Goal: Task Accomplishment & Management: Use online tool/utility

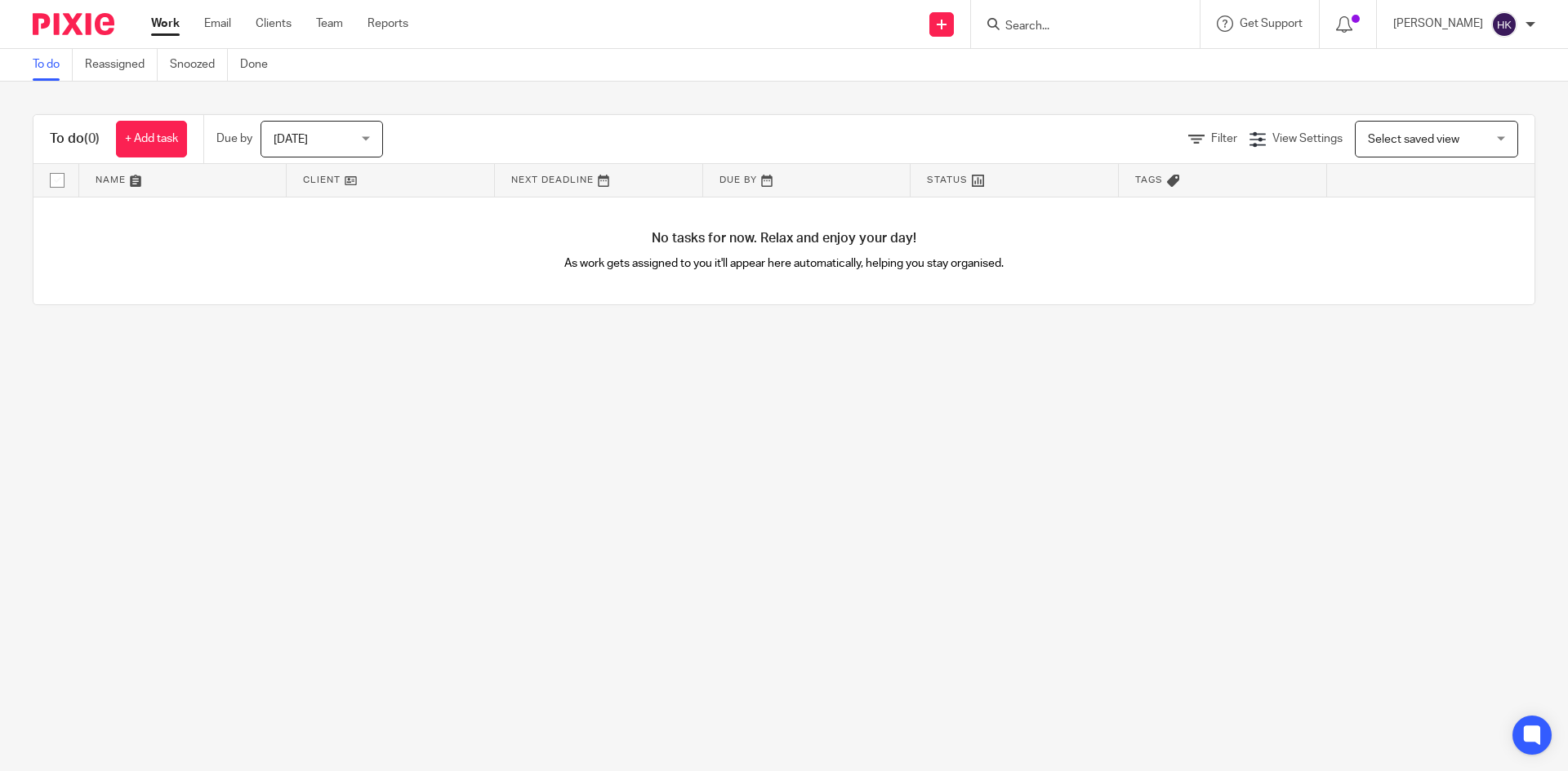
click at [1058, 10] on div at bounding box center [1085, 24] width 229 height 48
click at [1057, 19] on input "Search" at bounding box center [1077, 26] width 147 height 14
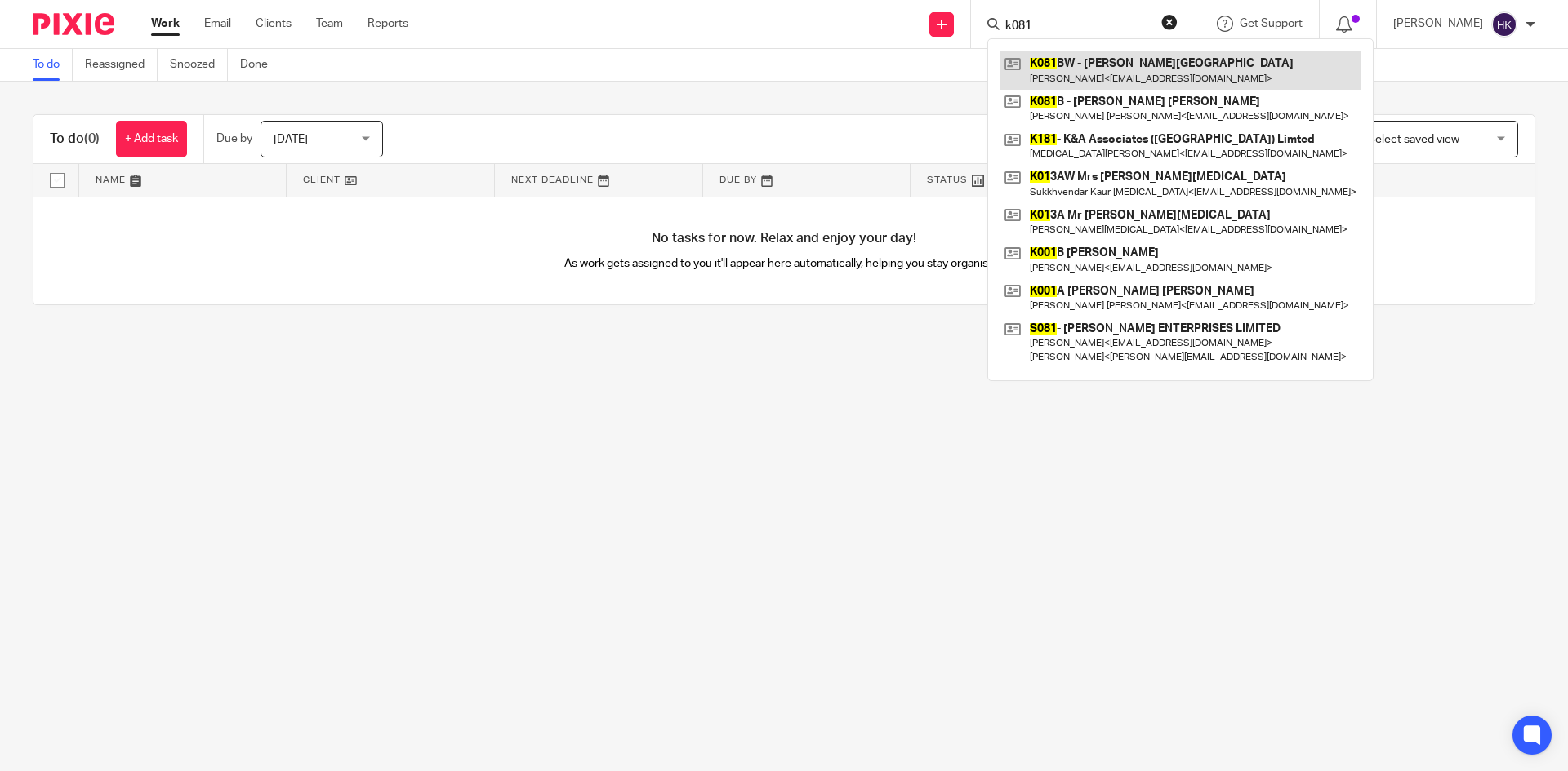
type input "k081"
click at [1169, 56] on link at bounding box center [1179, 70] width 360 height 37
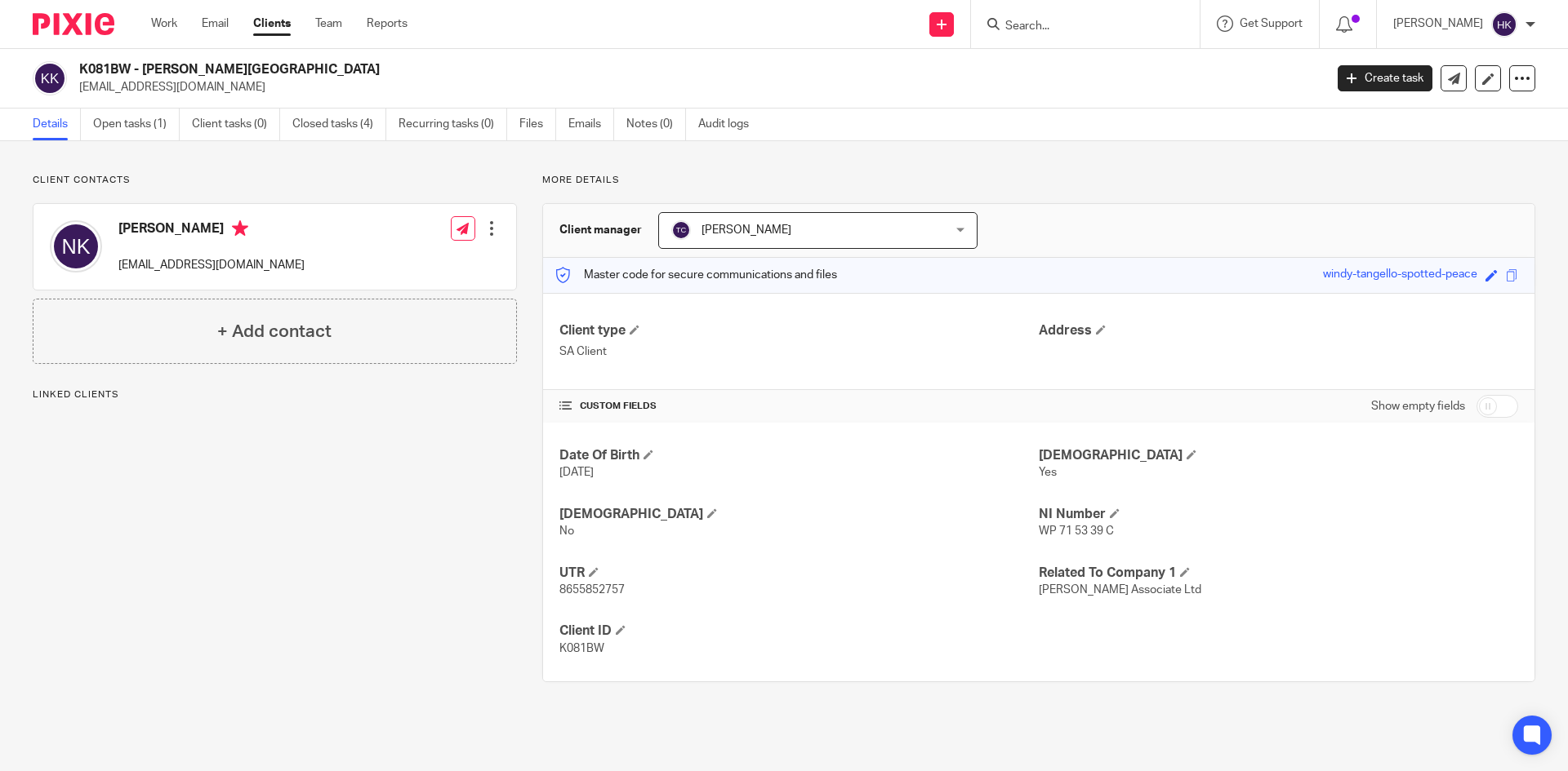
drag, startPoint x: 104, startPoint y: 96, endPoint x: 288, endPoint y: 91, distance: 184.1
click at [246, 103] on div "K081BW - Mrs Nurjehan Kassam bashir.kassam@blueyonder.co.uk Create task Update …" at bounding box center [784, 79] width 1568 height 59
drag, startPoint x: 288, startPoint y: 91, endPoint x: 235, endPoint y: 91, distance: 53.0
click at [289, 91] on p "[EMAIL_ADDRESS][DOMAIN_NAME]" at bounding box center [696, 87] width 1234 height 16
drag, startPoint x: 80, startPoint y: 96, endPoint x: 263, endPoint y: 101, distance: 183.1
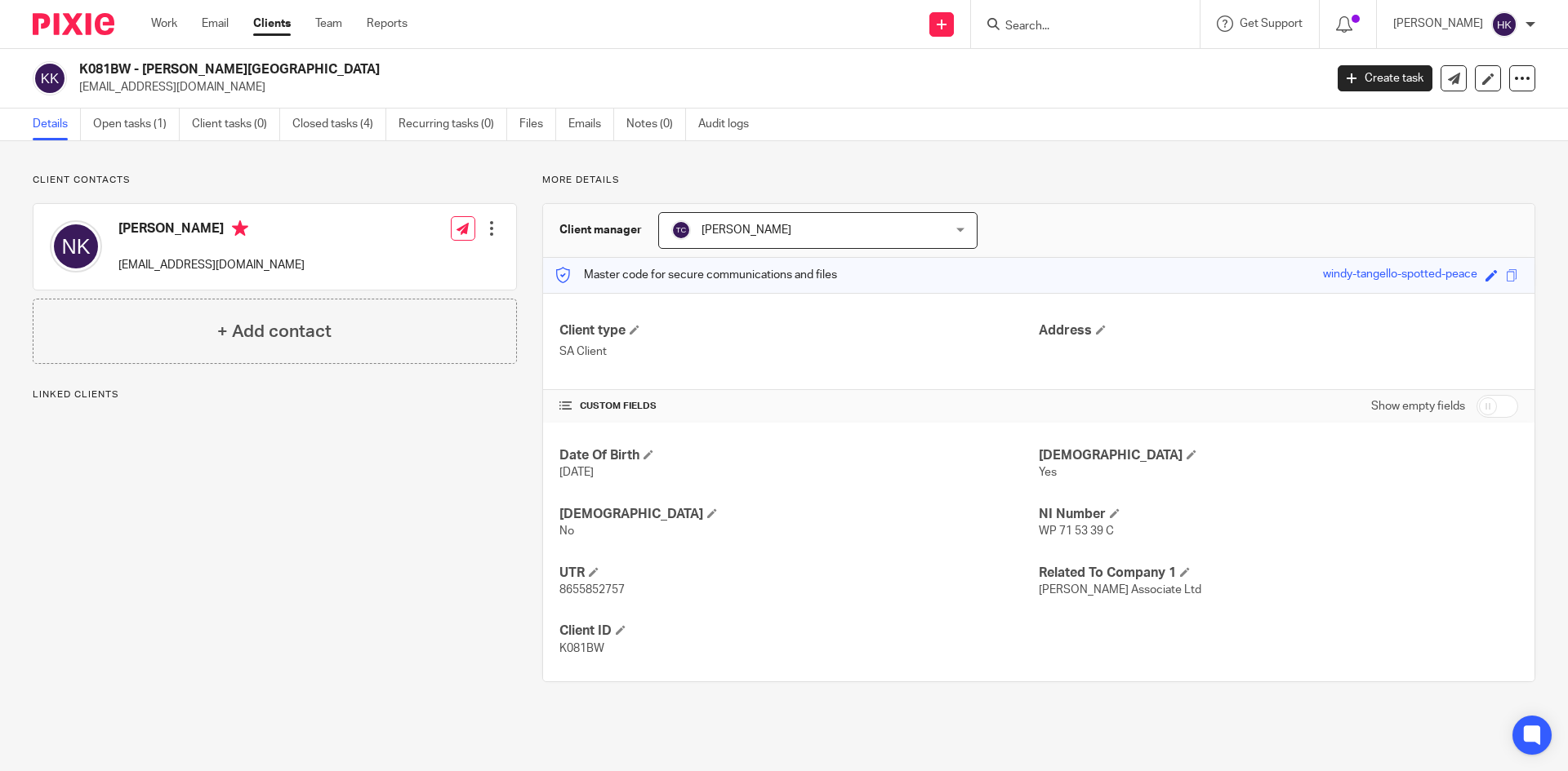
click at [263, 101] on div "K081BW - Mrs Nurjehan Kassam bashir.kassam@blueyonder.co.uk Create task Update …" at bounding box center [784, 79] width 1568 height 59
copy p "[EMAIL_ADDRESS][DOMAIN_NAME]"
click at [951, 31] on link at bounding box center [941, 24] width 25 height 25
click at [960, 139] on link "Request signature" at bounding box center [958, 148] width 114 height 24
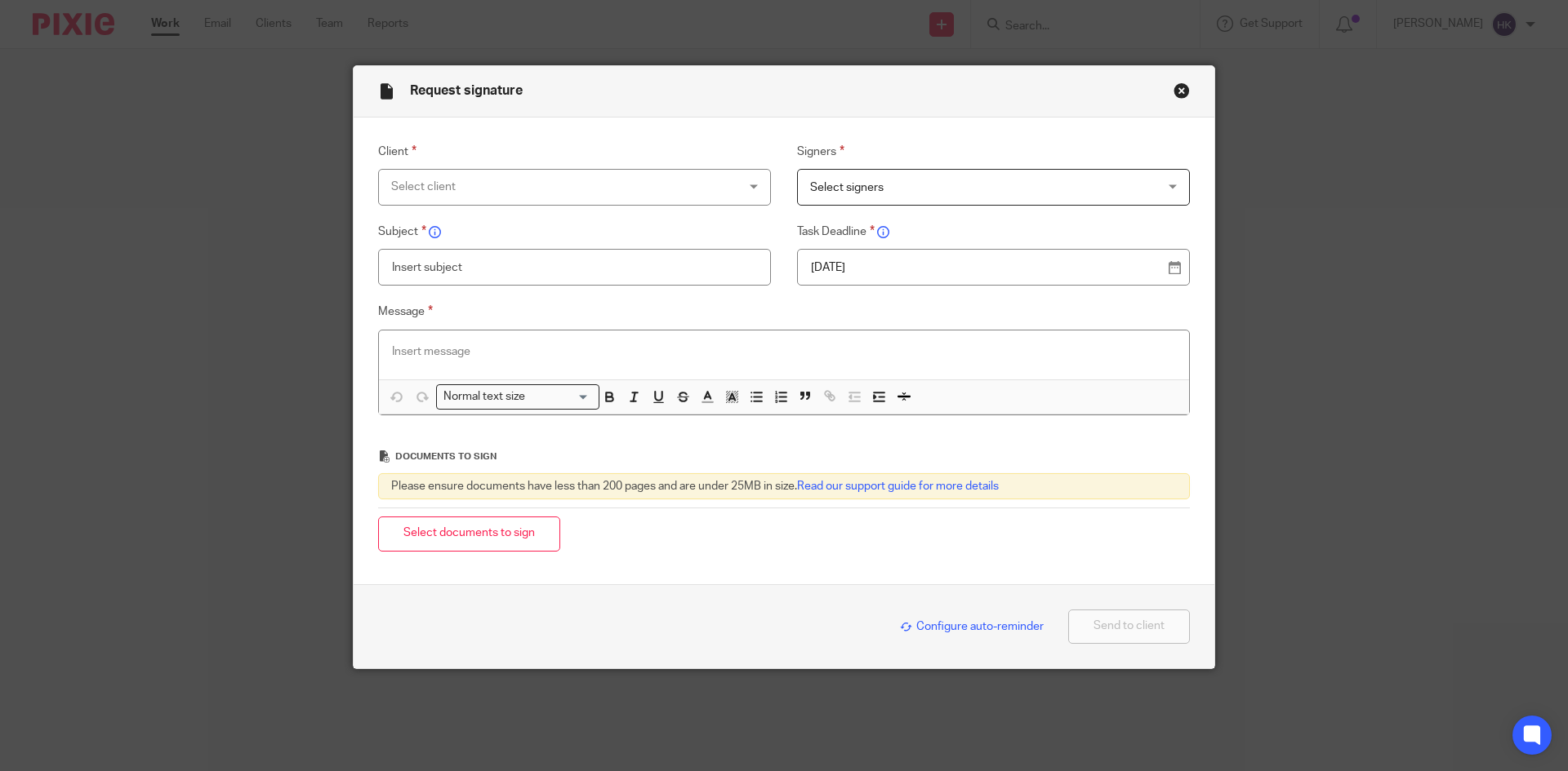
click at [455, 190] on div "Select client" at bounding box center [543, 187] width 304 height 35
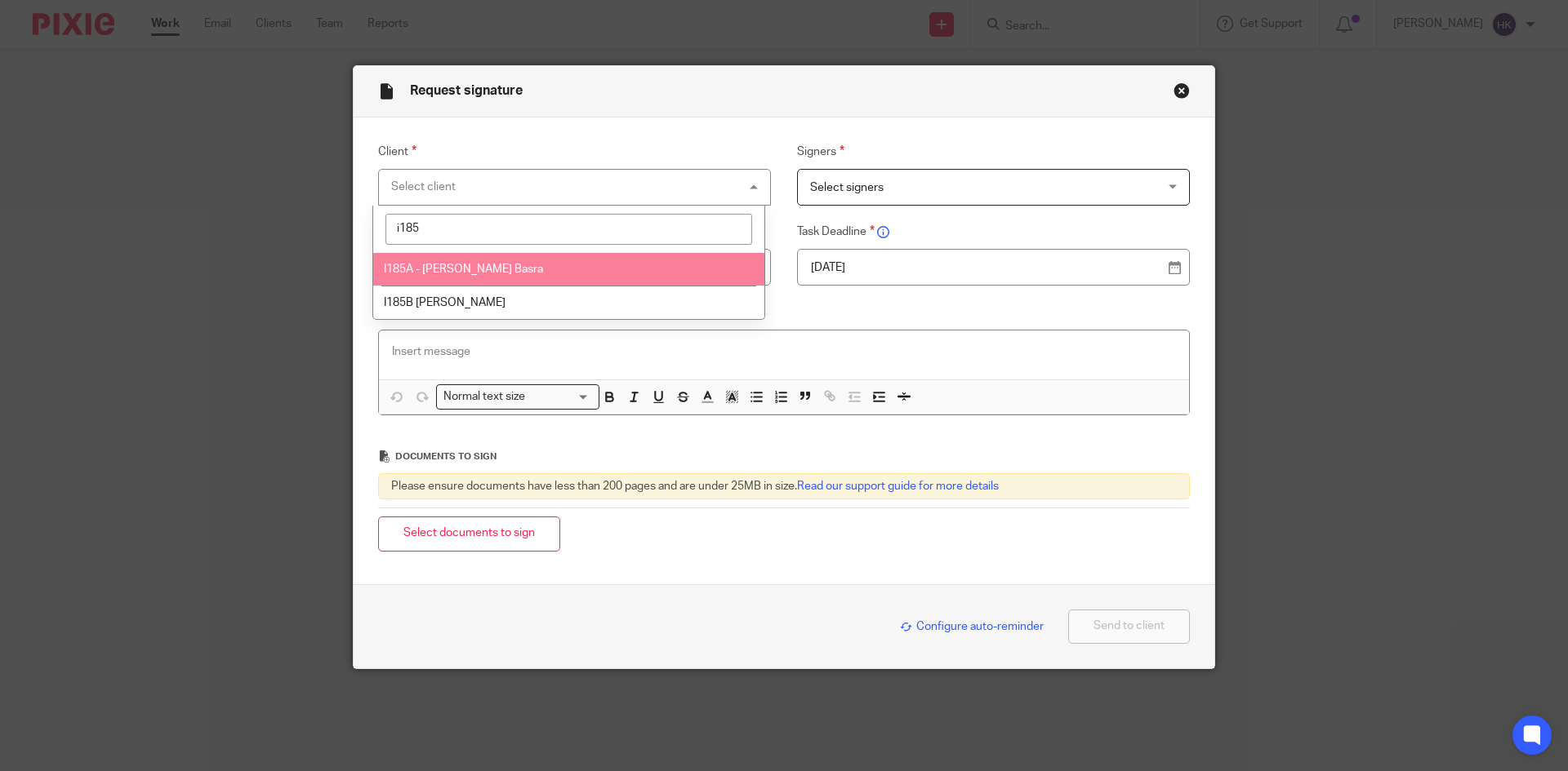
type input "i185"
click at [468, 267] on span "I185A - [PERSON_NAME] Basra" at bounding box center [463, 269] width 159 height 12
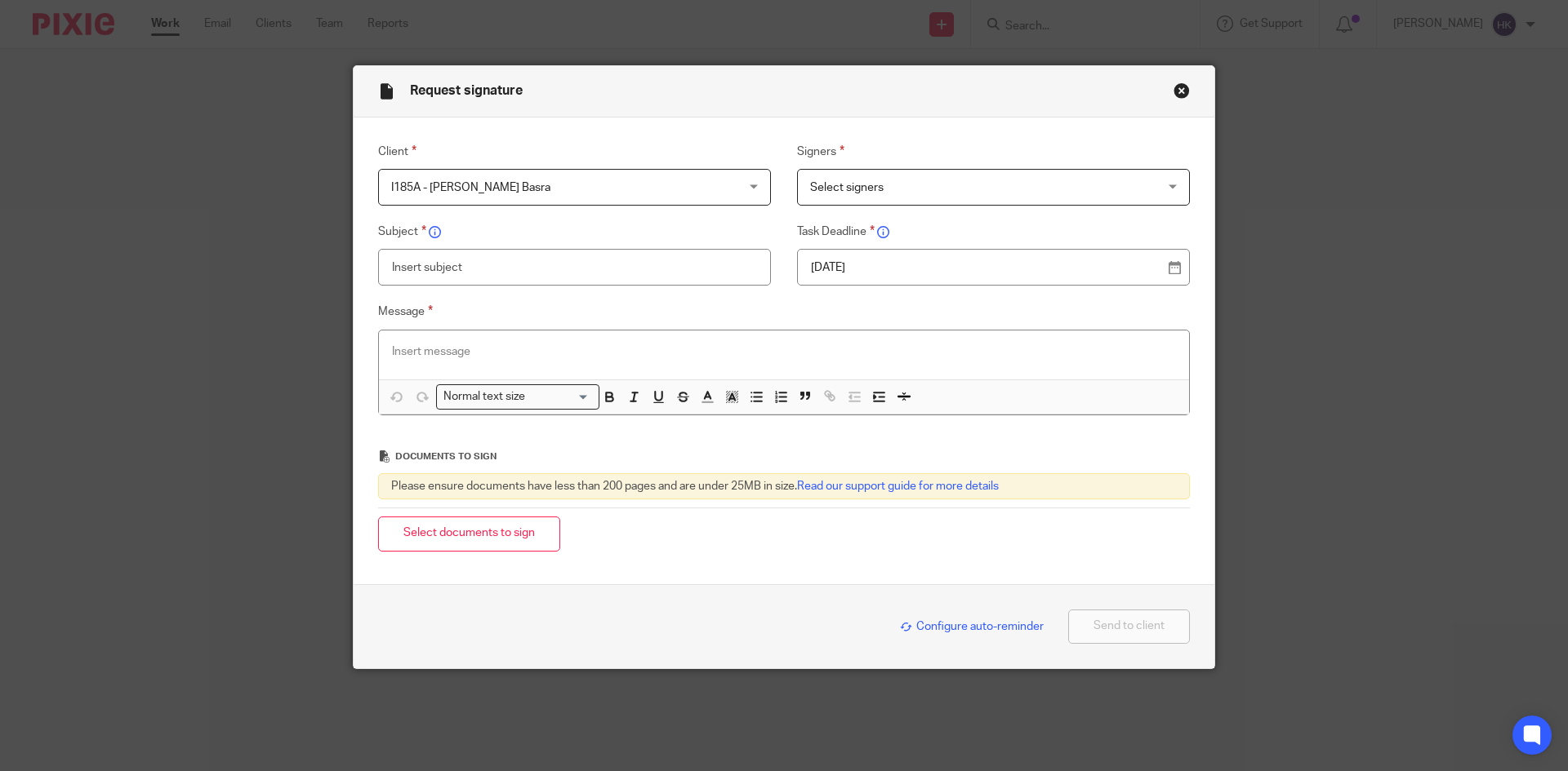
click at [895, 181] on span "Select signers" at bounding box center [962, 187] width 304 height 35
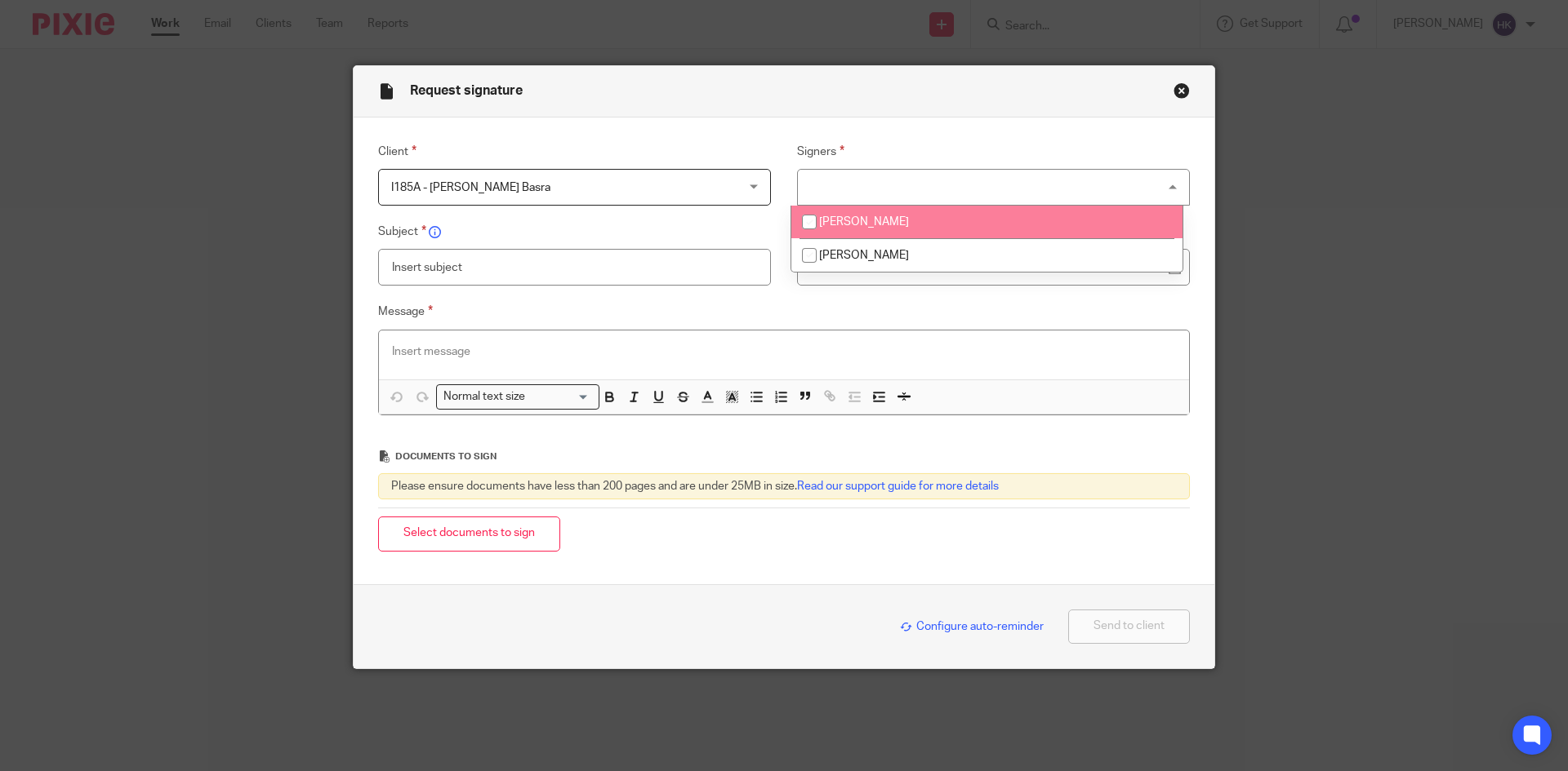
click at [881, 216] on li "[PERSON_NAME]" at bounding box center [986, 223] width 391 height 34
checkbox input "true"
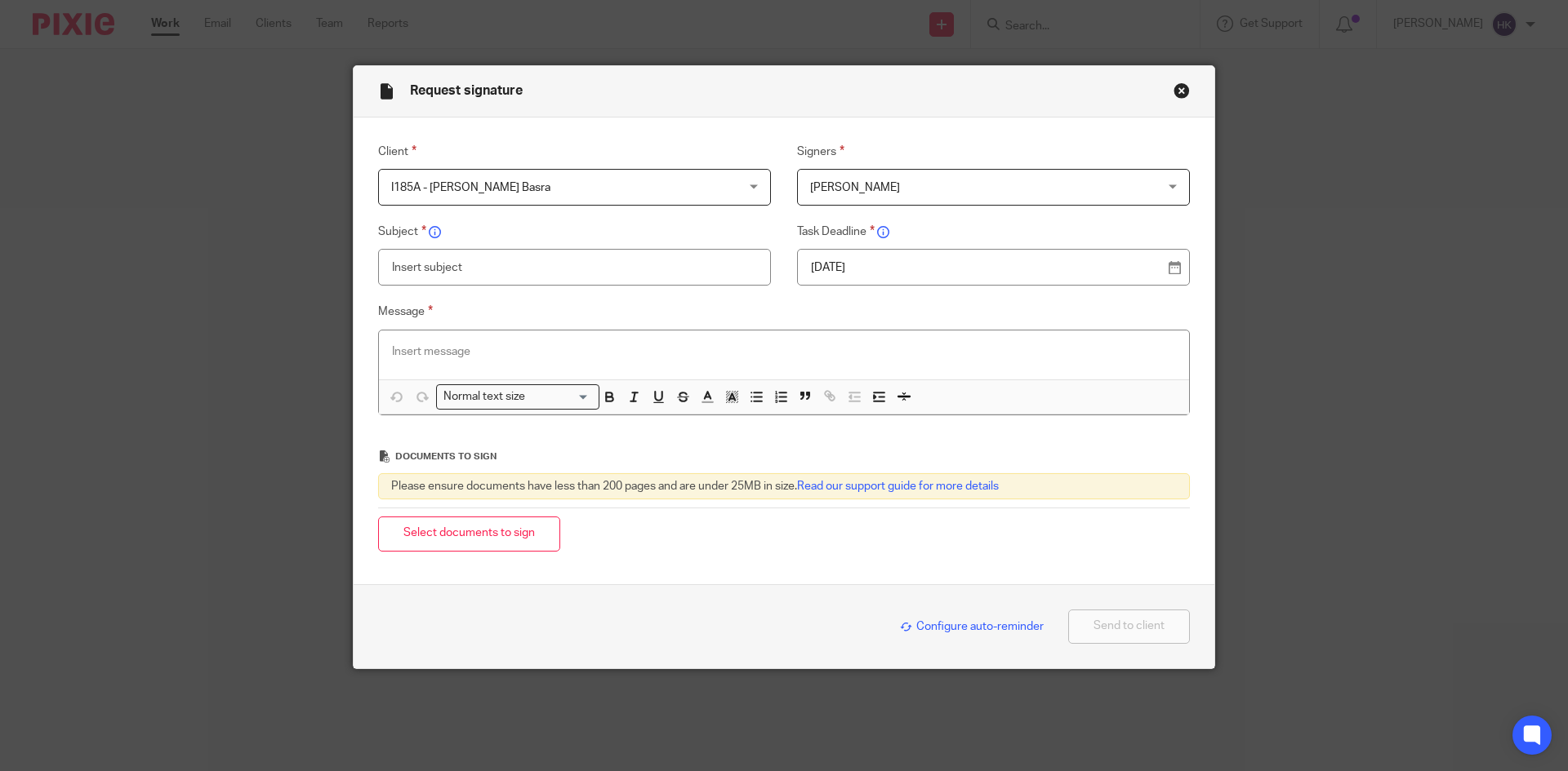
click at [506, 287] on div "Client I185A - Inderjeet Kaur Basra I185A - Inderjeet Kaur Basra 247365 ACCOUNT…" at bounding box center [771, 287] width 836 height 290
click at [507, 266] on input "text" at bounding box center [575, 267] width 393 height 36
type input "I185A - Personal Tax Return Pack"
click at [997, 256] on div "22 Aug 2025" at bounding box center [993, 267] width 393 height 36
click at [998, 263] on p "22 Aug 2025" at bounding box center [987, 267] width 352 height 16
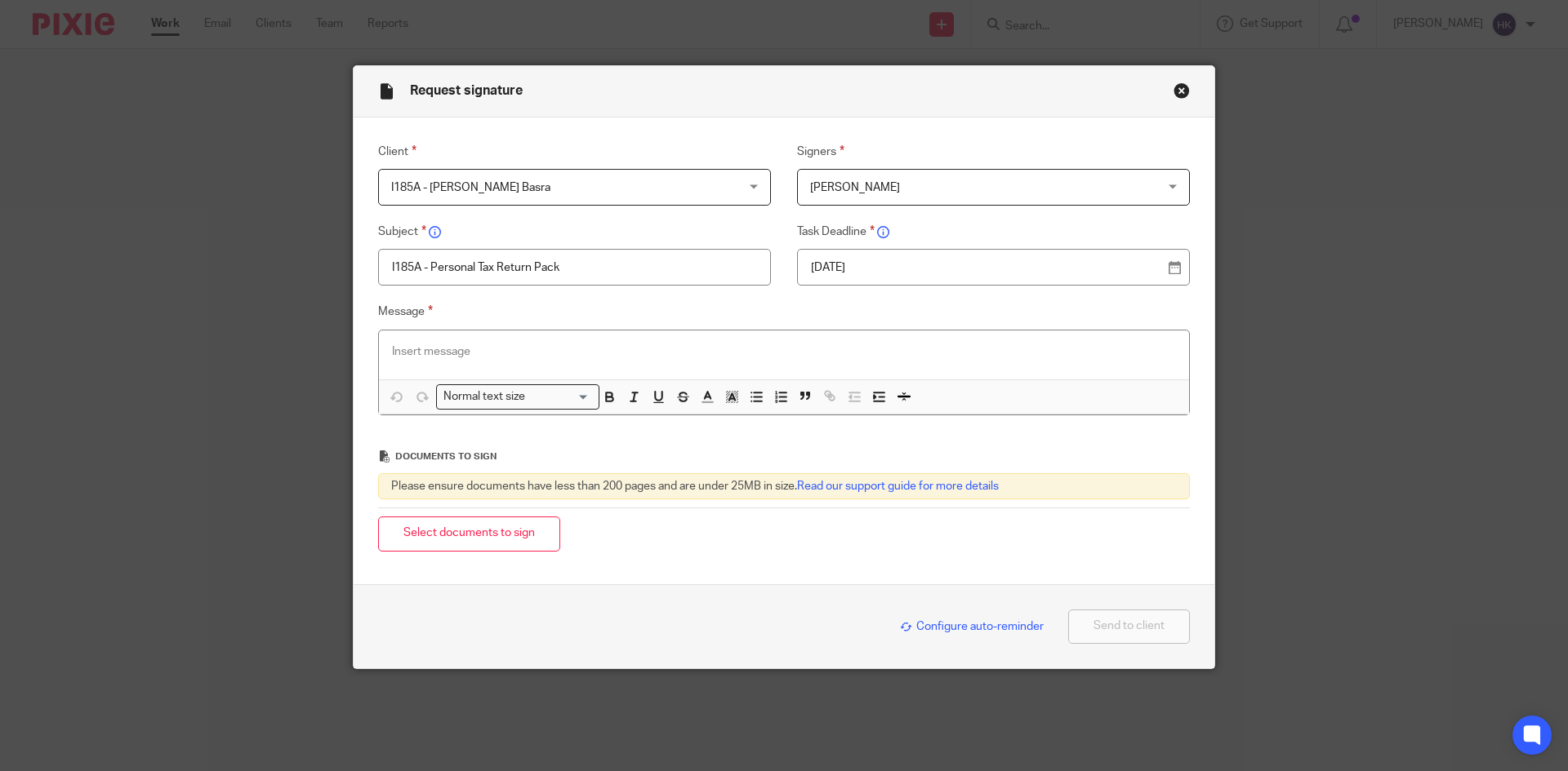
click at [417, 348] on p at bounding box center [784, 351] width 784 height 16
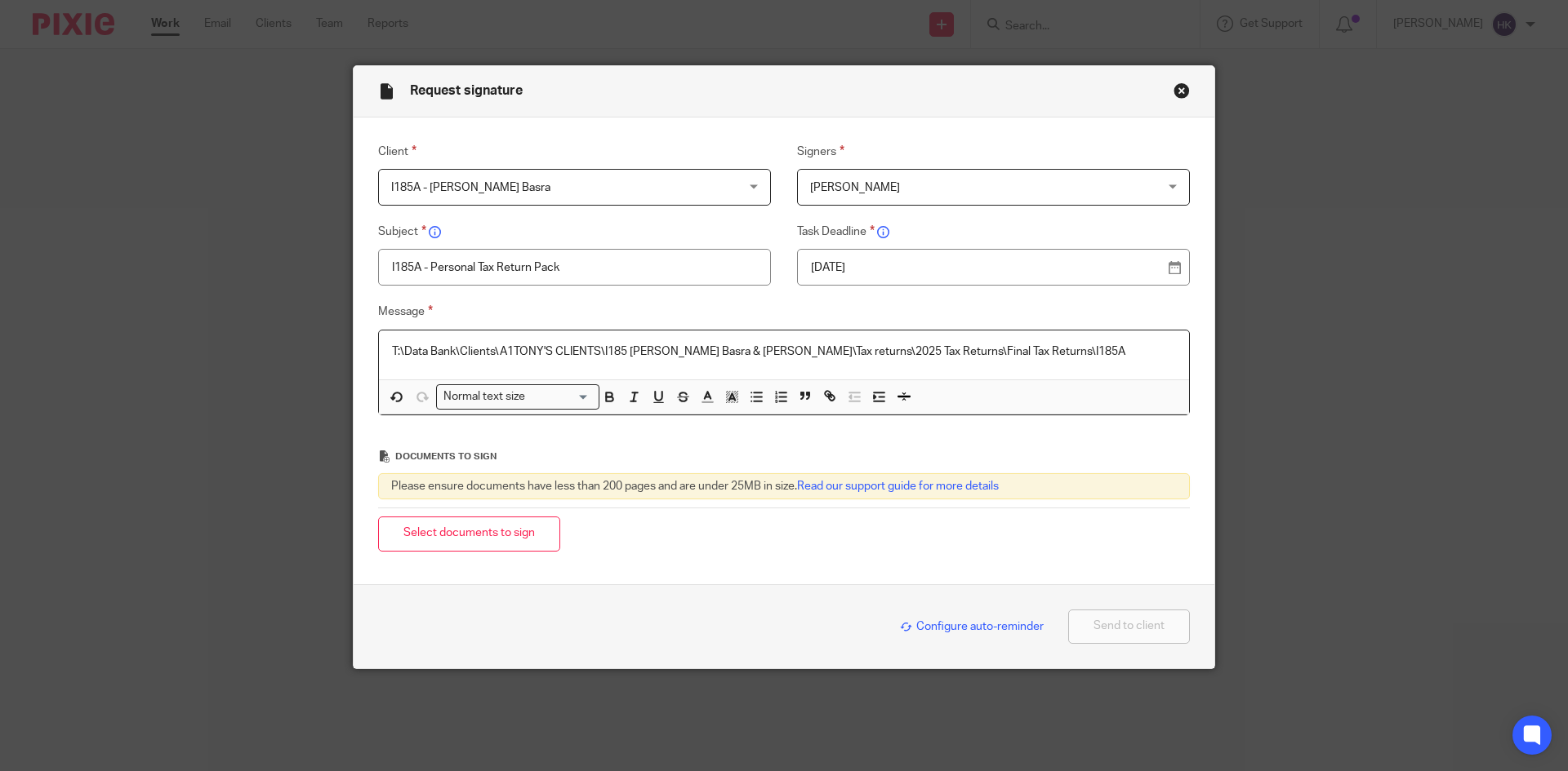
drag, startPoint x: 1118, startPoint y: 348, endPoint x: 270, endPoint y: 340, distance: 848.0
click at [270, 340] on div "Request signature Client I185A - Inderjeet Kaur Basra I185A - Inderjeet Kaur Ba…" at bounding box center [784, 385] width 1568 height 771
paste div
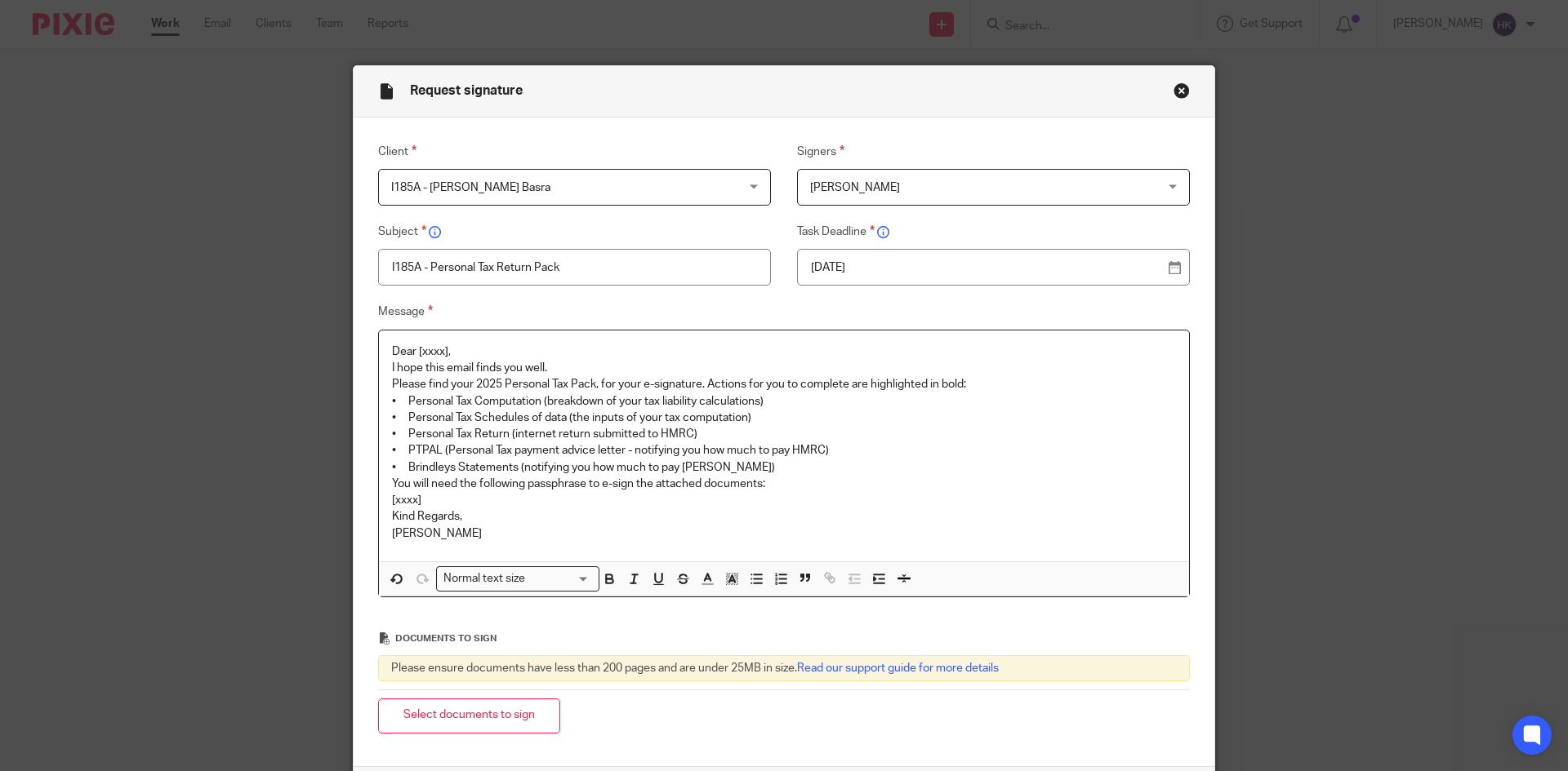
click at [511, 344] on p "Dear [xxxx]," at bounding box center [784, 351] width 784 height 16
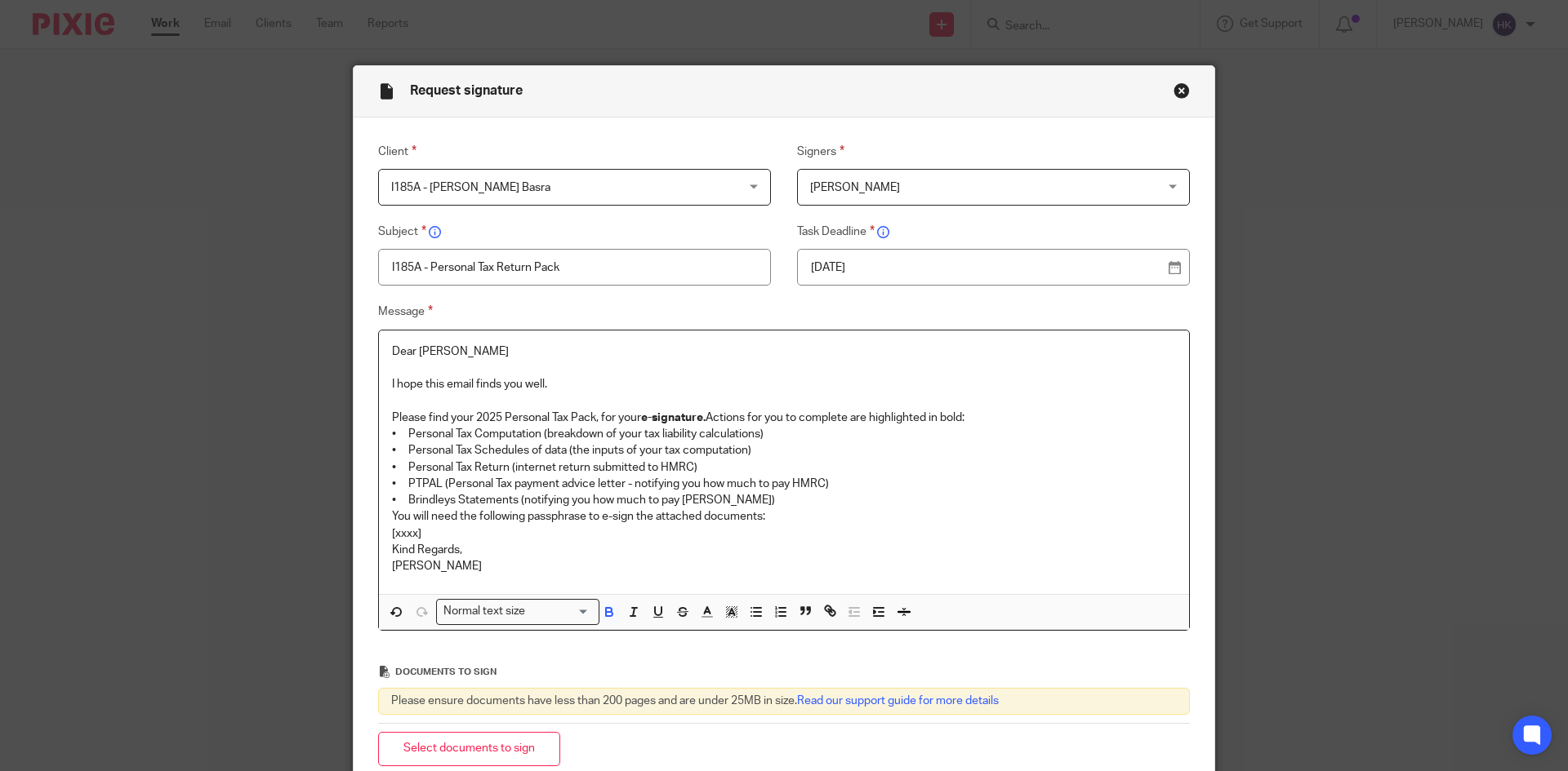
click at [979, 416] on p "Please find your 2025 Personal Tax Pack, for your e-signature. Actions for you …" at bounding box center [784, 417] width 784 height 16
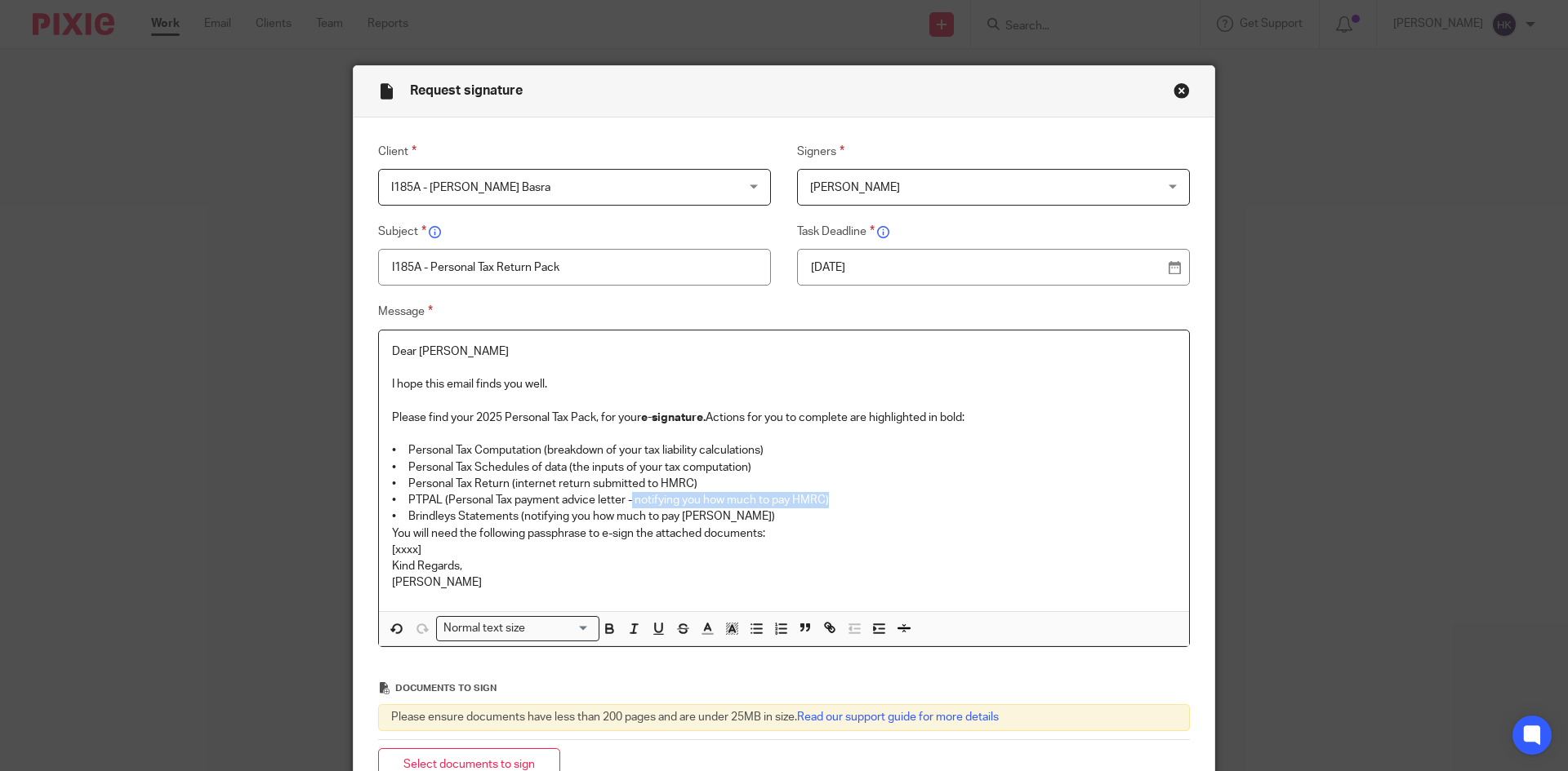
drag, startPoint x: 629, startPoint y: 497, endPoint x: 842, endPoint y: 493, distance: 213.0
click at [842, 493] on p "• PTPAL (Personal Tax payment advice letter - notifying you how much to pay HMR…" at bounding box center [784, 500] width 784 height 16
drag, startPoint x: 514, startPoint y: 515, endPoint x: 732, endPoint y: 519, distance: 218.0
click at [732, 519] on p "• Brindleys Statements (notifying you how much to pay Brindleys)" at bounding box center [784, 516] width 784 height 16
click at [759, 520] on p "• Brindleys Statements (notifying you how much to pay Brindleys)" at bounding box center [784, 516] width 784 height 16
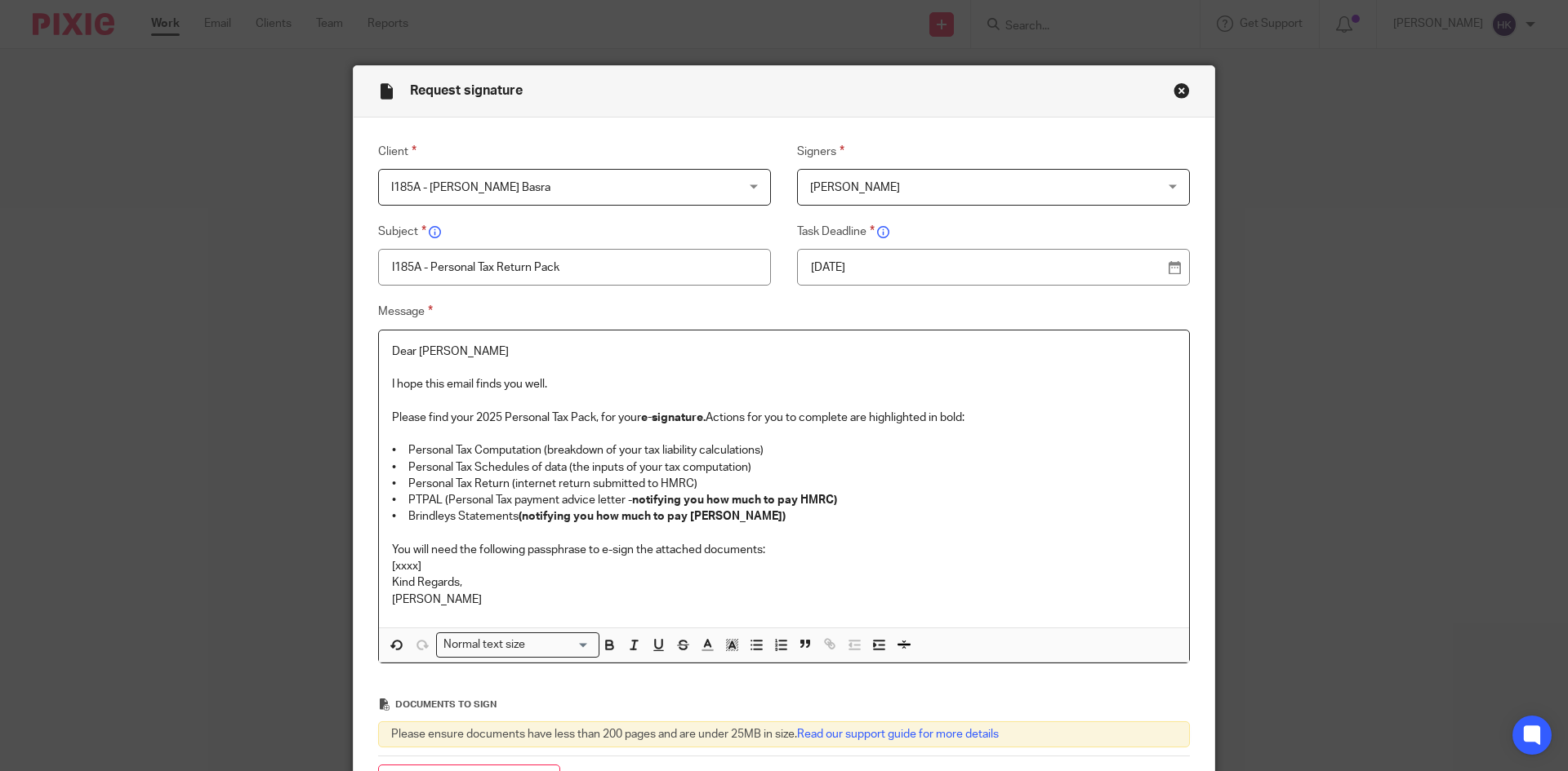
click at [602, 549] on p "You will need the following passphrase to e-sign the attached documents:" at bounding box center [784, 549] width 784 height 16
drag, startPoint x: 598, startPoint y: 546, endPoint x: 630, endPoint y: 553, distance: 32.8
click at [630, 553] on p "You will need the following passphrase to e-sign the attached documents:" at bounding box center [784, 549] width 784 height 16
click at [776, 549] on p "You will need the following passphrase to e-sign the attached documents:" at bounding box center [784, 549] width 784 height 16
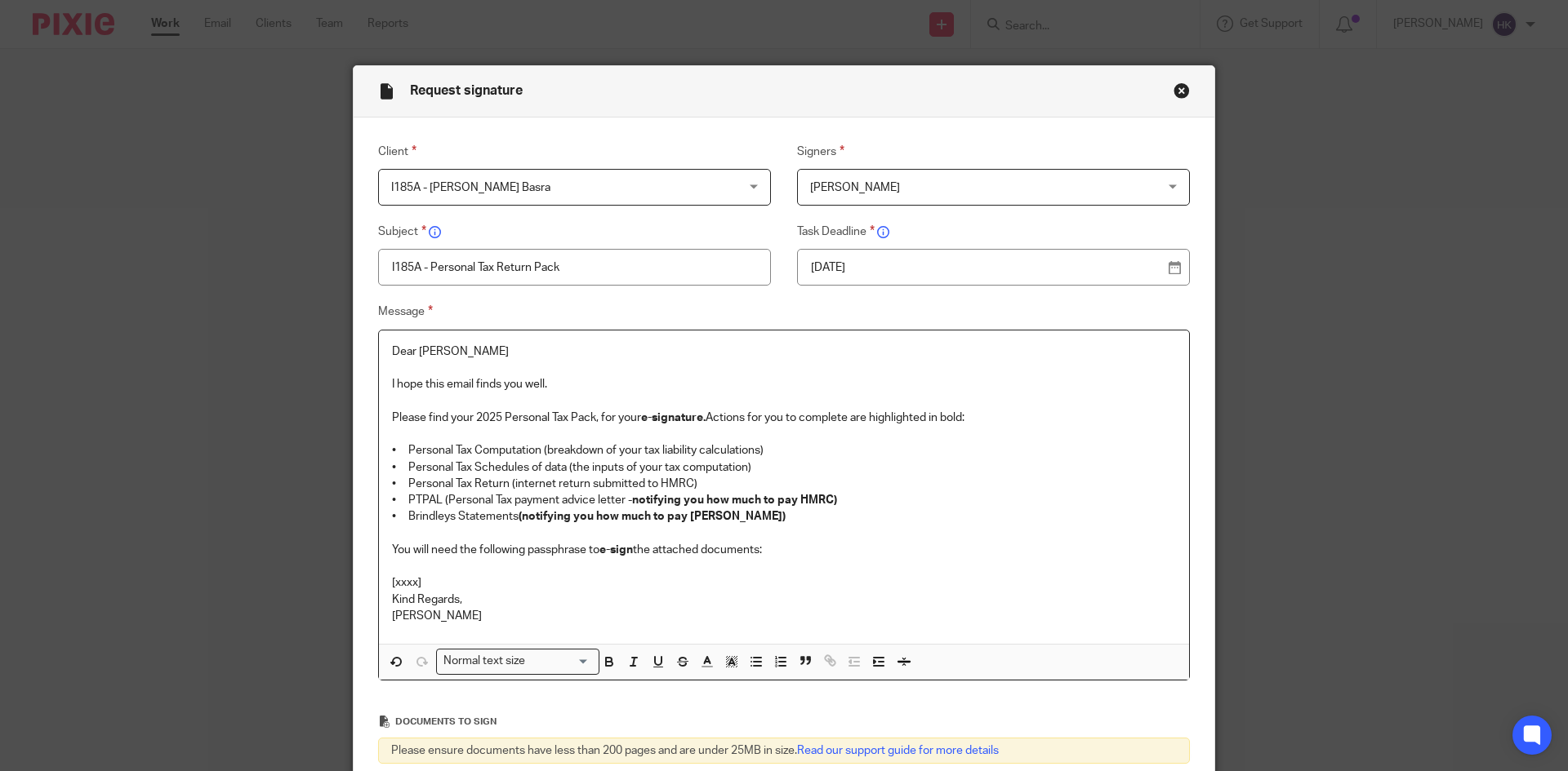
click at [436, 579] on p "[xxxx]" at bounding box center [784, 582] width 784 height 16
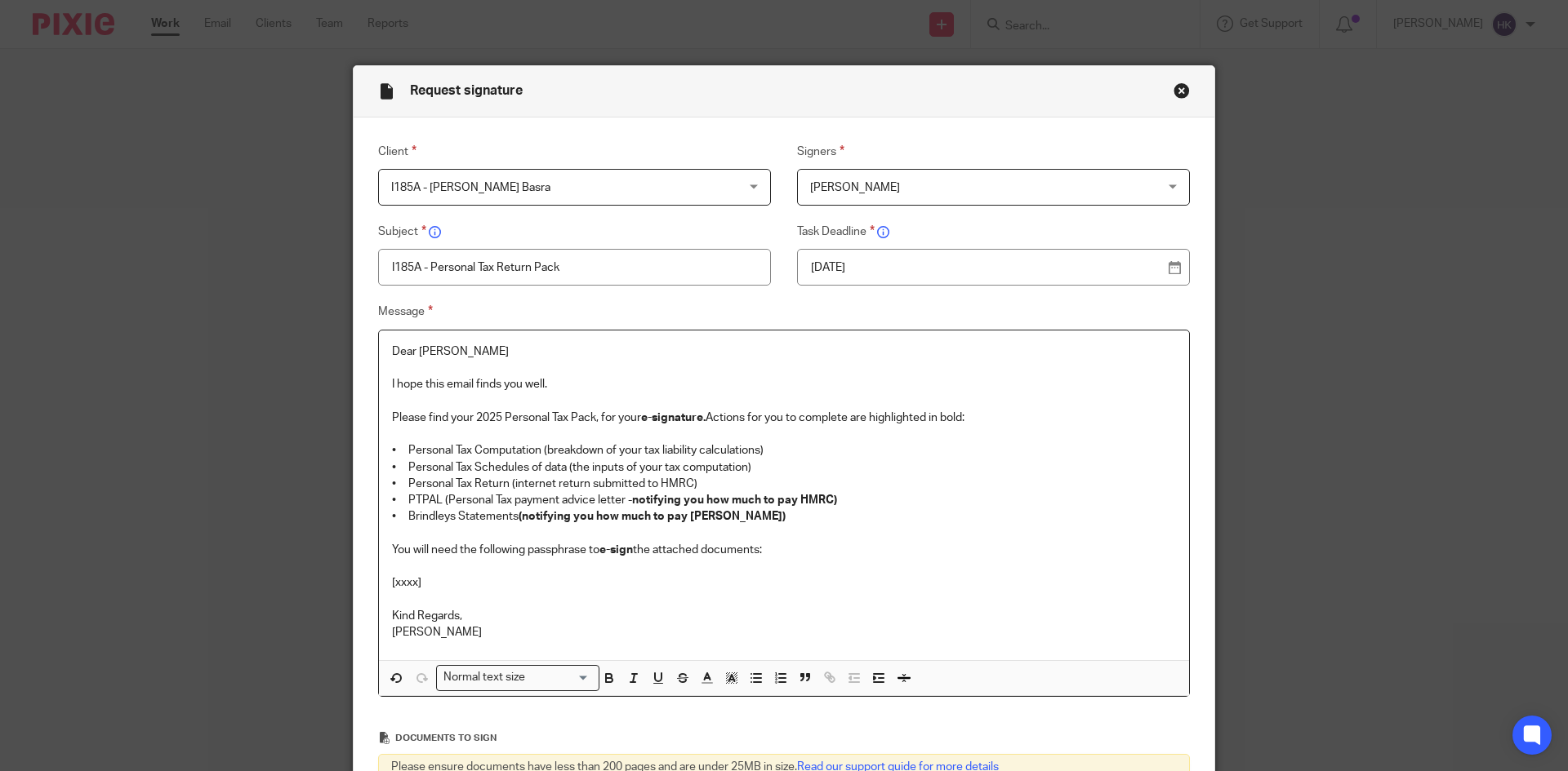
click at [427, 585] on p "[xxxx]" at bounding box center [784, 582] width 784 height 16
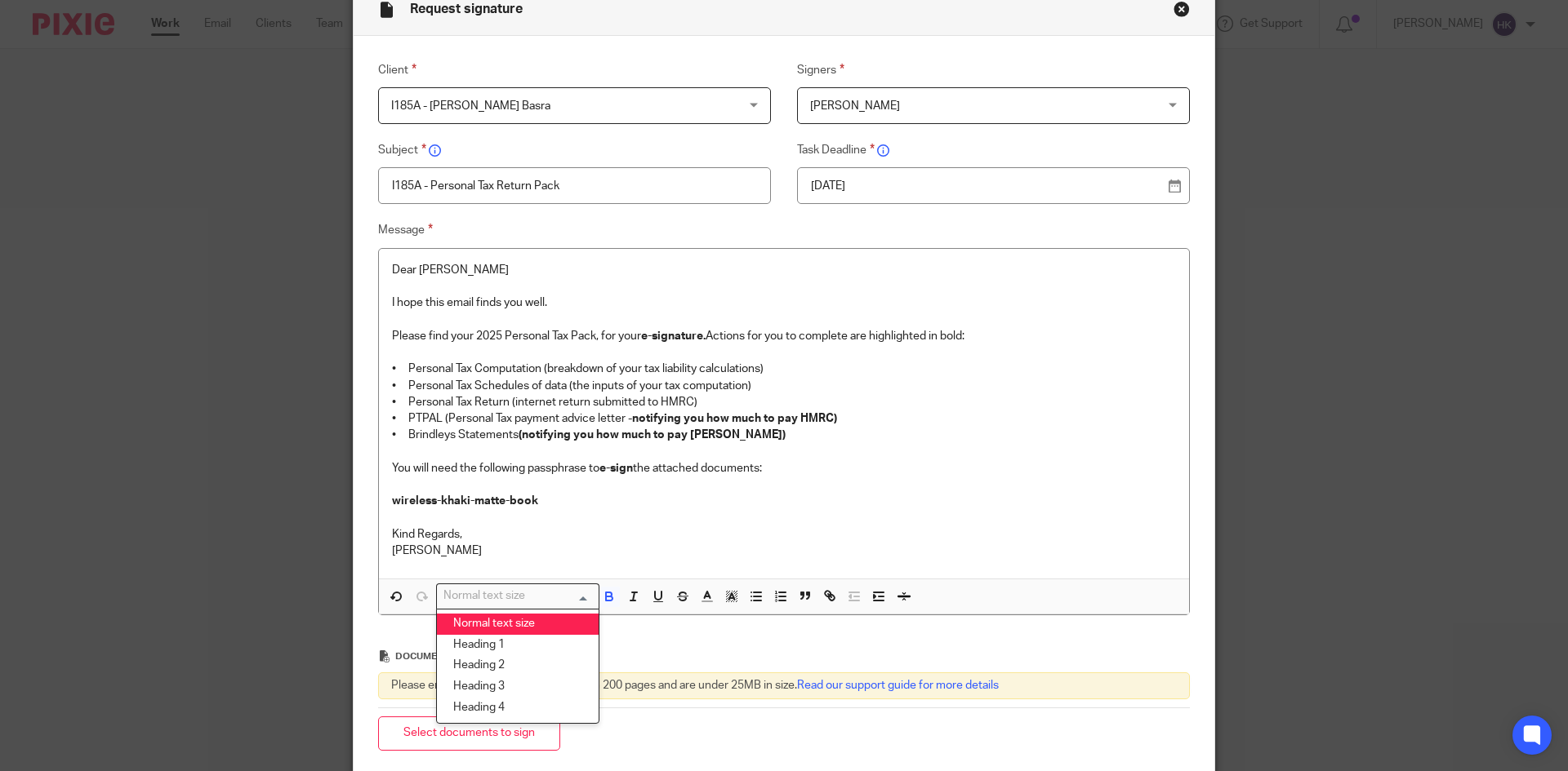
click at [509, 602] on div "Normal text size" at bounding box center [514, 594] width 154 height 20
click at [524, 668] on li "Heading 2" at bounding box center [517, 665] width 162 height 21
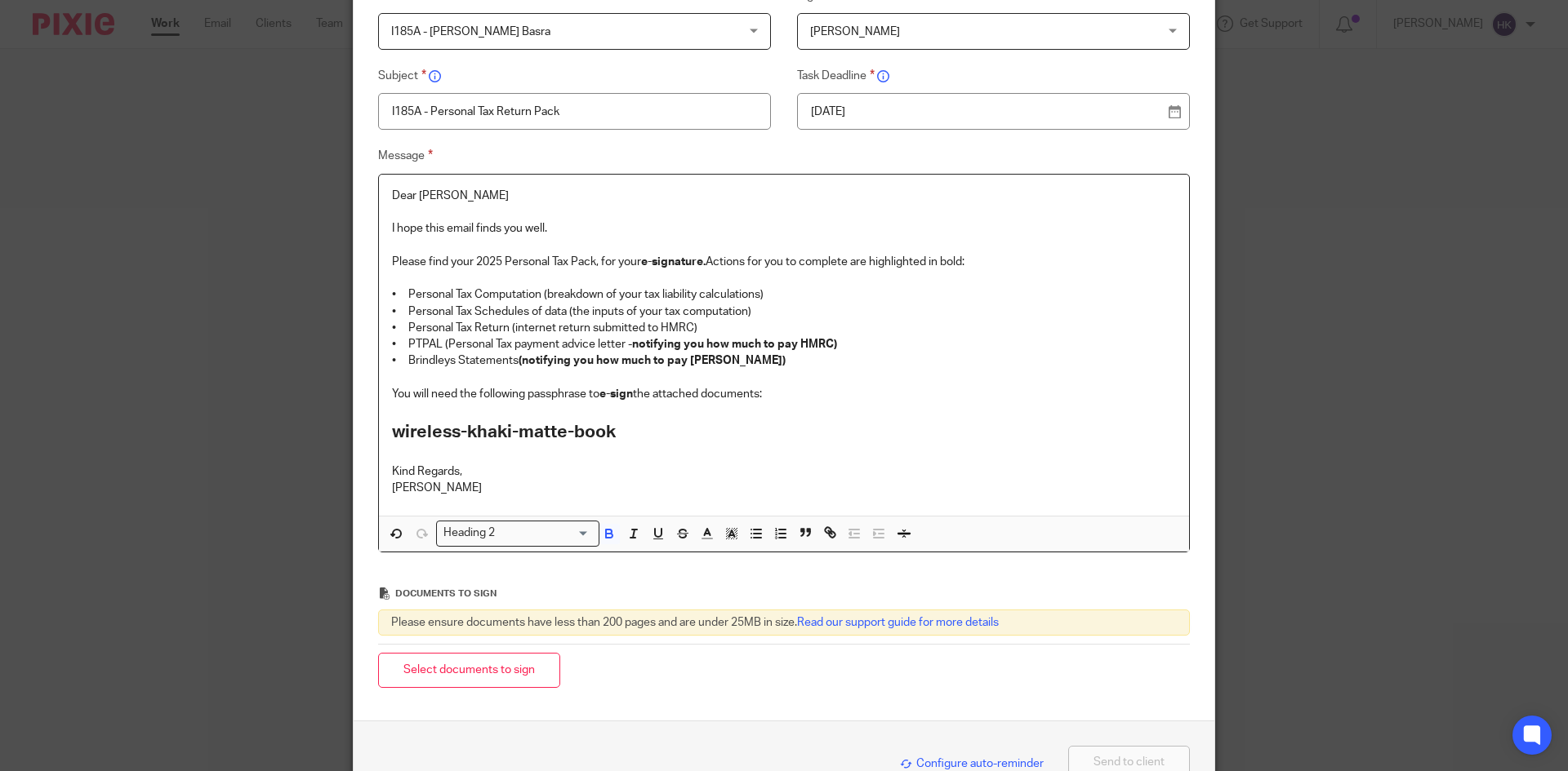
scroll to position [256, 0]
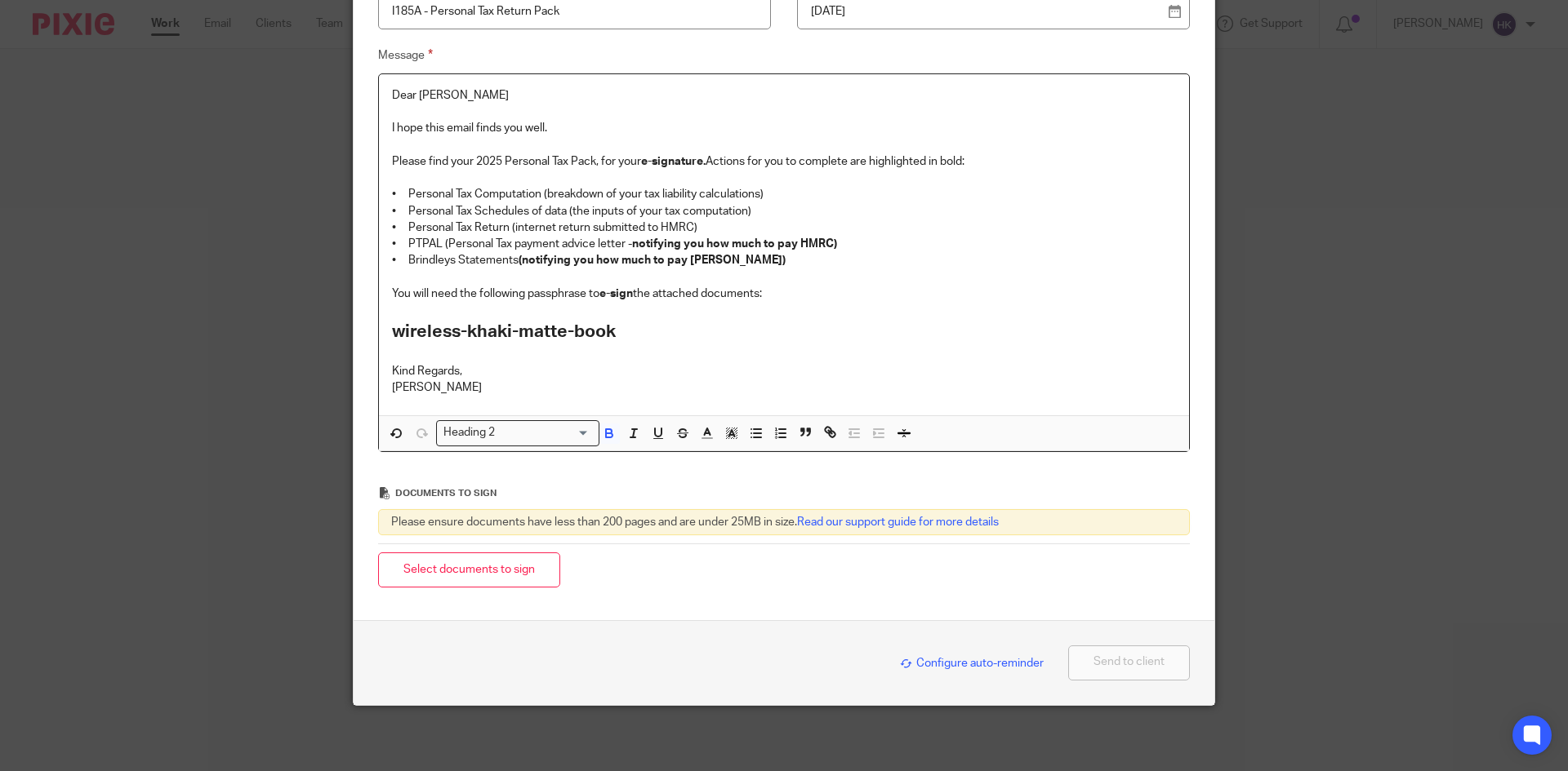
drag, startPoint x: 522, startPoint y: 570, endPoint x: 758, endPoint y: 562, distance: 236.1
click at [522, 570] on button "Select documents to sign" at bounding box center [469, 570] width 182 height 35
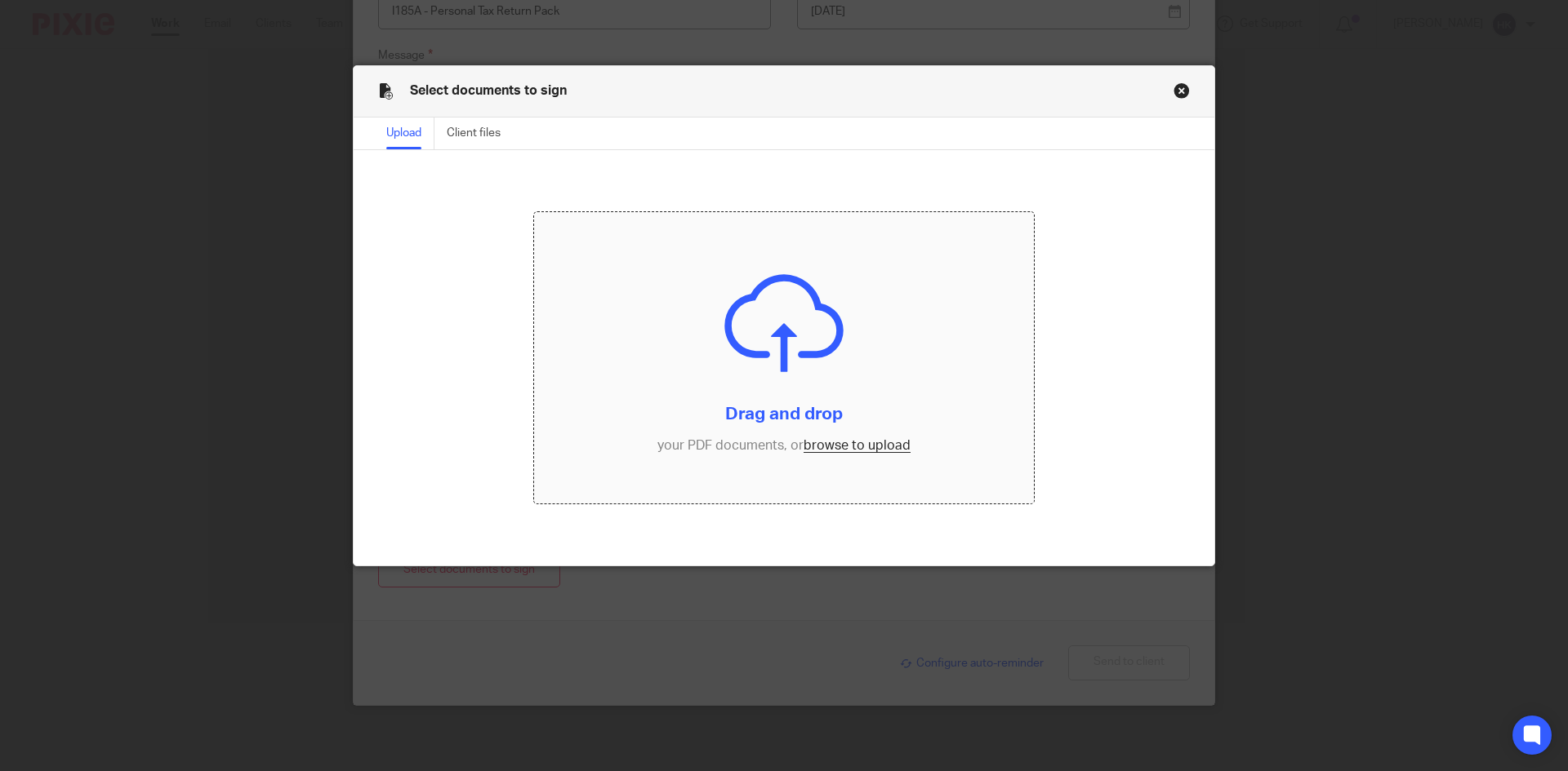
click at [815, 450] on input "file" at bounding box center [784, 358] width 500 height 292
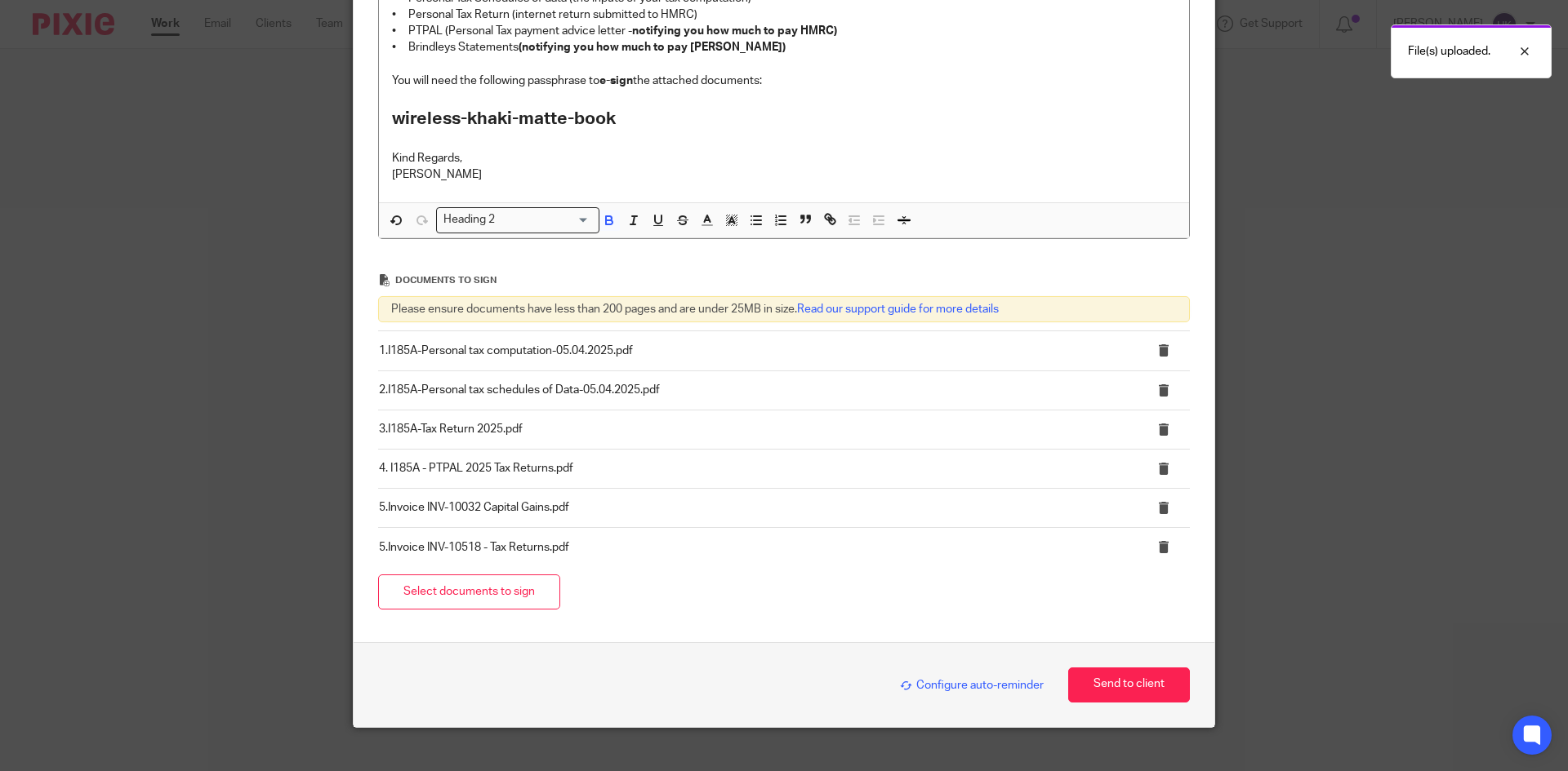
scroll to position [492, 0]
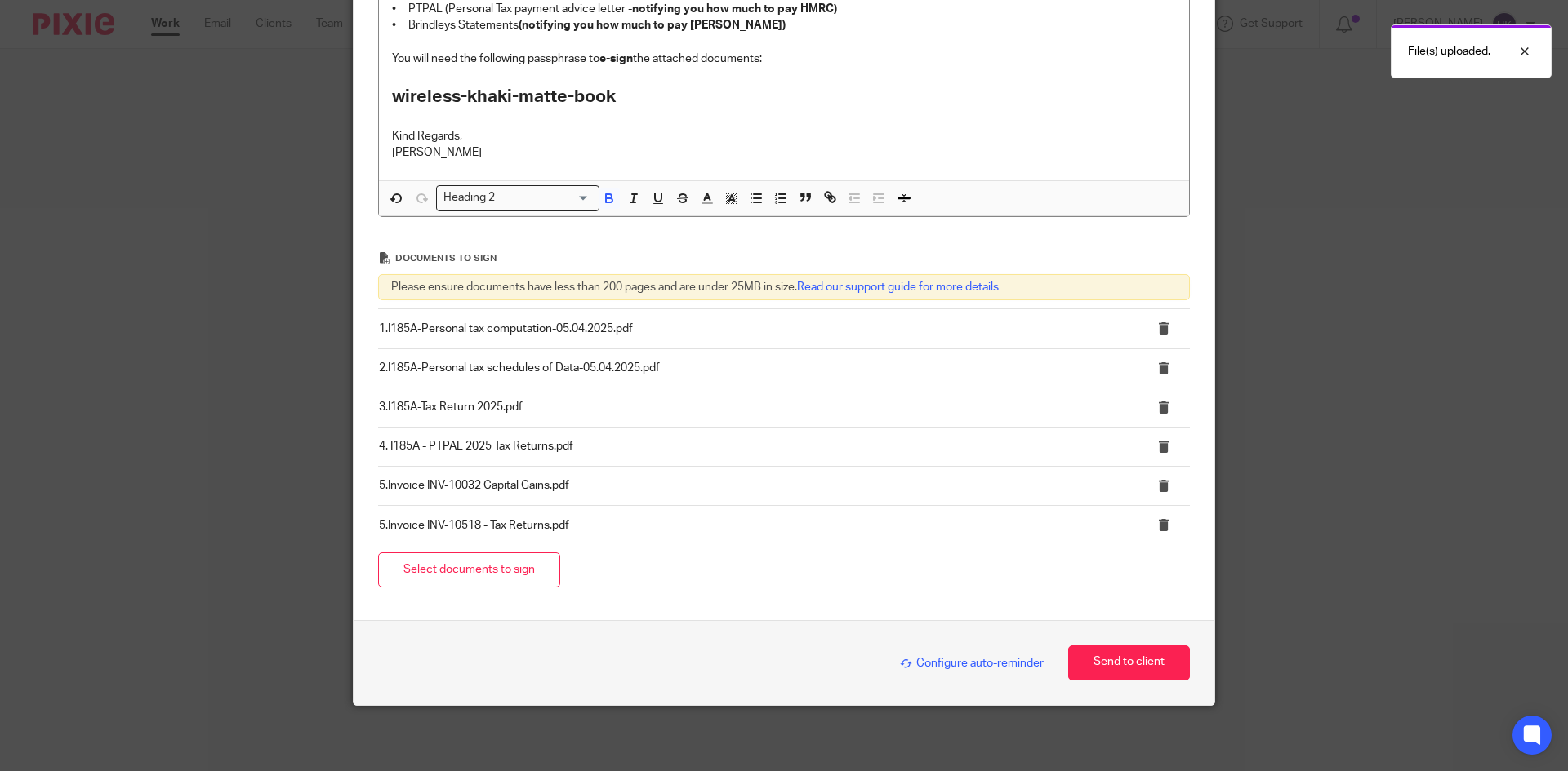
click at [945, 661] on span "Configure auto-reminder" at bounding box center [972, 664] width 144 height 12
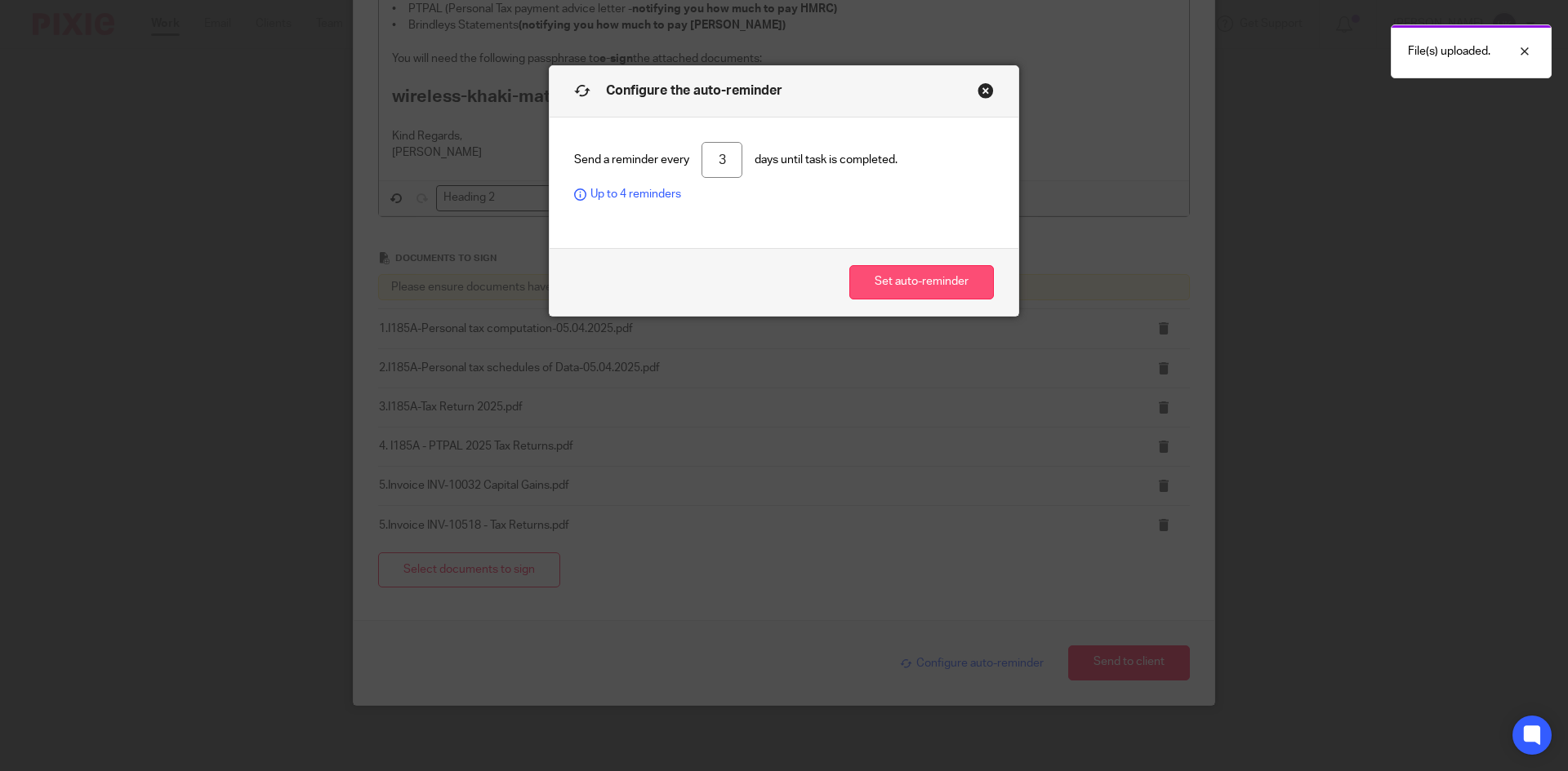
click at [884, 278] on button "Set auto-reminder" at bounding box center [921, 282] width 145 height 35
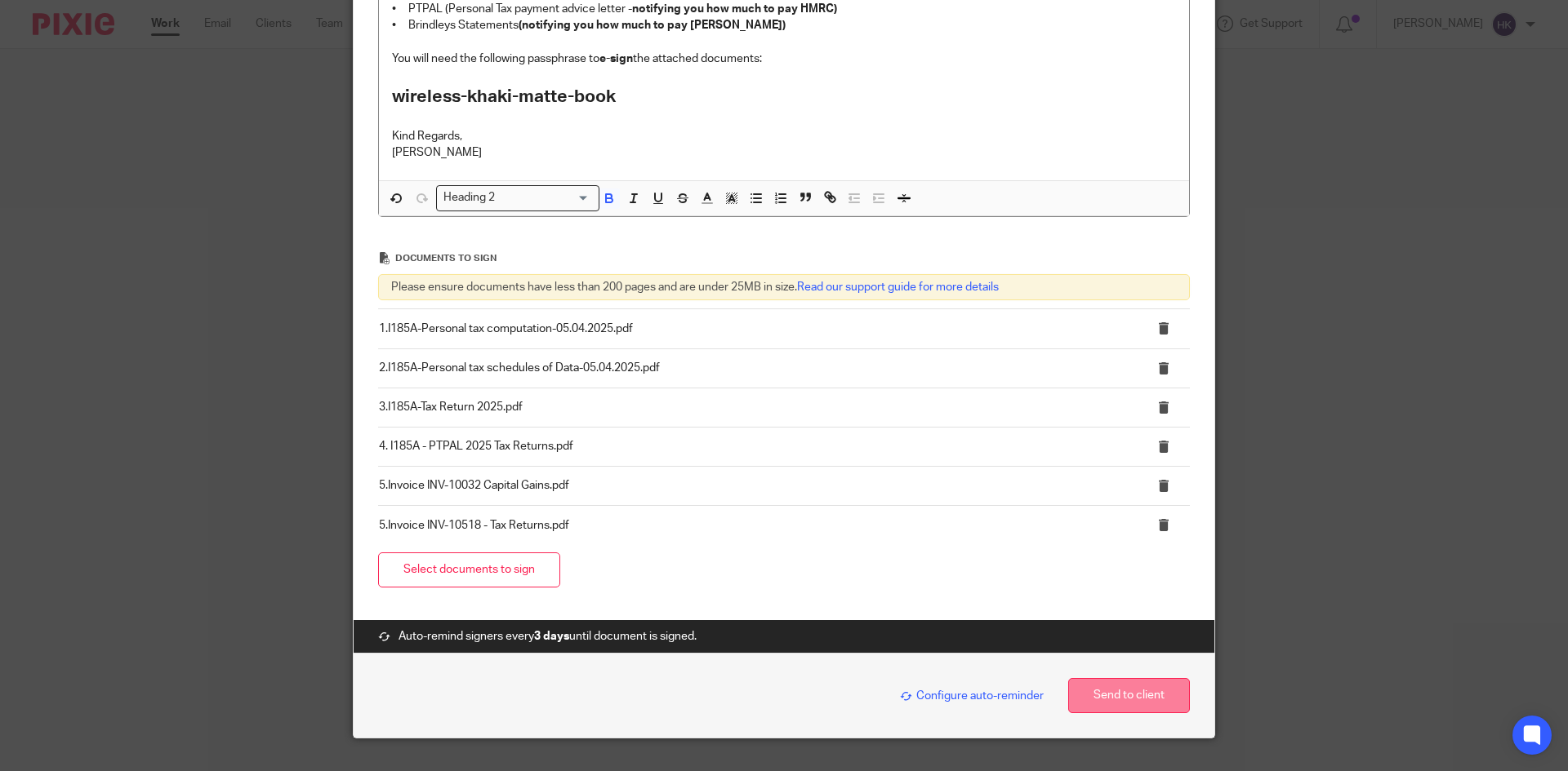
drag, startPoint x: 1096, startPoint y: 697, endPoint x: 1085, endPoint y: 697, distance: 11.0
click at [1096, 697] on button "Send to client" at bounding box center [1129, 695] width 122 height 35
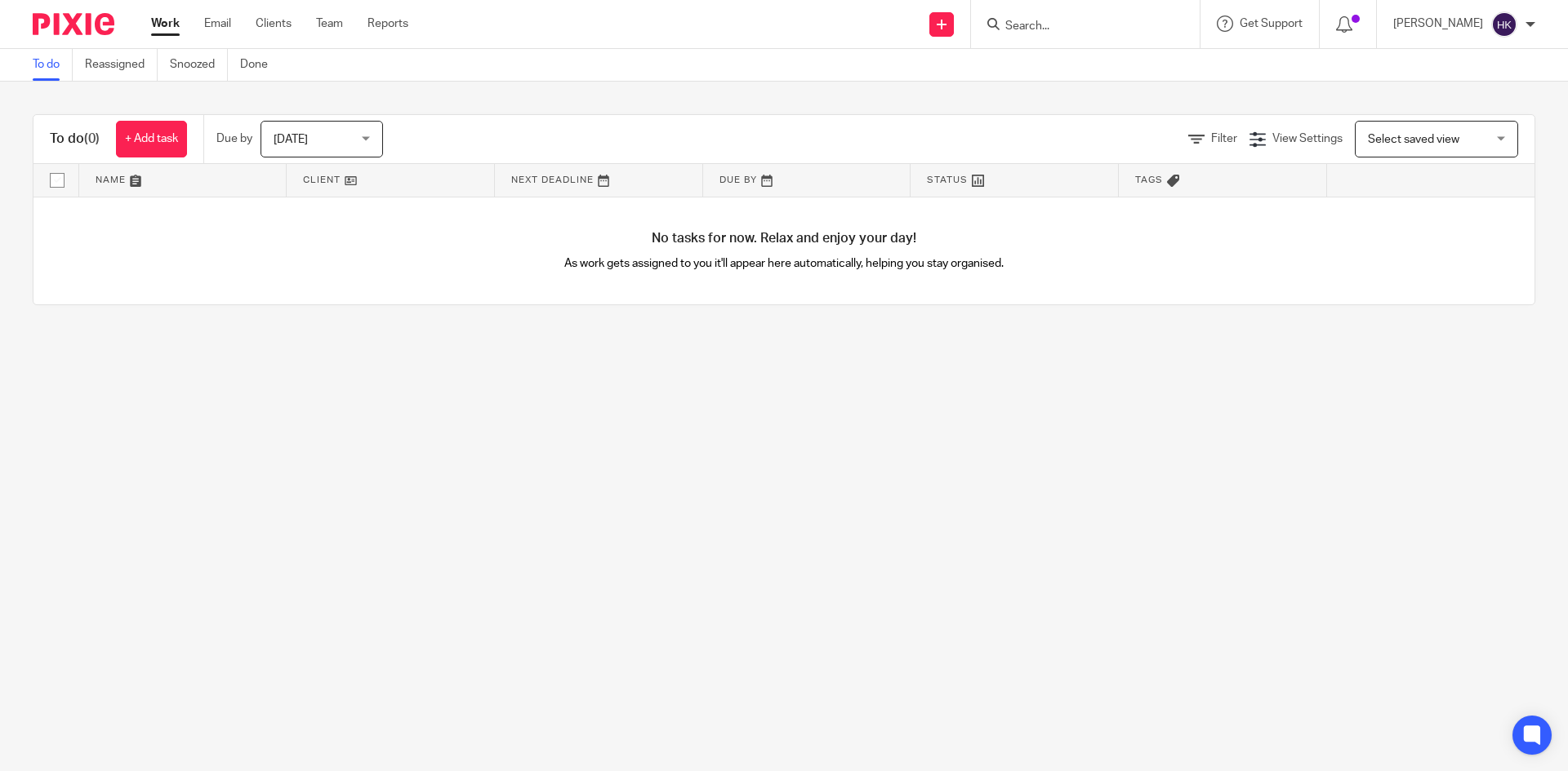
click at [1064, 30] on input "Search" at bounding box center [1077, 26] width 147 height 14
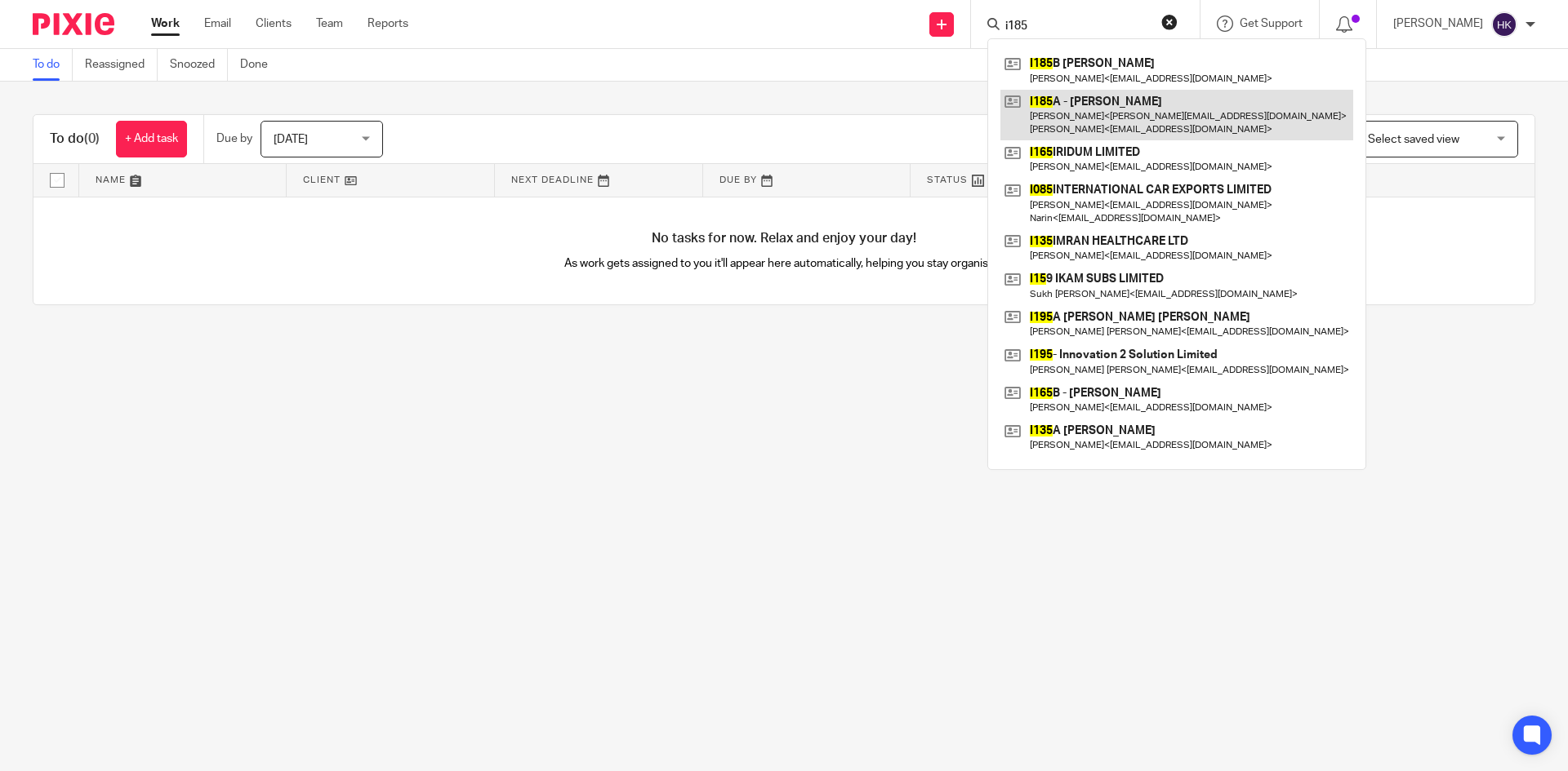
type input "i185"
click at [1098, 114] on link at bounding box center [1176, 115] width 353 height 51
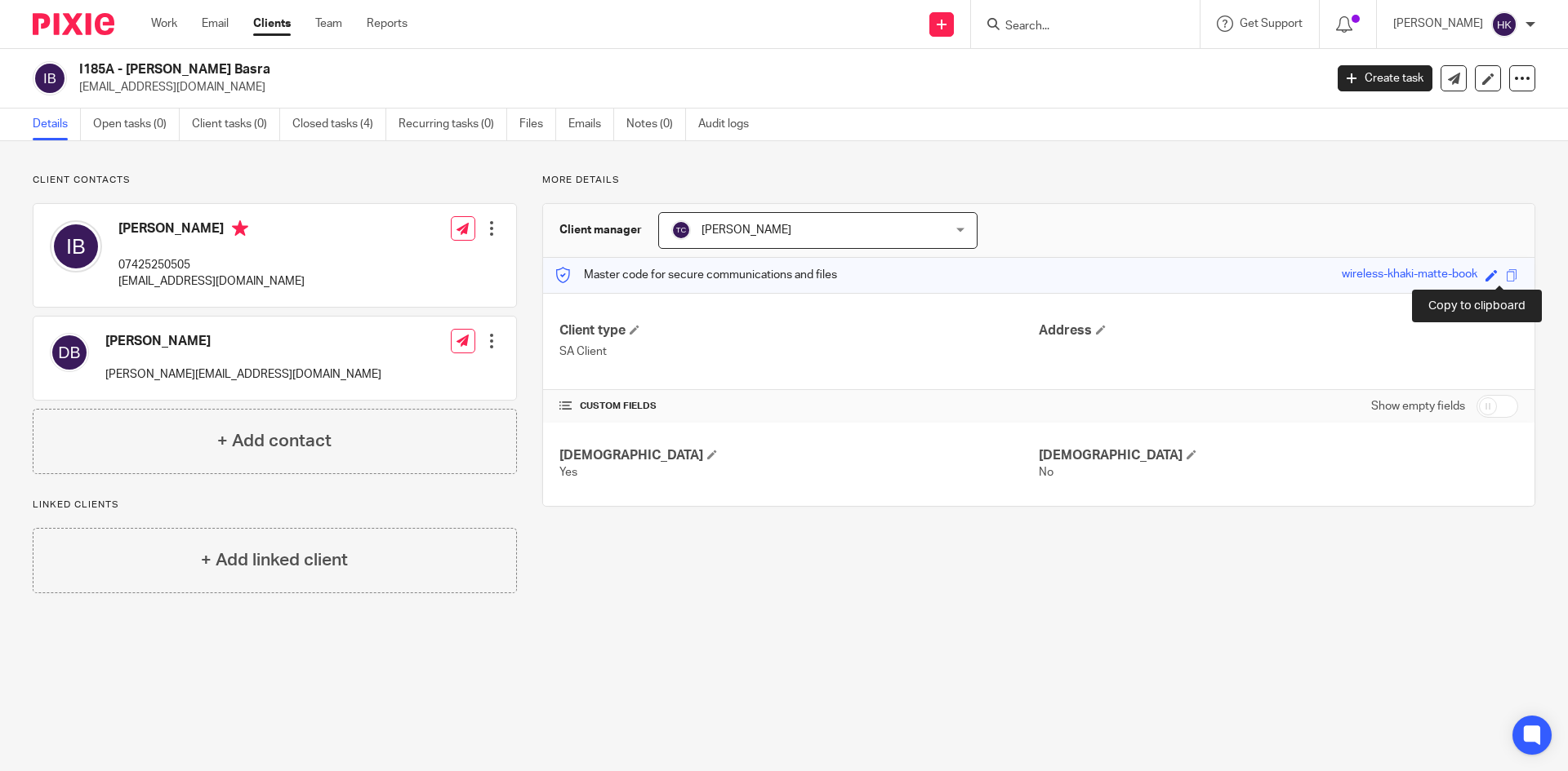
click at [1505, 276] on span at bounding box center [1511, 275] width 12 height 12
click at [1042, 21] on input "Search" at bounding box center [1077, 26] width 147 height 14
type input "b655"
click at [1066, 85] on p "[EMAIL_ADDRESS][DOMAIN_NAME]" at bounding box center [696, 87] width 1234 height 16
click at [1056, 19] on input "Search" at bounding box center [1077, 26] width 147 height 14
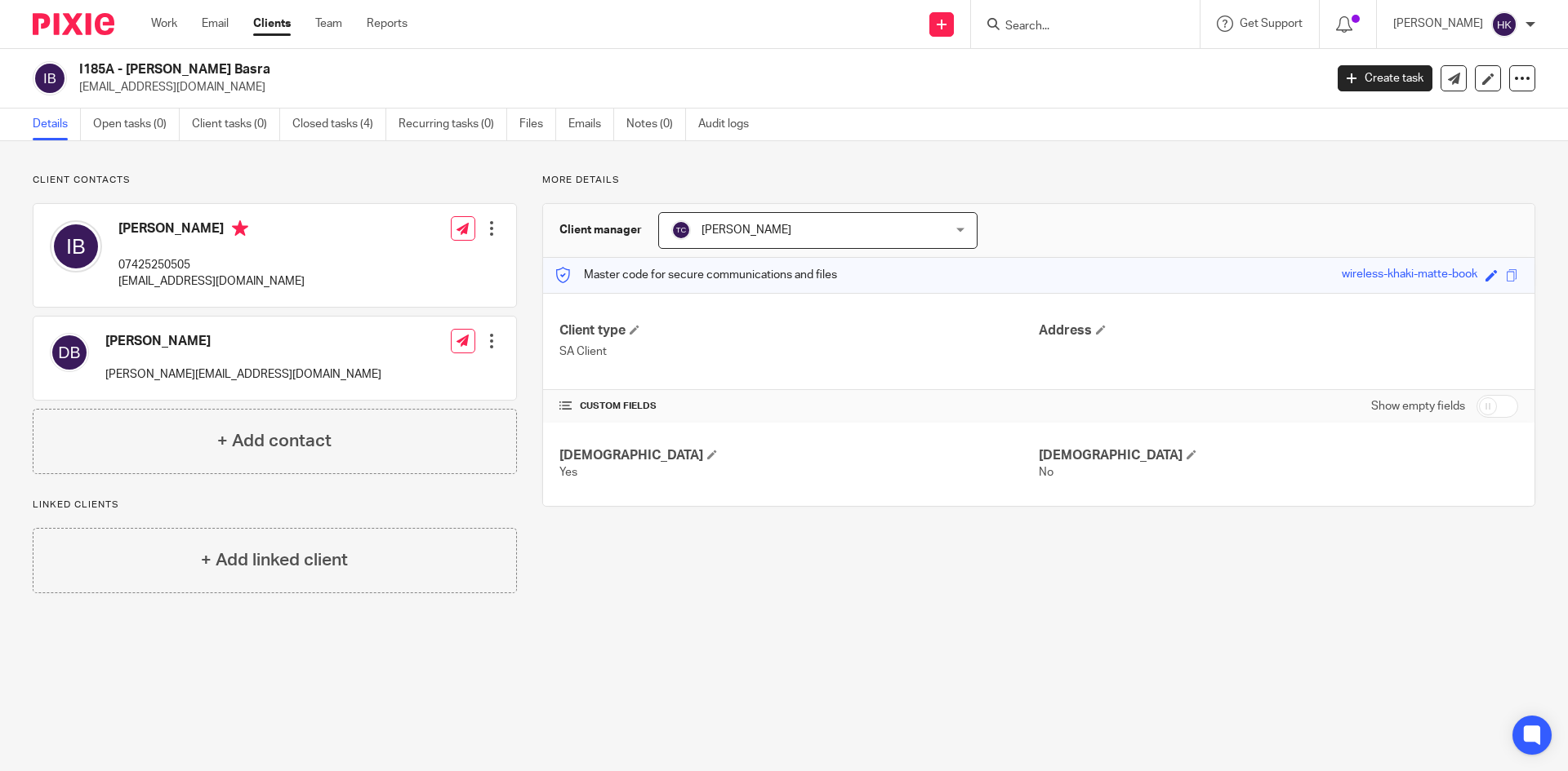
click at [1039, 24] on input "Search" at bounding box center [1077, 26] width 147 height 14
type input "b"
click at [1048, 26] on input "Search" at bounding box center [1077, 26] width 147 height 14
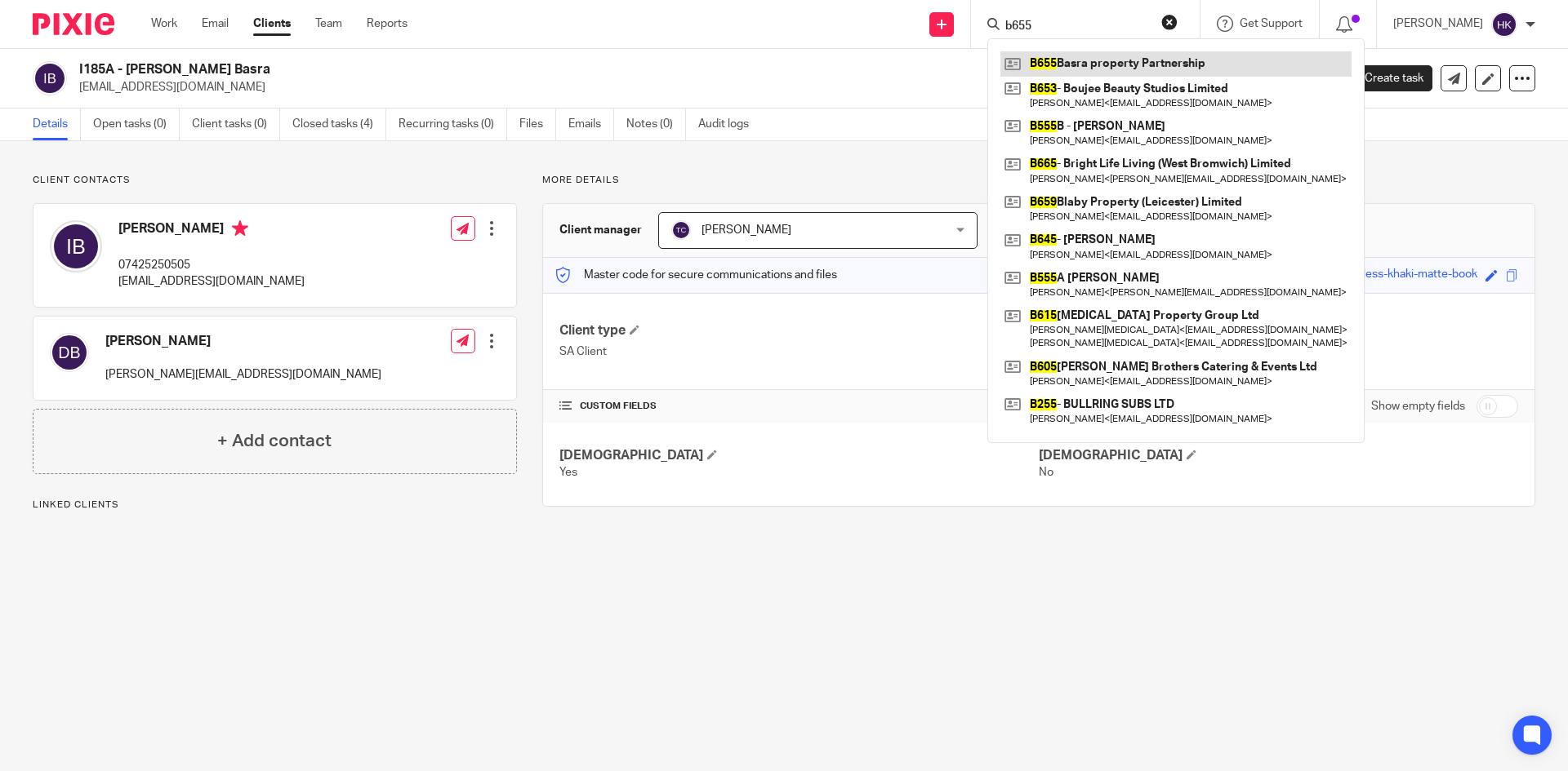
type input "b655"
click at [1104, 67] on link at bounding box center [1175, 63] width 351 height 25
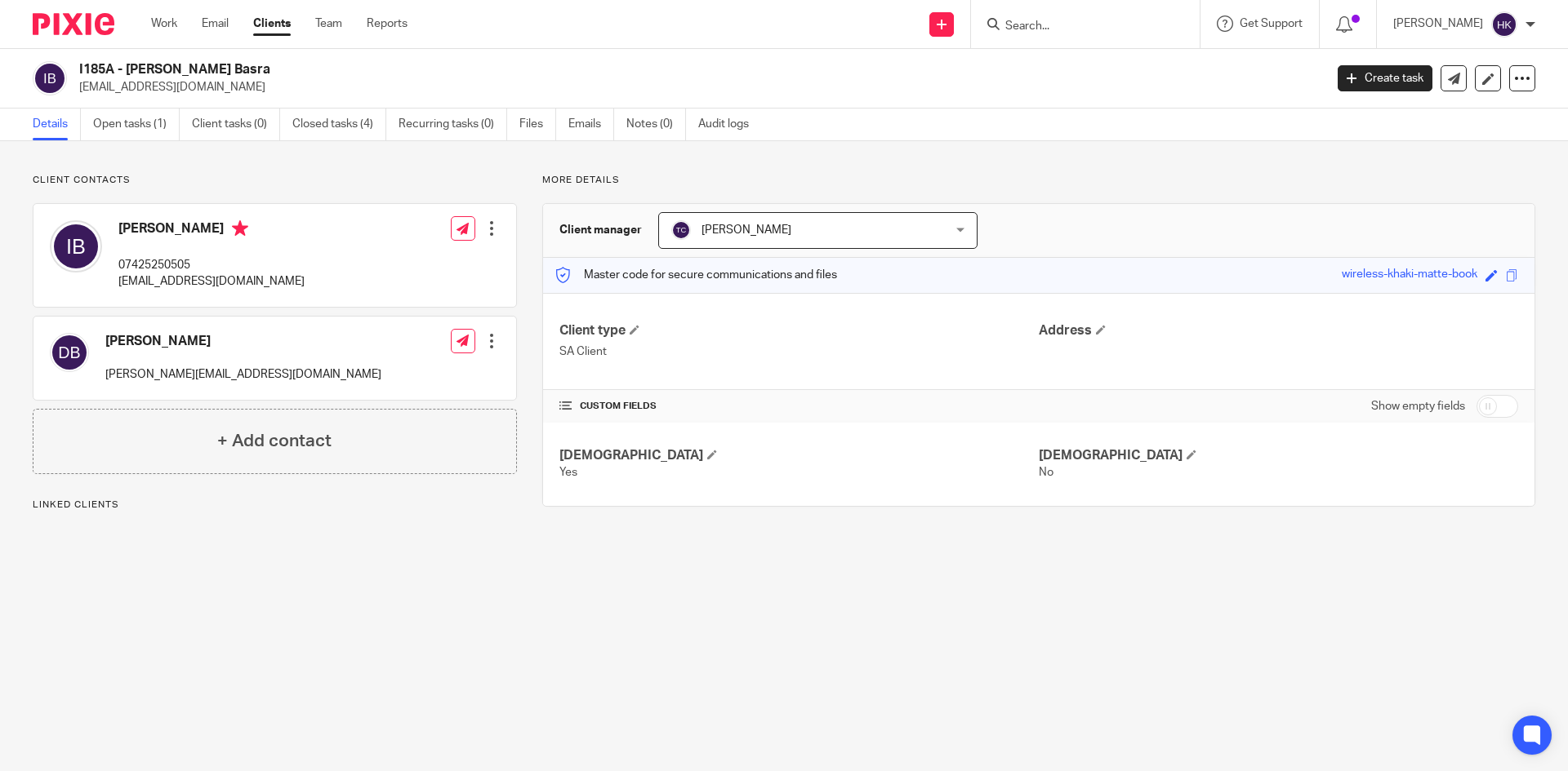
click at [1059, 28] on input "Search" at bounding box center [1077, 26] width 147 height 14
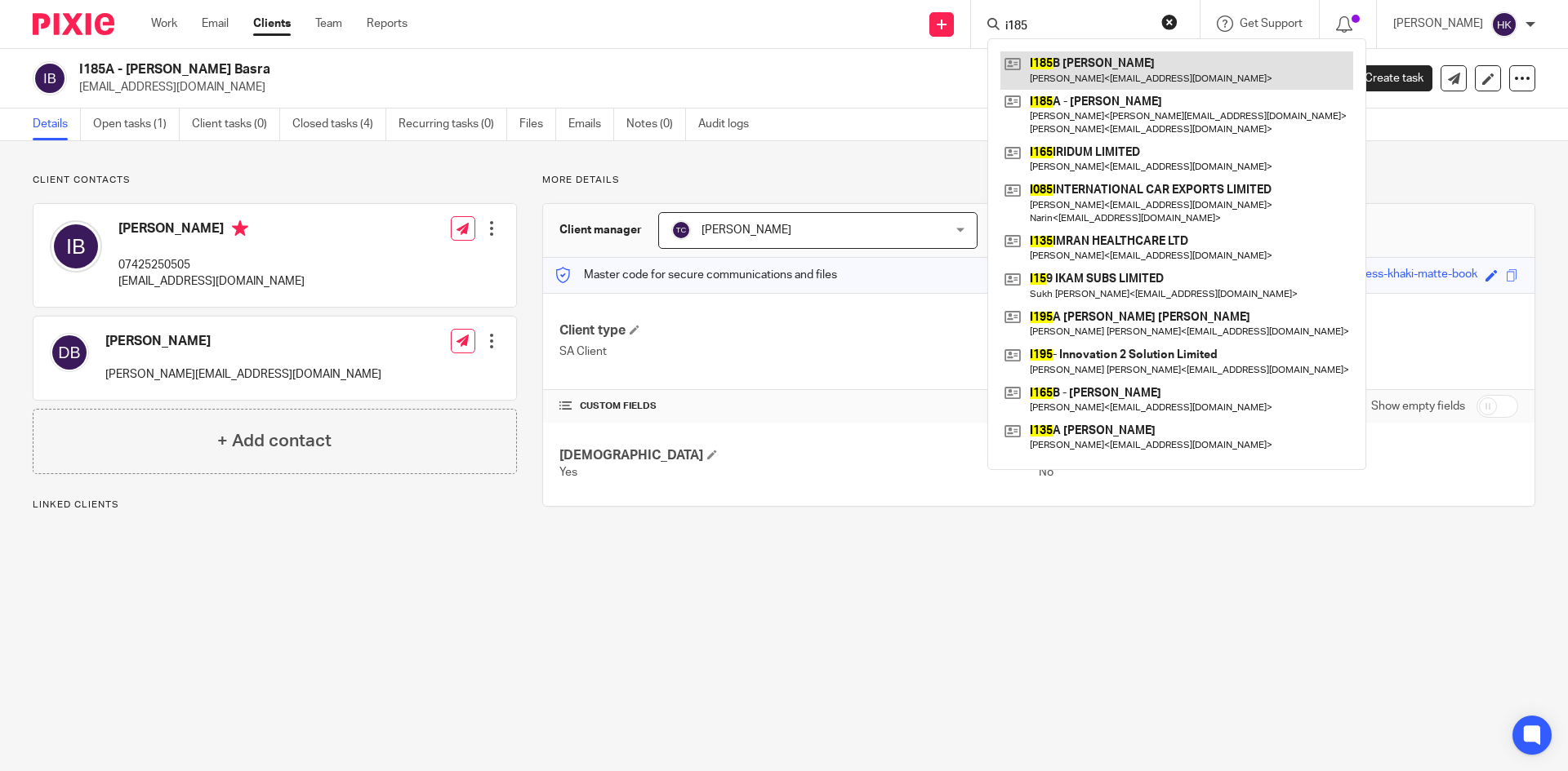
type input "i185"
click at [1100, 80] on link at bounding box center [1176, 70] width 353 height 37
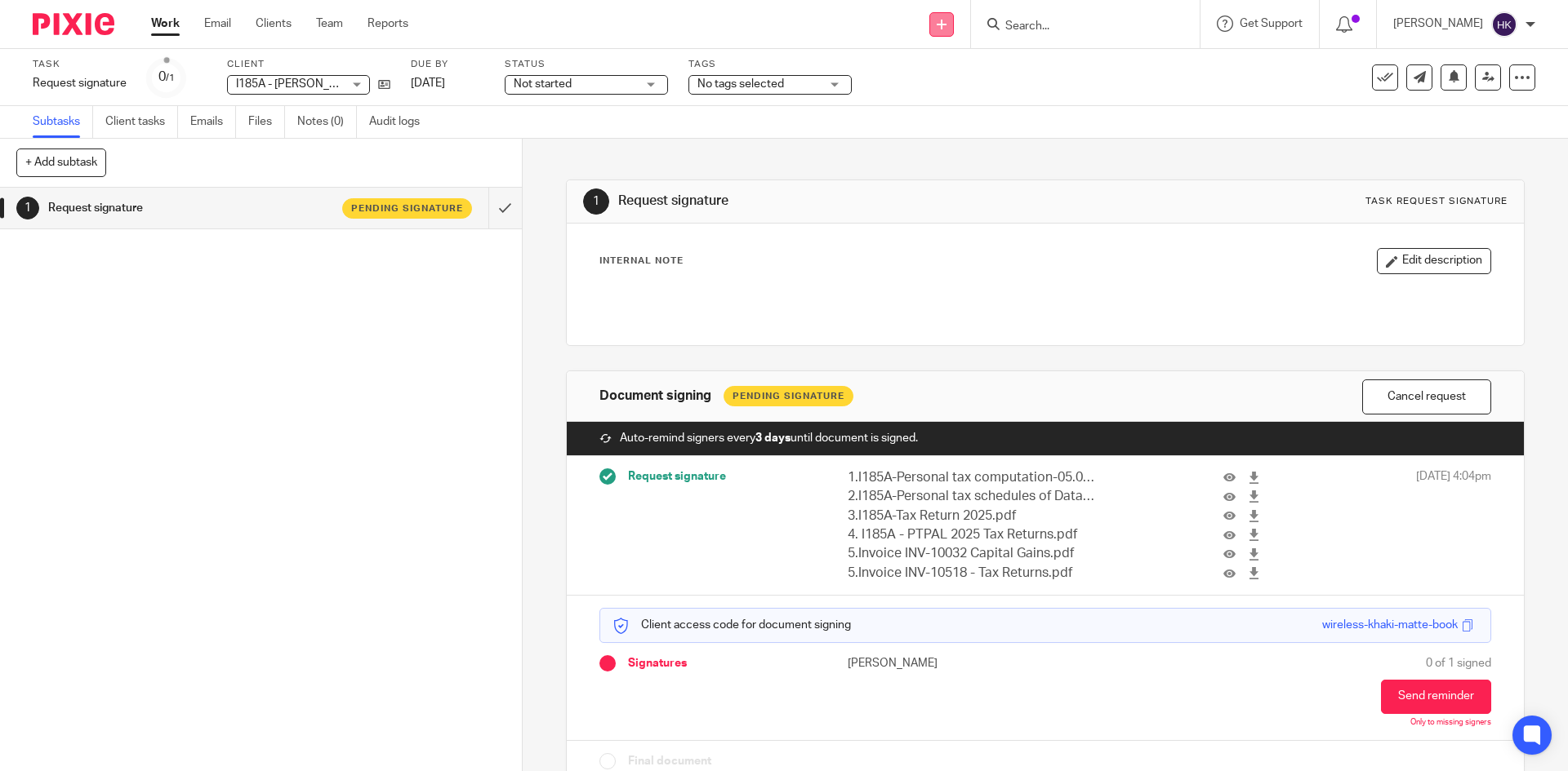
click at [947, 25] on icon at bounding box center [941, 25] width 10 height 10
drag, startPoint x: 955, startPoint y: 151, endPoint x: 838, endPoint y: 175, distance: 119.4
click at [953, 151] on link "Request signature" at bounding box center [958, 148] width 114 height 24
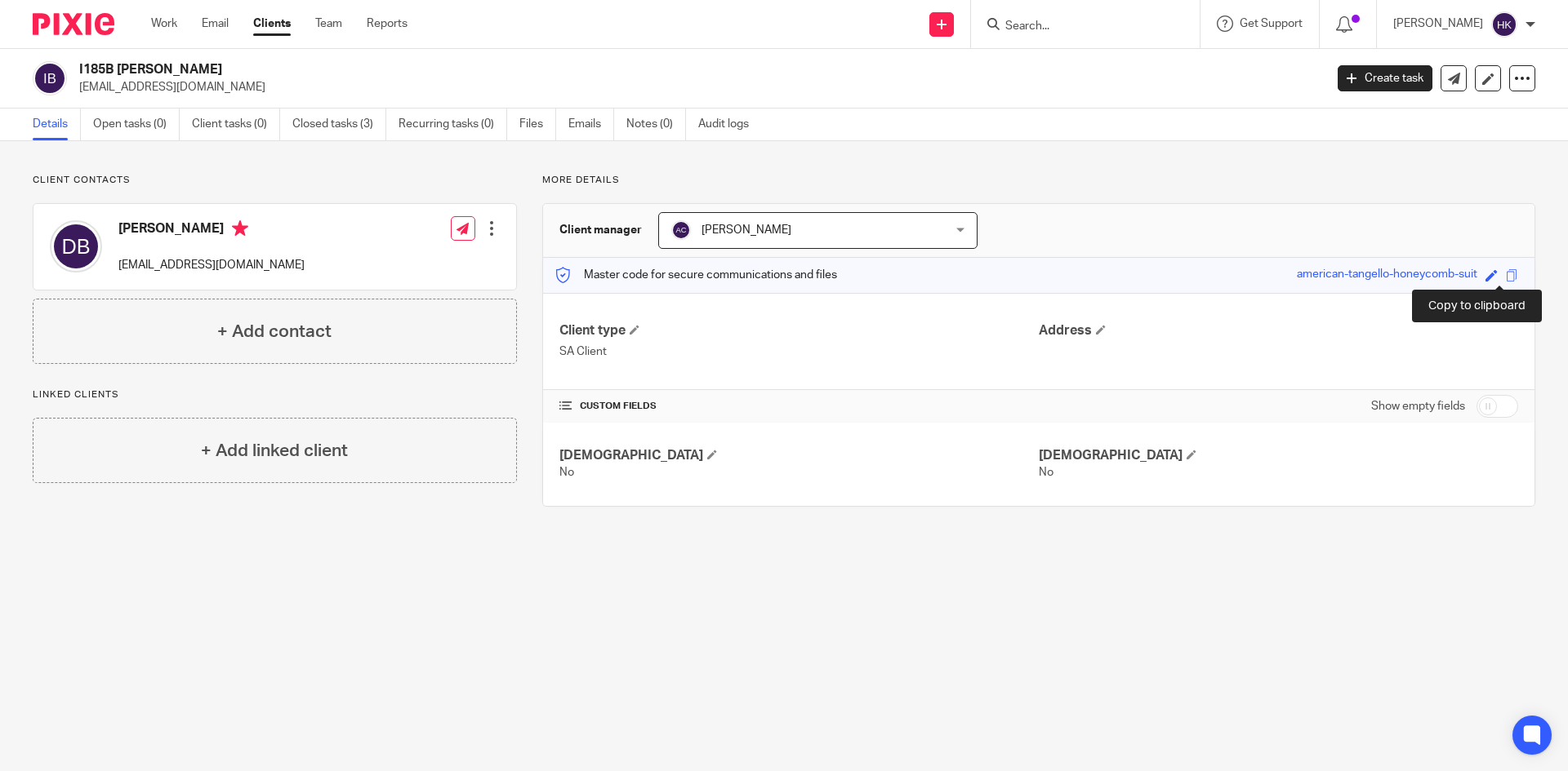
click at [1505, 274] on span at bounding box center [1511, 275] width 12 height 12
click at [1089, 23] on input "Search" at bounding box center [1077, 26] width 147 height 14
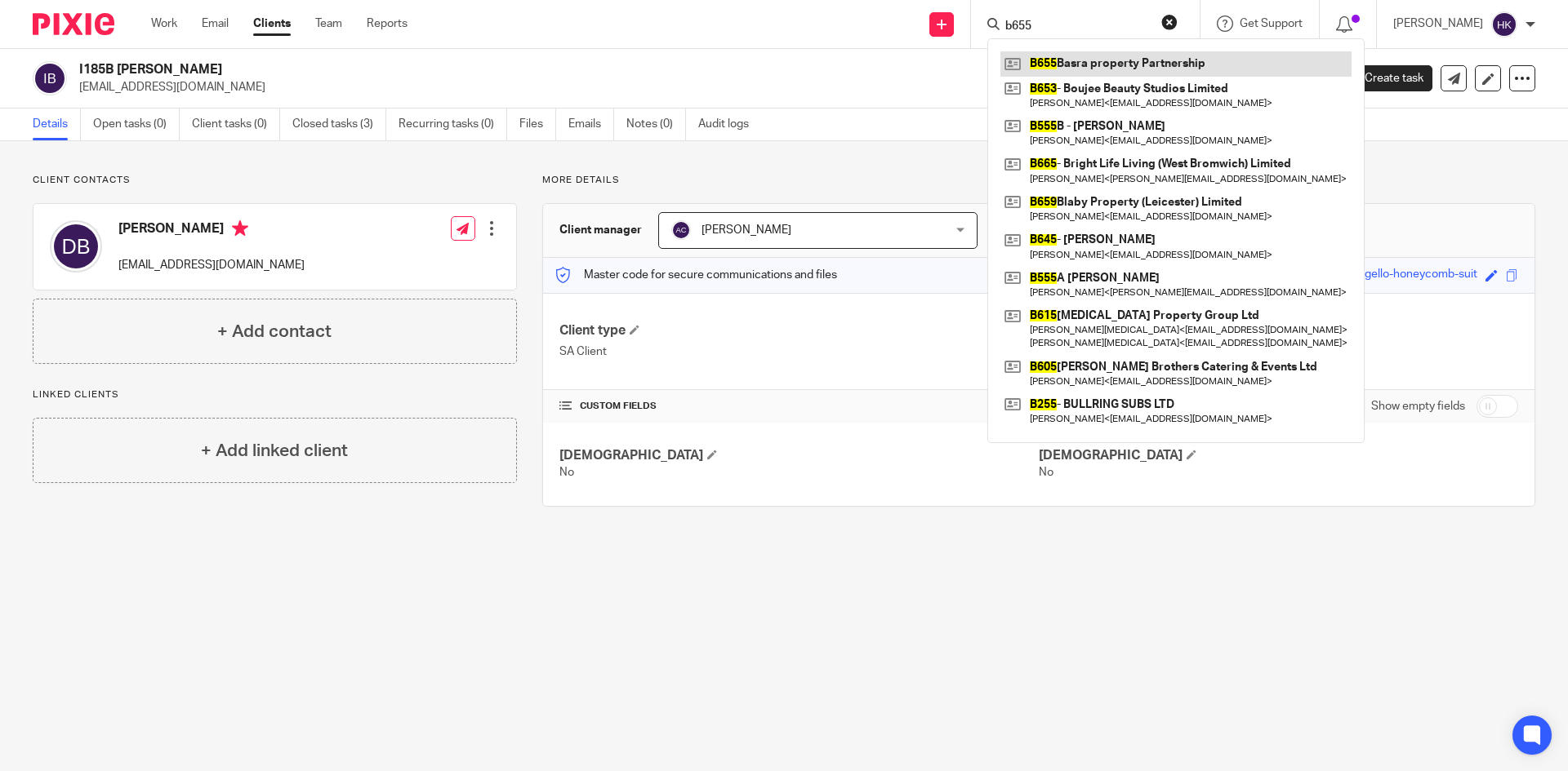
type input "b655"
click at [1122, 63] on link at bounding box center [1175, 63] width 351 height 25
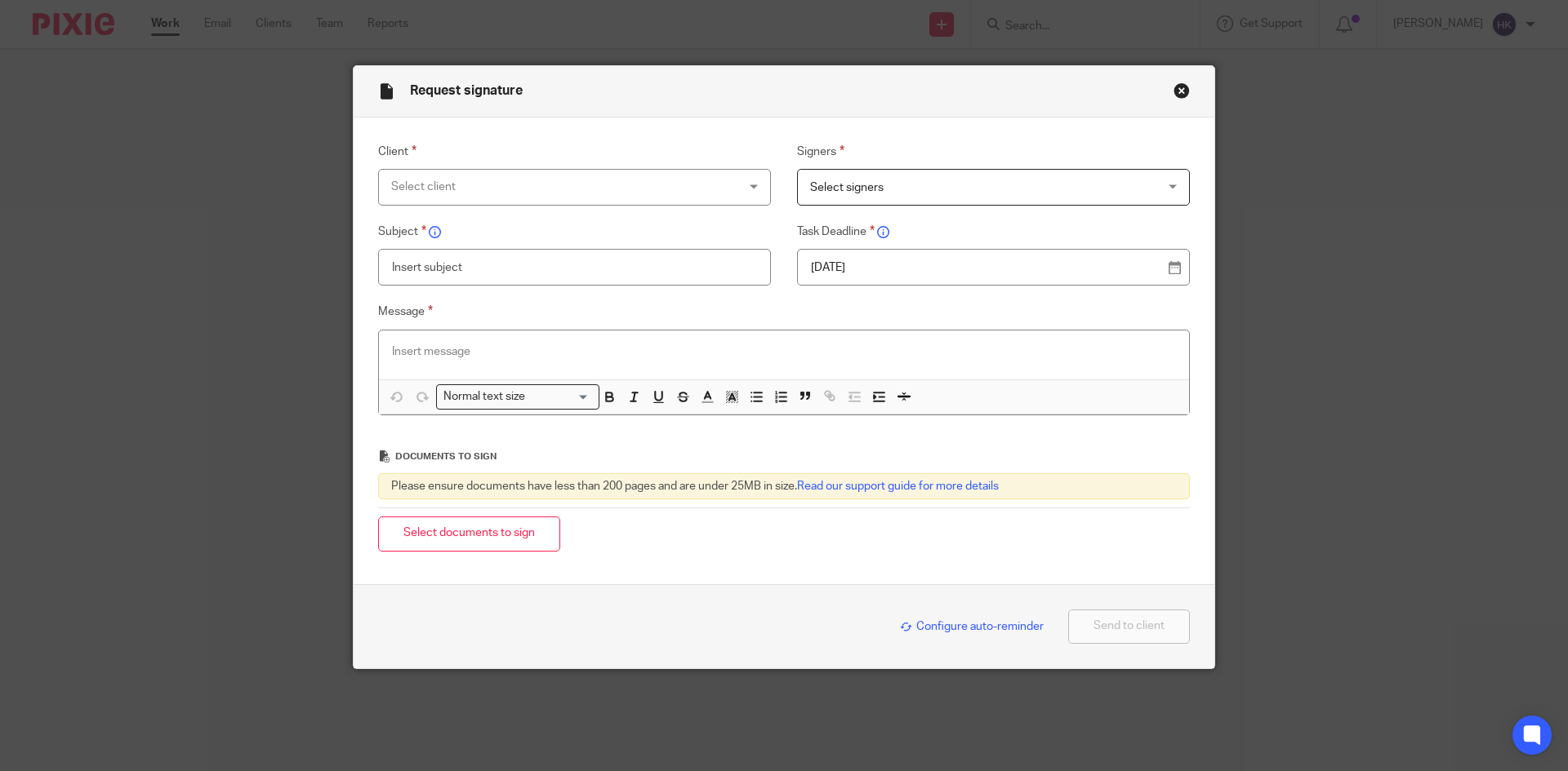
click at [430, 182] on div "Select client" at bounding box center [543, 187] width 304 height 35
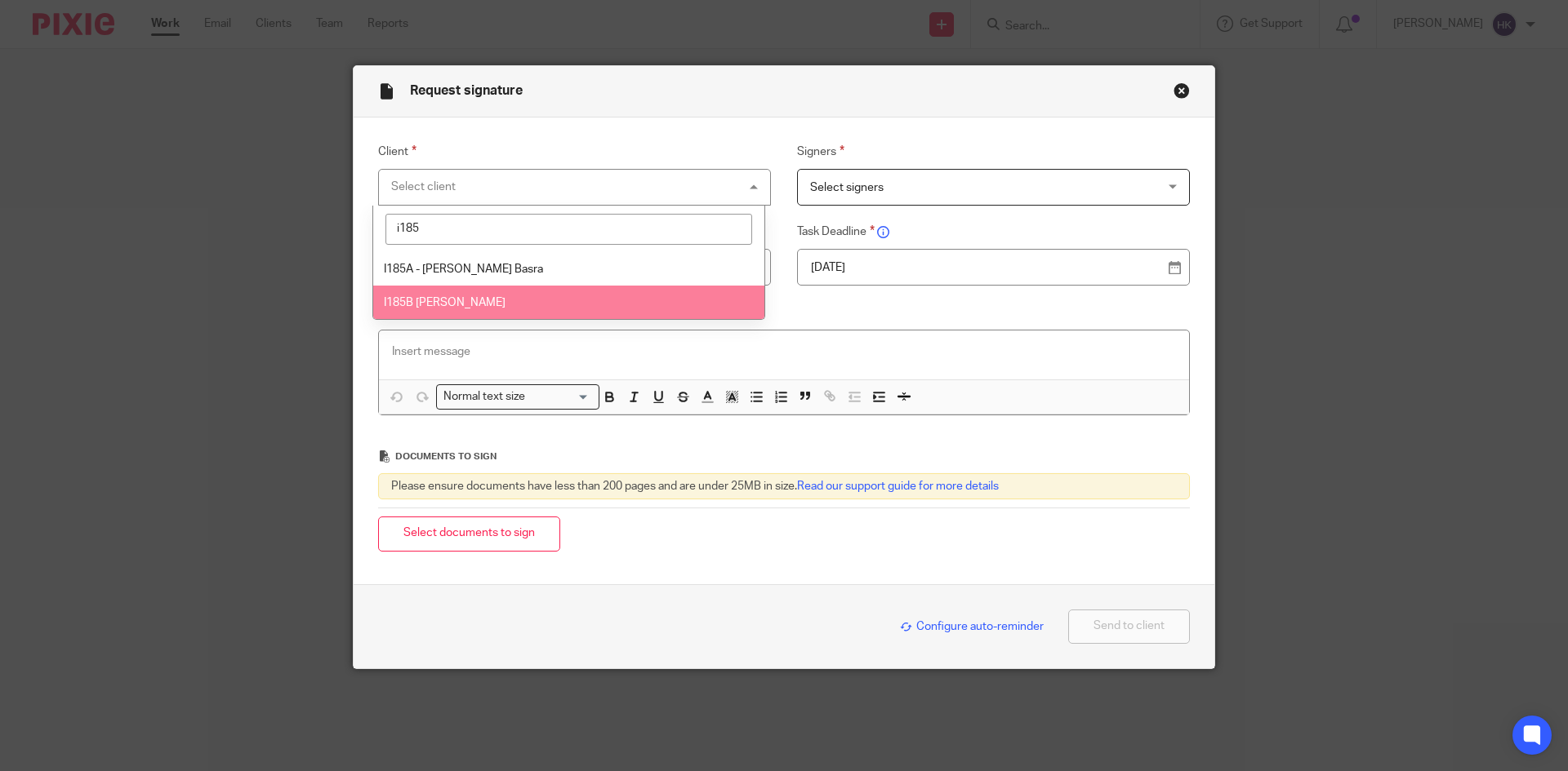
type input "i185"
click at [465, 291] on li "I185B [PERSON_NAME]" at bounding box center [569, 303] width 391 height 34
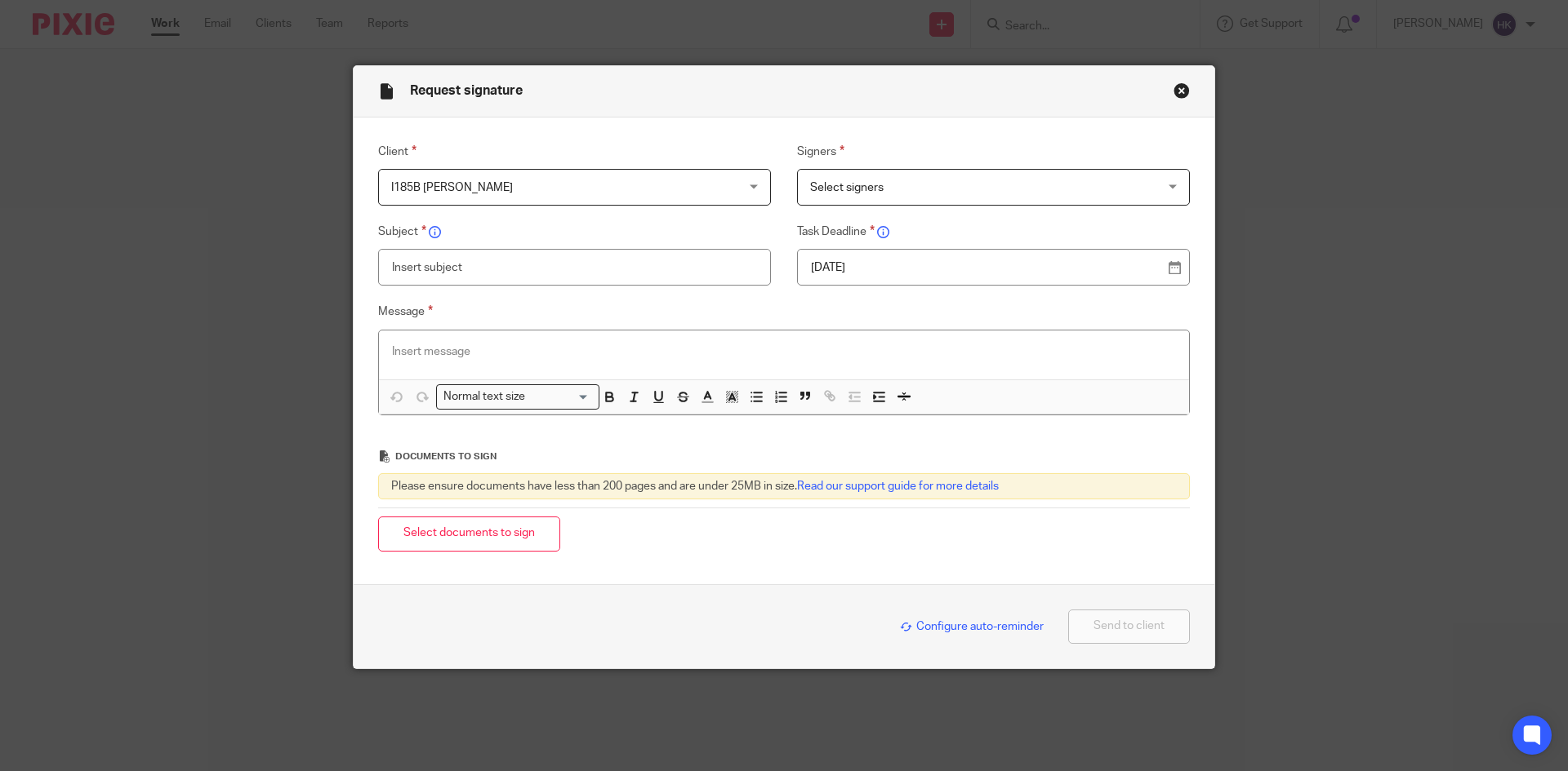
click at [828, 195] on span "Select signers" at bounding box center [962, 187] width 304 height 35
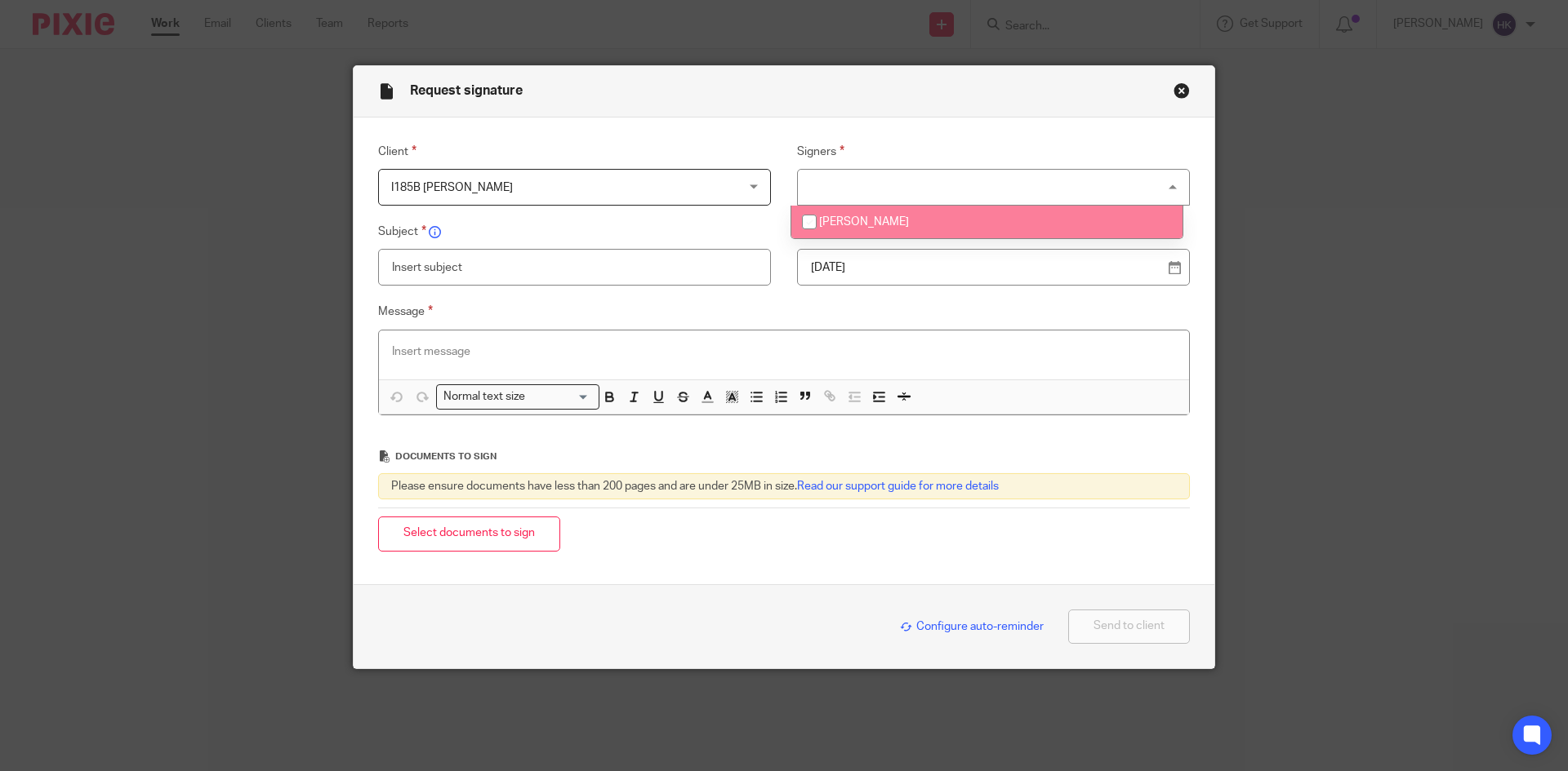
click at [839, 220] on span "Daljit Basra" at bounding box center [864, 223] width 90 height 12
checkbox input "true"
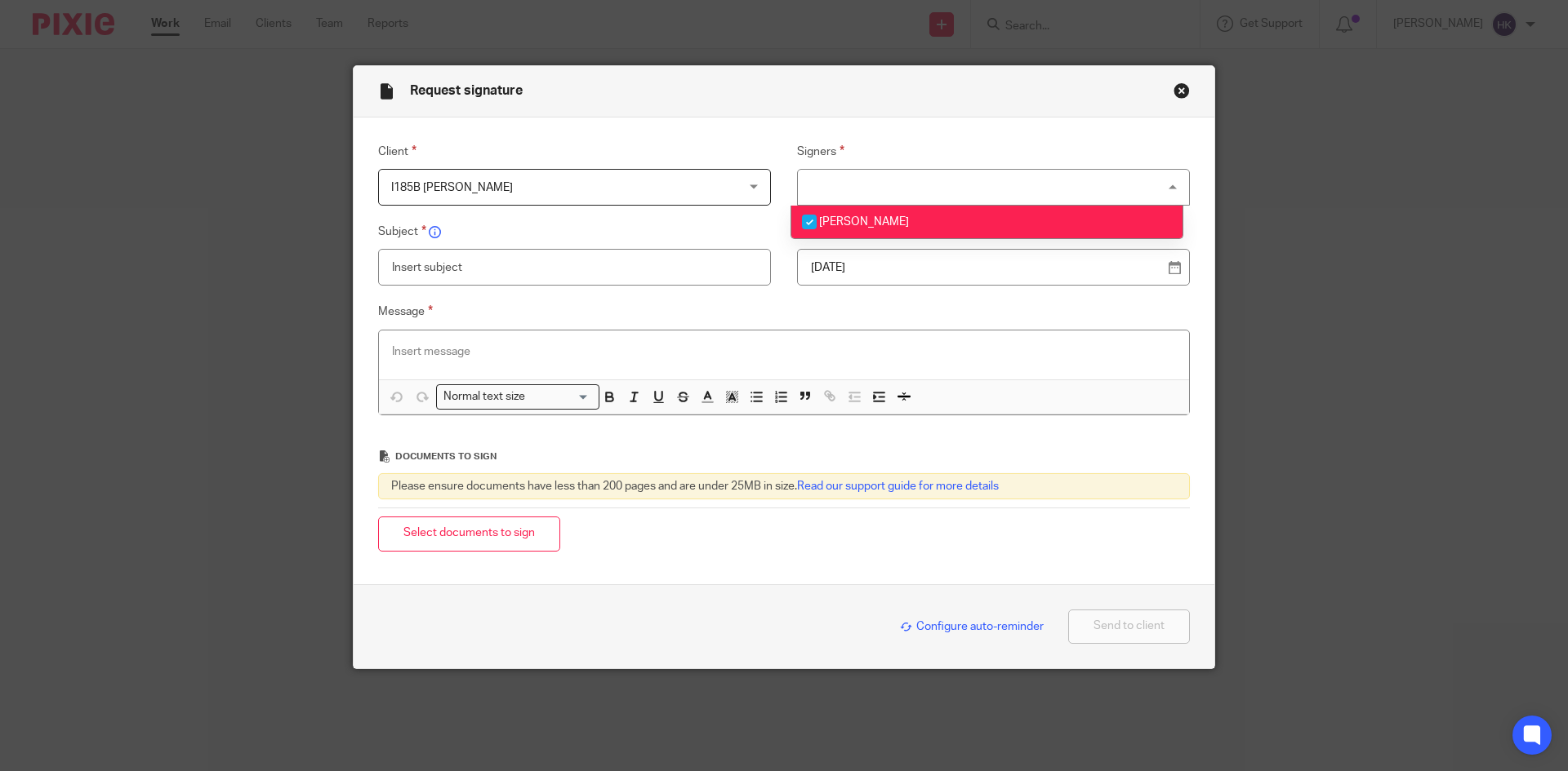
click at [866, 263] on p "22 Aug 2025" at bounding box center [987, 267] width 352 height 16
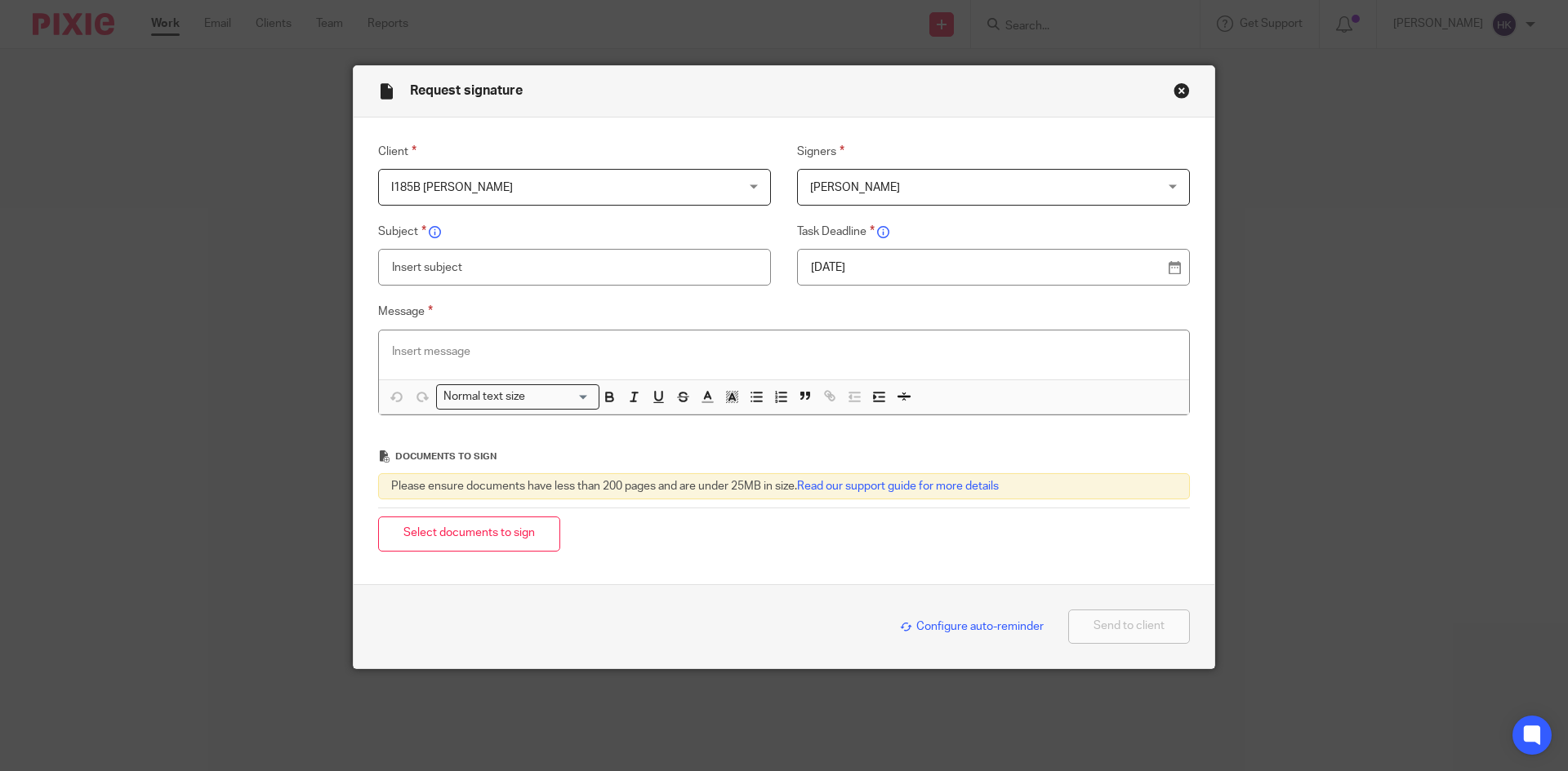
click at [411, 267] on input "text" at bounding box center [575, 267] width 393 height 36
click at [523, 268] on input "I185B - Personal Tax ReturnPack" at bounding box center [575, 267] width 393 height 36
type input "I185B - Personal Tax Return Pack"
click at [392, 345] on p at bounding box center [784, 351] width 784 height 16
paste div
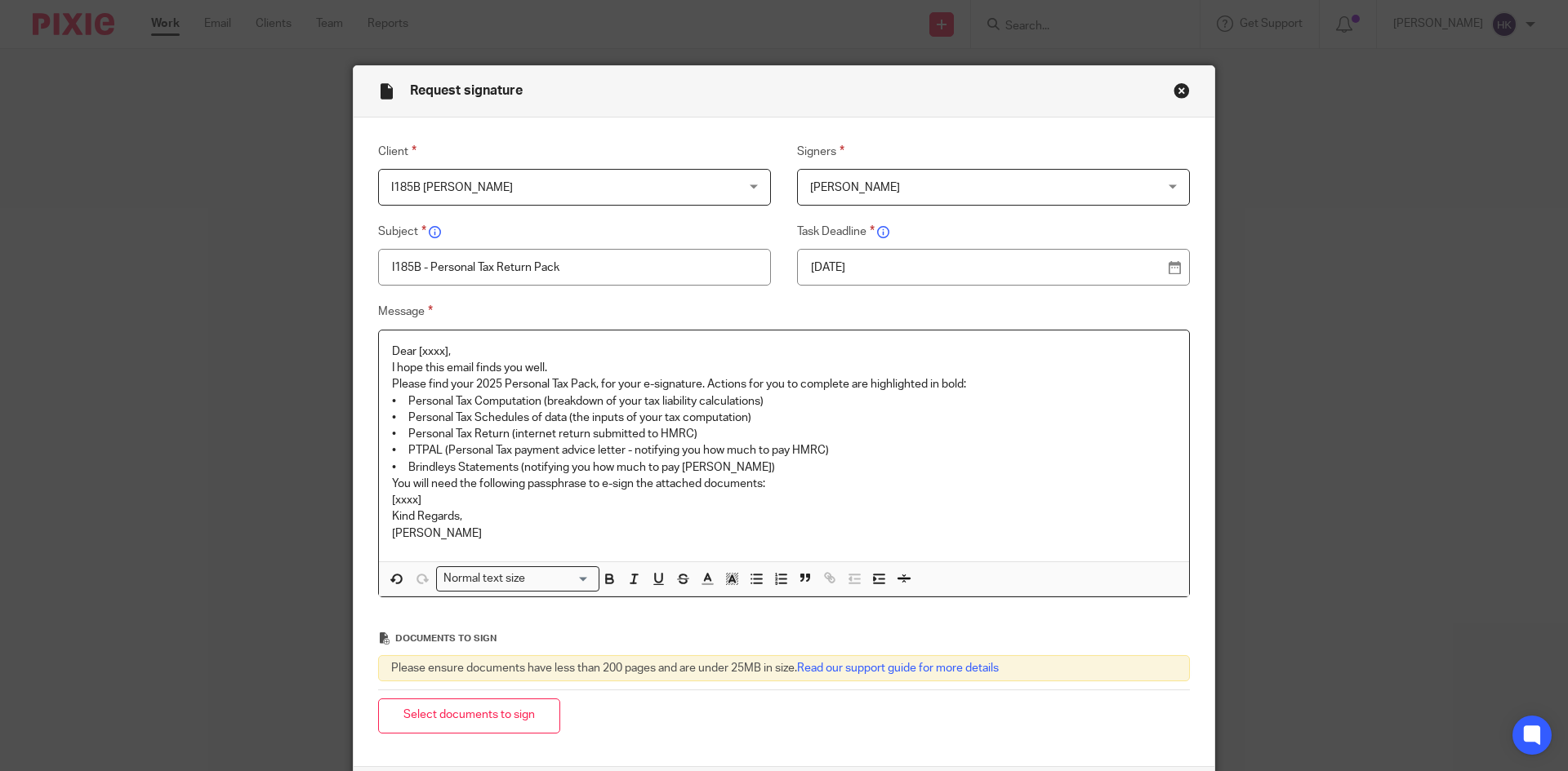
click at [487, 344] on p "Dear [xxxx]," at bounding box center [784, 351] width 784 height 16
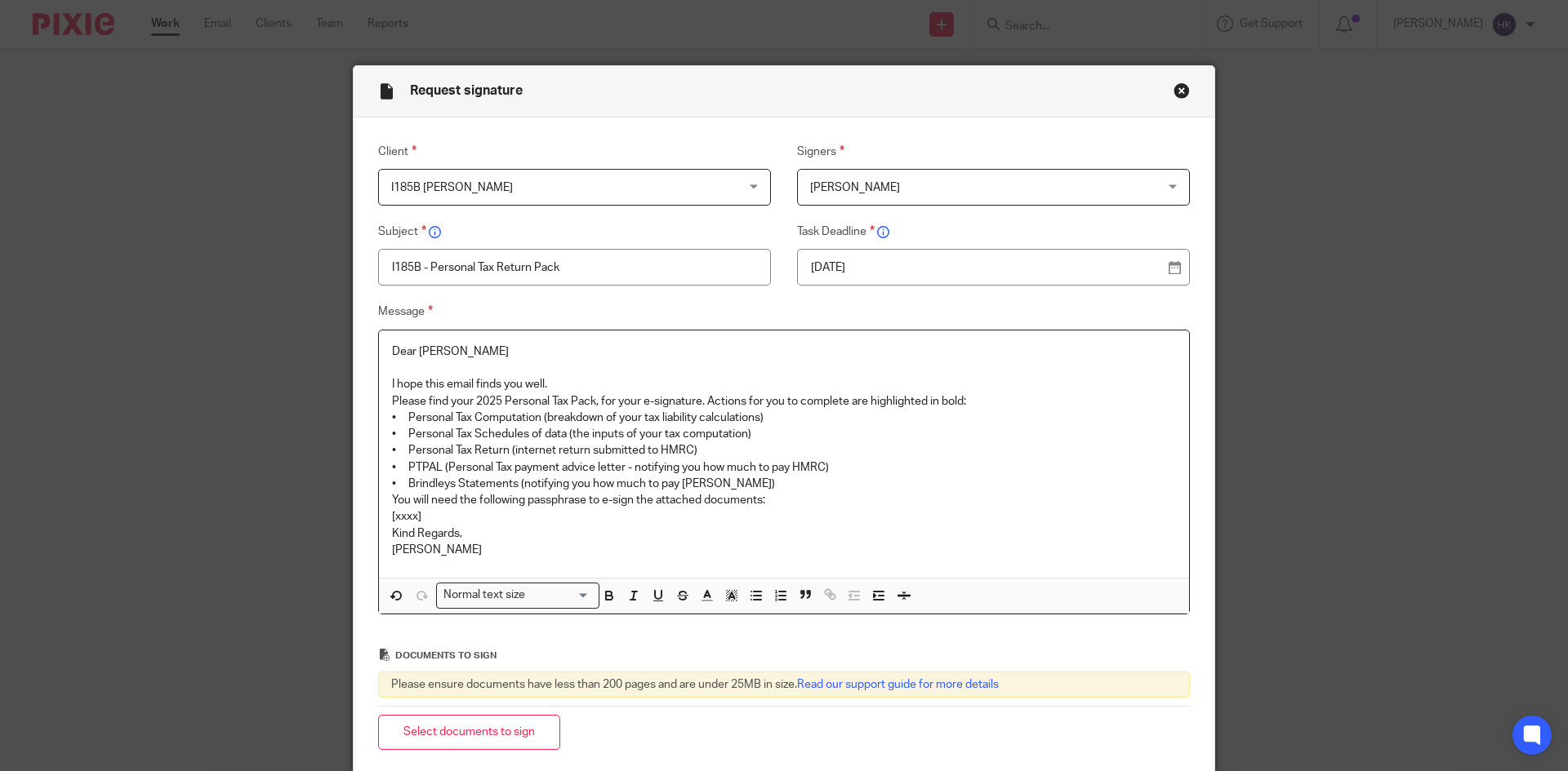
click at [546, 377] on p "I hope this email finds you well." at bounding box center [784, 384] width 784 height 16
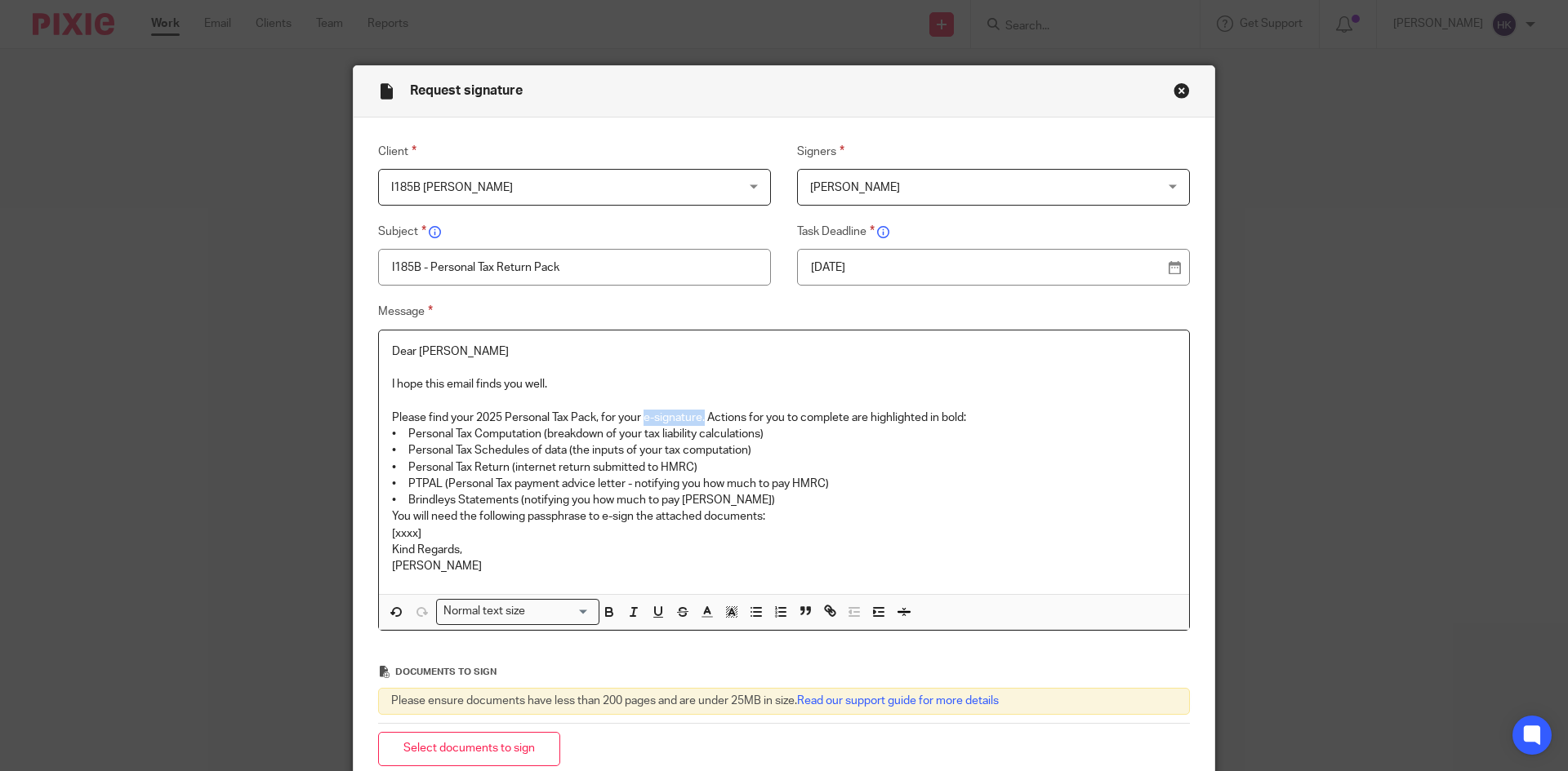
drag, startPoint x: 641, startPoint y: 412, endPoint x: 702, endPoint y: 416, distance: 61.1
click at [702, 416] on p "Please find your 2025 Personal Tax Pack, for your e-signature. Actions for you …" at bounding box center [784, 417] width 784 height 16
click at [979, 410] on p "Please find your 2025 Personal Tax Pack, for your e-signature. Actions for you …" at bounding box center [784, 417] width 784 height 16
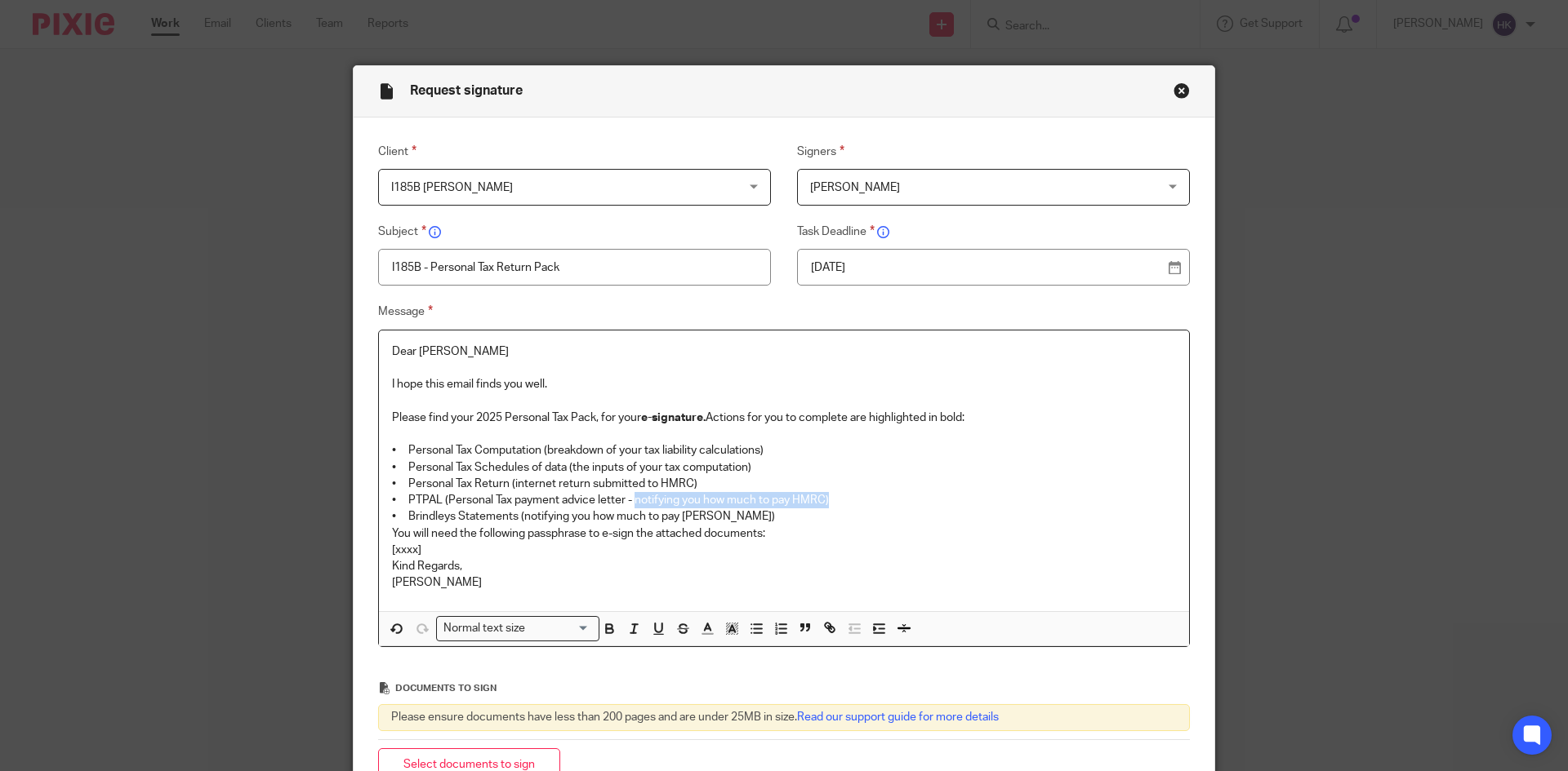
drag, startPoint x: 631, startPoint y: 497, endPoint x: 853, endPoint y: 502, distance: 222.1
click at [853, 502] on p "• PTPAL (Personal Tax payment advice letter - notifying you how much to pay HMR…" at bounding box center [784, 500] width 784 height 16
click at [768, 517] on p "• Brindleys Statements (notifying you how much to pay Brindleys)" at bounding box center [784, 516] width 784 height 16
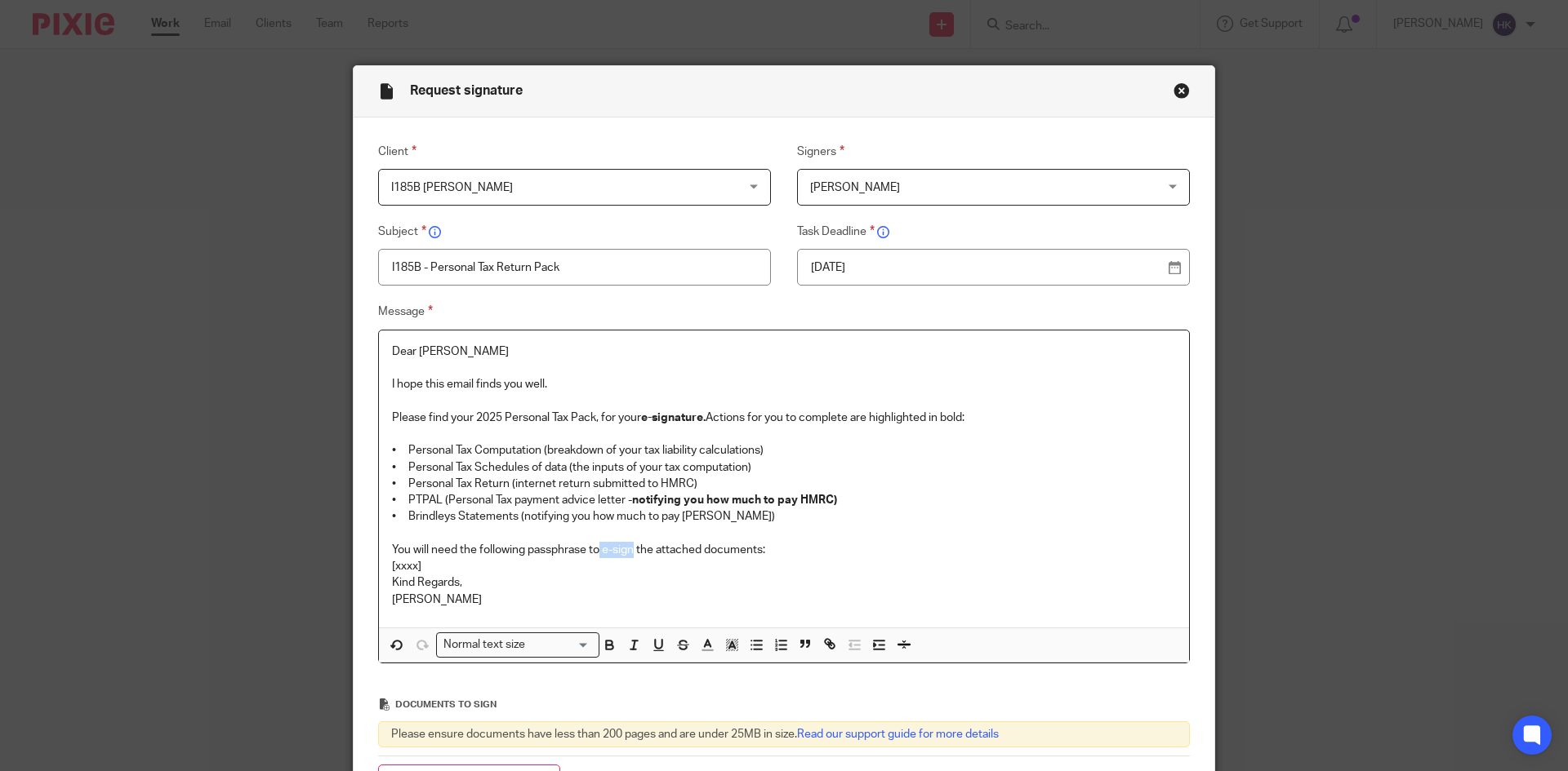
click at [628, 548] on p "You will need the following passphrase to e-sign the attached documents:" at bounding box center [784, 549] width 784 height 16
click at [428, 565] on p "[xxxx]" at bounding box center [784, 566] width 784 height 16
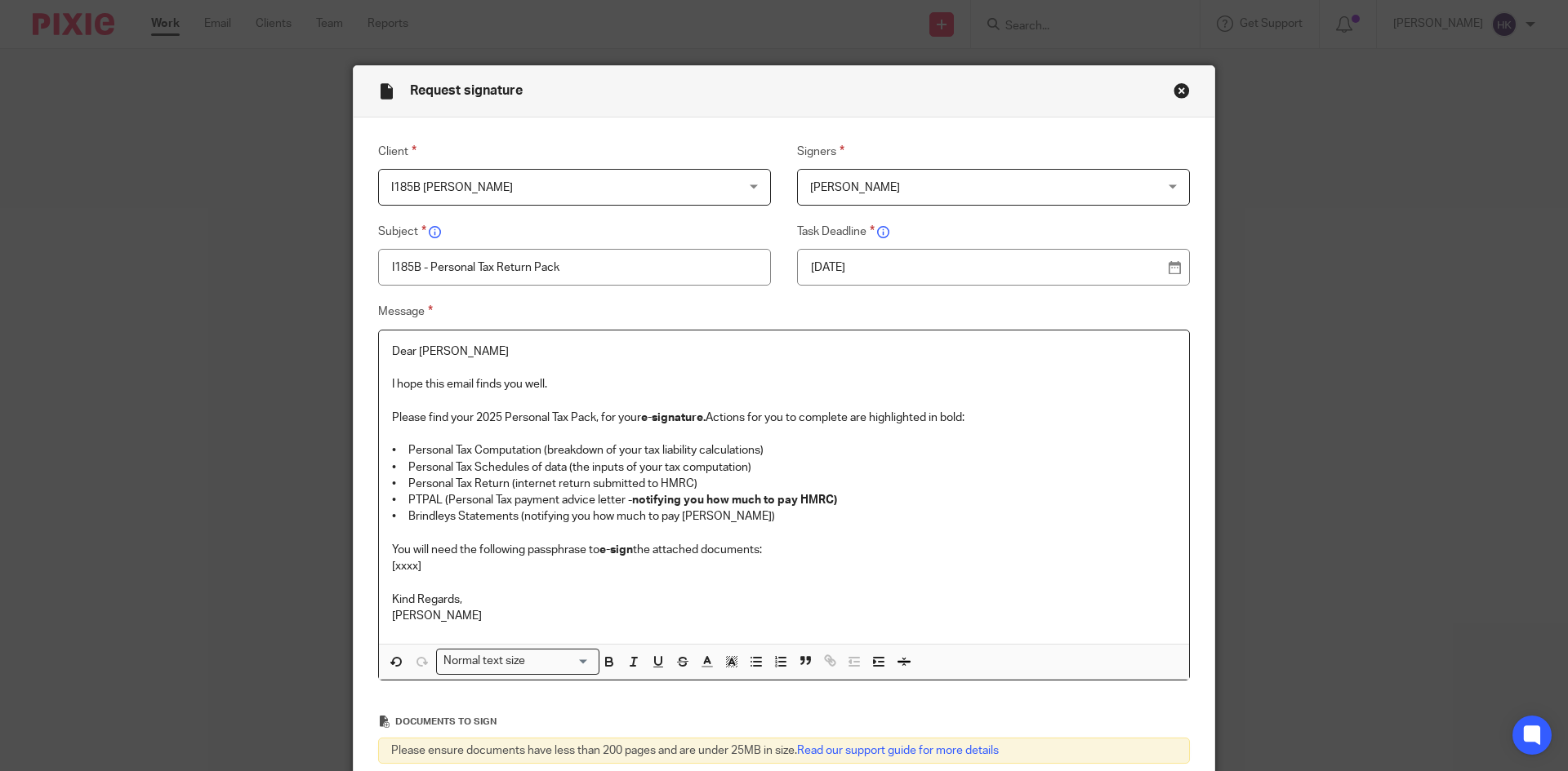
click at [781, 550] on p "You will need the following passphrase to e-sign the attached documents:" at bounding box center [784, 549] width 784 height 16
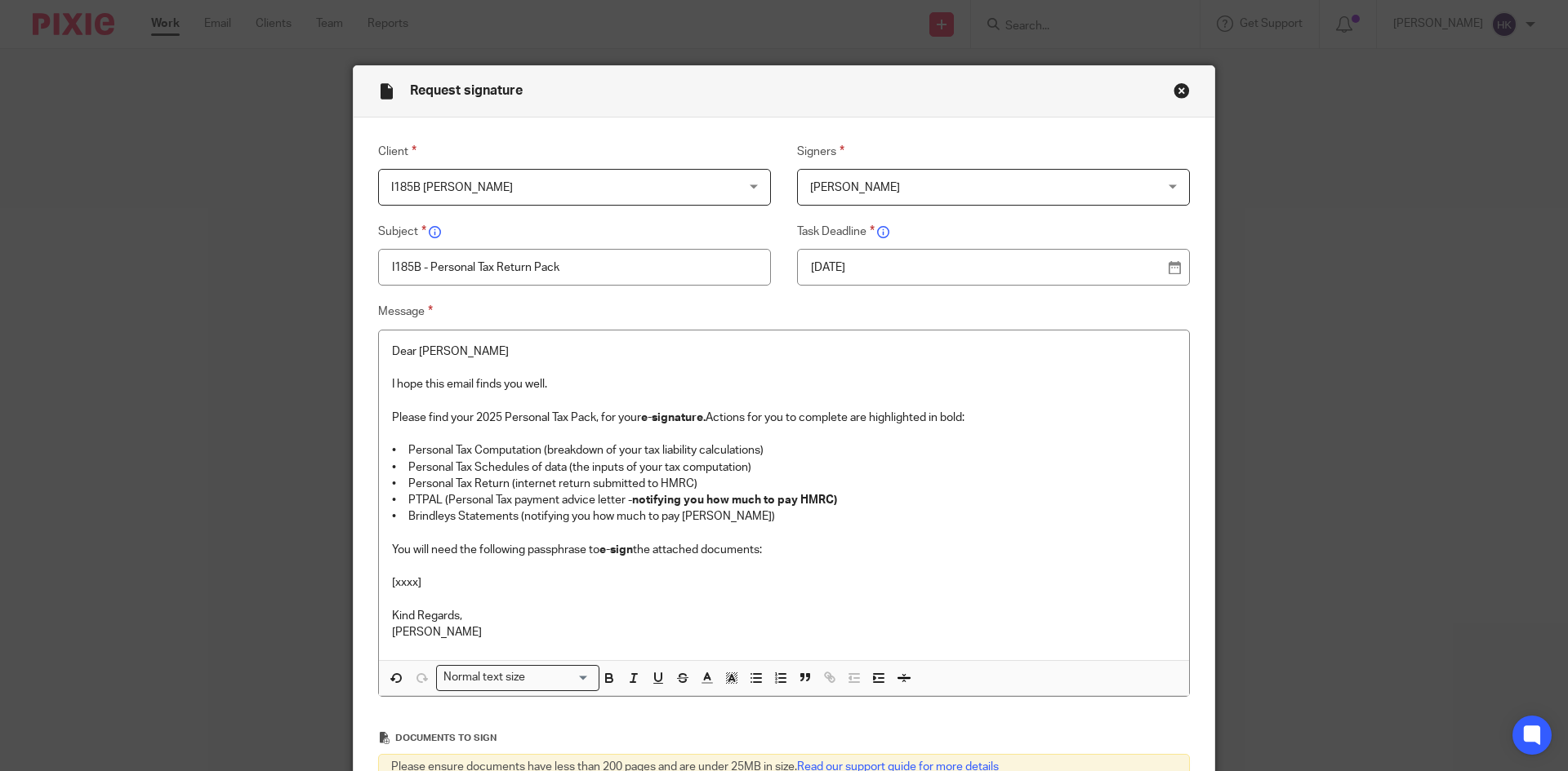
click at [420, 575] on p "[xxxx]" at bounding box center [784, 582] width 784 height 16
click at [515, 680] on div "Normal text size" at bounding box center [514, 676] width 154 height 20
click at [518, 744] on li "Heading 2" at bounding box center [517, 747] width 162 height 21
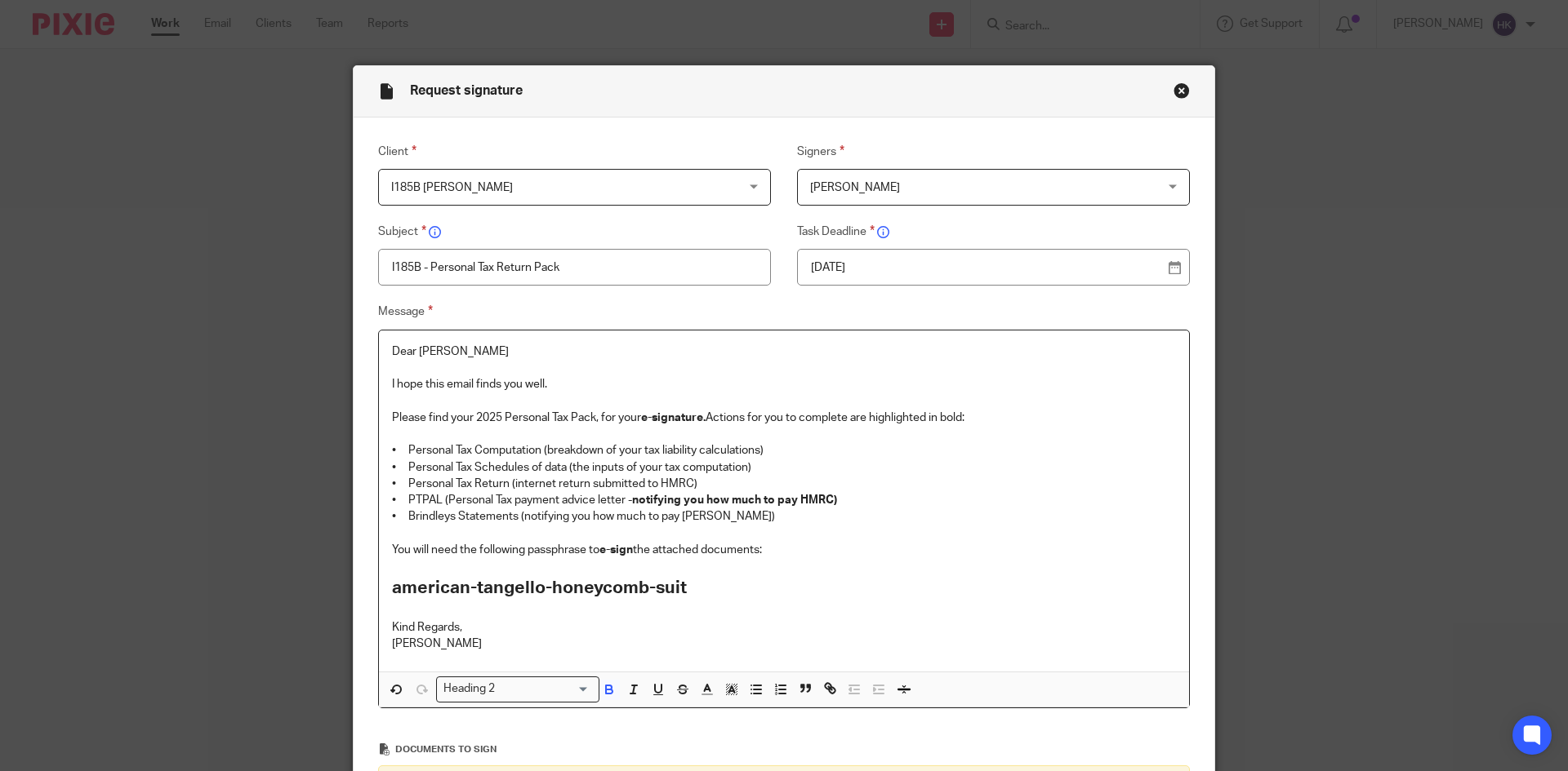
click at [745, 598] on h2 "american-tangello-honeycomb-suit" at bounding box center [784, 588] width 784 height 28
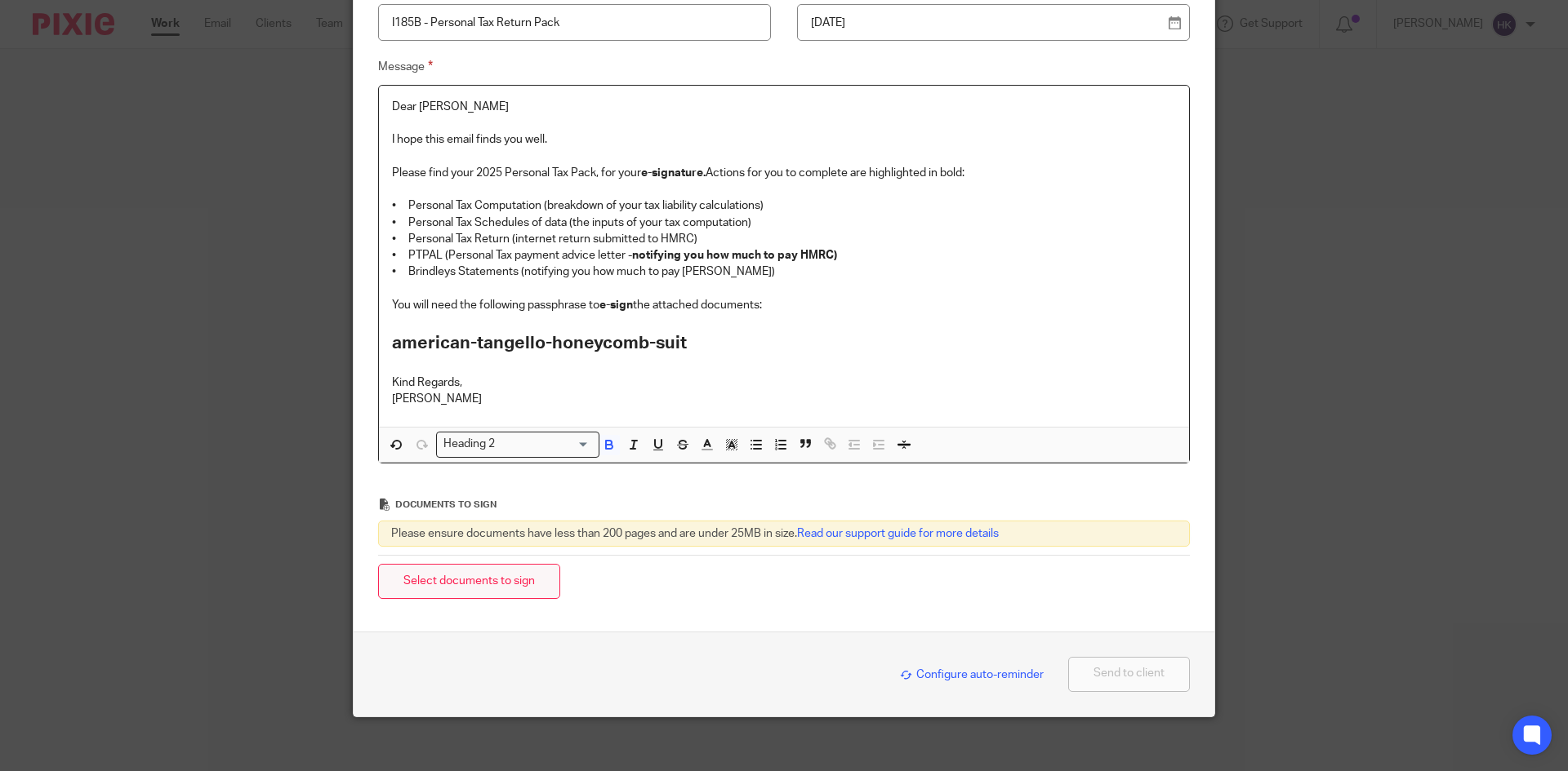
click at [458, 579] on button "Select documents to sign" at bounding box center [469, 581] width 182 height 35
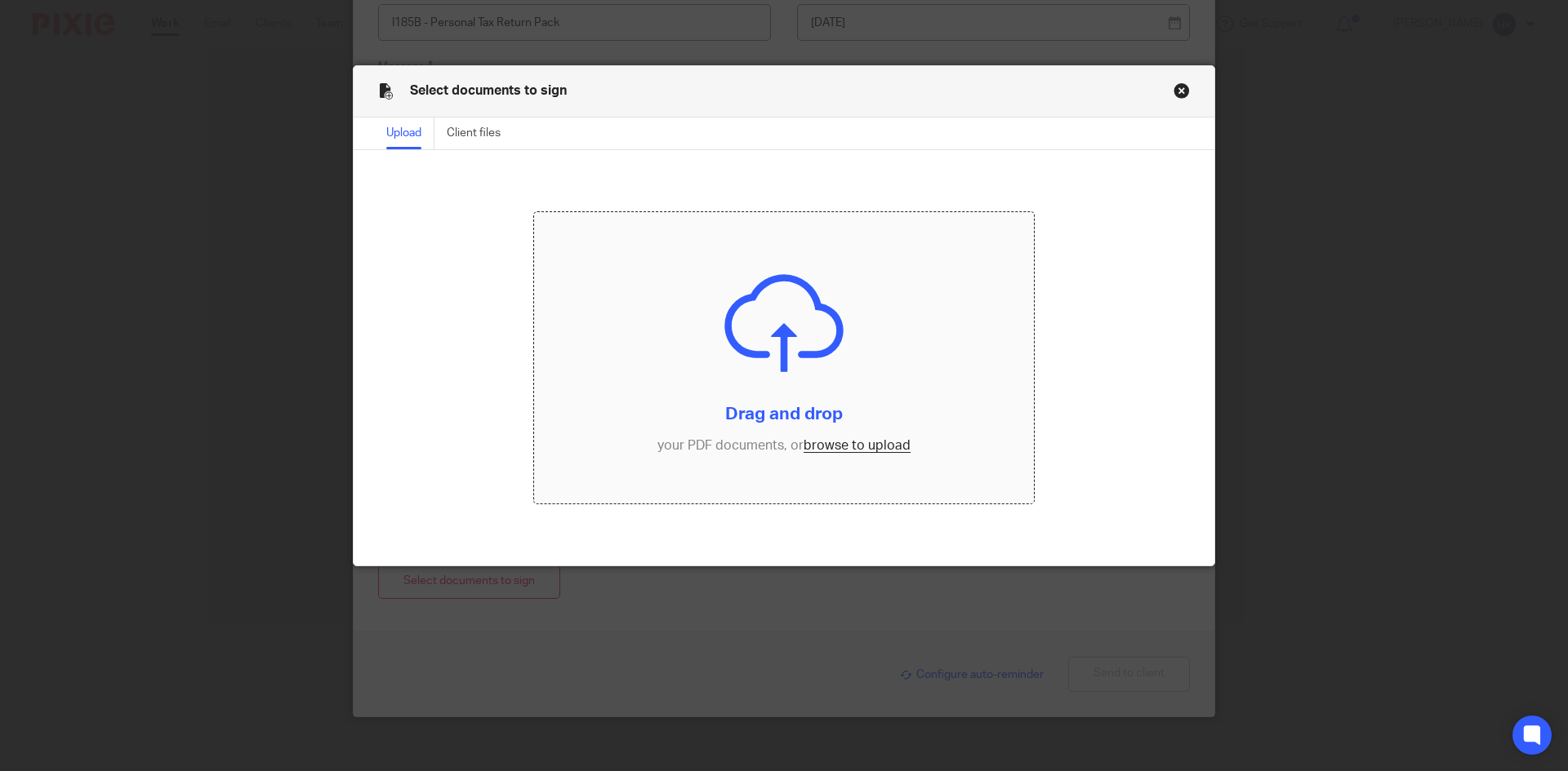
click at [819, 443] on input "file" at bounding box center [784, 358] width 500 height 292
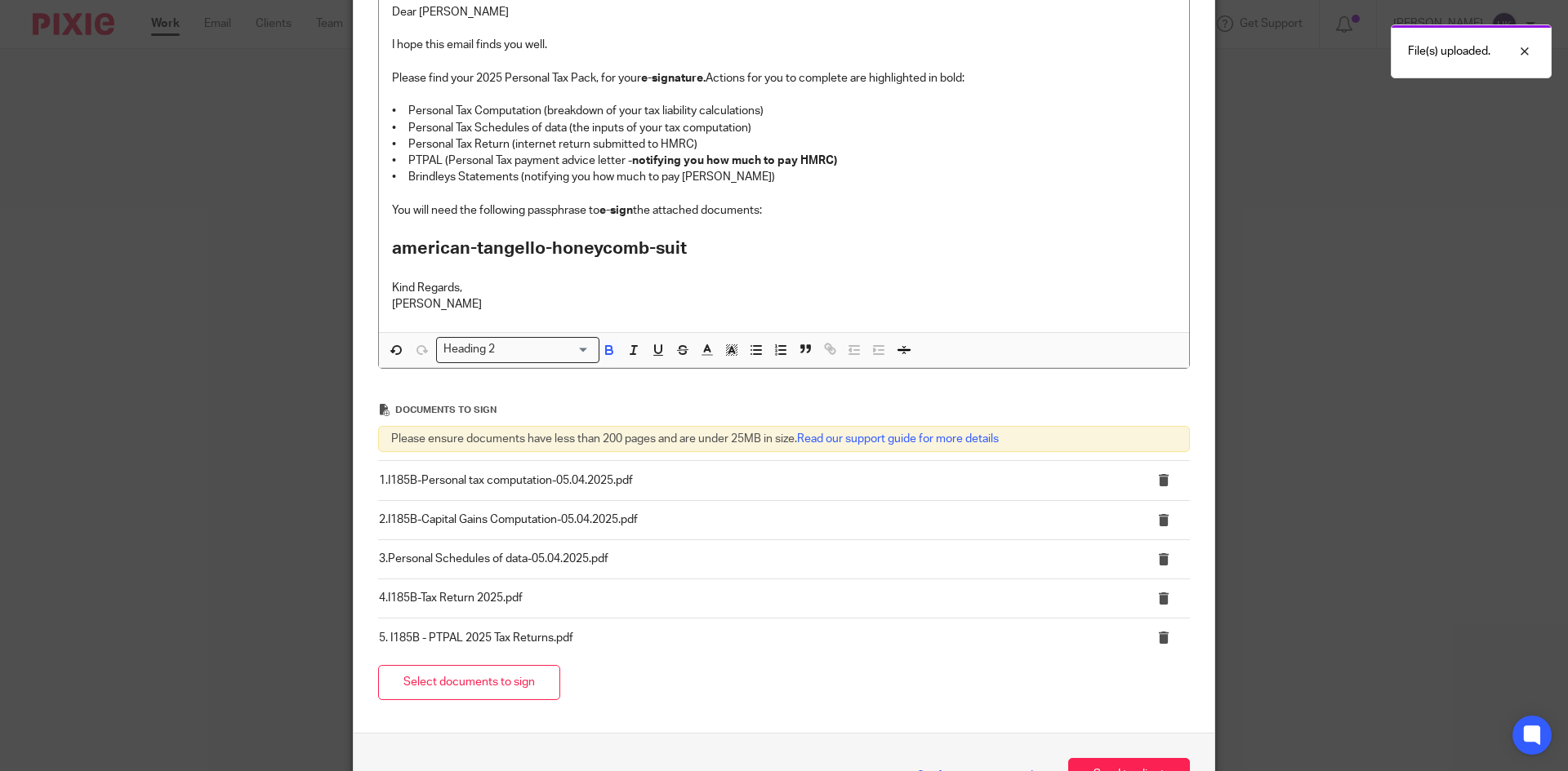
scroll to position [452, 0]
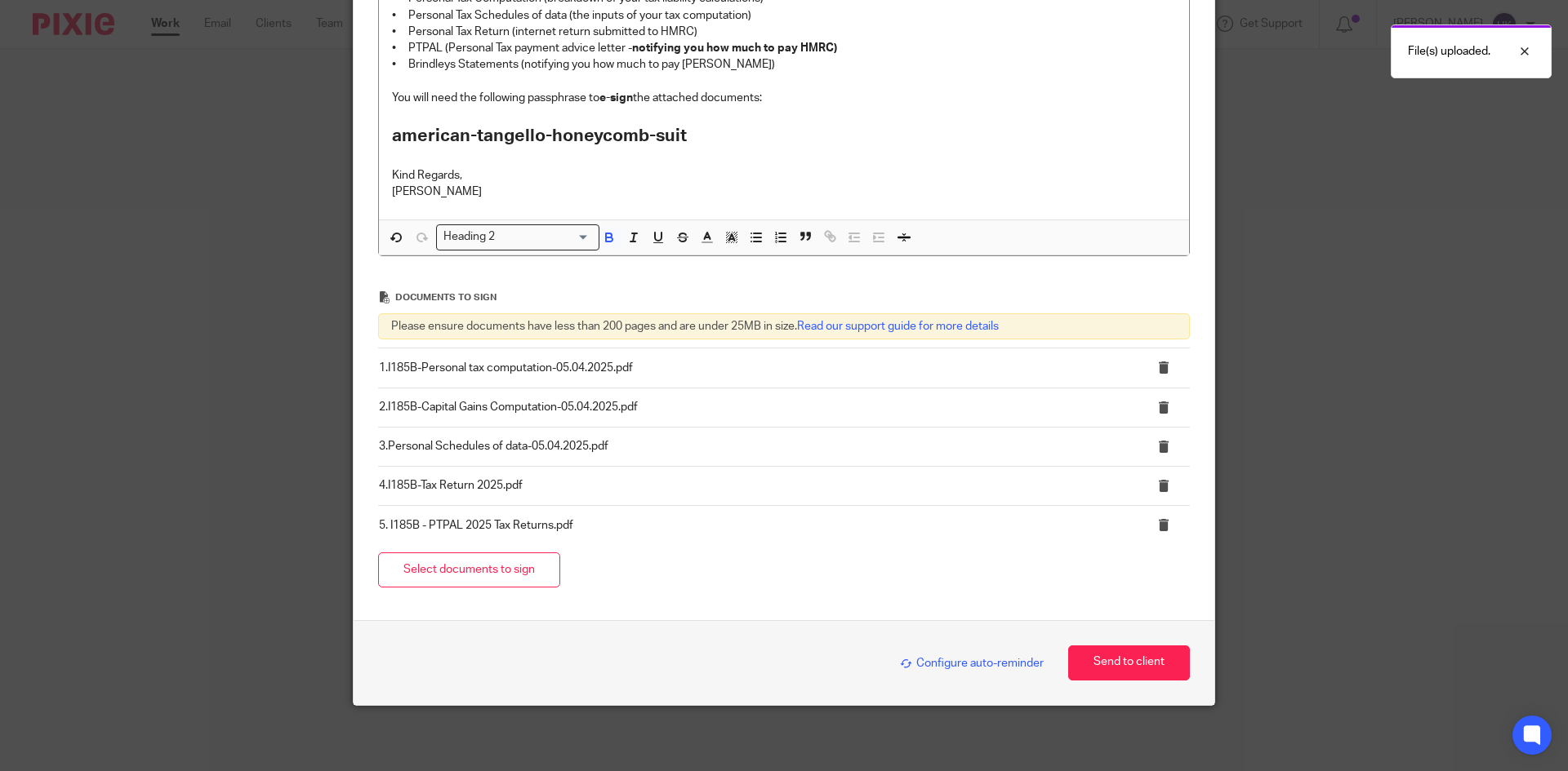
click at [969, 667] on span "Configure auto-reminder" at bounding box center [972, 664] width 144 height 12
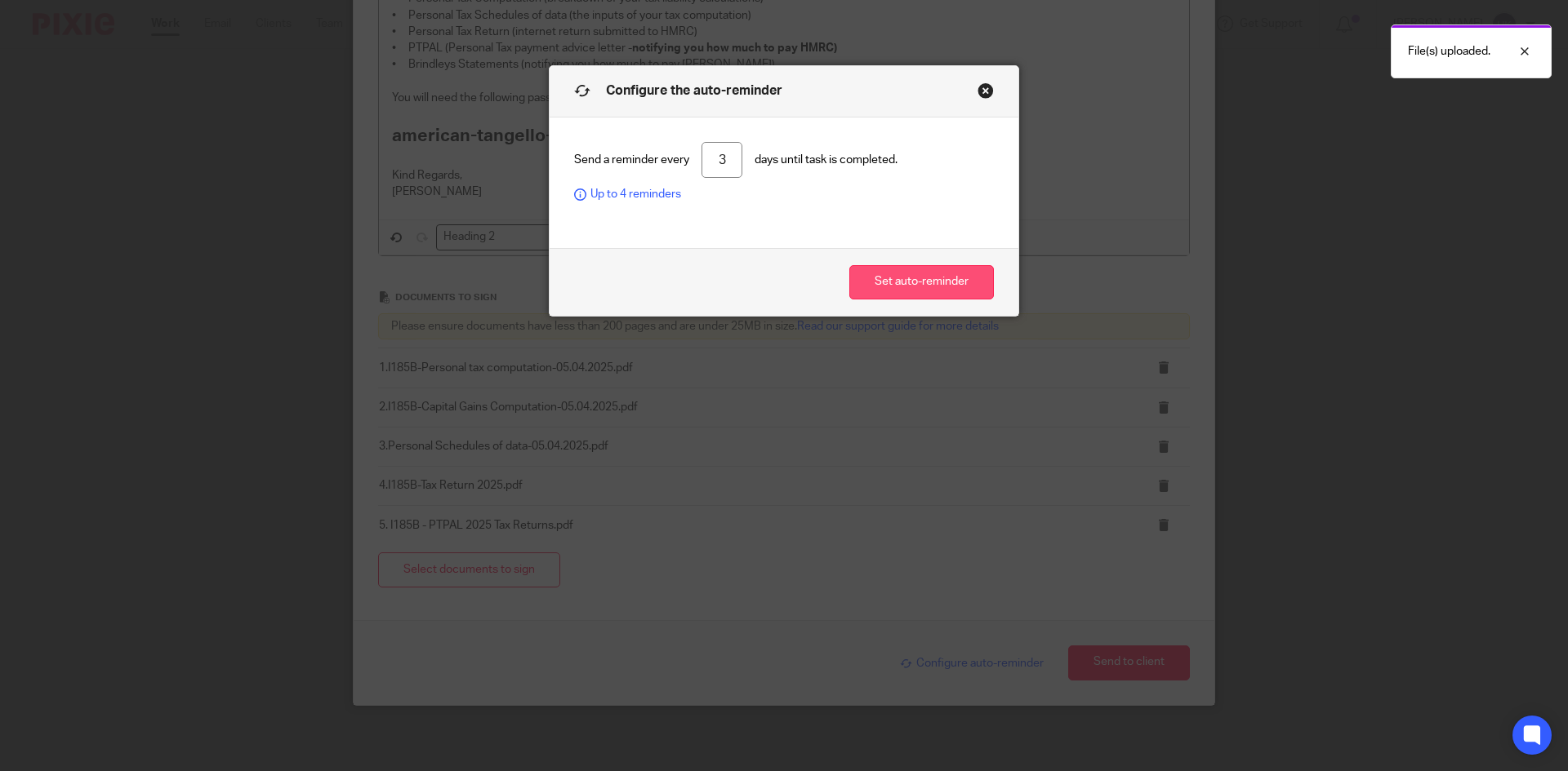
click at [910, 284] on button "Set auto-reminder" at bounding box center [921, 282] width 145 height 35
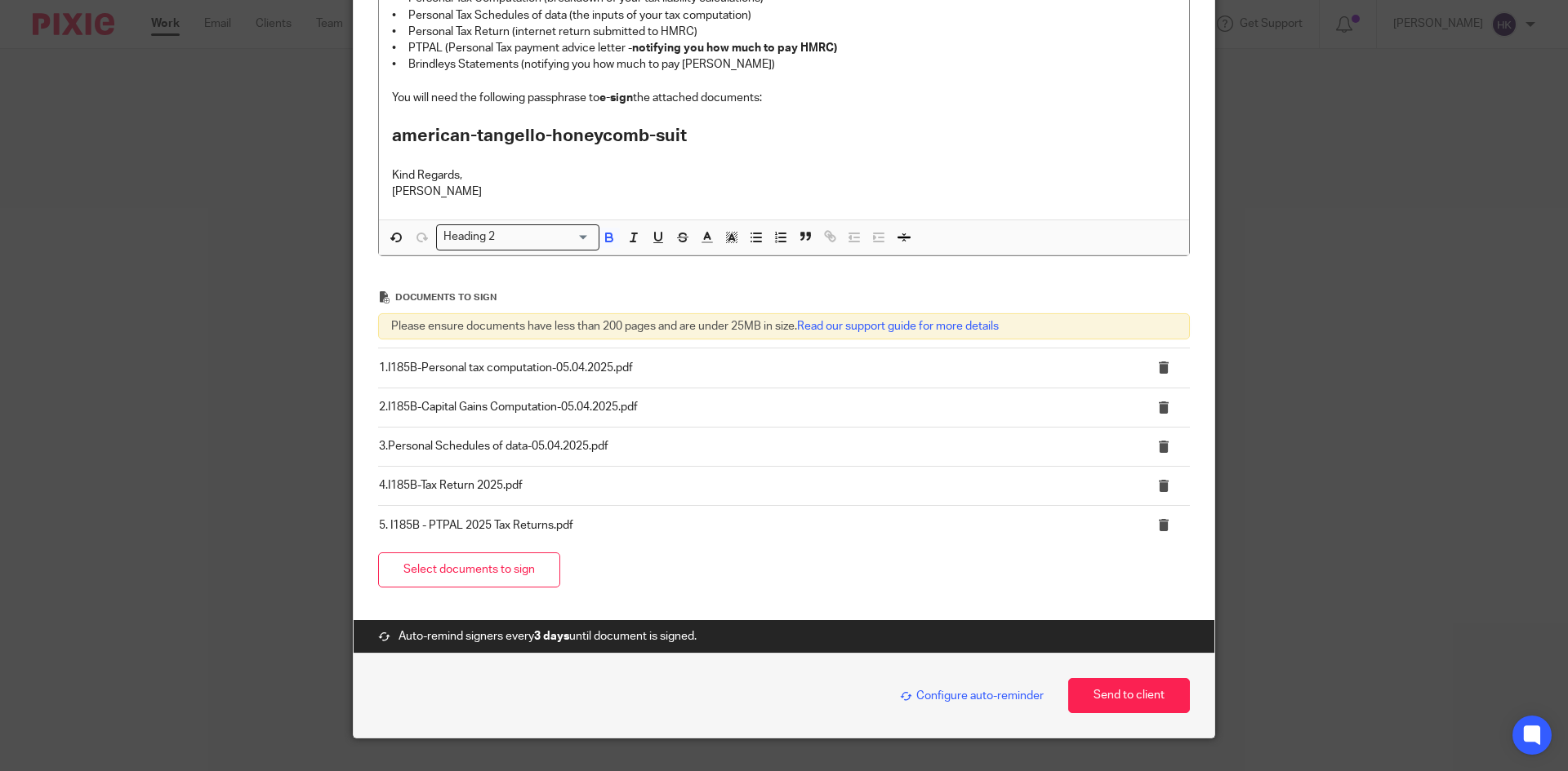
drag, startPoint x: 1094, startPoint y: 697, endPoint x: 1057, endPoint y: 696, distance: 37.0
click at [1094, 697] on button "Send to client" at bounding box center [1129, 695] width 122 height 35
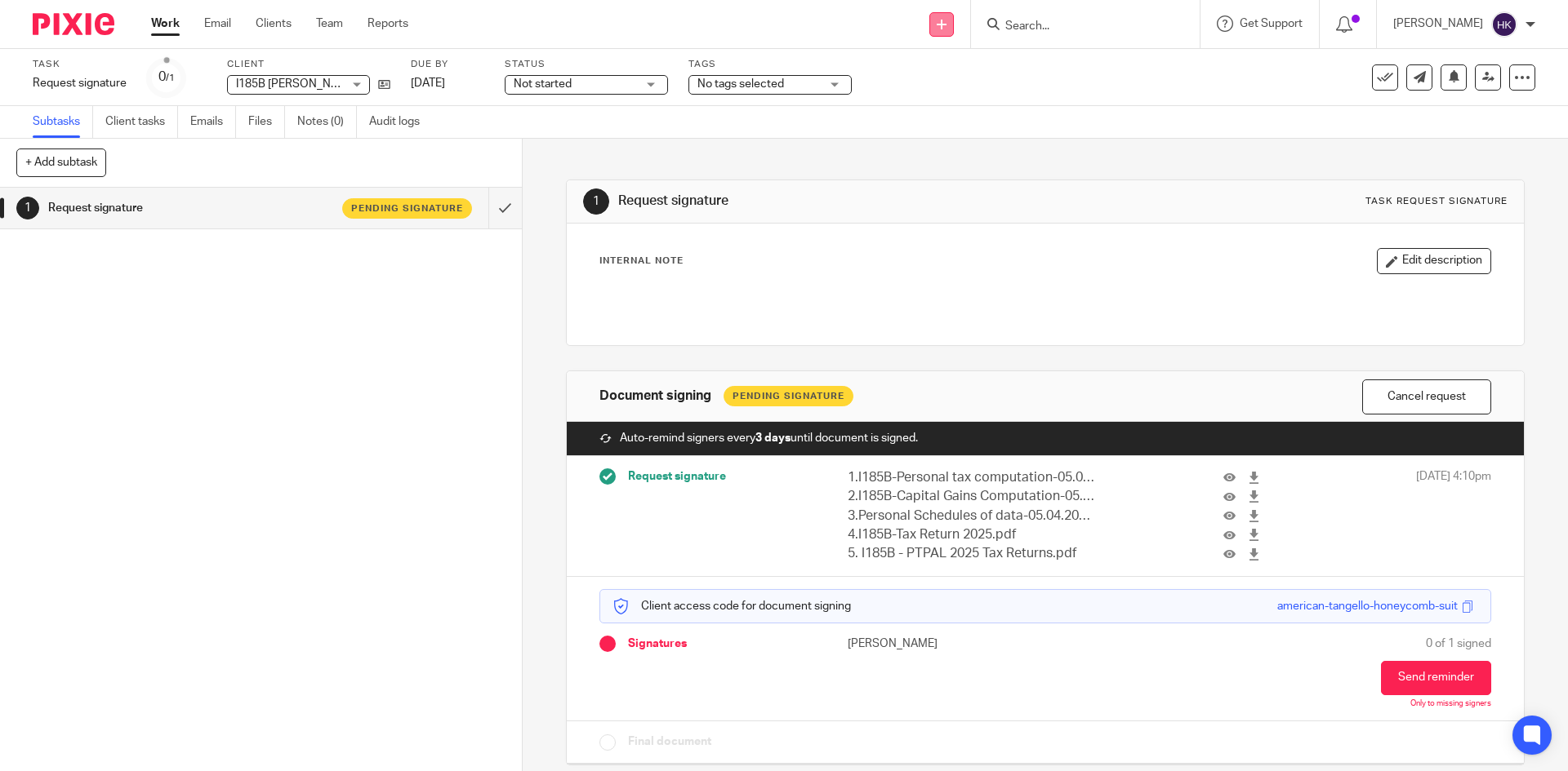
click at [947, 29] on icon at bounding box center [941, 25] width 10 height 10
click at [948, 147] on link "Request signature" at bounding box center [958, 148] width 114 height 24
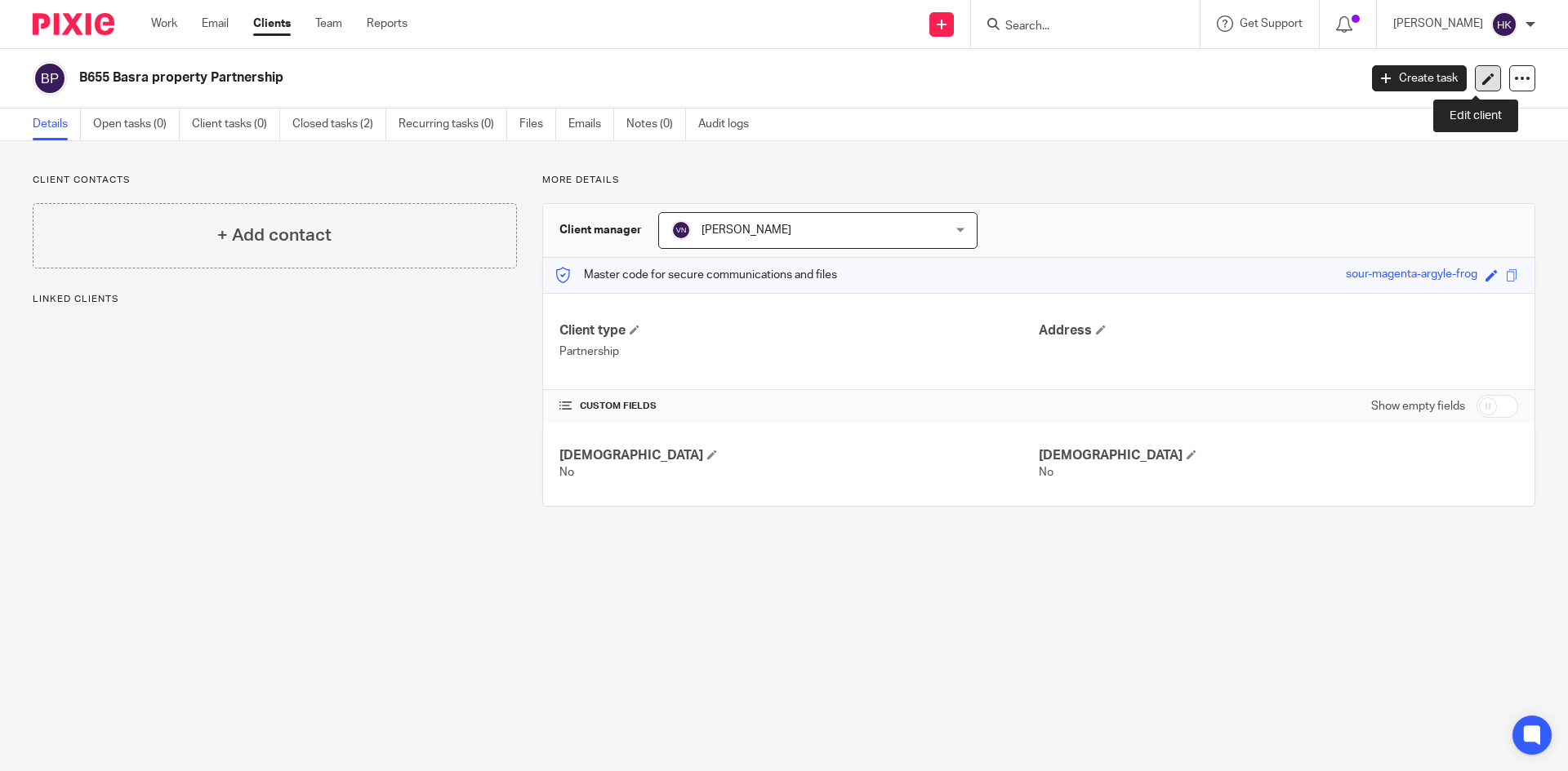
click at [1475, 85] on link at bounding box center [1488, 78] width 26 height 26
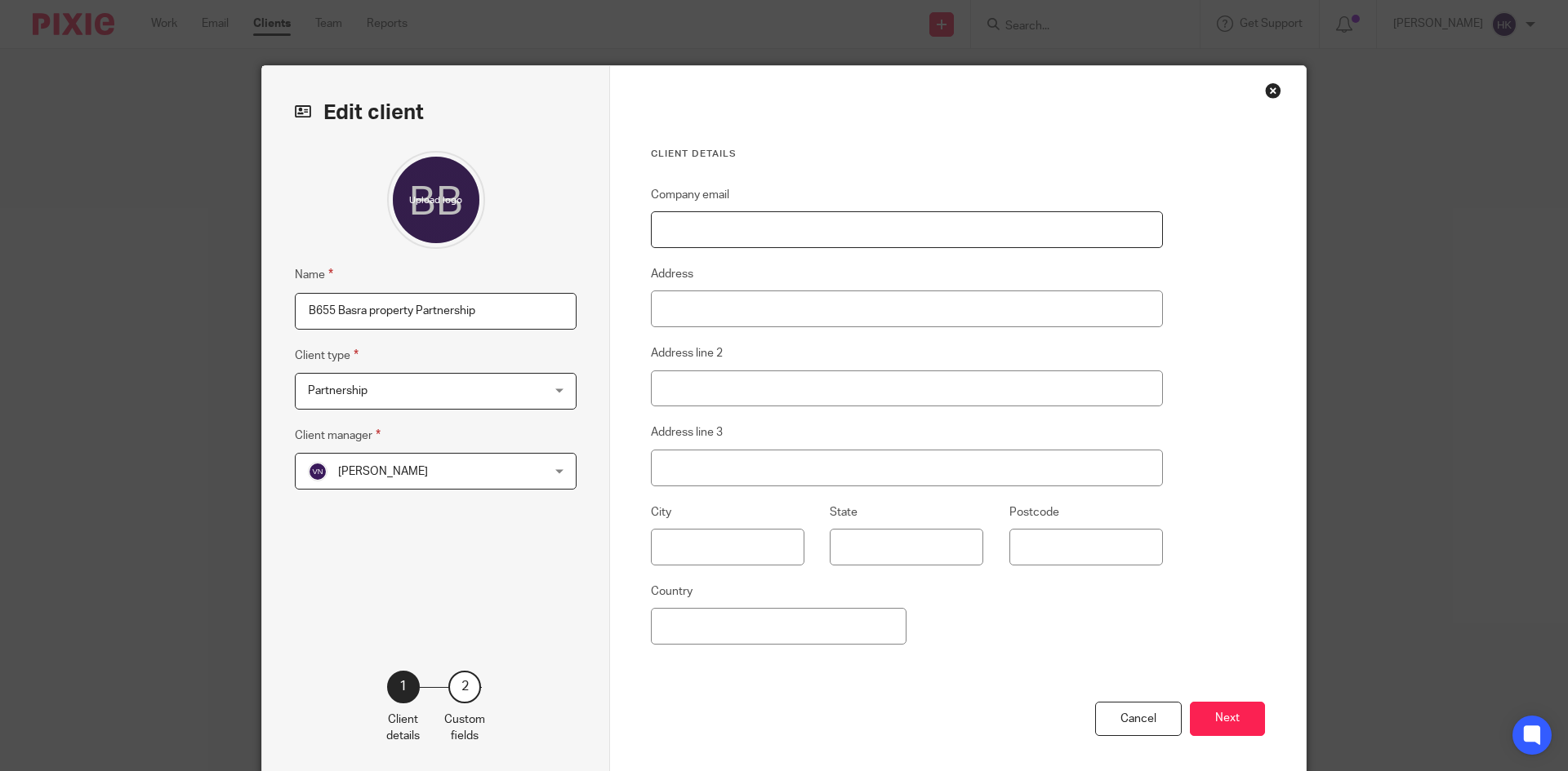
click at [676, 224] on input "Company email" at bounding box center [907, 229] width 512 height 36
paste input "[EMAIL_ADDRESS][DOMAIN_NAME]"
type input "[EMAIL_ADDRESS][DOMAIN_NAME]"
click at [1212, 716] on button "Next" at bounding box center [1227, 719] width 75 height 35
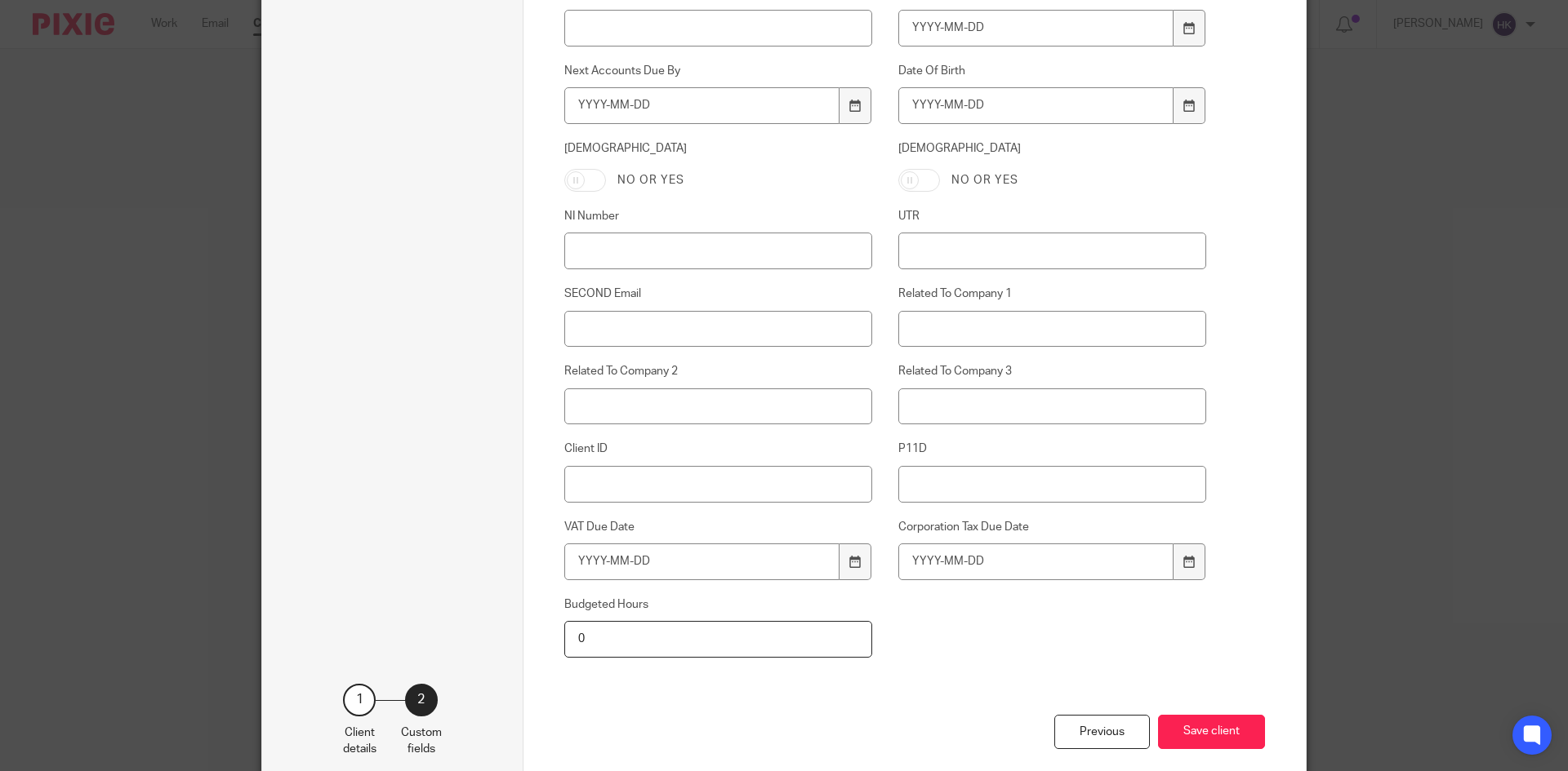
scroll to position [714, 0]
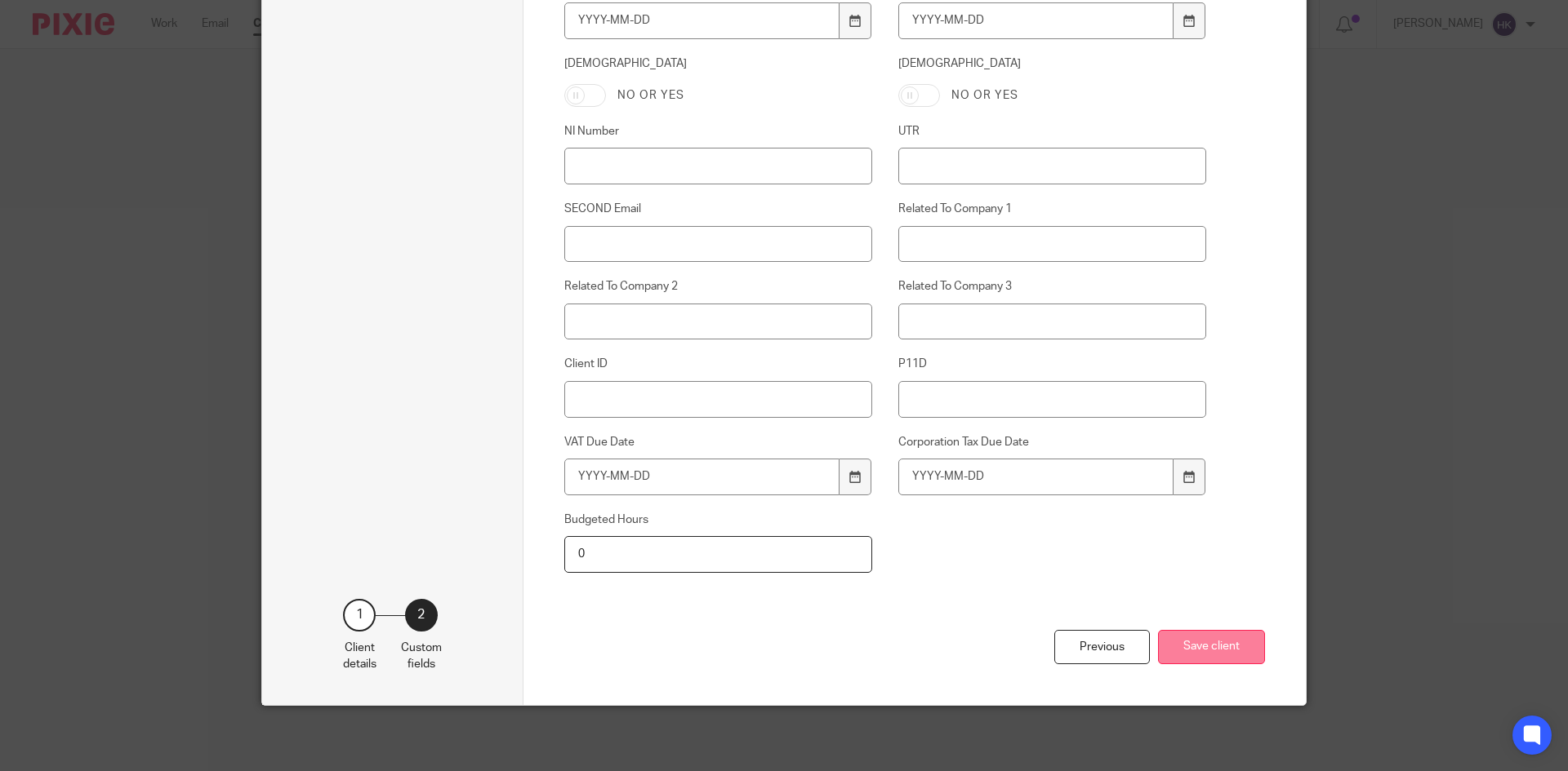
click at [1204, 648] on button "Save client" at bounding box center [1211, 647] width 107 height 35
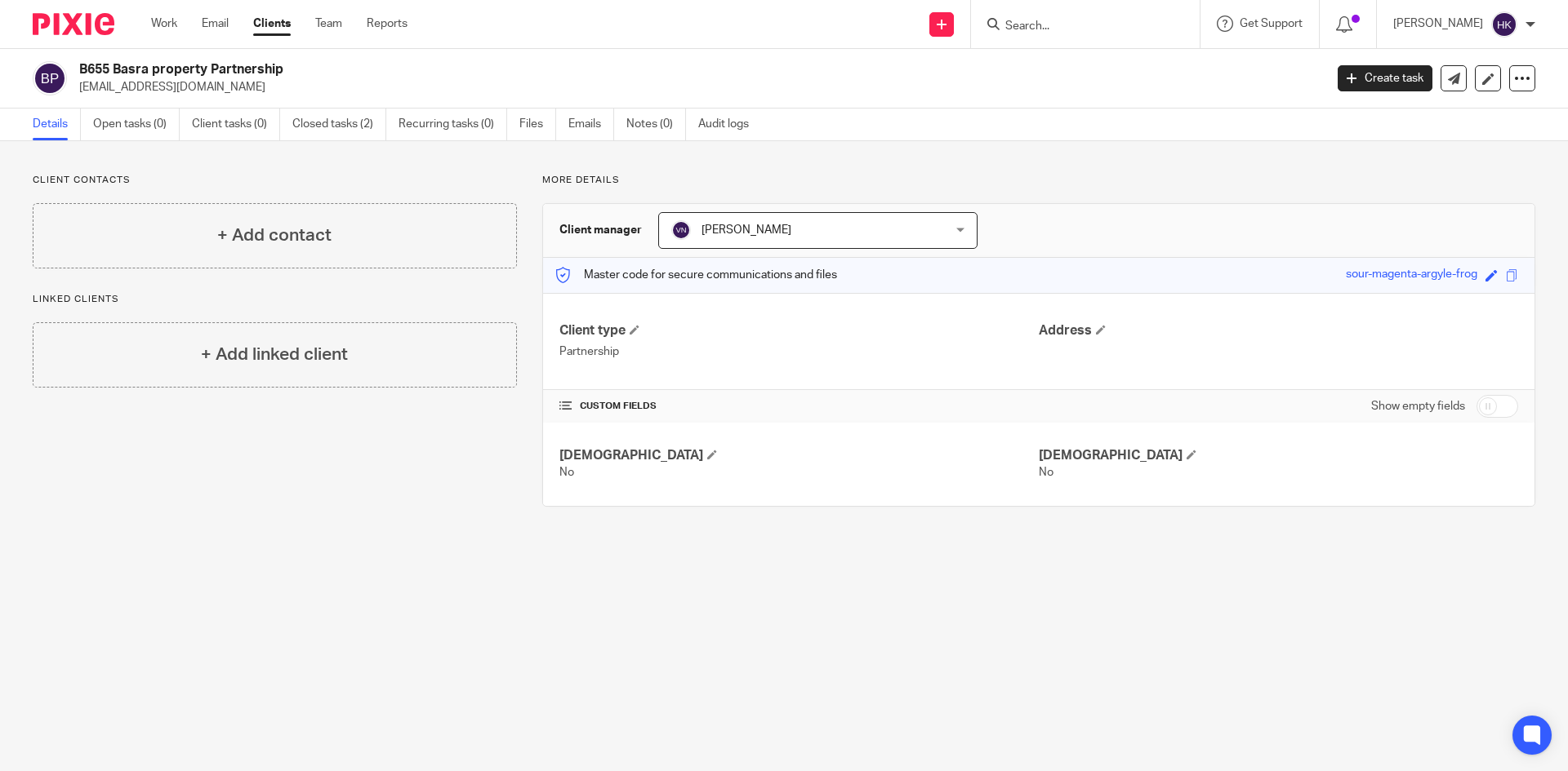
drag, startPoint x: 240, startPoint y: 229, endPoint x: 232, endPoint y: 223, distance: 10.0
click at [240, 229] on h4 "+ Add contact" at bounding box center [274, 235] width 114 height 25
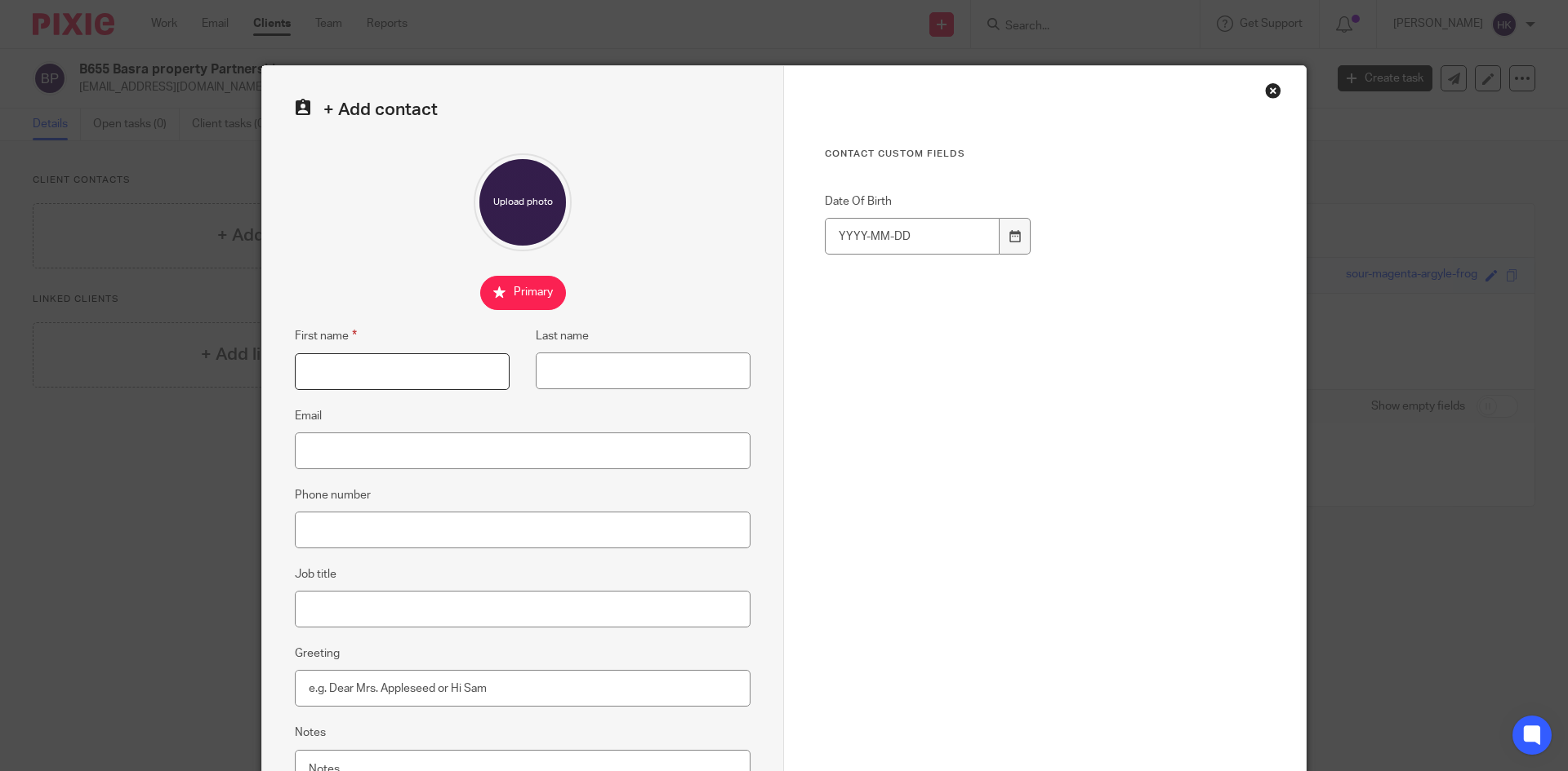
click at [351, 371] on input "First name" at bounding box center [402, 372] width 215 height 36
click at [349, 366] on input "In" at bounding box center [402, 372] width 215 height 36
type input "[PERSON_NAME]"
type input "b"
type input "Basra"
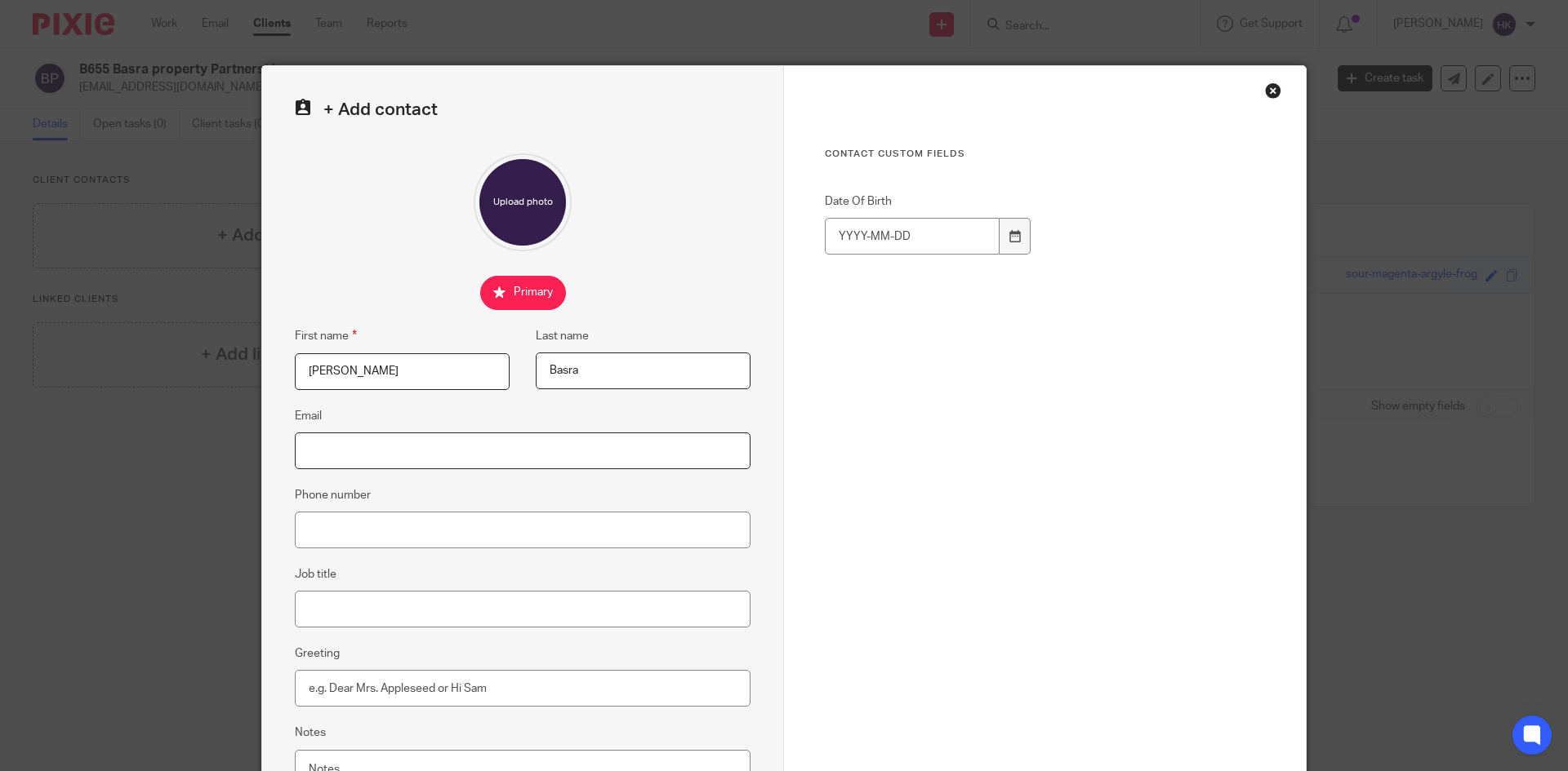
paste input "[EMAIL_ADDRESS][DOMAIN_NAME]"
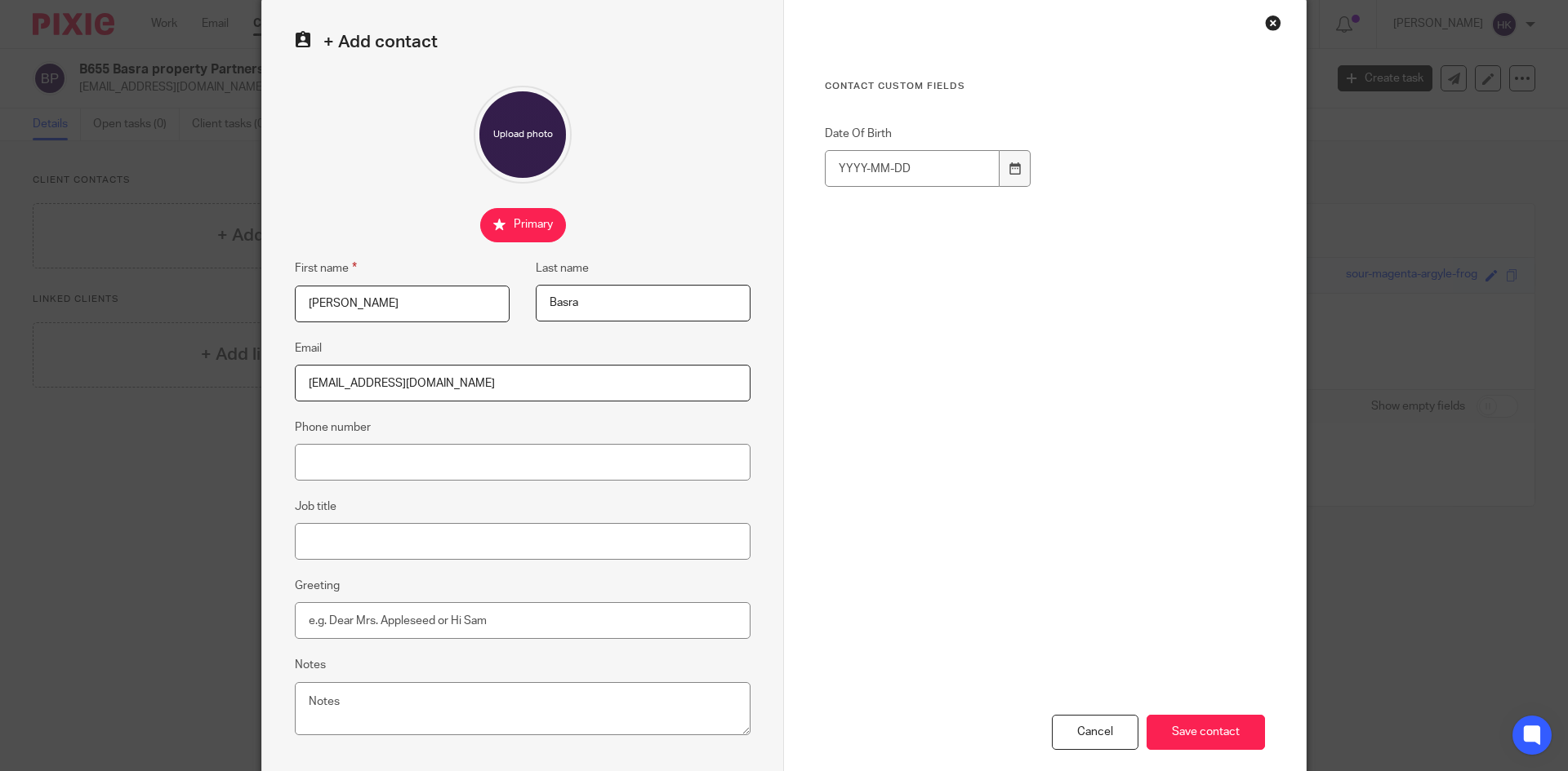
scroll to position [153, 0]
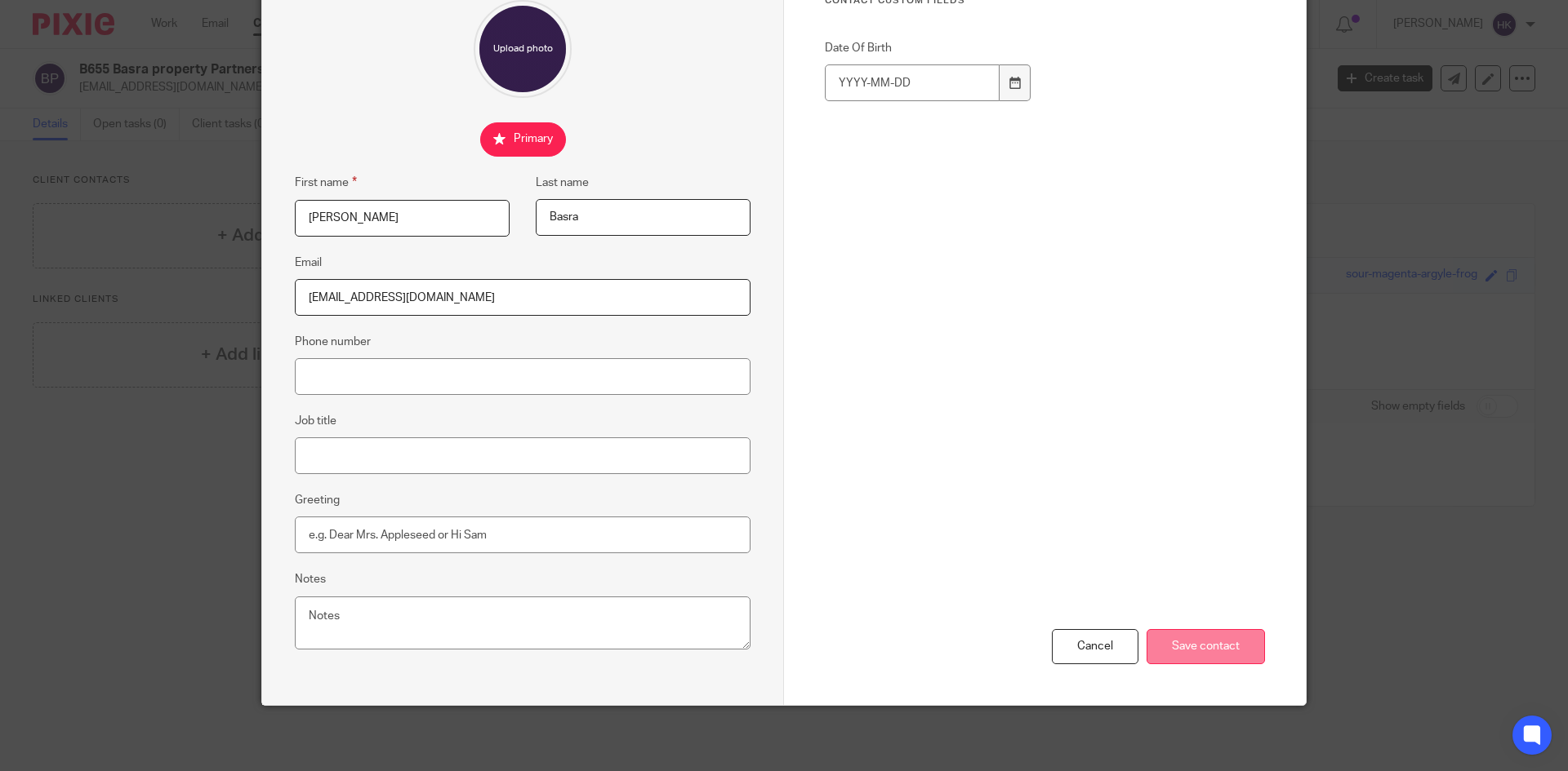
type input "[EMAIL_ADDRESS][DOMAIN_NAME]"
click at [1228, 650] on input "Save contact" at bounding box center [1206, 647] width 119 height 35
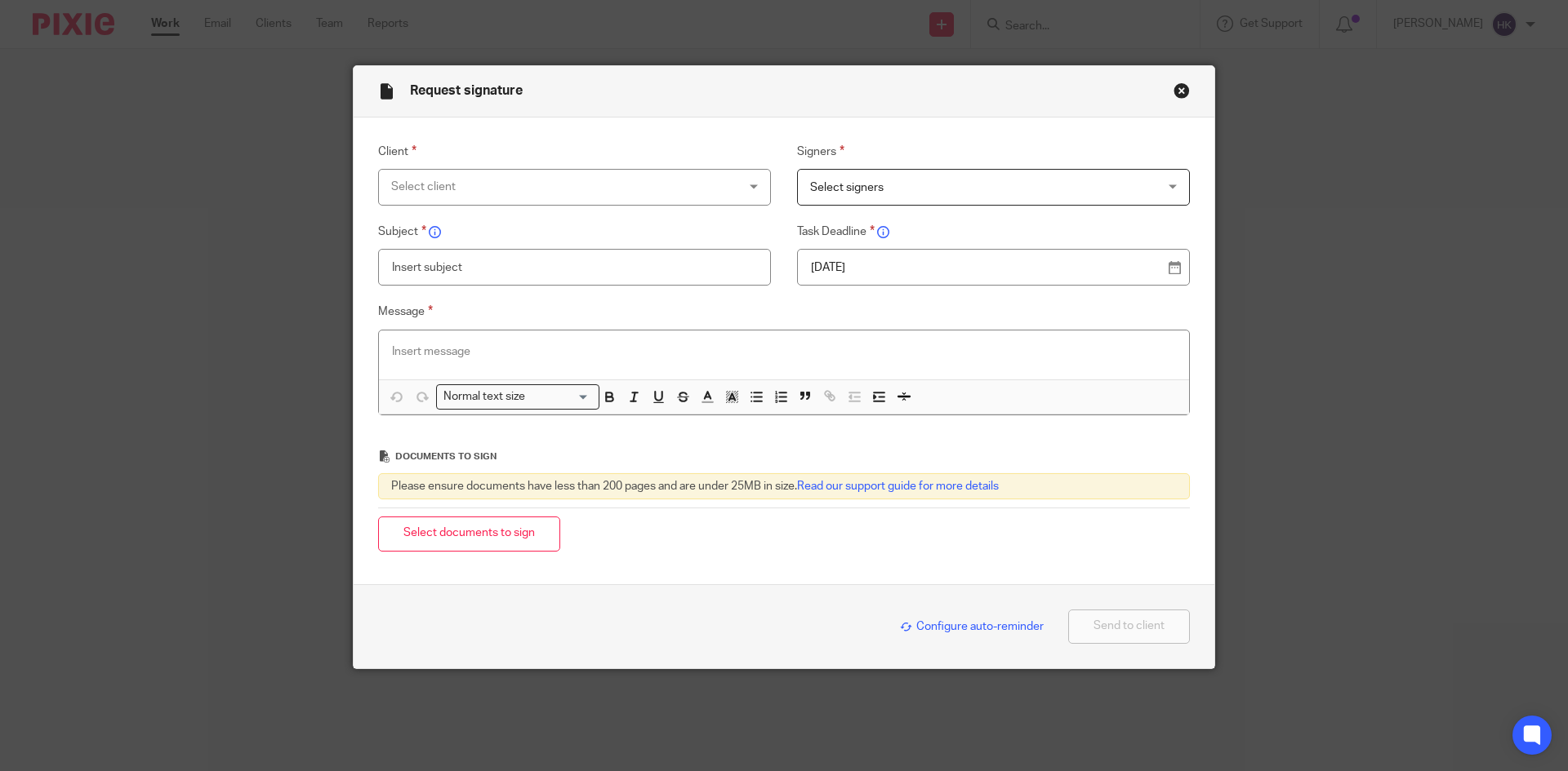
click at [476, 183] on div "Select client" at bounding box center [543, 187] width 304 height 35
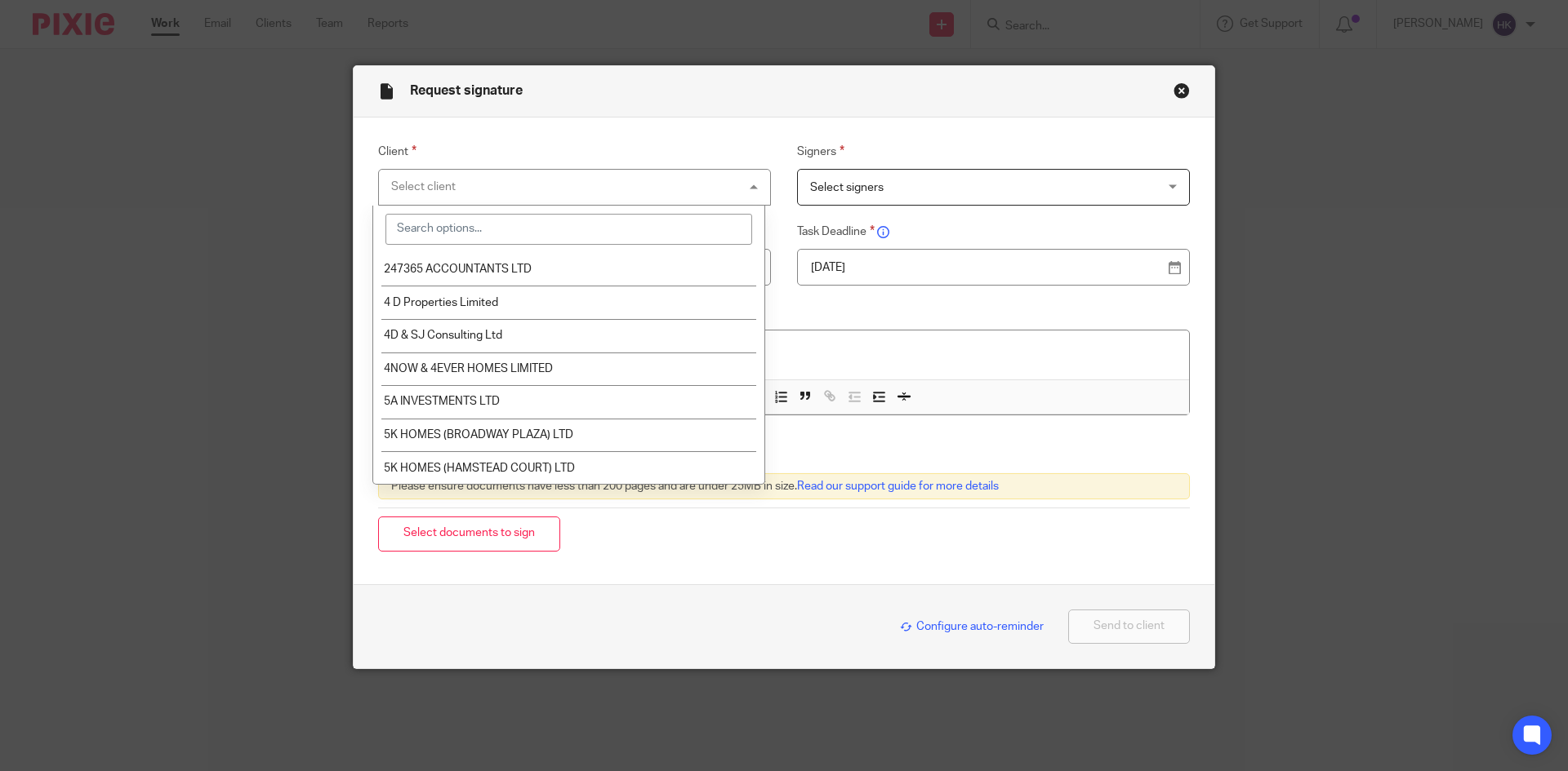
type input "i"
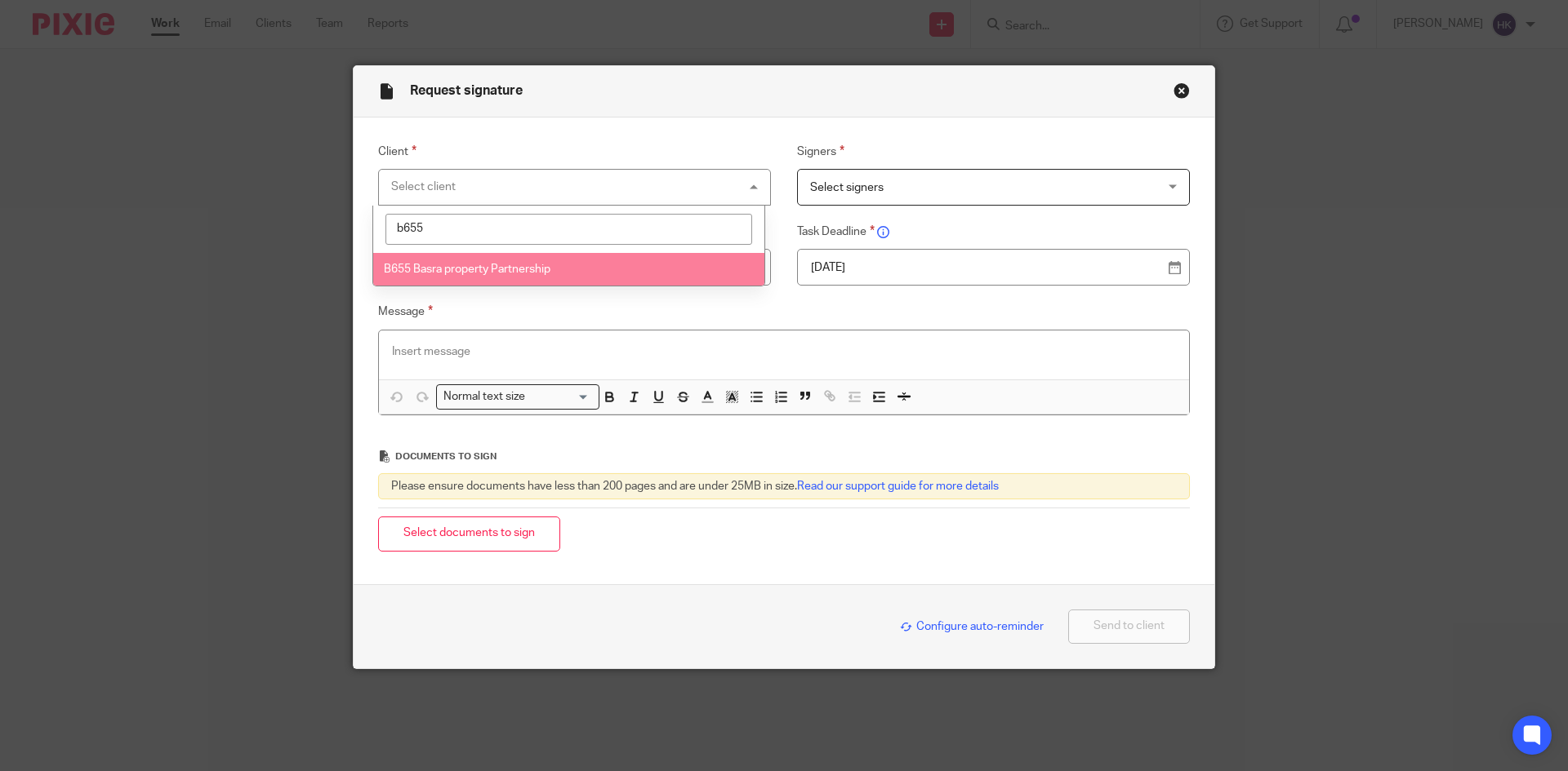
type input "b655"
click at [503, 269] on span "B655 Basra property Partnership" at bounding box center [467, 269] width 167 height 12
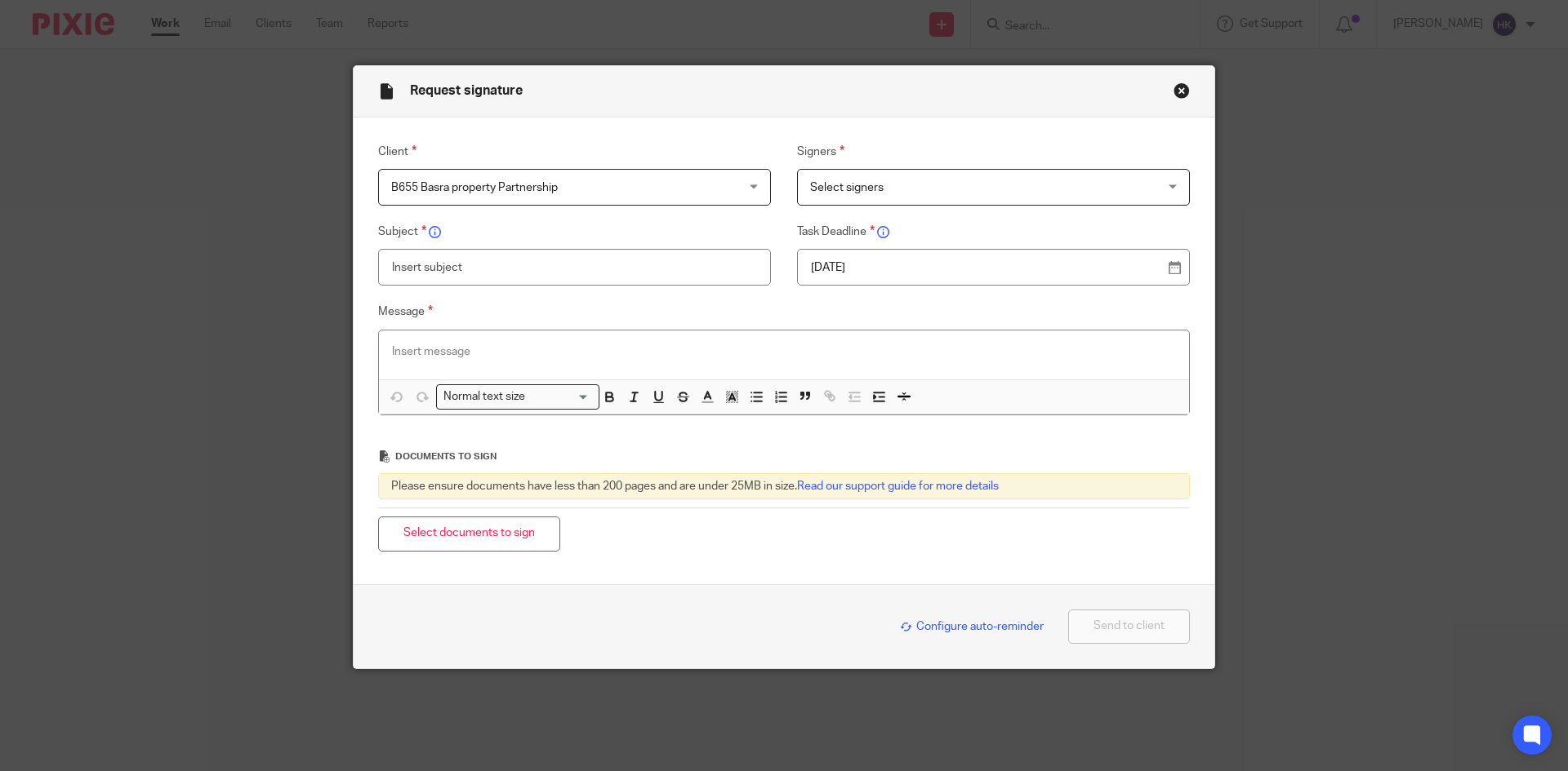
click at [891, 190] on span "Select signers" at bounding box center [962, 187] width 304 height 35
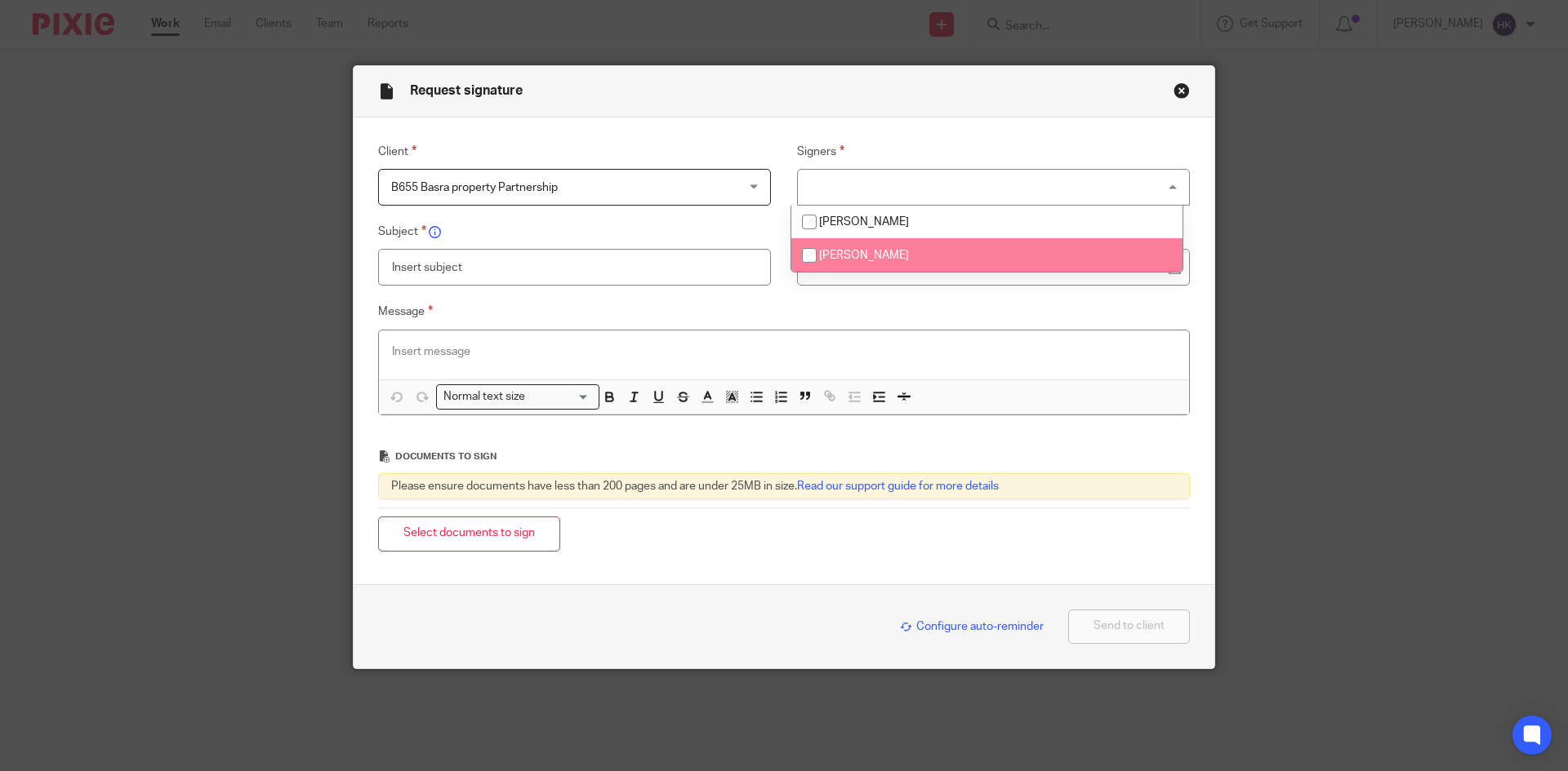
click at [896, 256] on li "[PERSON_NAME]" at bounding box center [986, 256] width 391 height 34
checkbox input "true"
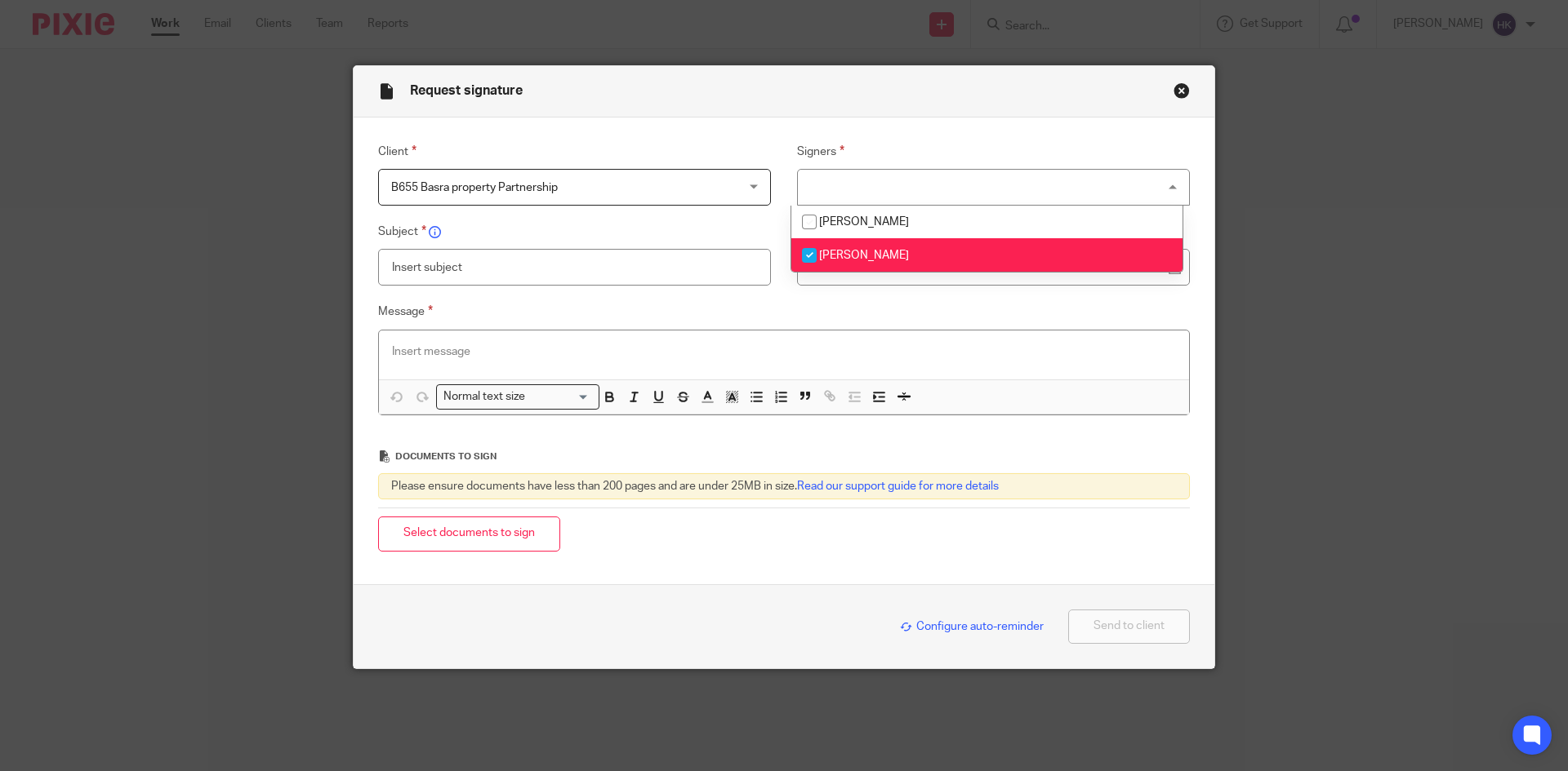
click at [904, 283] on div "22 Aug 2025" at bounding box center [993, 267] width 393 height 36
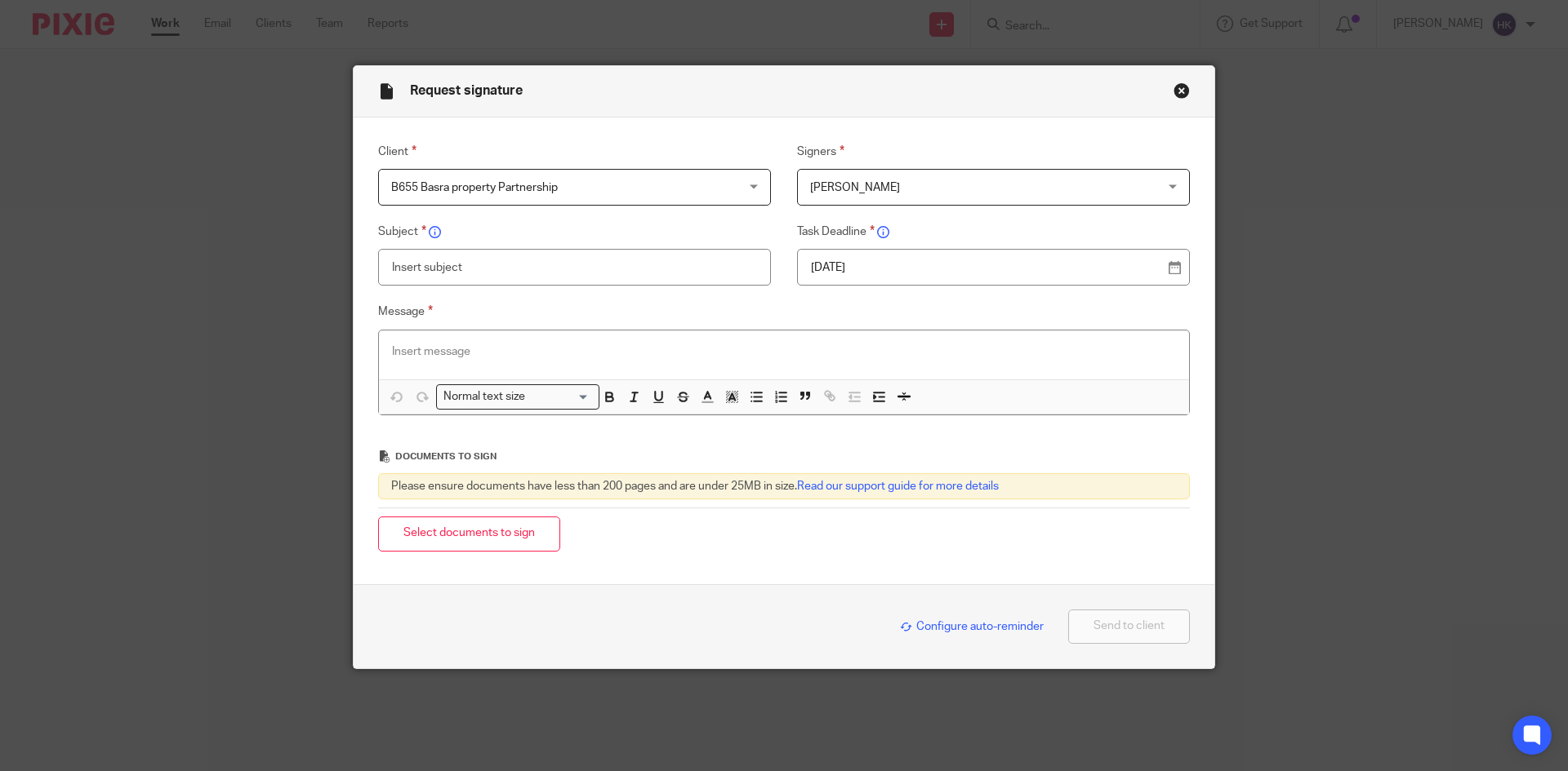
click at [904, 263] on p "22 Aug 2025" at bounding box center [987, 267] width 352 height 16
click at [511, 272] on input "text" at bounding box center [575, 267] width 393 height 36
type input "B655 - Partnership Tax Return Pack"
click at [450, 344] on p at bounding box center [784, 351] width 784 height 16
paste div
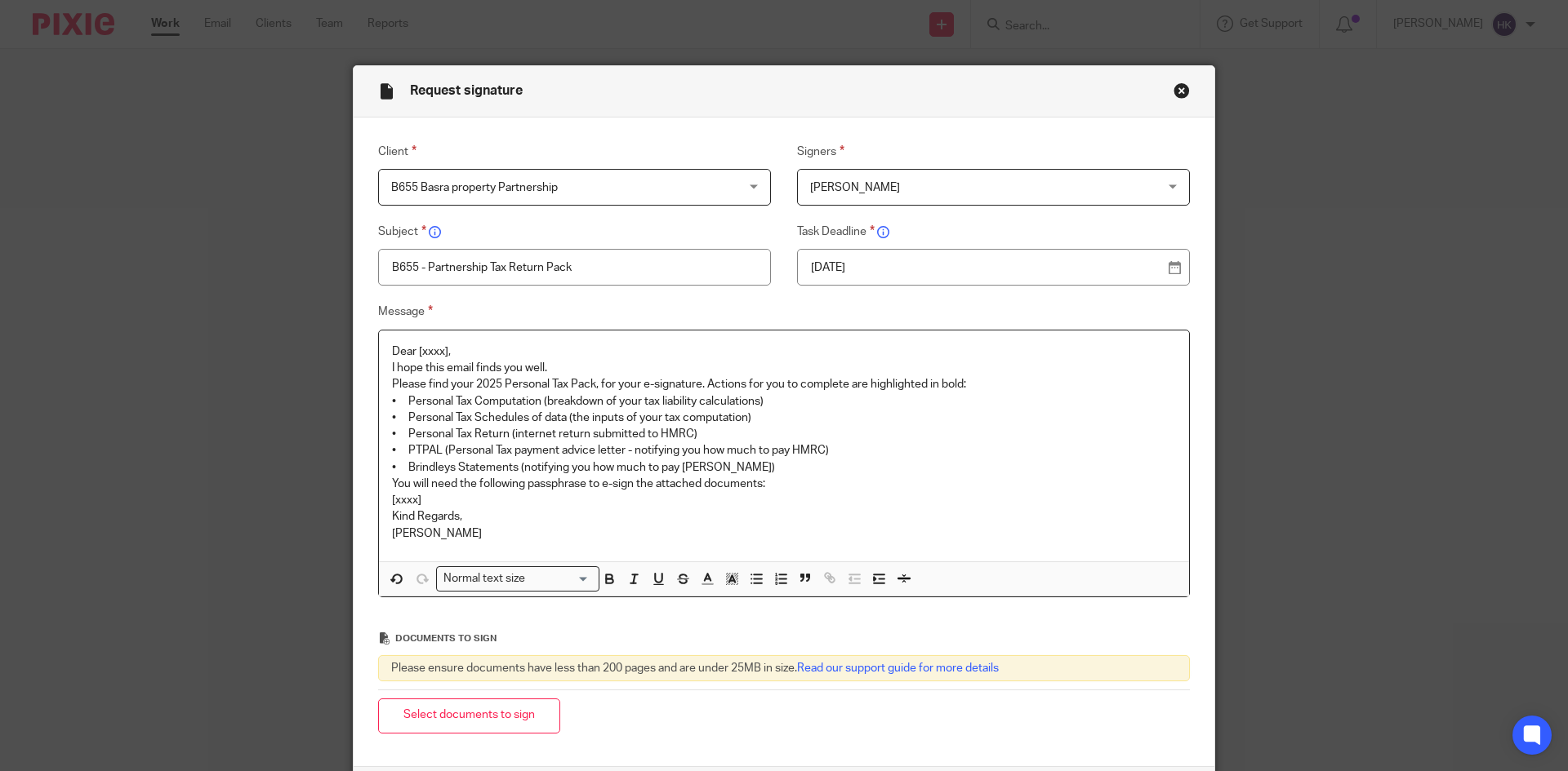
click at [472, 358] on p "Dear [xxxx]," at bounding box center [784, 351] width 784 height 16
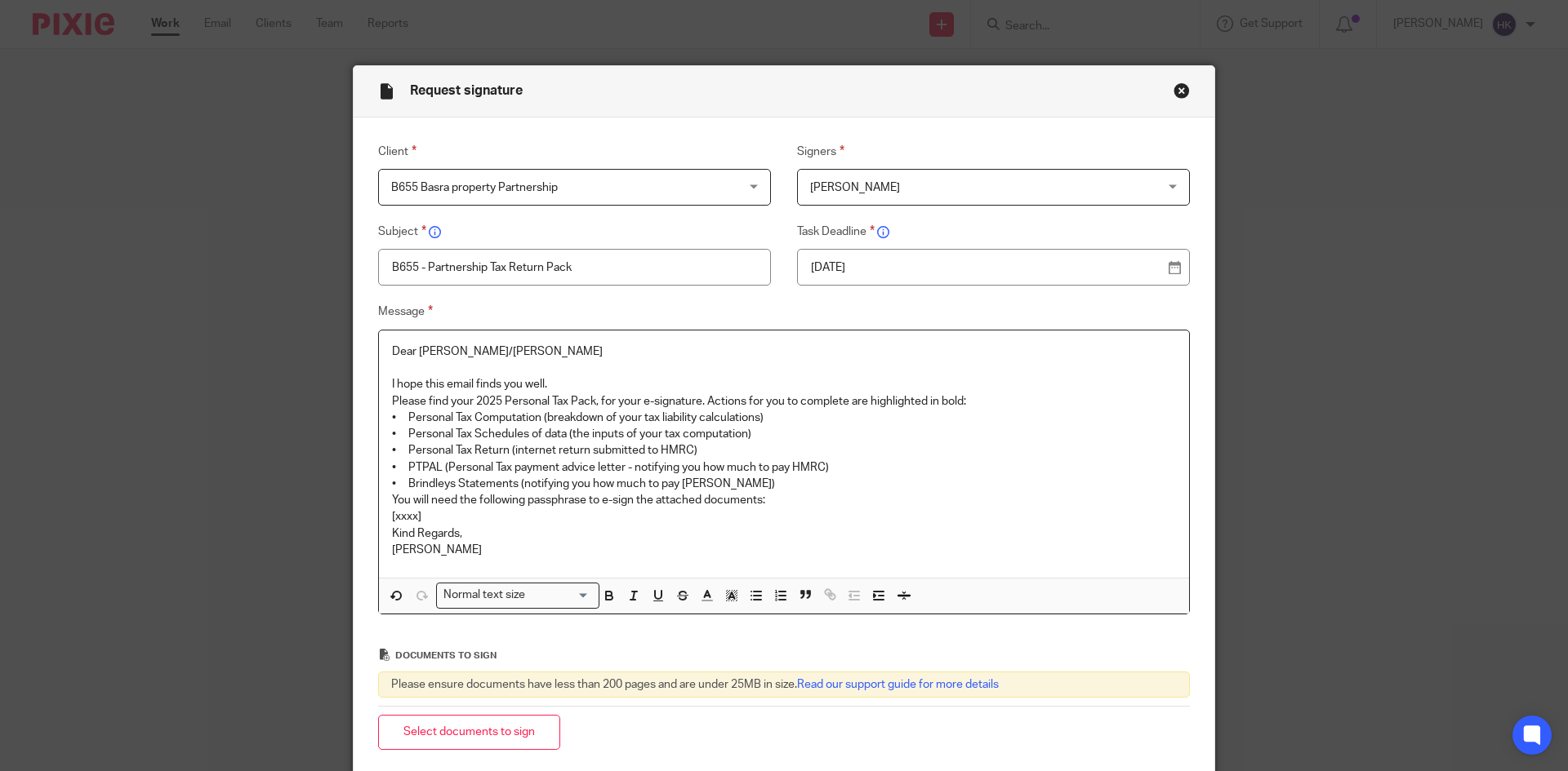
click at [560, 379] on p "I hope this email finds you well." at bounding box center [784, 384] width 784 height 16
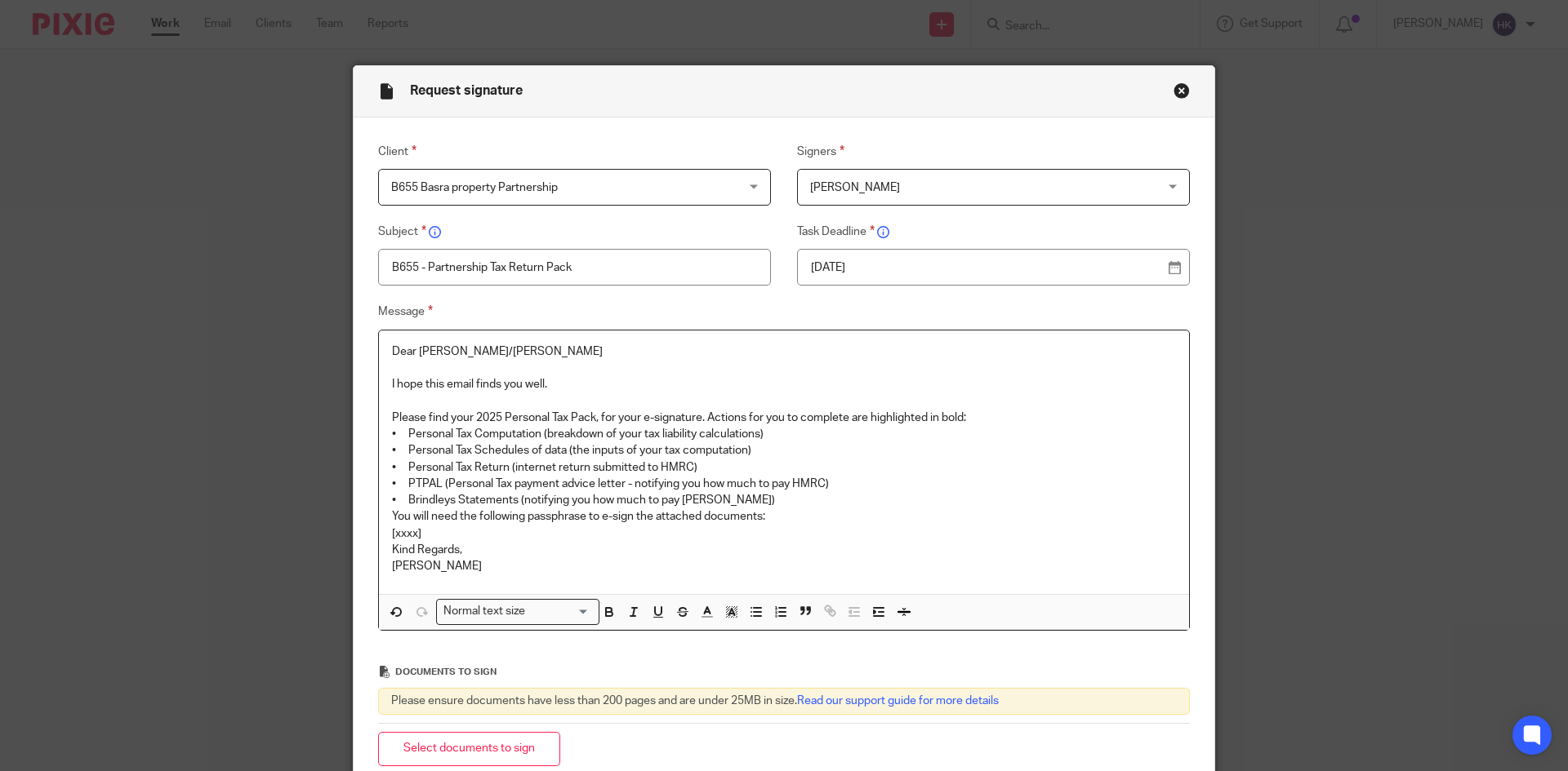
click at [991, 414] on p "Please find your 2025 Personal Tax Pack, for your e-signature. Actions for you …" at bounding box center [784, 417] width 784 height 16
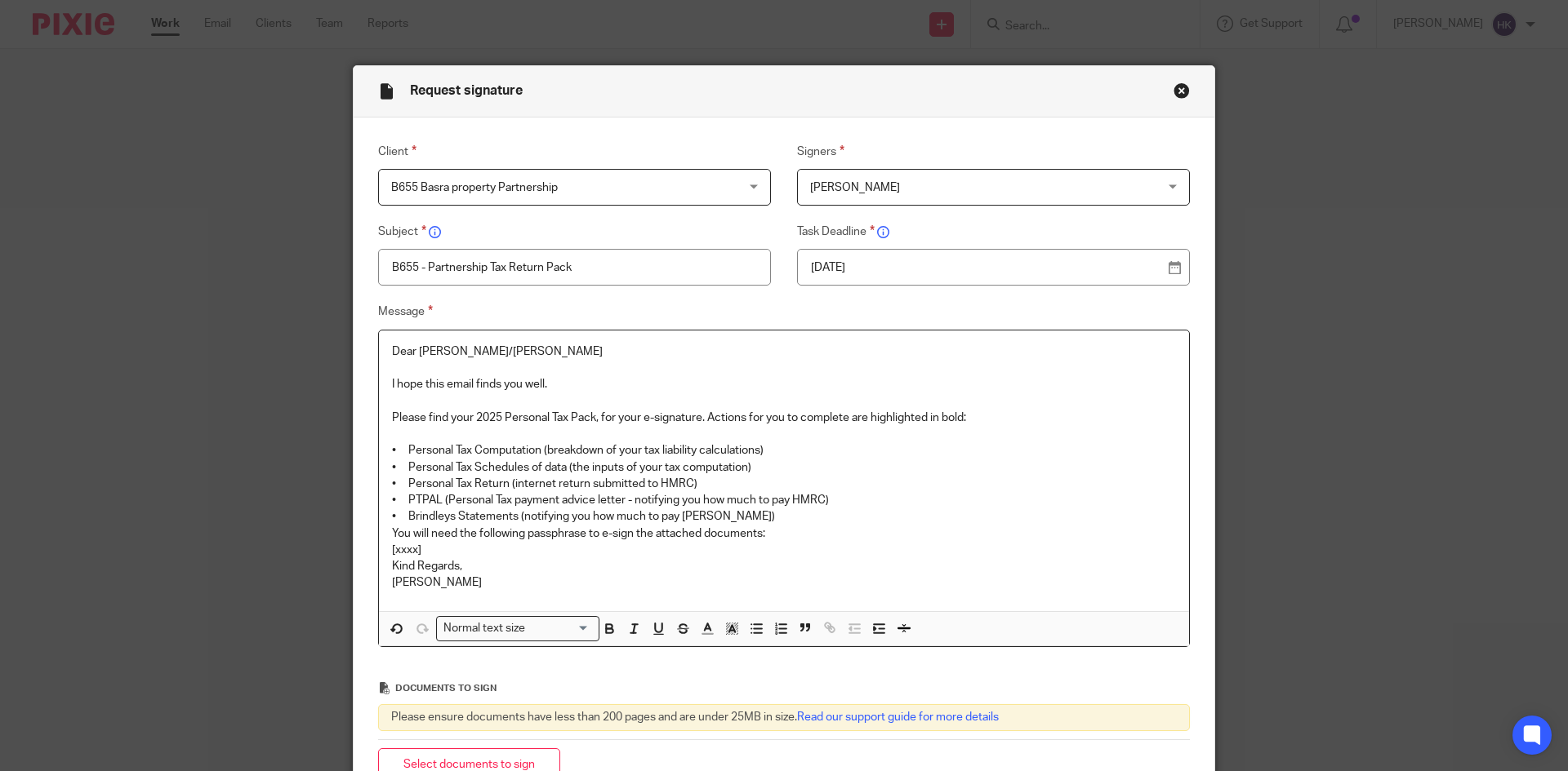
click at [544, 420] on p "Please find your 2025 Personal Tax Pack, for your e-signature. Actions for you …" at bounding box center [784, 417] width 784 height 16
drag, startPoint x: 657, startPoint y: 416, endPoint x: 713, endPoint y: 417, distance: 56.0
click at [713, 417] on p "Please find your 2025 Partnership Tax Pack, for your e-signature. Actions for y…" at bounding box center [784, 417] width 784 height 16
drag, startPoint x: 390, startPoint y: 444, endPoint x: 751, endPoint y: 466, distance: 361.7
click at [751, 466] on div "Dear Inderjeet/Daljit I hope this email finds you well. Please find your 2025 P…" at bounding box center [783, 471] width 810 height 281
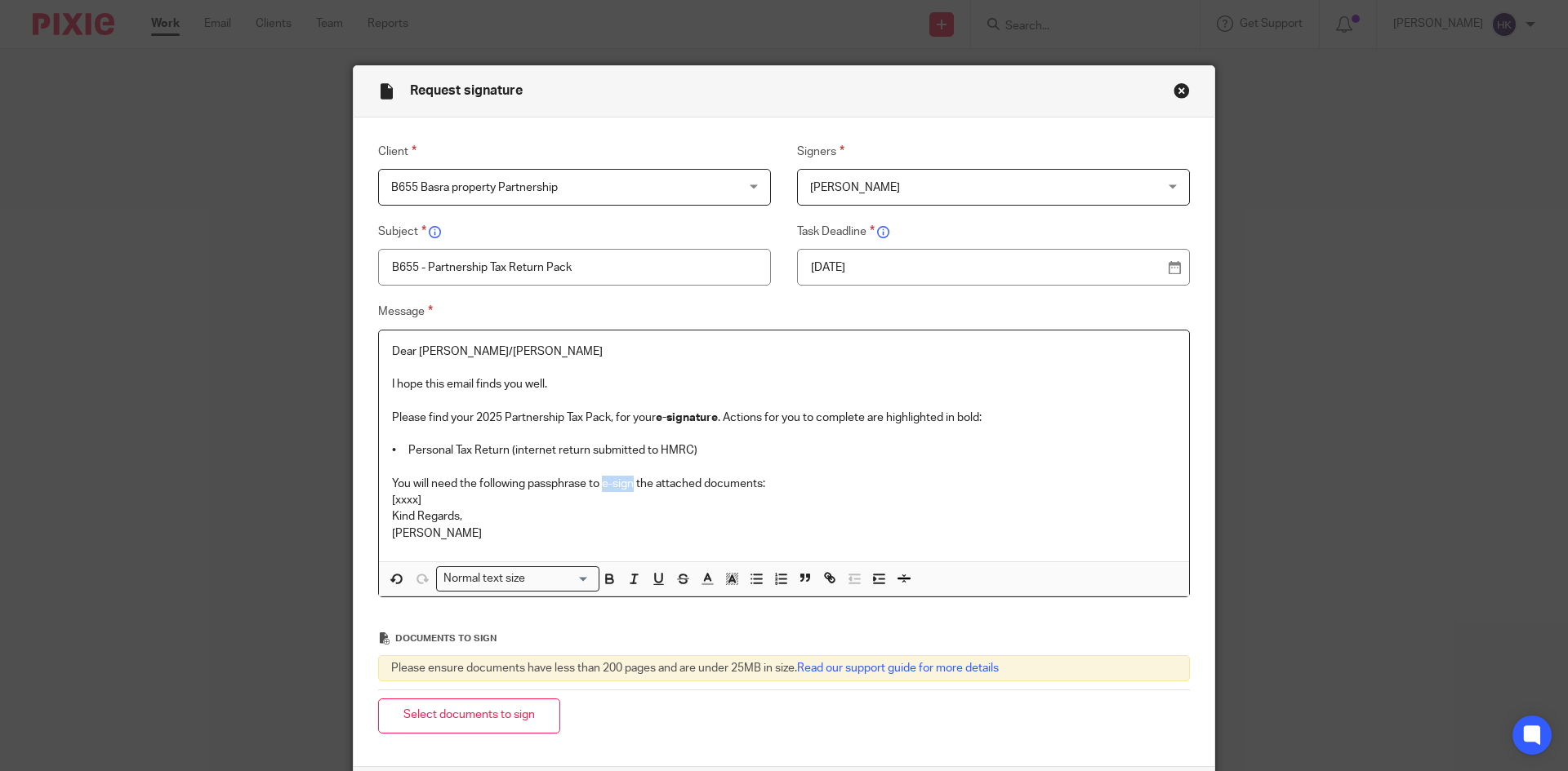
drag, startPoint x: 599, startPoint y: 476, endPoint x: 629, endPoint y: 483, distance: 30.8
click at [629, 483] on p "You will need the following passphrase to e-sign the attached documents:" at bounding box center [784, 483] width 784 height 16
drag, startPoint x: 433, startPoint y: 501, endPoint x: 367, endPoint y: 504, distance: 66.1
click at [367, 504] on div "Message Dear Inderjeet/Daljit I hope this email finds you well. Please find you…" at bounding box center [771, 449] width 836 height 295
drag, startPoint x: 549, startPoint y: 498, endPoint x: 367, endPoint y: 500, distance: 182.0
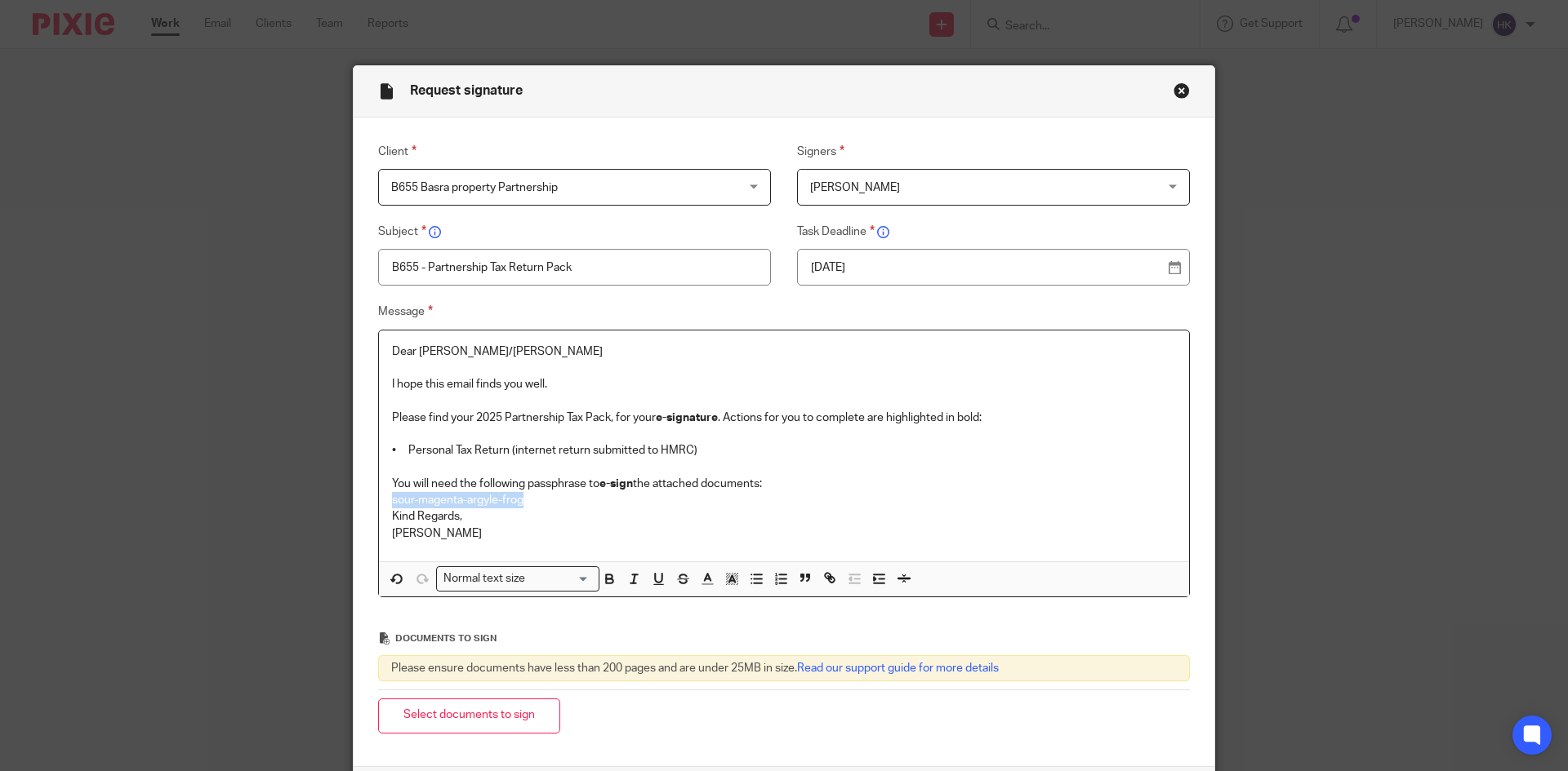
click at [367, 500] on div "Message Dear Inderjeet/Daljit I hope this email finds you well. Please find you…" at bounding box center [771, 449] width 836 height 295
click at [447, 714] on button "Select documents to sign" at bounding box center [469, 716] width 182 height 35
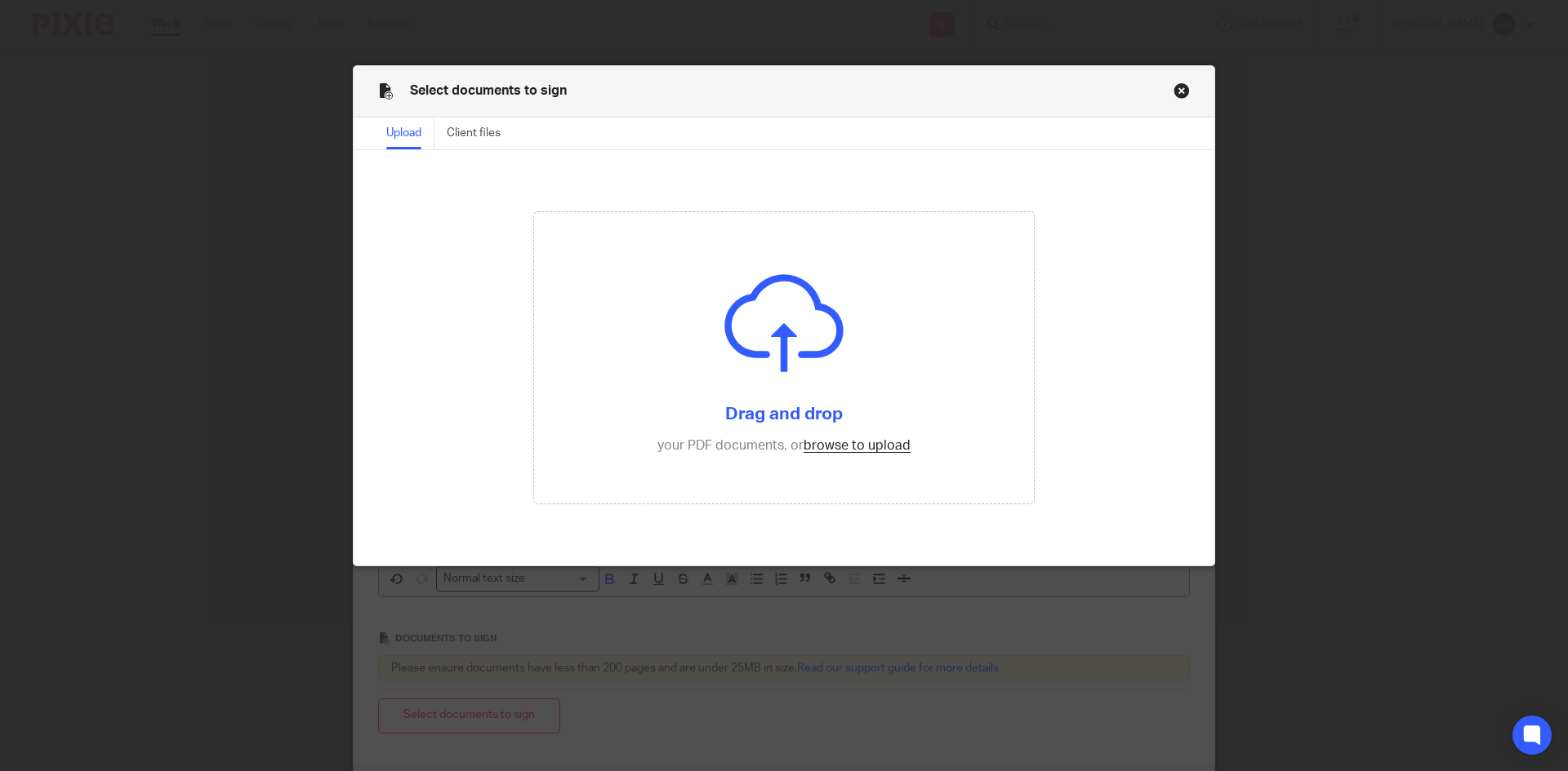
click at [217, 490] on div "Select documents to sign Upload Client files File name Upload date File name Up…" at bounding box center [784, 385] width 1568 height 771
click at [1174, 95] on button "Close modal" at bounding box center [1181, 90] width 16 height 16
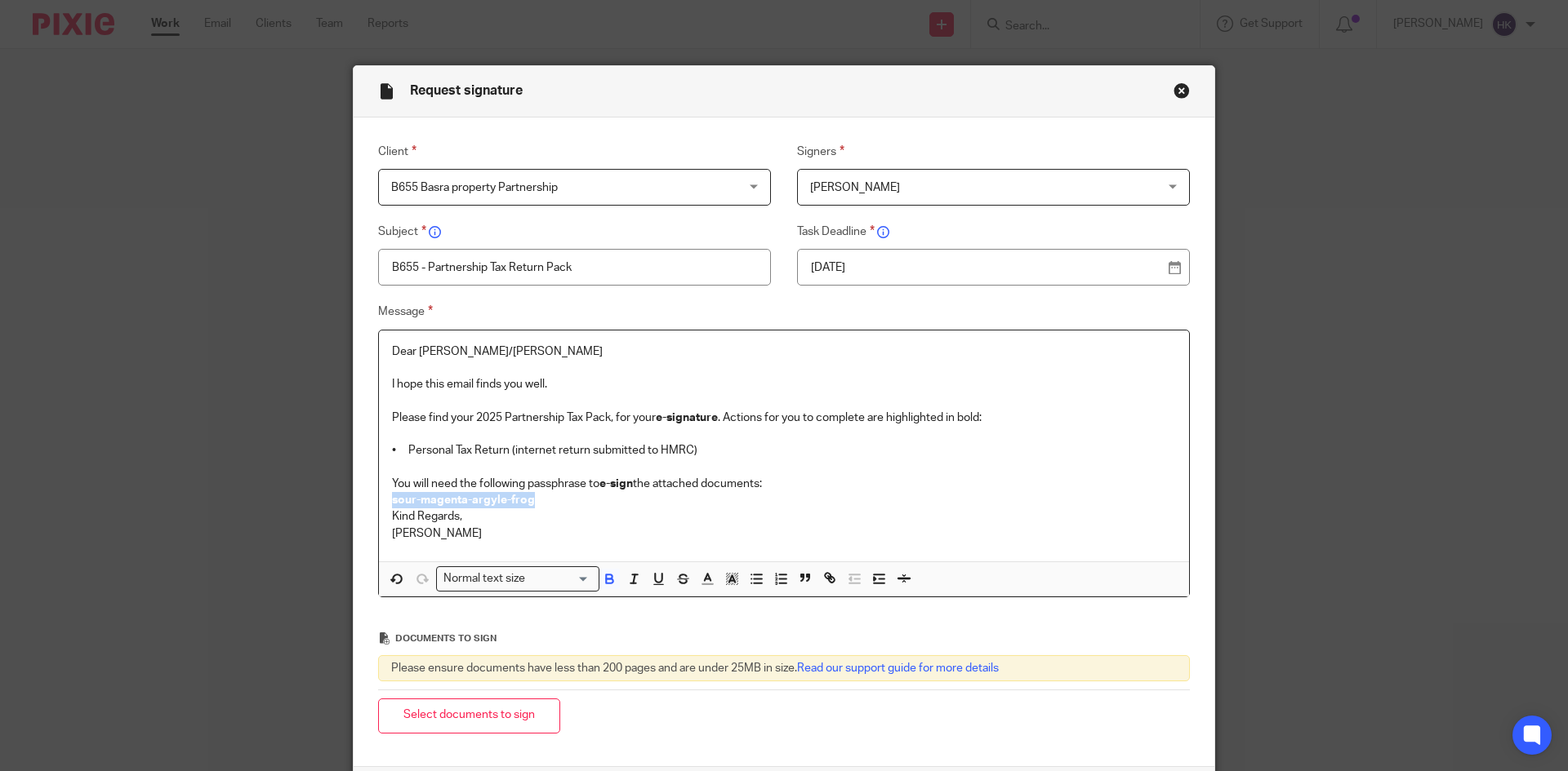
drag, startPoint x: 549, startPoint y: 494, endPoint x: 374, endPoint y: 502, distance: 175.2
click at [378, 502] on div "Dear Inderjeet/Daljit I hope this email finds you well. Please find your 2025 P…" at bounding box center [783, 446] width 810 height 231
click at [501, 578] on div "Normal text size" at bounding box center [514, 577] width 154 height 20
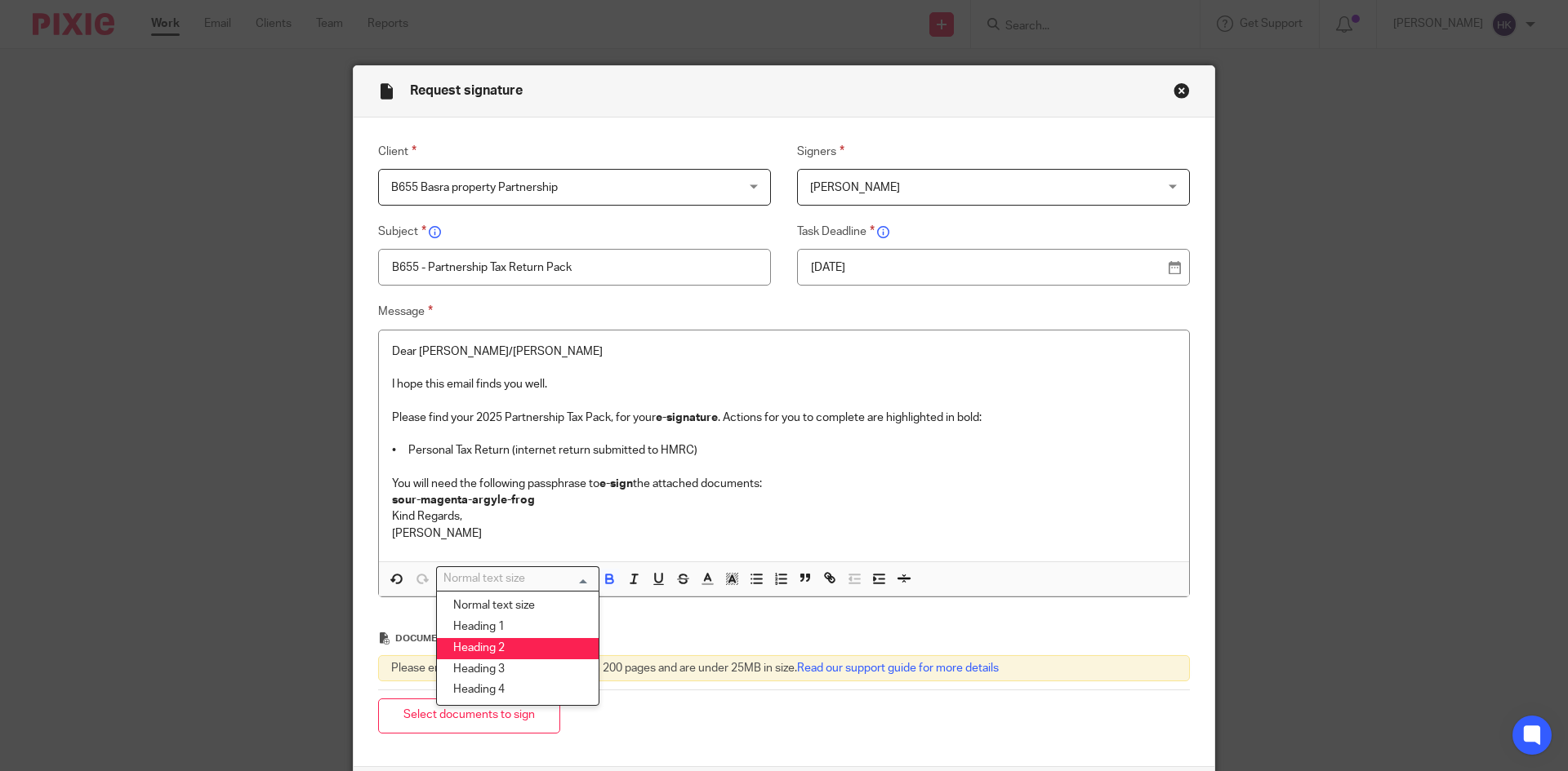
drag, startPoint x: 505, startPoint y: 642, endPoint x: 656, endPoint y: 561, distance: 171.4
click at [505, 641] on li "Heading 2" at bounding box center [517, 648] width 162 height 21
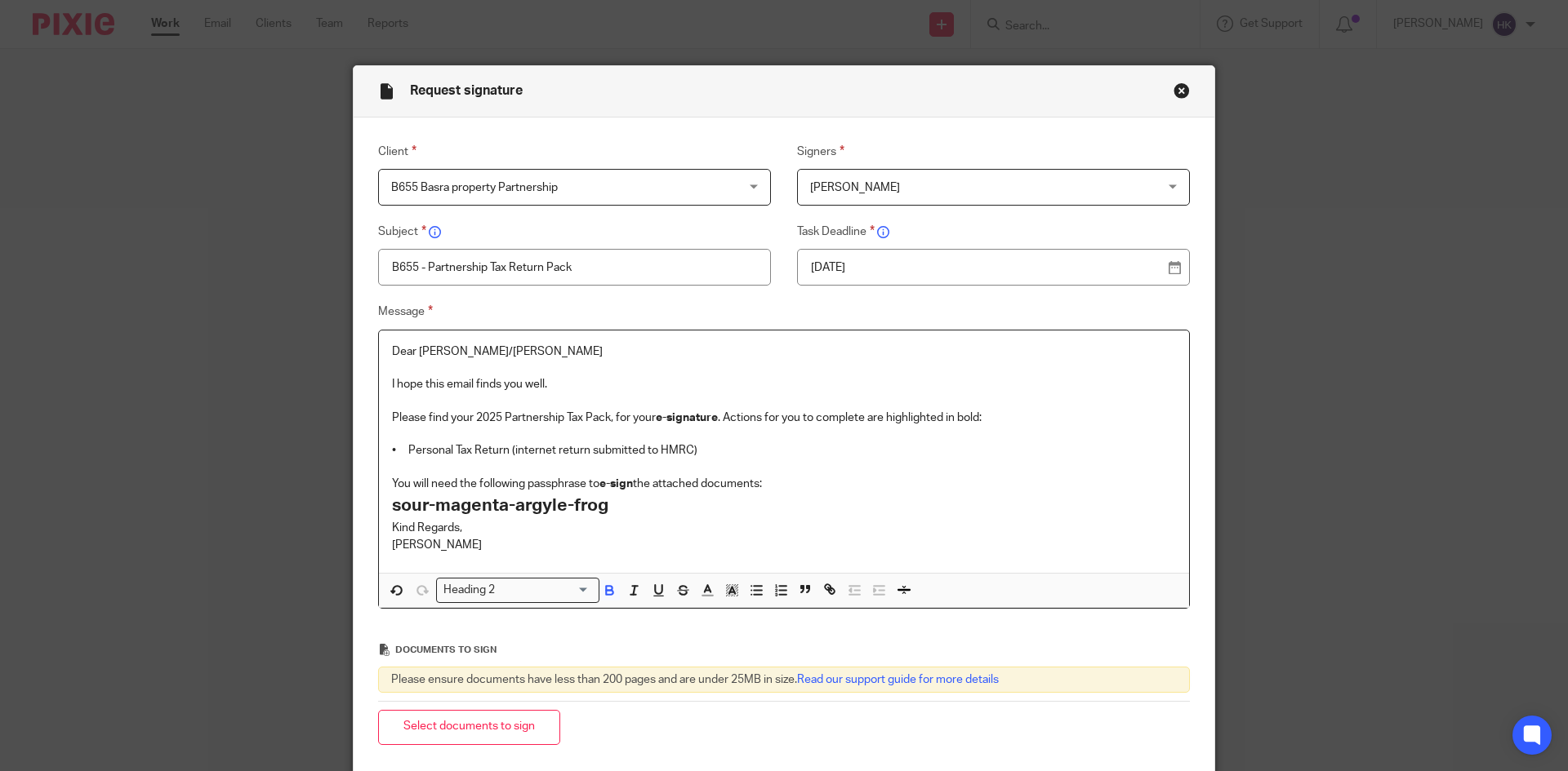
click at [781, 479] on p "You will need the following passphrase to e-sign the attached documents:" at bounding box center [784, 483] width 784 height 16
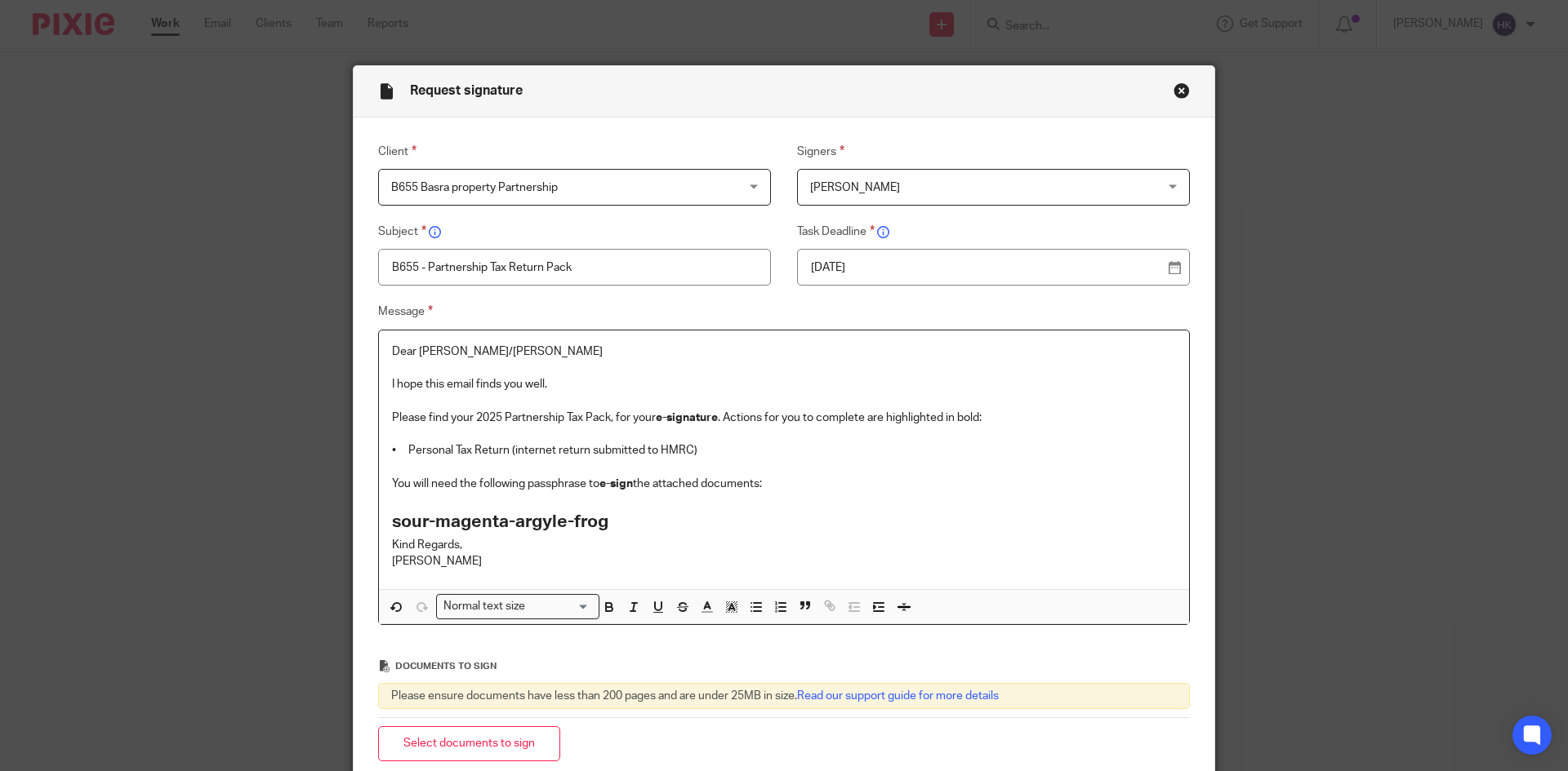
click at [640, 527] on h2 "sour-magenta-argyle-frog" at bounding box center [784, 522] width 784 height 28
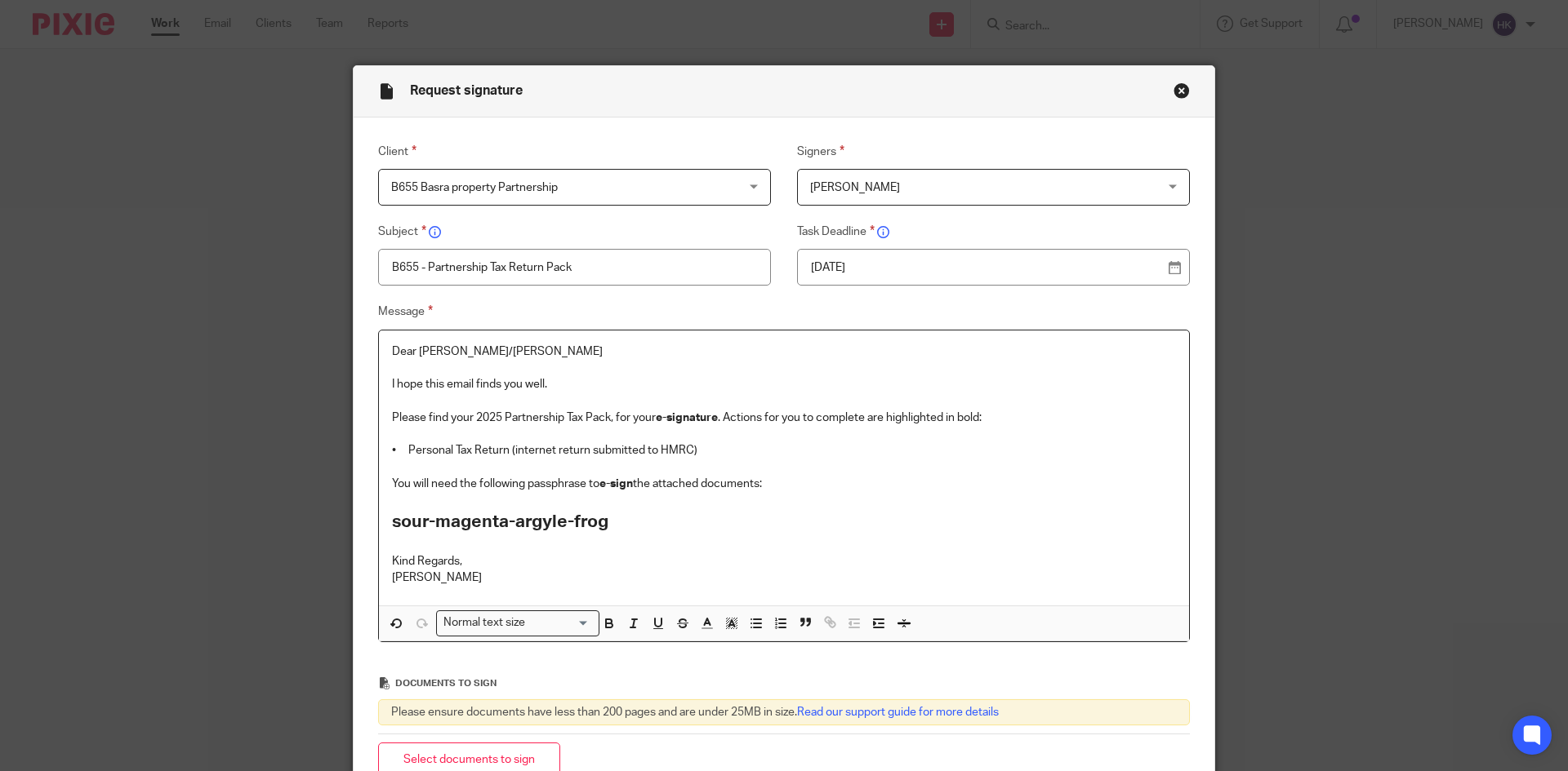
click at [447, 449] on p "• Personal Tax Return (internet return submitted to HMRC)" at bounding box center [784, 450] width 784 height 16
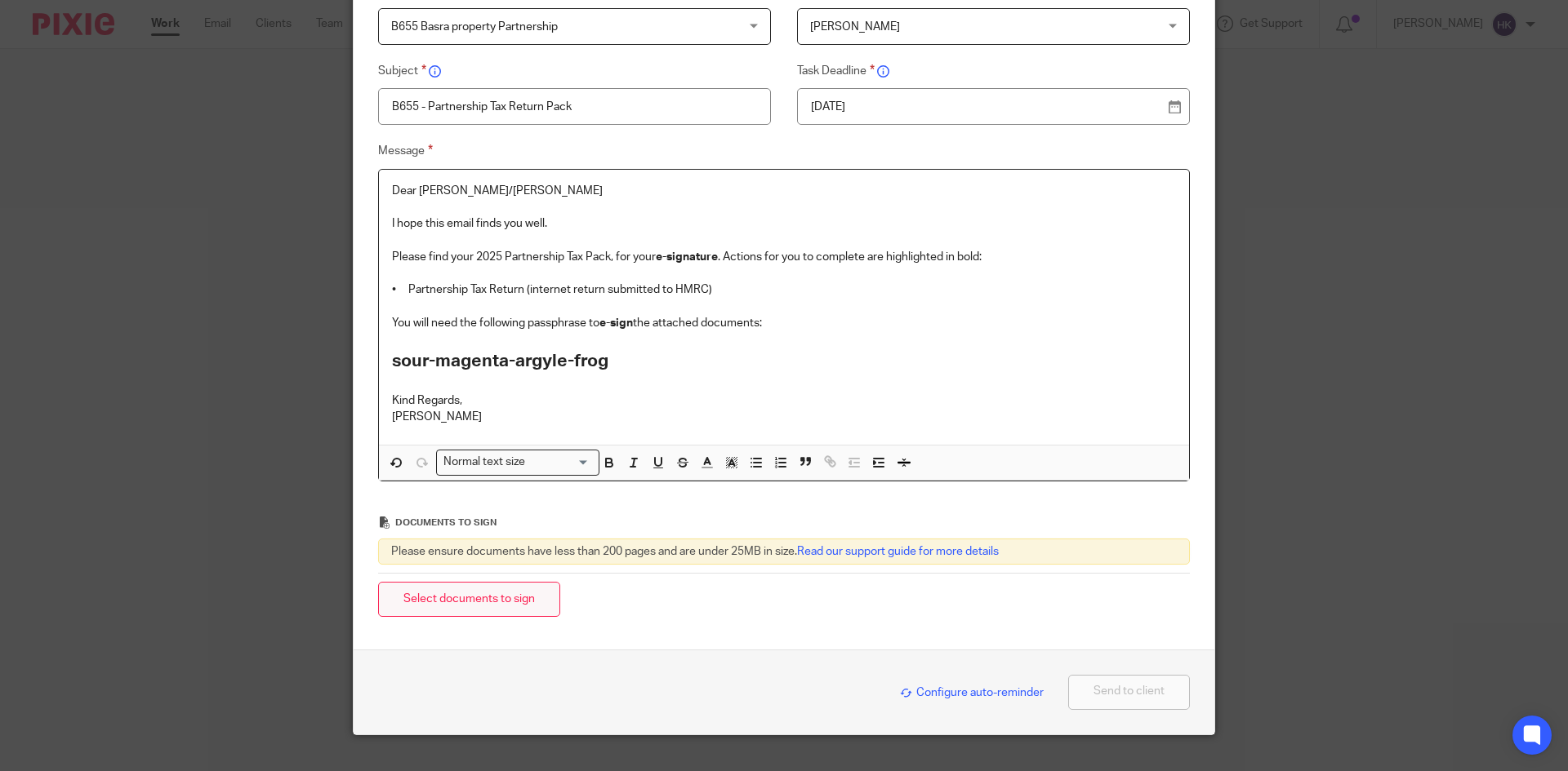
scroll to position [190, 0]
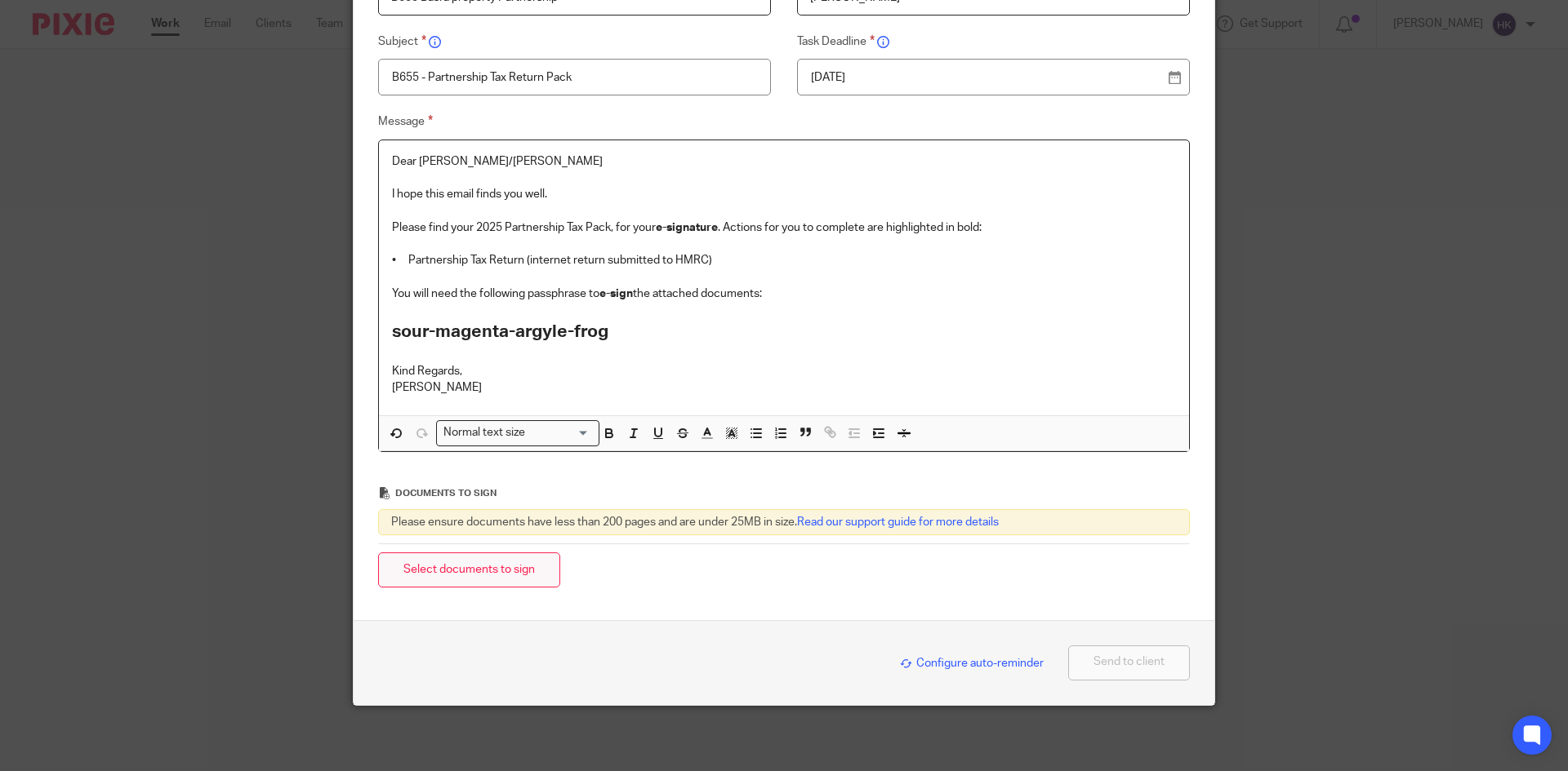
click at [510, 575] on button "Select documents to sign" at bounding box center [469, 570] width 182 height 35
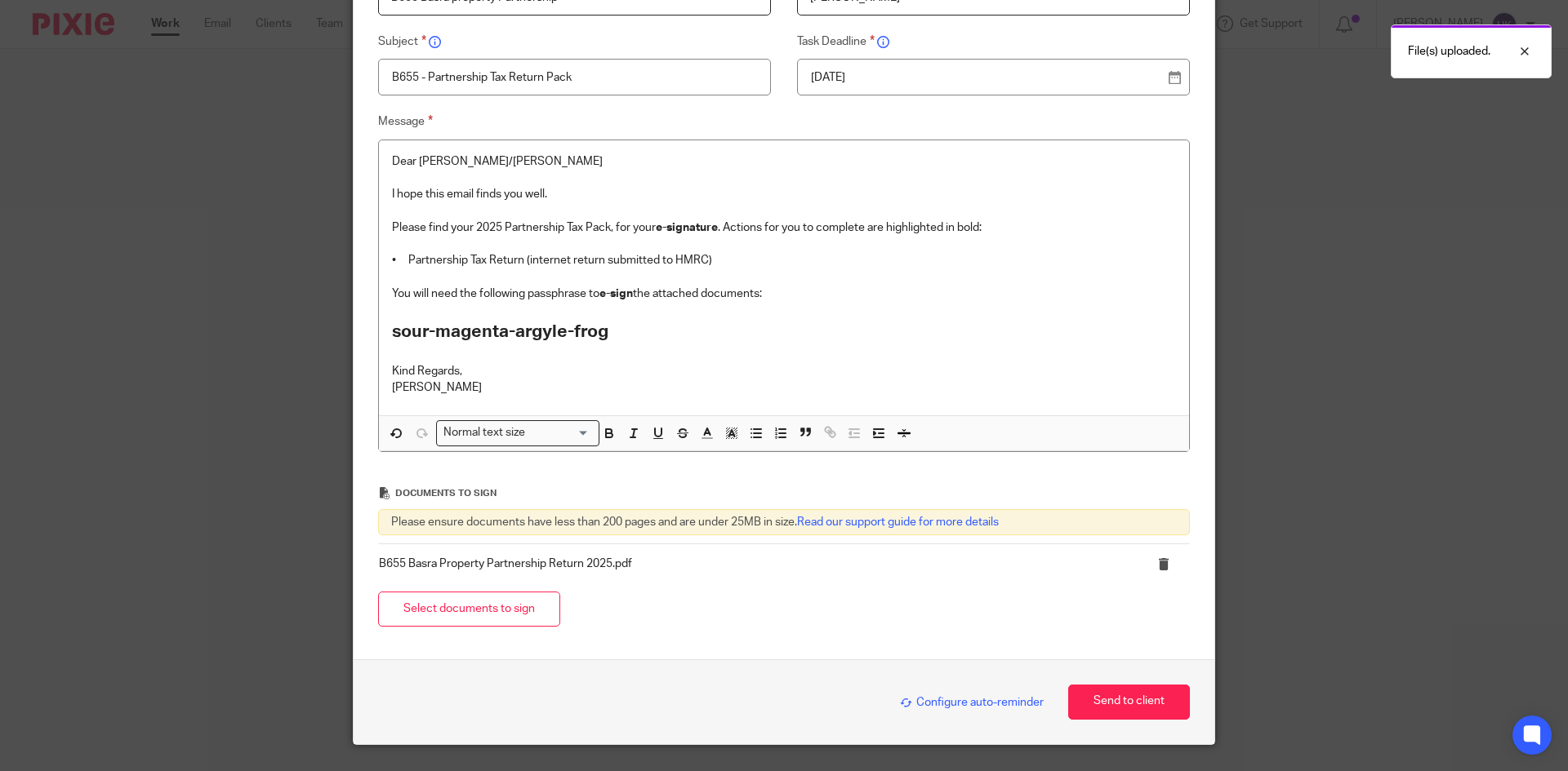
click at [963, 702] on span "Configure auto-reminder" at bounding box center [972, 703] width 144 height 12
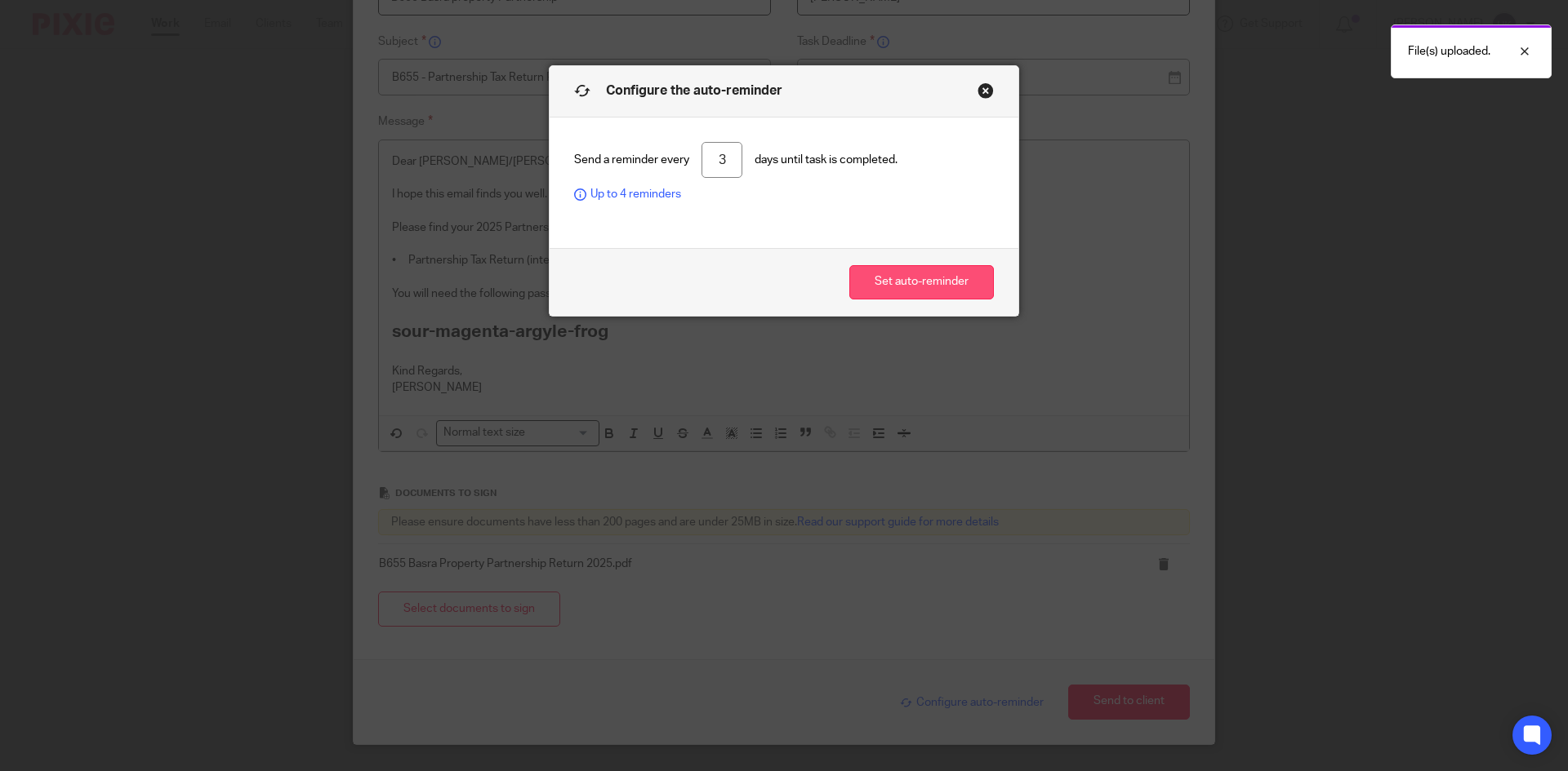
click at [912, 291] on button "Set auto-reminder" at bounding box center [921, 282] width 145 height 35
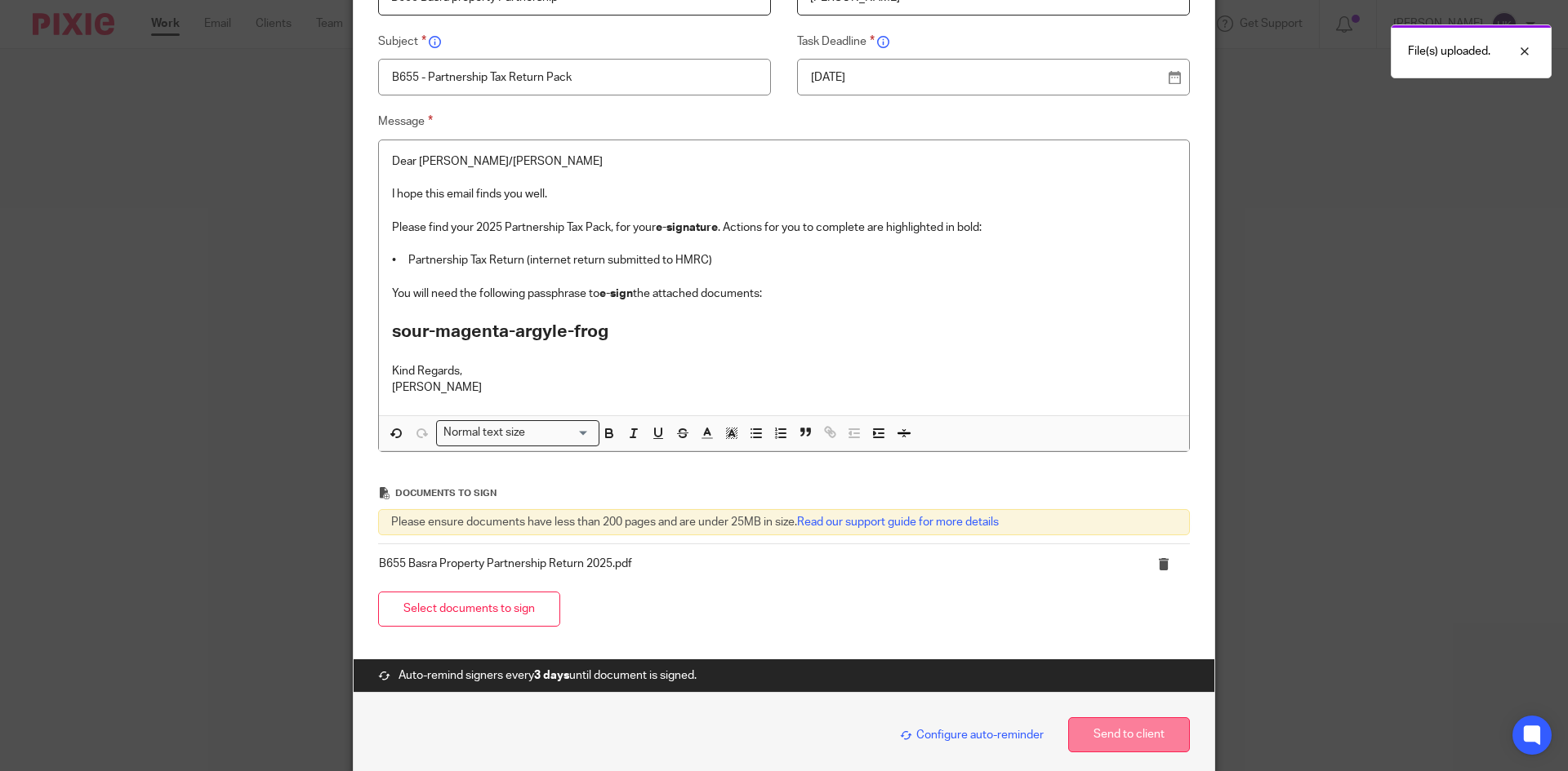
click at [1118, 735] on button "Send to client" at bounding box center [1129, 735] width 122 height 35
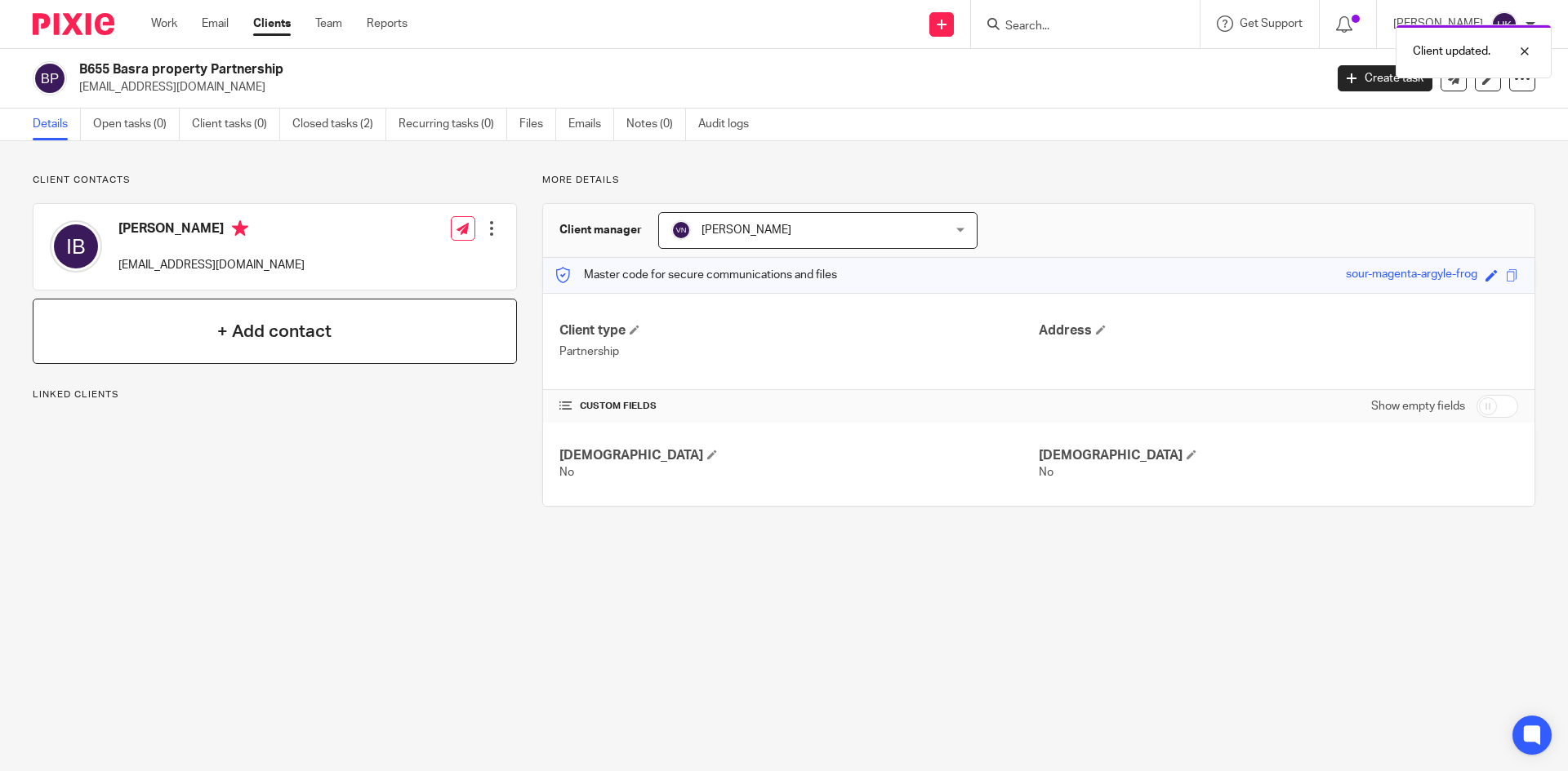
click at [218, 346] on div "+ Add contact" at bounding box center [275, 331] width 484 height 65
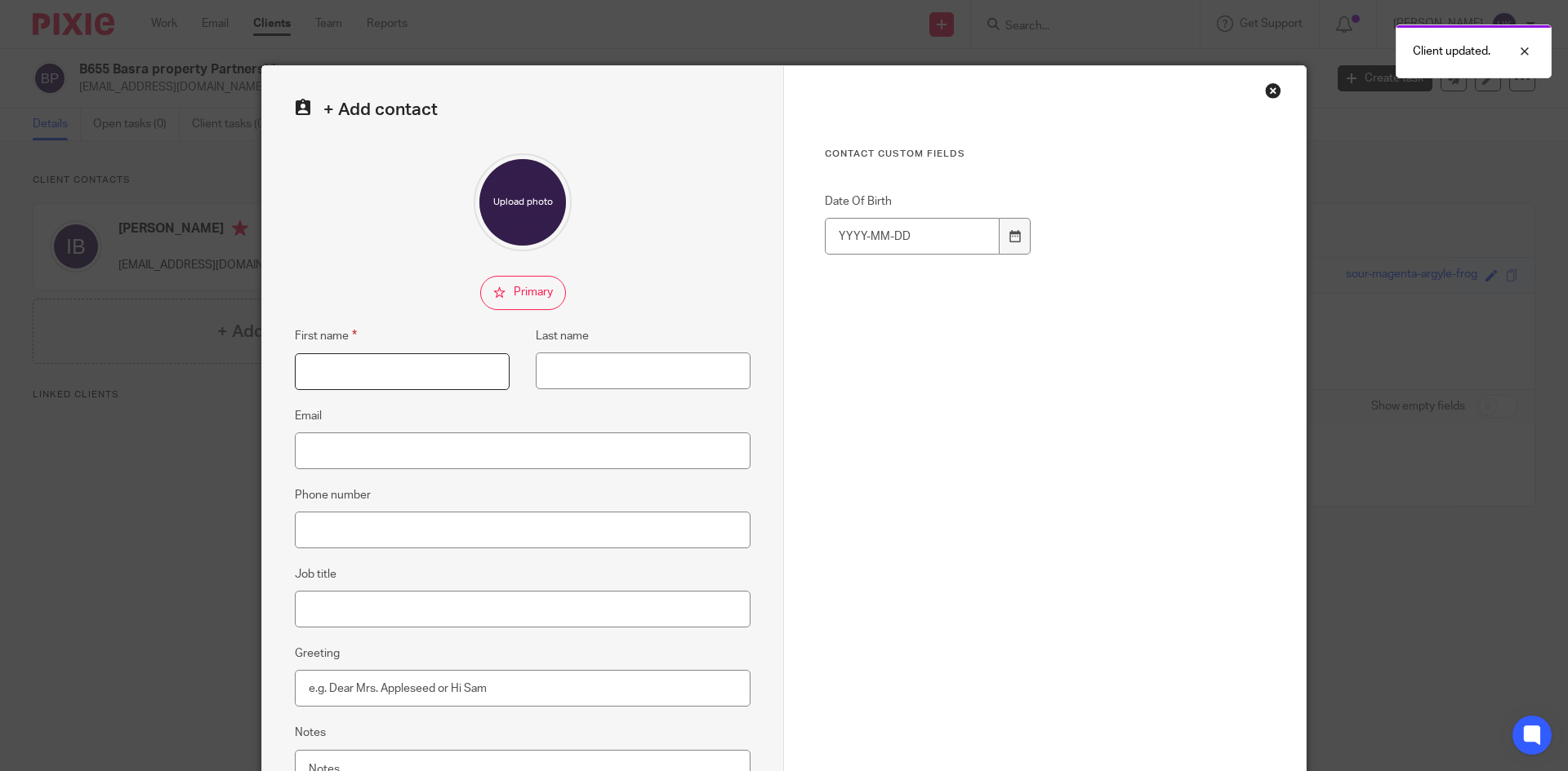
click at [360, 374] on input "First name" at bounding box center [402, 372] width 215 height 36
type input "[PERSON_NAME]"
type input "Basra"
paste input "[EMAIL_ADDRESS][DOMAIN_NAME]"
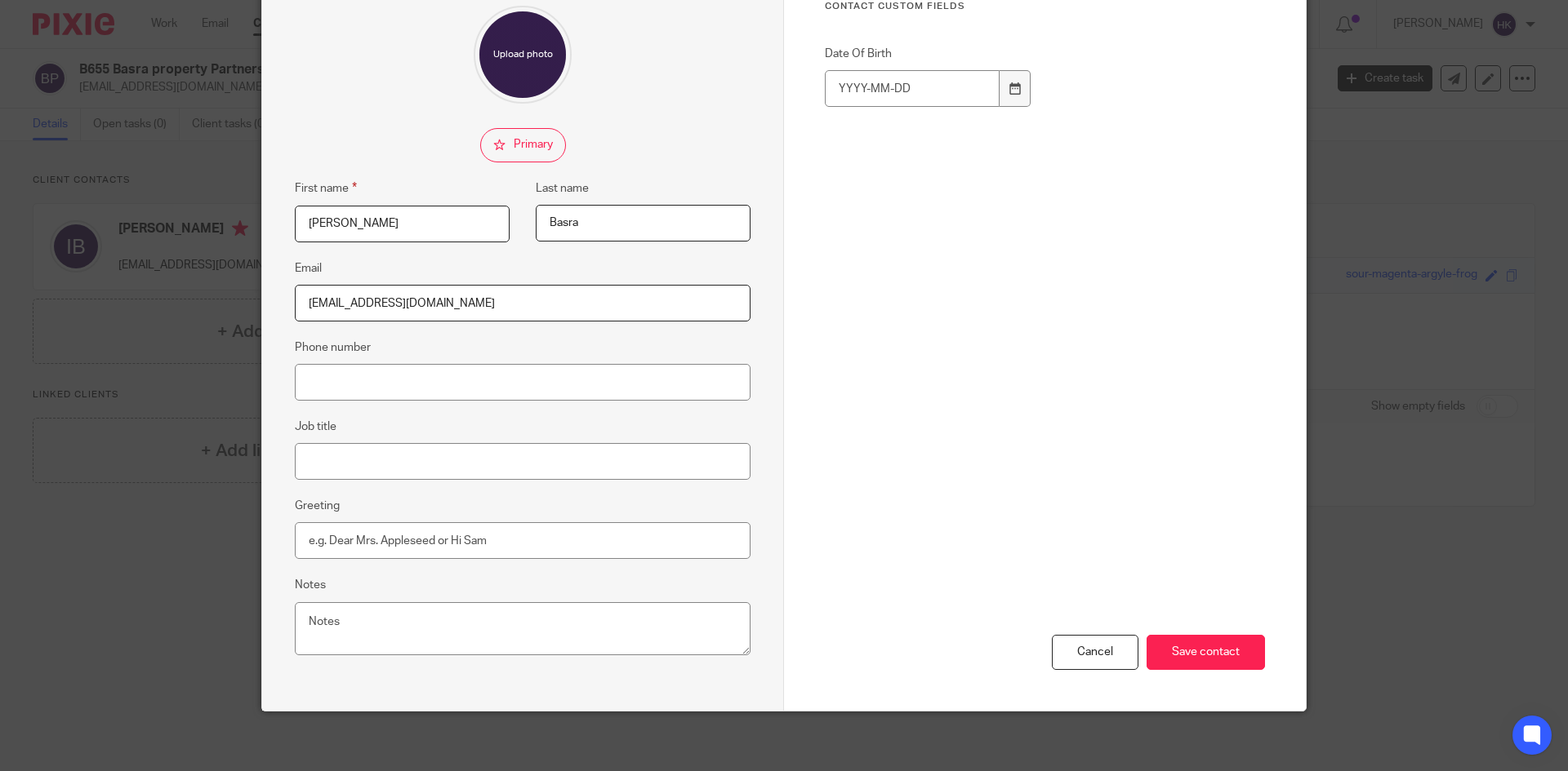
scroll to position [153, 0]
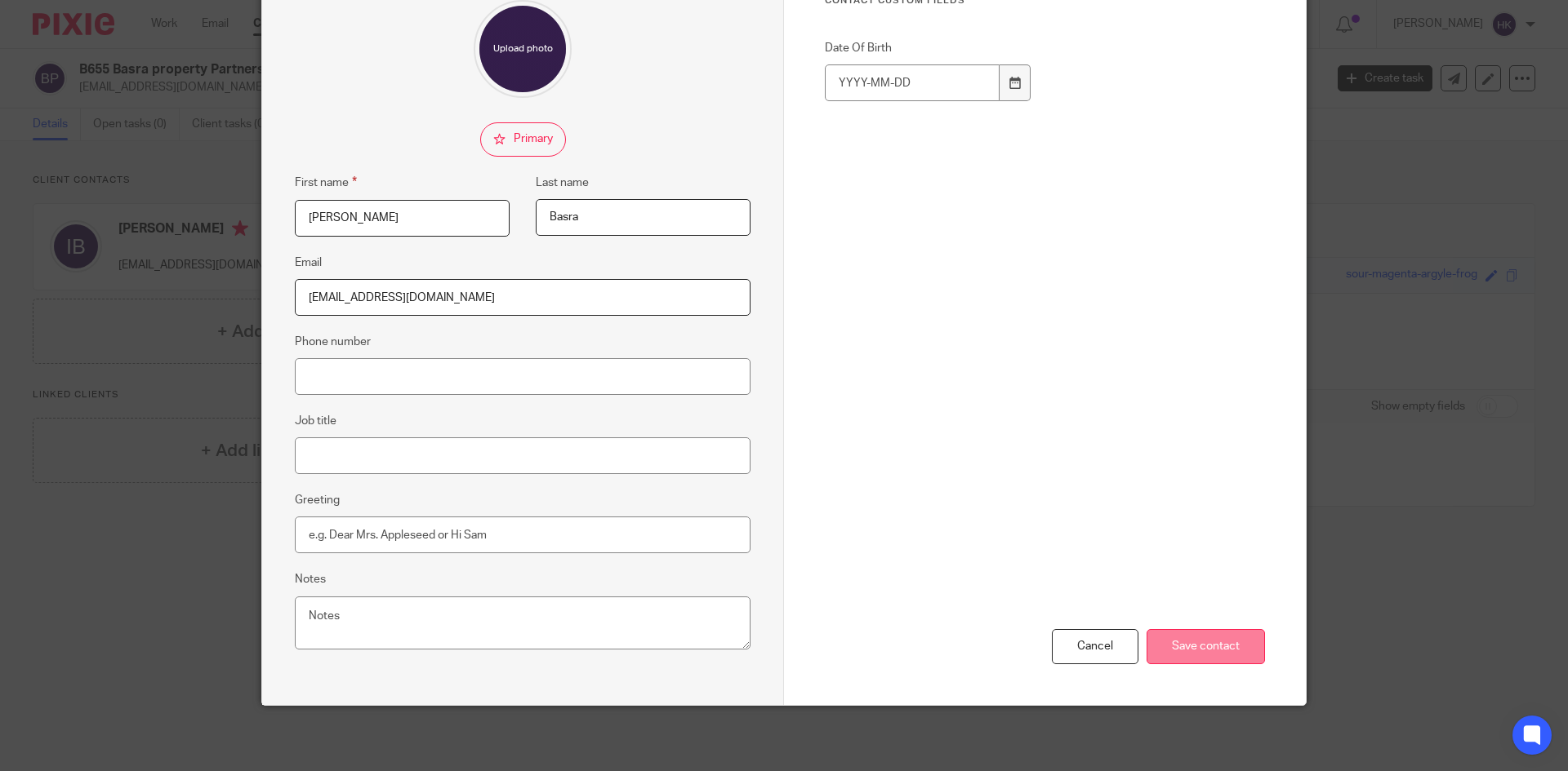
type input "[EMAIL_ADDRESS][DOMAIN_NAME]"
click at [1210, 636] on input "Save contact" at bounding box center [1206, 647] width 119 height 35
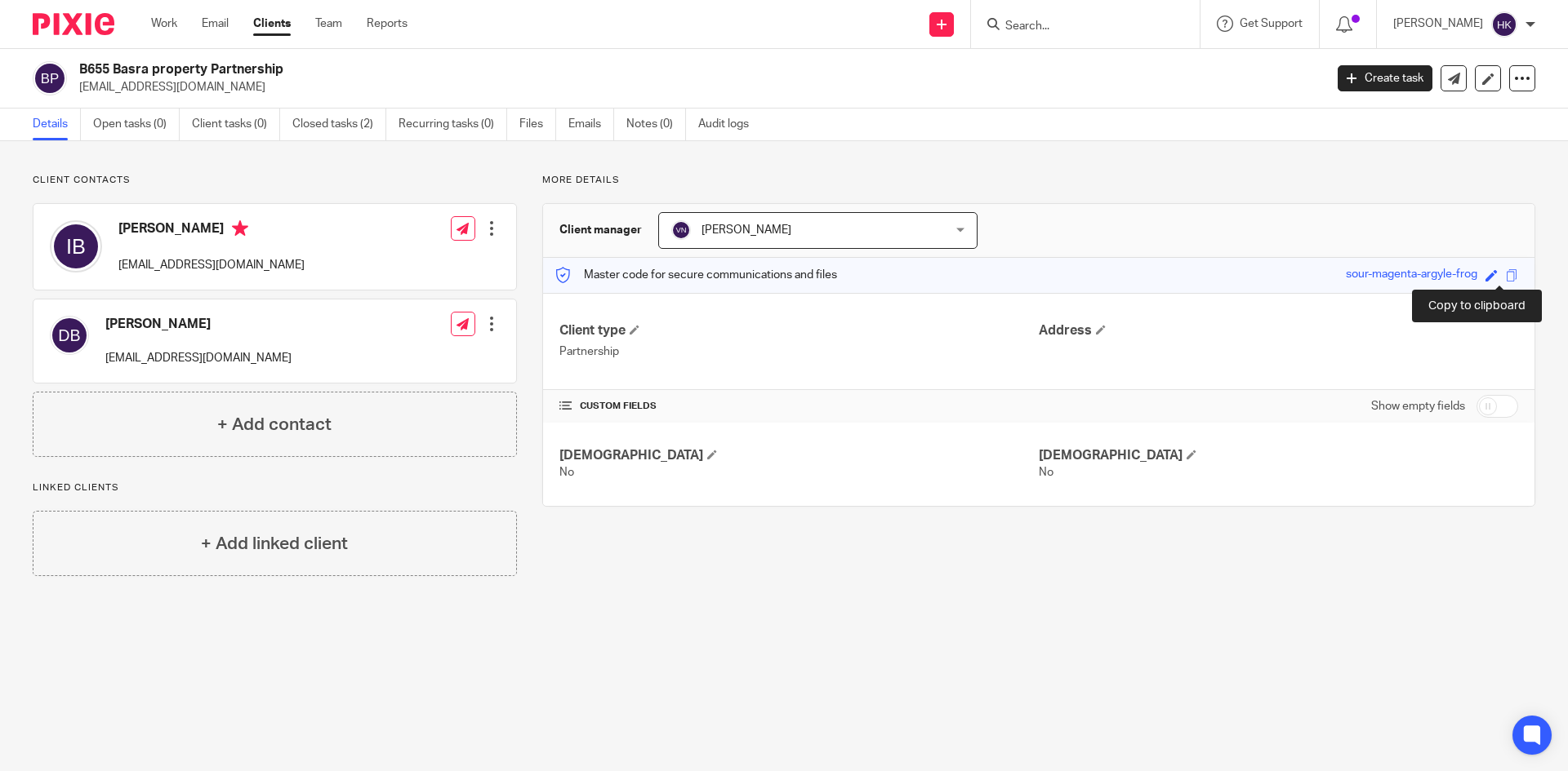
drag, startPoint x: 1502, startPoint y: 278, endPoint x: 1520, endPoint y: 284, distance: 19.0
click at [1505, 278] on span at bounding box center [1511, 275] width 12 height 12
click at [1062, 28] on input "Search" at bounding box center [1077, 26] width 147 height 14
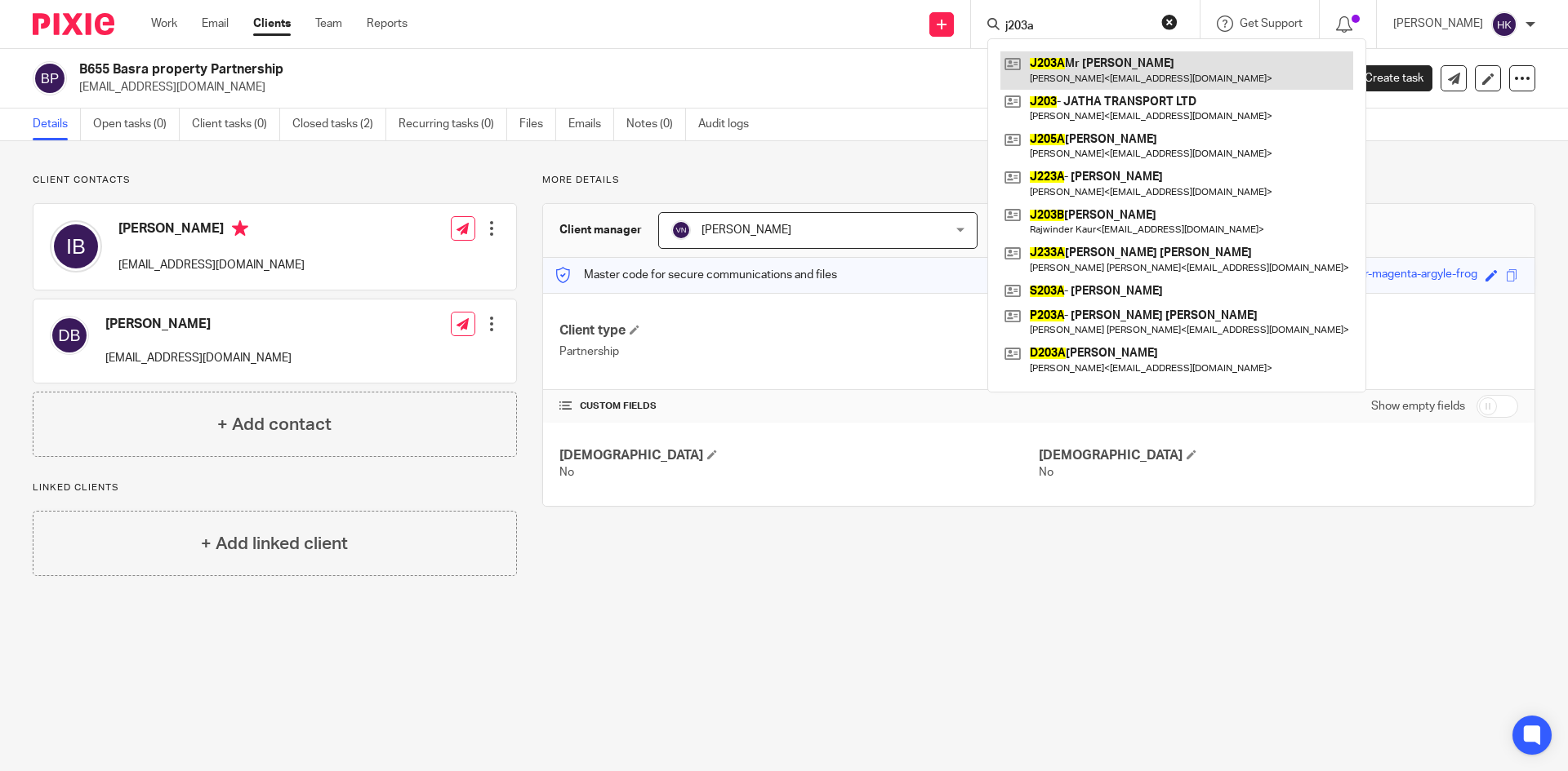
type input "j203a"
click at [1087, 77] on link at bounding box center [1176, 70] width 353 height 37
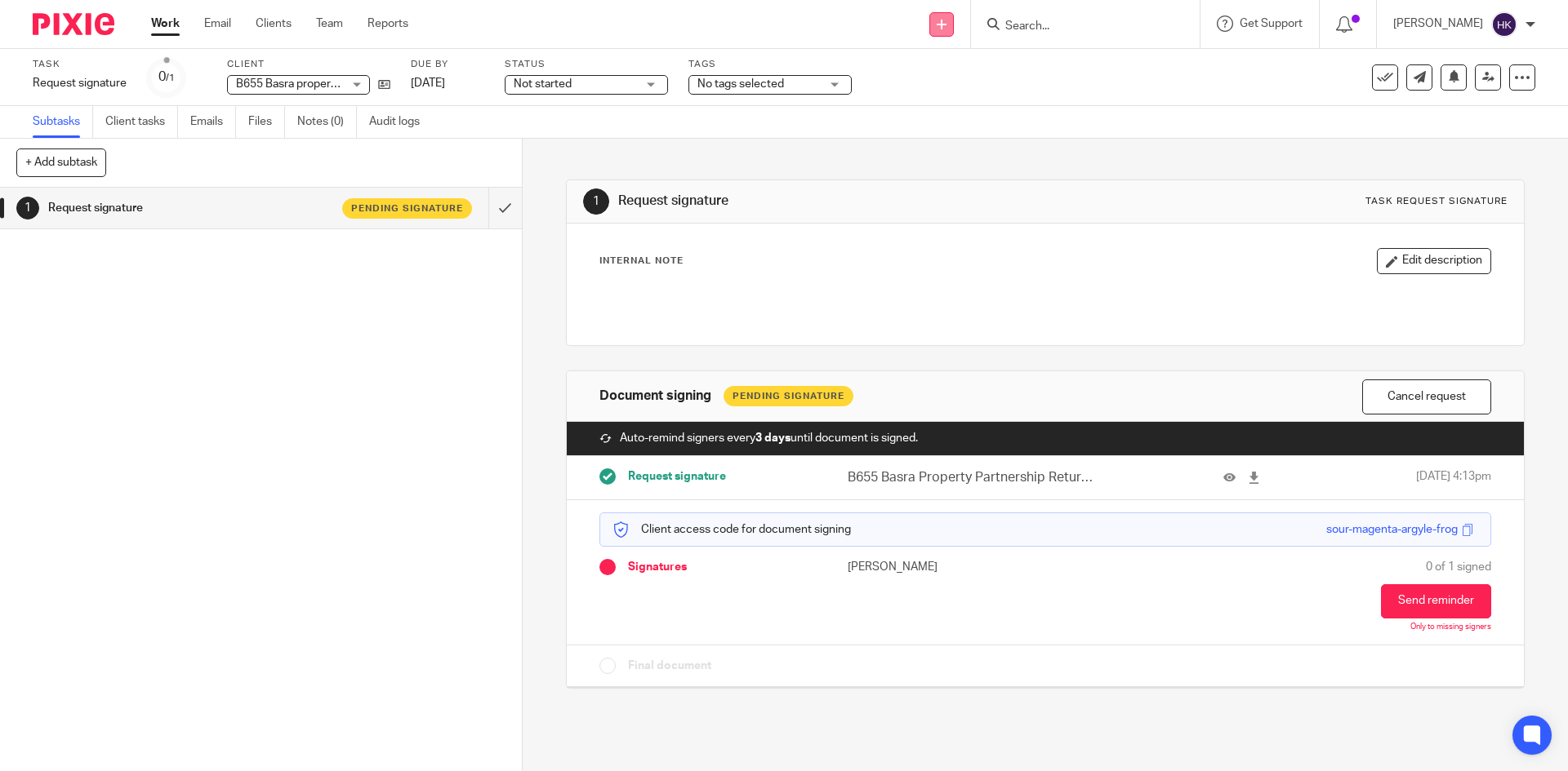
click at [953, 28] on link at bounding box center [941, 24] width 25 height 25
click at [964, 147] on link "Request signature" at bounding box center [958, 148] width 114 height 24
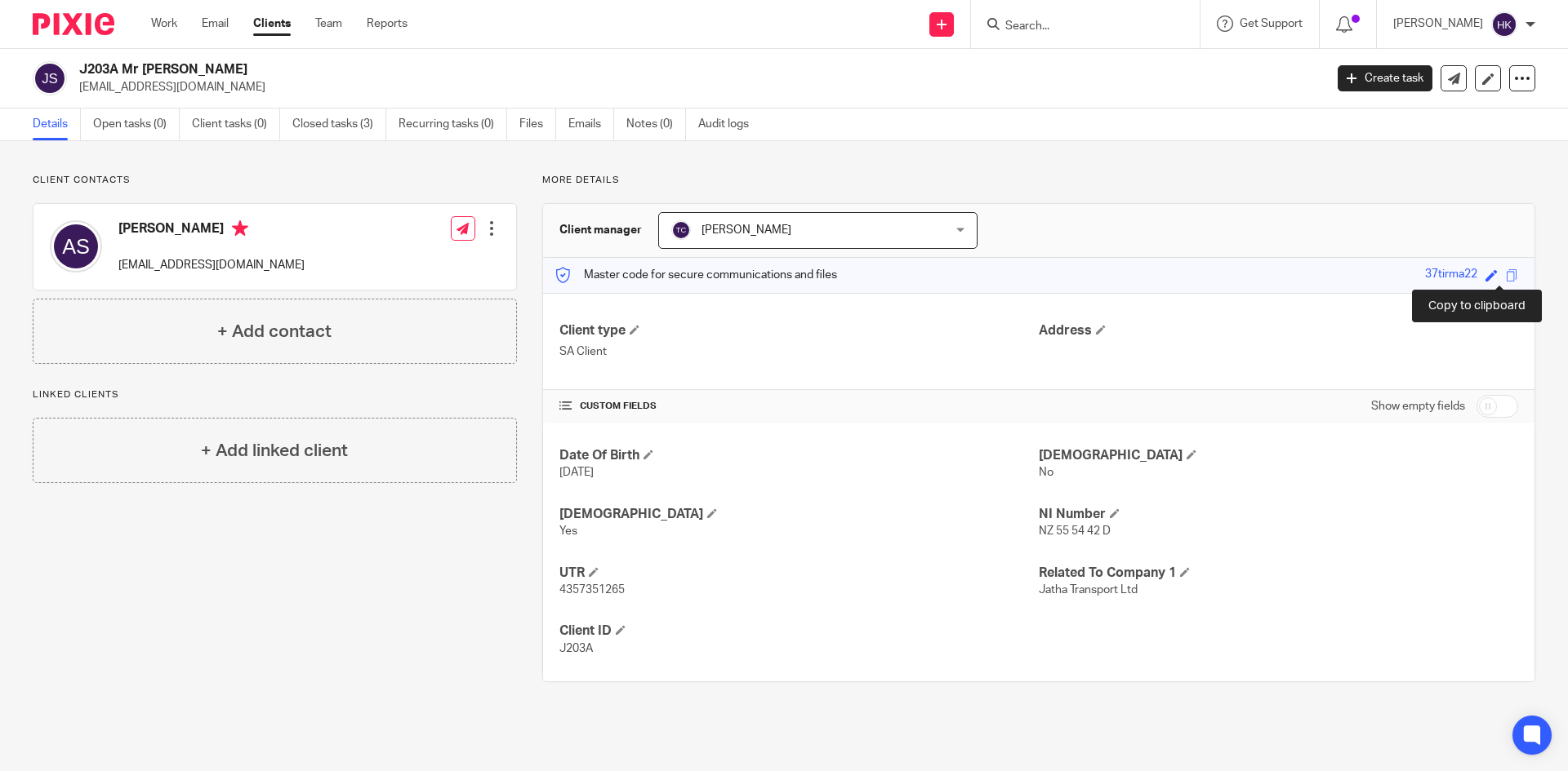
click at [1505, 274] on span at bounding box center [1511, 275] width 12 height 12
click at [1059, 23] on input "Search" at bounding box center [1077, 26] width 147 height 14
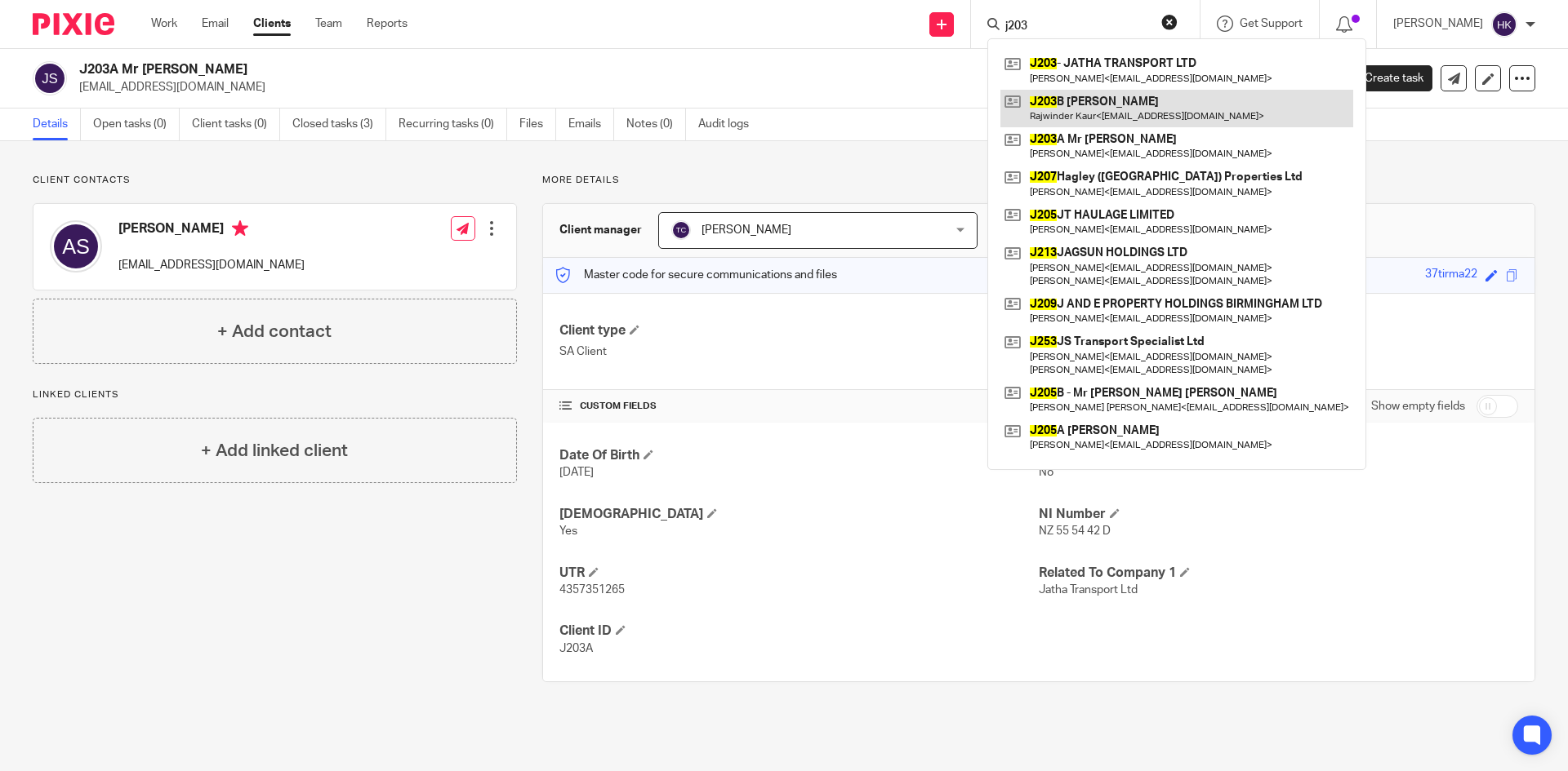
type input "j203"
click at [1105, 102] on link at bounding box center [1176, 108] width 353 height 37
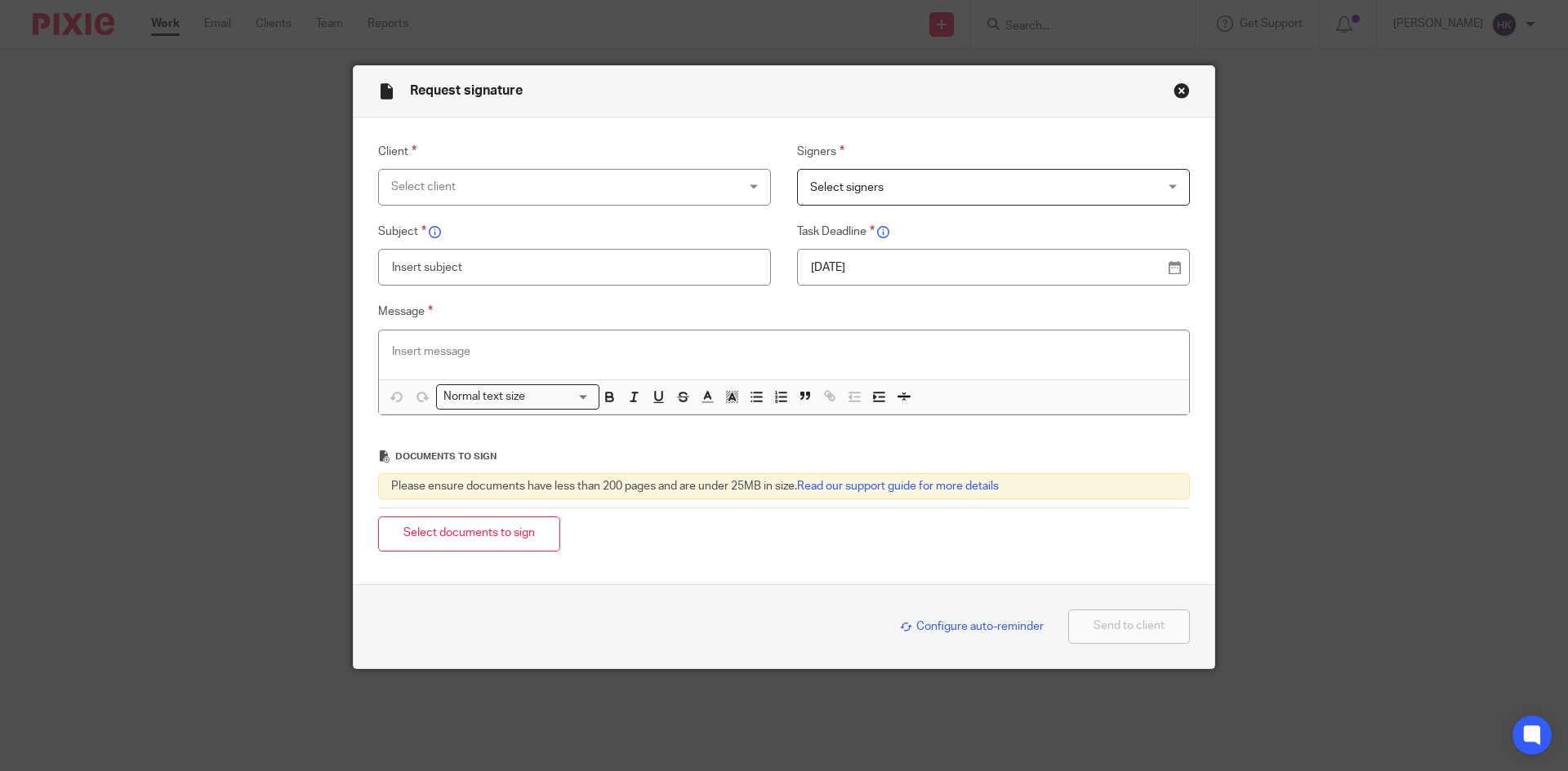
click at [428, 187] on div "Select client" at bounding box center [543, 187] width 304 height 35
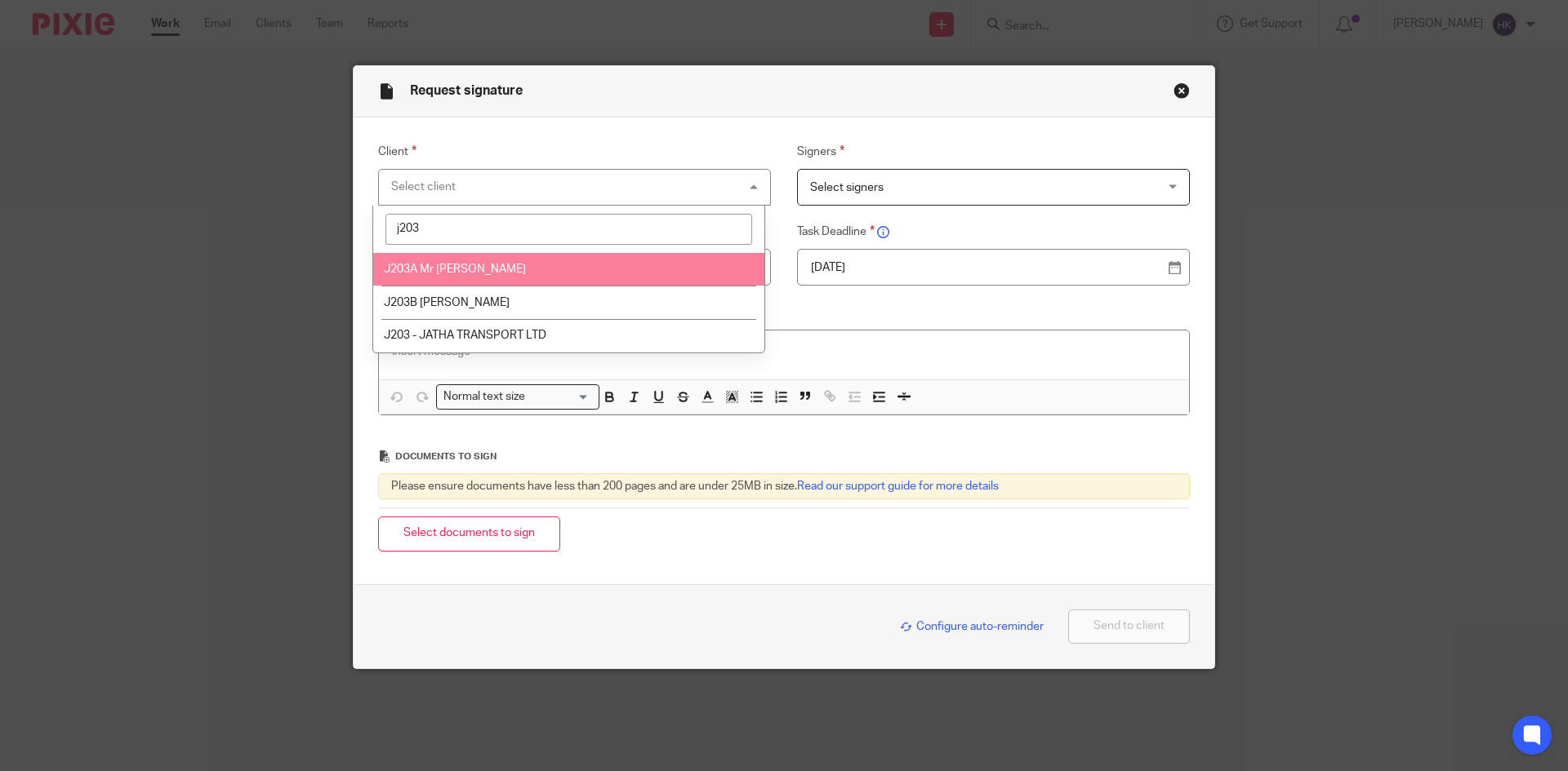
type input "j203"
click at [441, 265] on span "J203A Mr [PERSON_NAME]" at bounding box center [455, 269] width 142 height 12
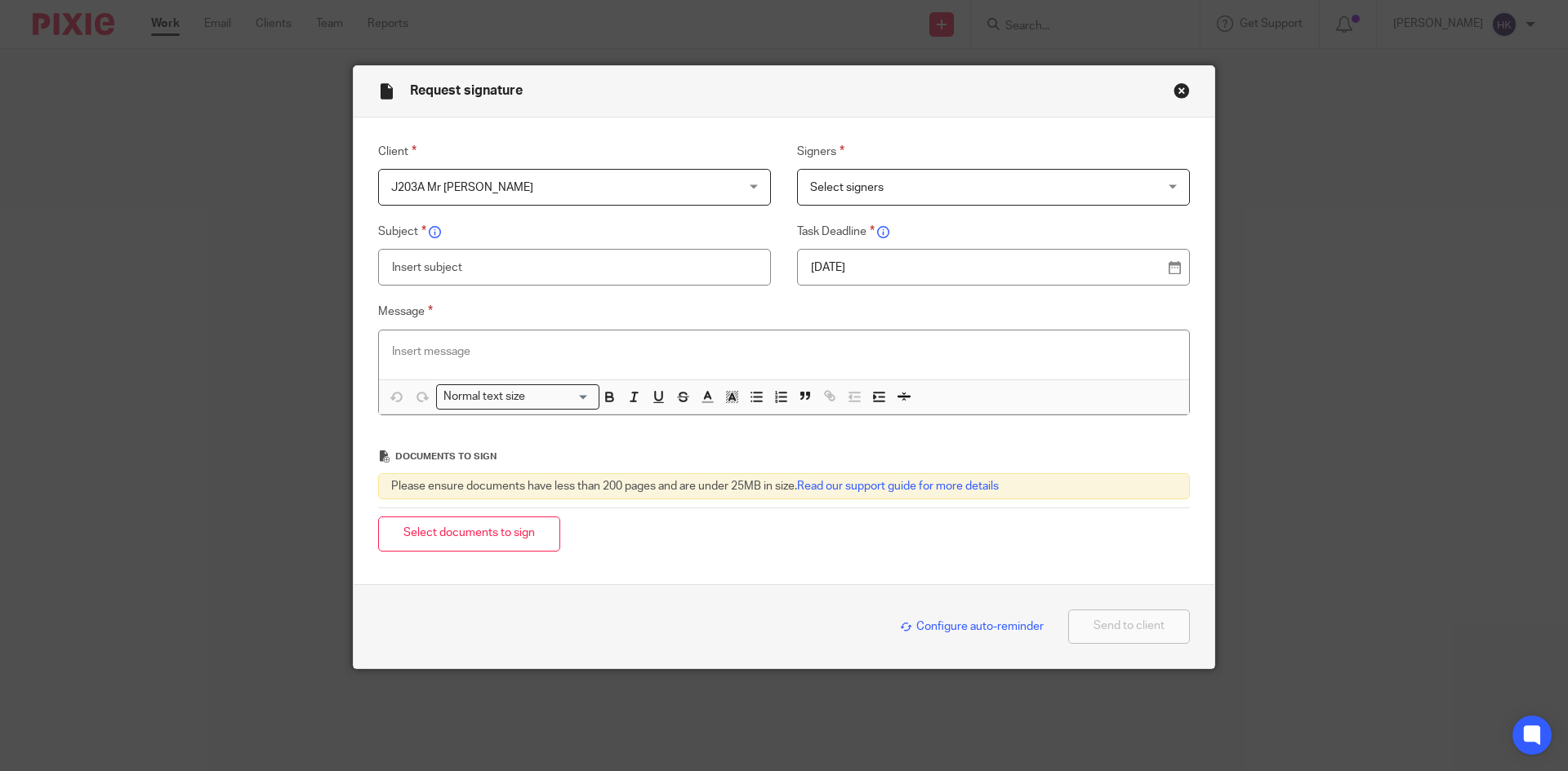
click at [854, 192] on span "Select signers" at bounding box center [847, 188] width 74 height 12
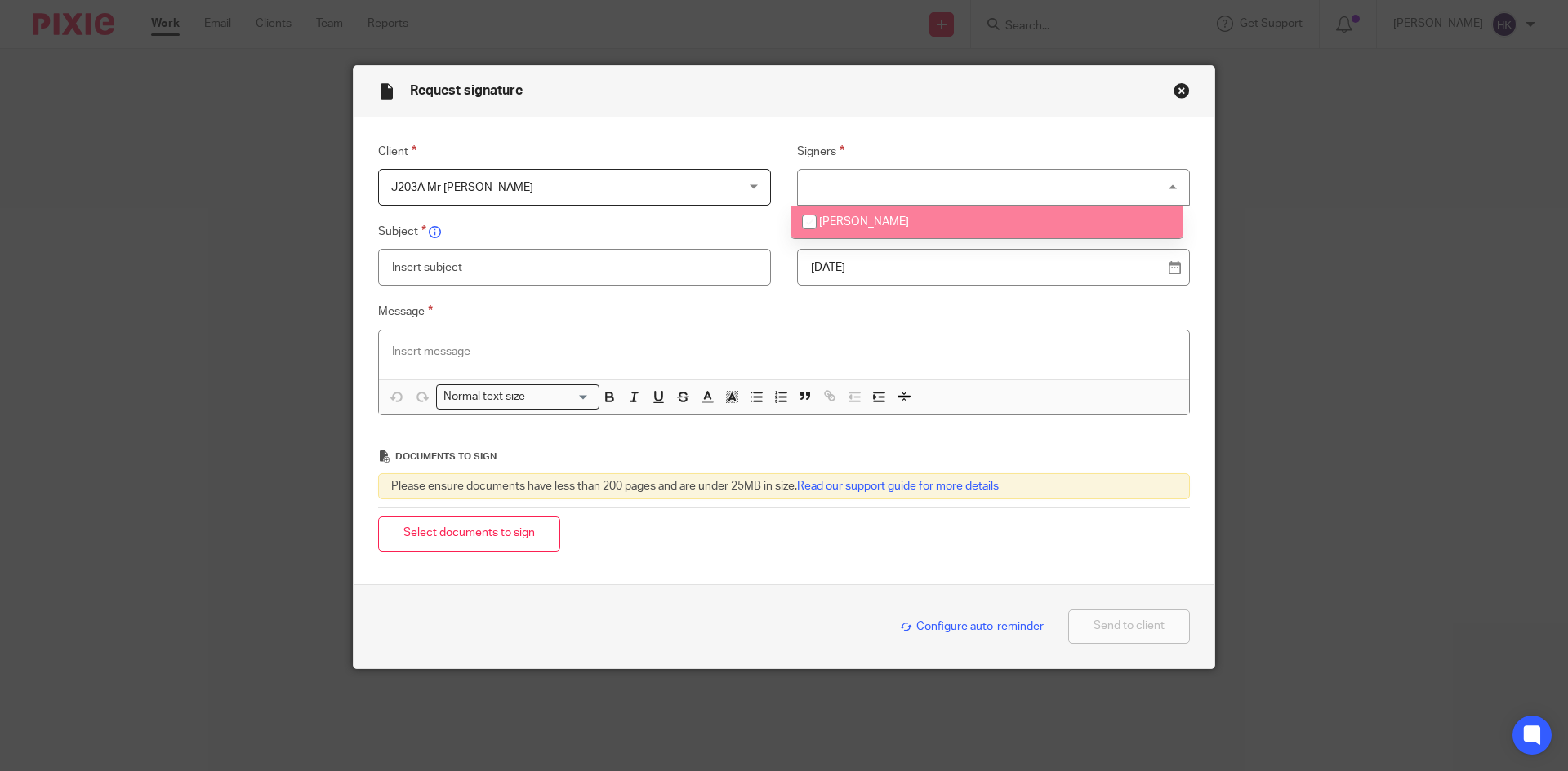
click at [858, 216] on li "[PERSON_NAME]" at bounding box center [986, 223] width 391 height 34
checkbox input "true"
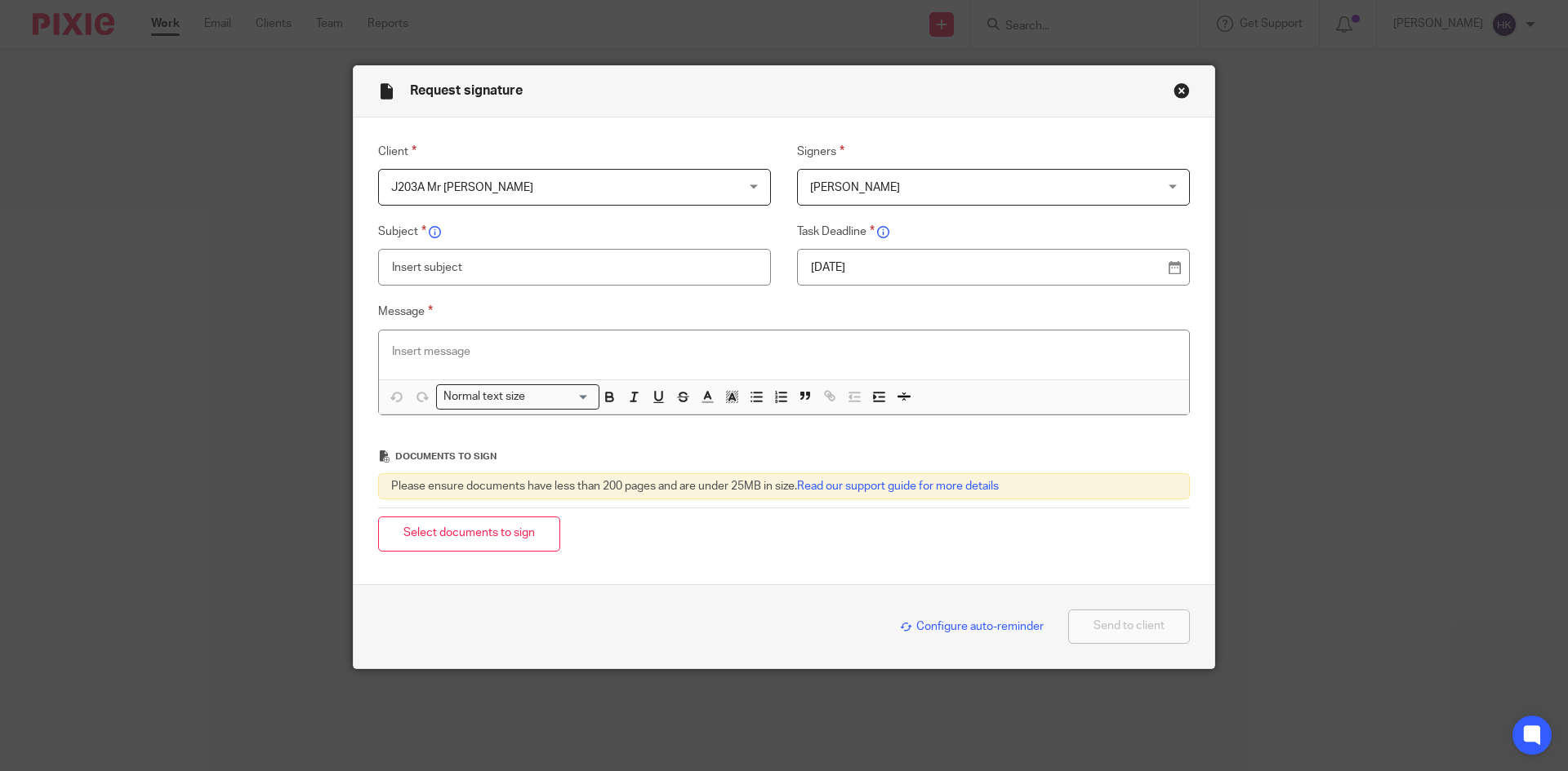
click at [872, 272] on p "22 Aug 2025" at bounding box center [987, 267] width 352 height 16
click at [431, 269] on input "text" at bounding box center [575, 267] width 393 height 36
type input "J203A - Personal Tax Return Pack"
click at [438, 352] on p at bounding box center [784, 351] width 784 height 16
paste div
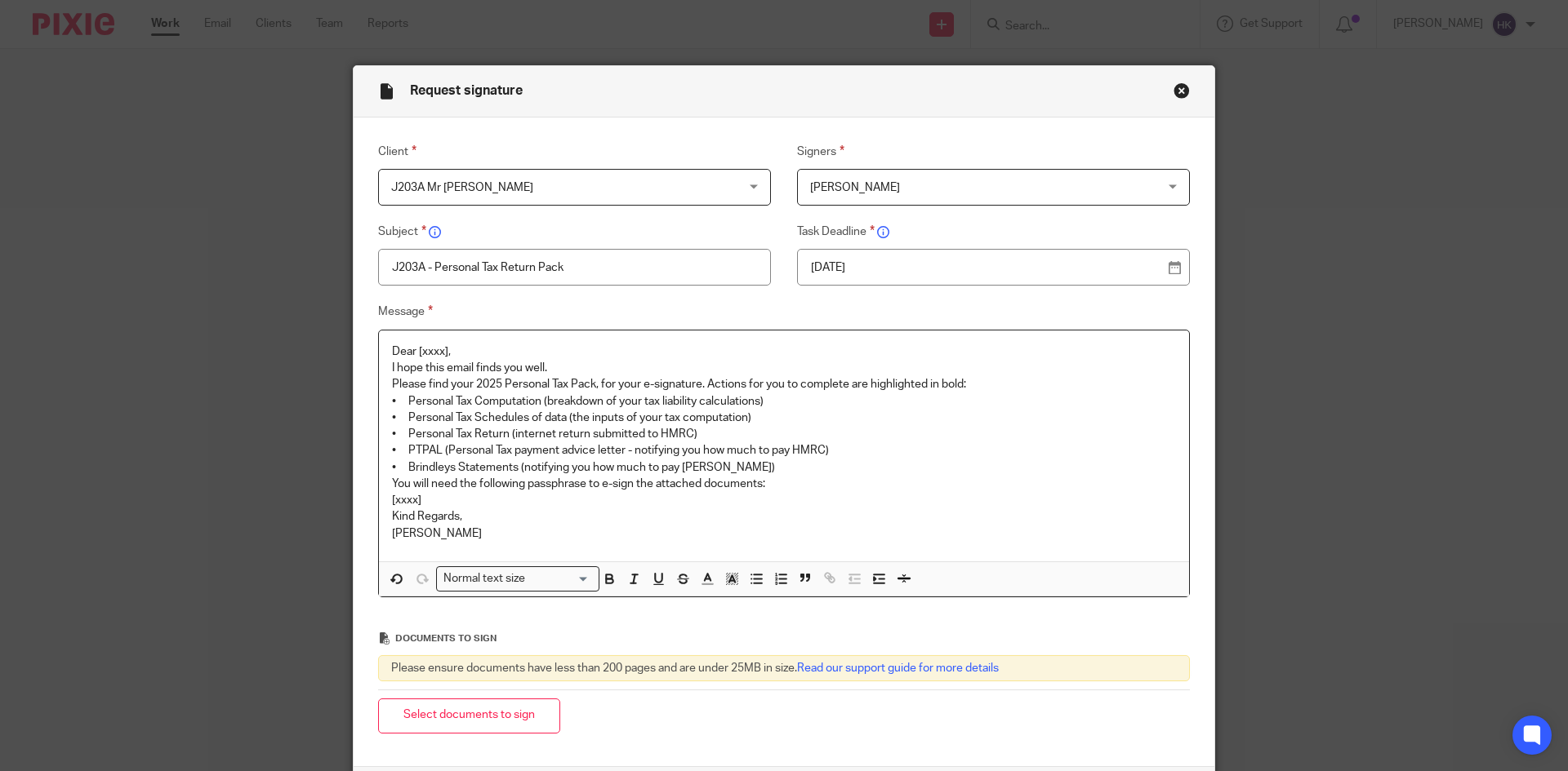
click at [450, 346] on p "Dear [xxxx]," at bounding box center [784, 351] width 784 height 16
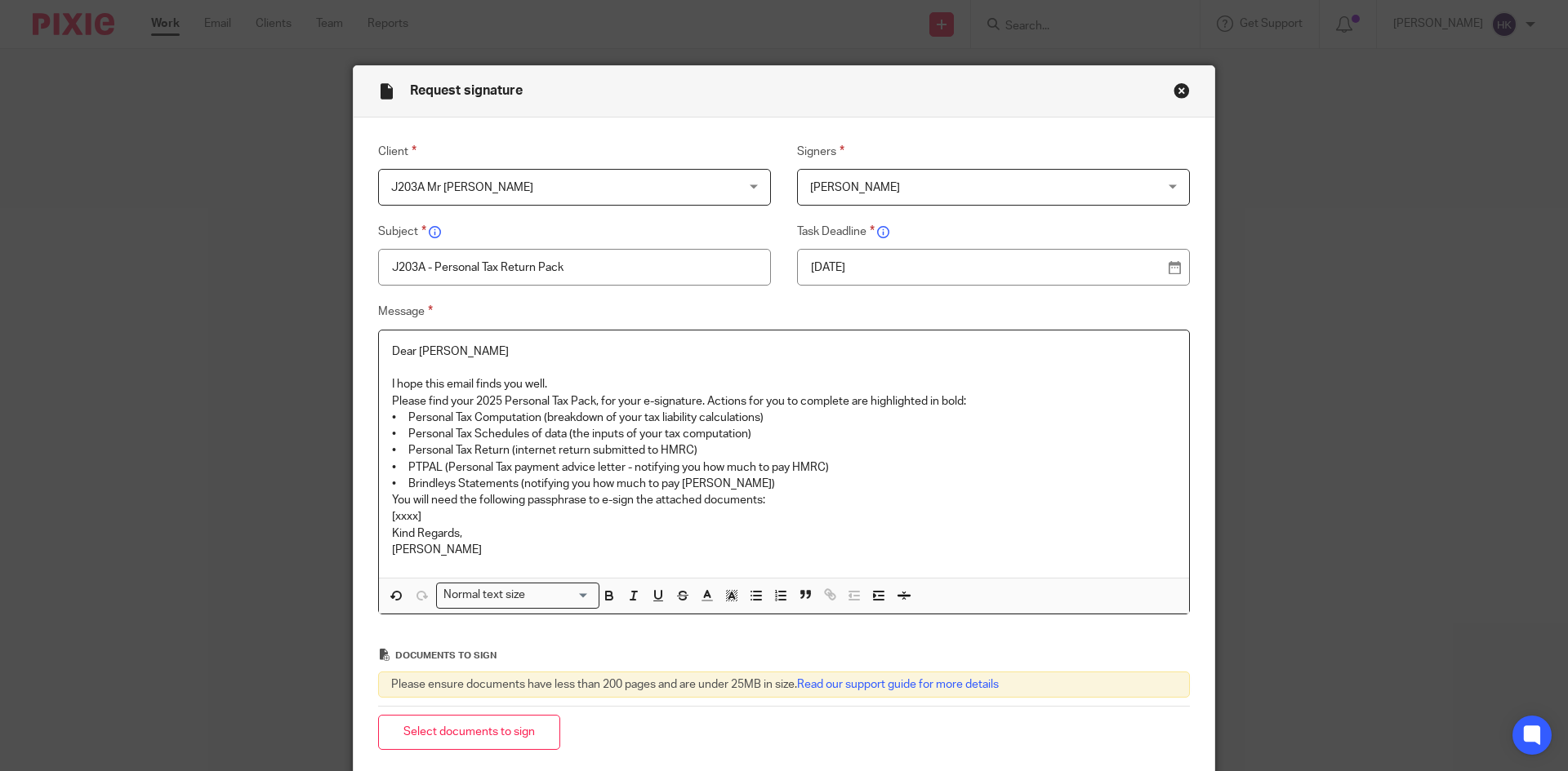
click at [600, 388] on p "I hope this email finds you well." at bounding box center [784, 384] width 784 height 16
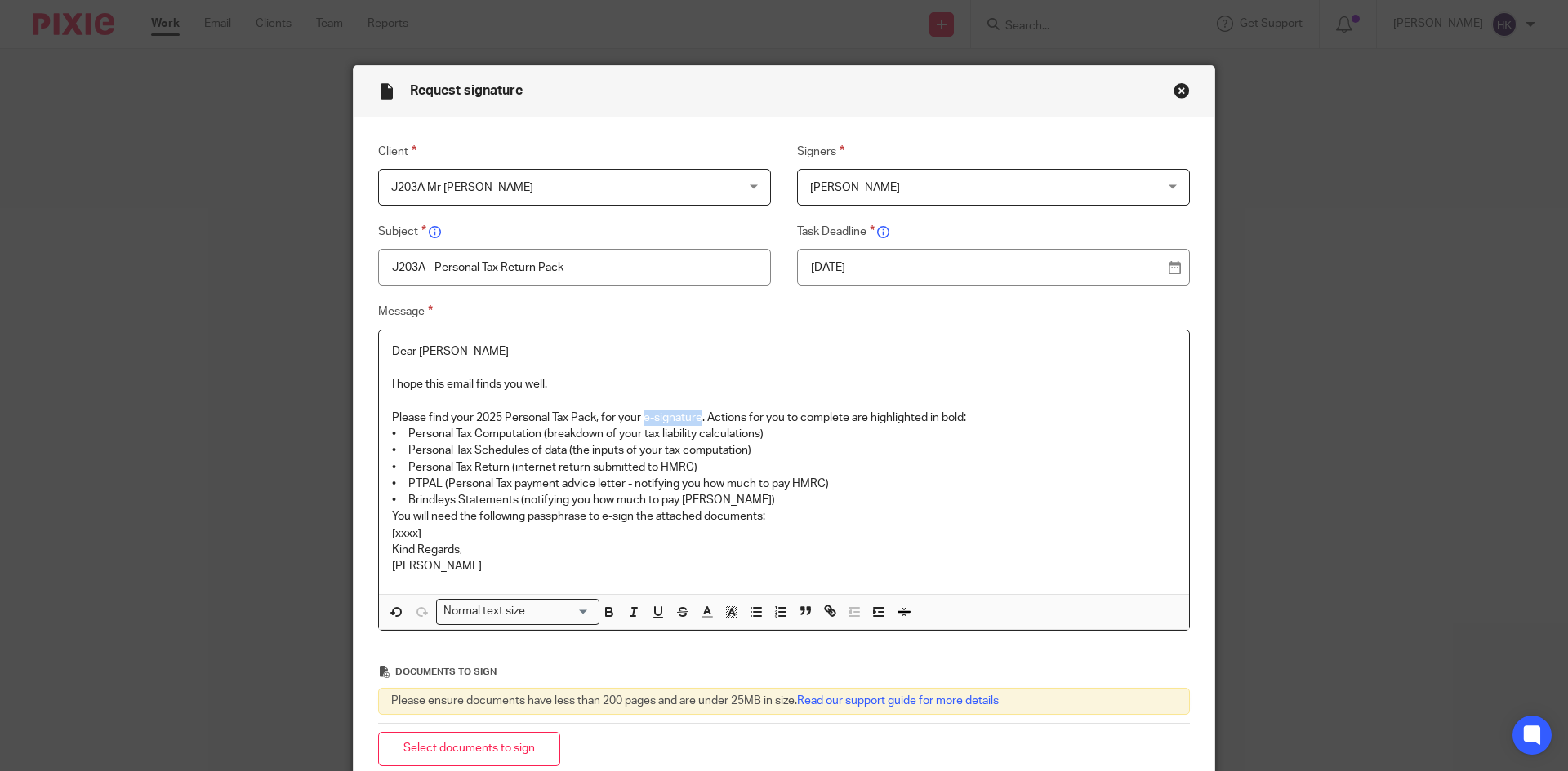
drag, startPoint x: 642, startPoint y: 411, endPoint x: 698, endPoint y: 416, distance: 56.2
click at [698, 416] on p "Please find your 2025 Personal Tax Pack, for your e-signature. Actions for you …" at bounding box center [784, 417] width 784 height 16
click at [993, 413] on p "Please find your 2025 Personal Tax Pack, for your e-signature . Actions for you…" at bounding box center [784, 417] width 784 height 16
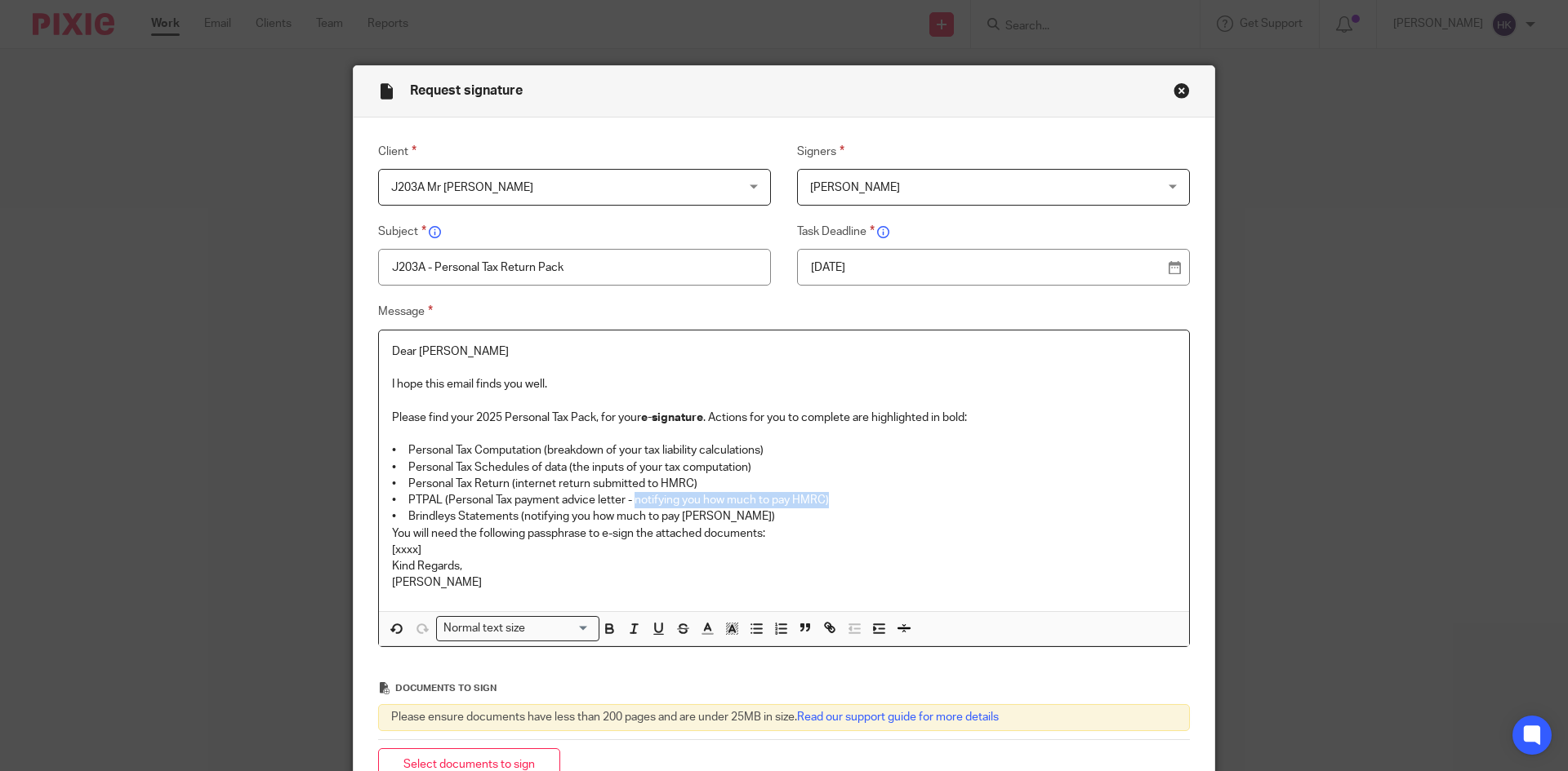
drag, startPoint x: 632, startPoint y: 493, endPoint x: 897, endPoint y: 502, distance: 265.2
click at [897, 502] on p "• PTPAL (Personal Tax payment advice letter - notifying you how much to pay HMR…" at bounding box center [784, 500] width 784 height 16
click at [755, 520] on p "• Brindleys Statements (notifying you how much to pay Brindleys)" at bounding box center [784, 516] width 784 height 16
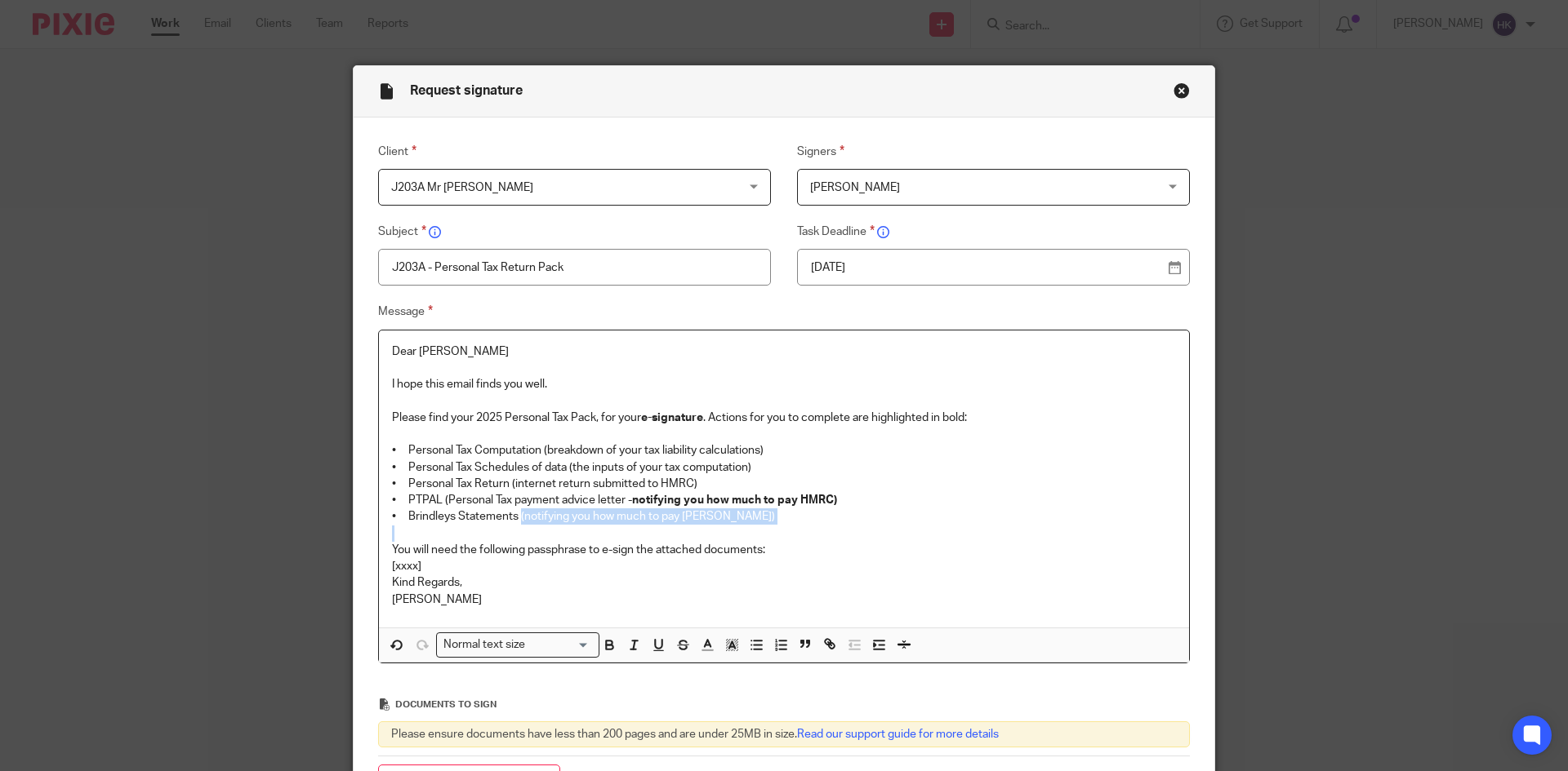
drag, startPoint x: 516, startPoint y: 515, endPoint x: 765, endPoint y: 537, distance: 250.0
click at [765, 537] on div "Dear Amrit I hope this email finds you well. Please find your 2025 Personal Tax…" at bounding box center [783, 479] width 810 height 297
drag, startPoint x: 598, startPoint y: 548, endPoint x: 628, endPoint y: 553, distance: 30.4
click at [628, 553] on p "You will need the following passphrase to e-sign the attached documents:" at bounding box center [784, 549] width 784 height 16
click at [438, 563] on p "[xxxx]" at bounding box center [784, 566] width 784 height 16
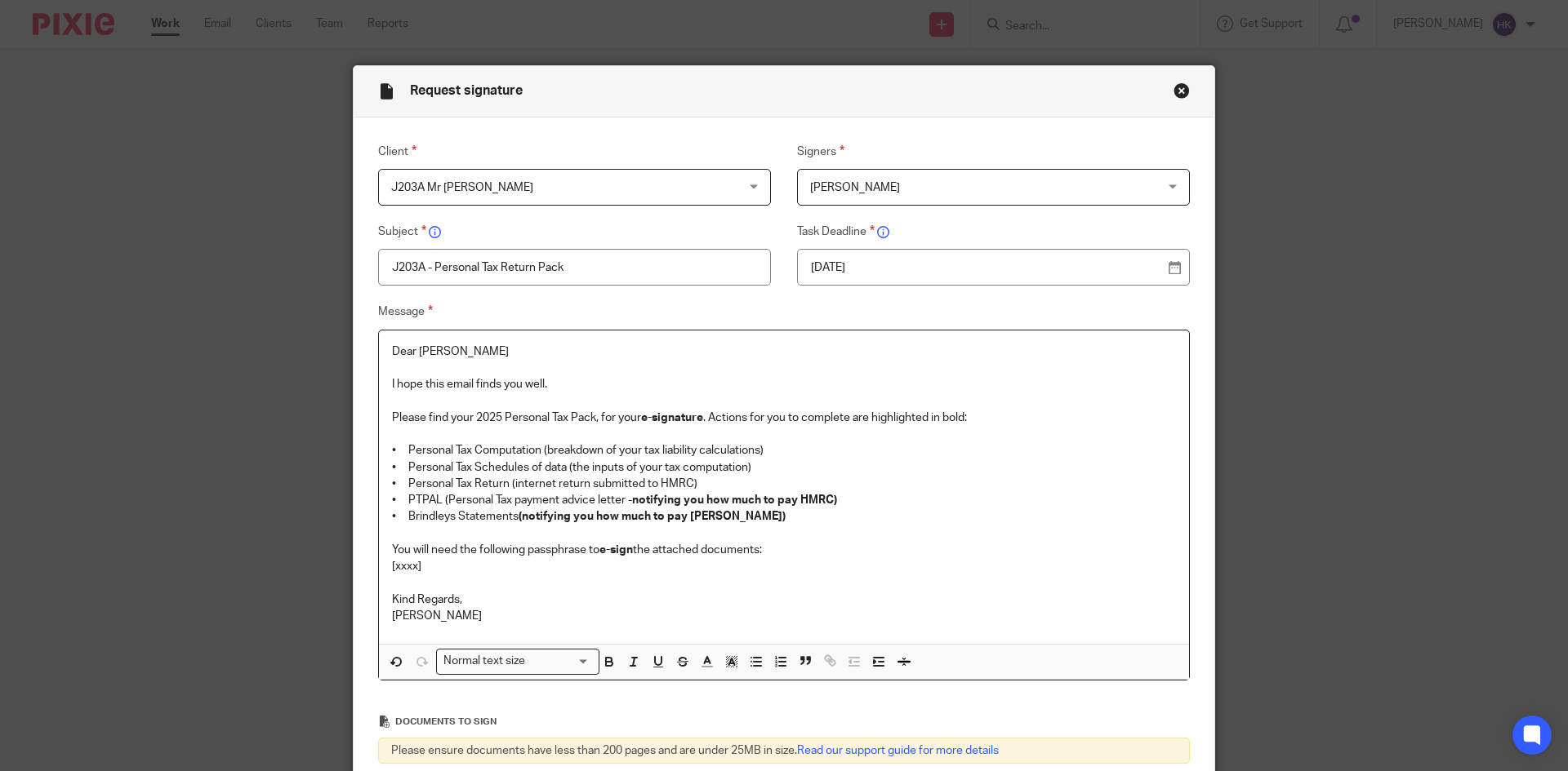
click at [776, 557] on p "You will need the following passphrase to e-sign the attached documents:" at bounding box center [784, 549] width 784 height 16
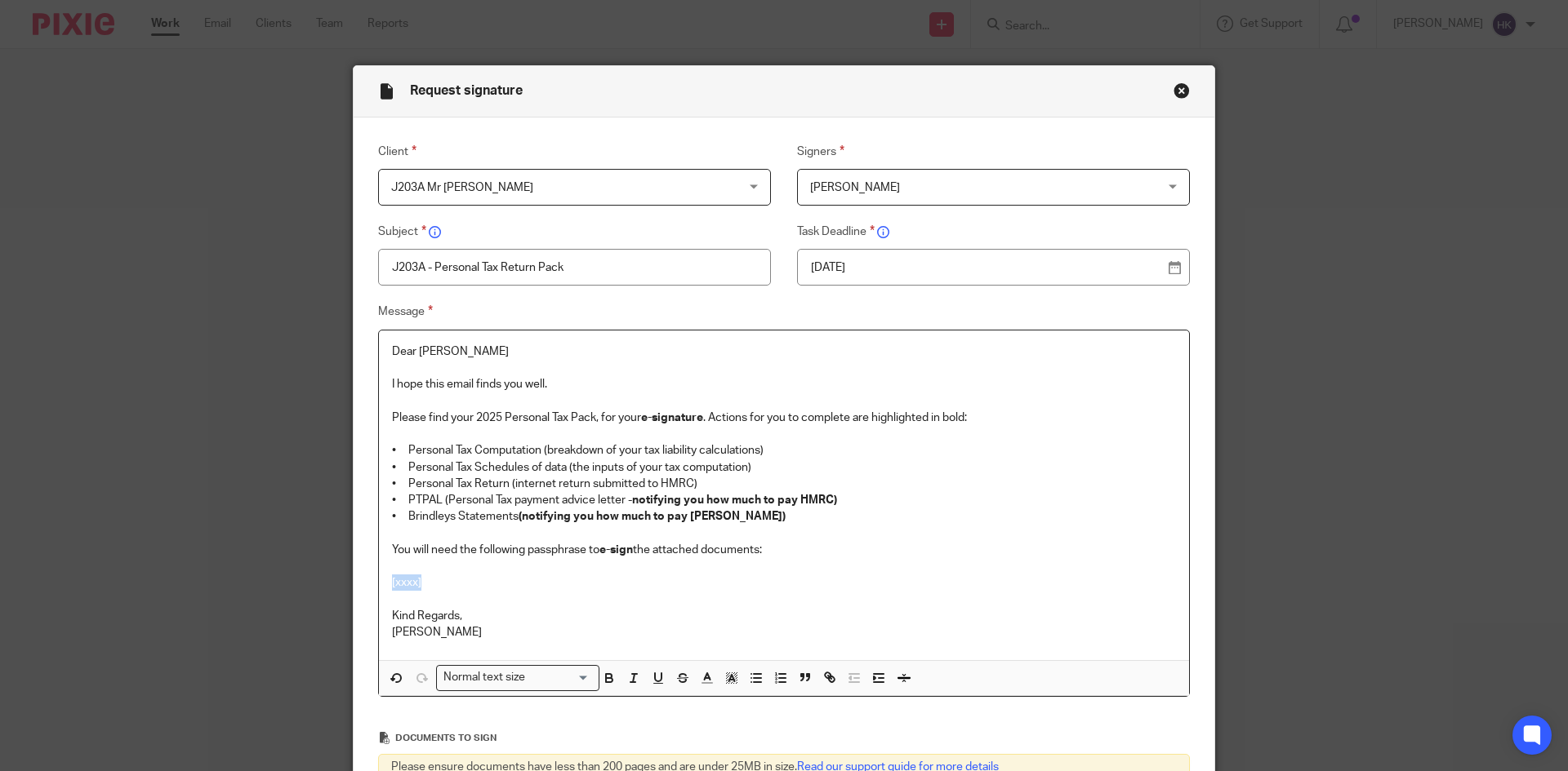
drag, startPoint x: 434, startPoint y: 584, endPoint x: 367, endPoint y: 585, distance: 67.0
click at [367, 585] on div "Message Dear Amrit I hope this email finds you well. Please find your 2025 Pers…" at bounding box center [771, 499] width 836 height 395
drag, startPoint x: 481, startPoint y: 579, endPoint x: 372, endPoint y: 580, distance: 109.0
click at [378, 580] on div "Dear Amrit I hope this email finds you well. Please find your 2025 Personal Tax…" at bounding box center [784, 514] width 812 height 367
click at [534, 681] on input "Search for option" at bounding box center [560, 678] width 58 height 17
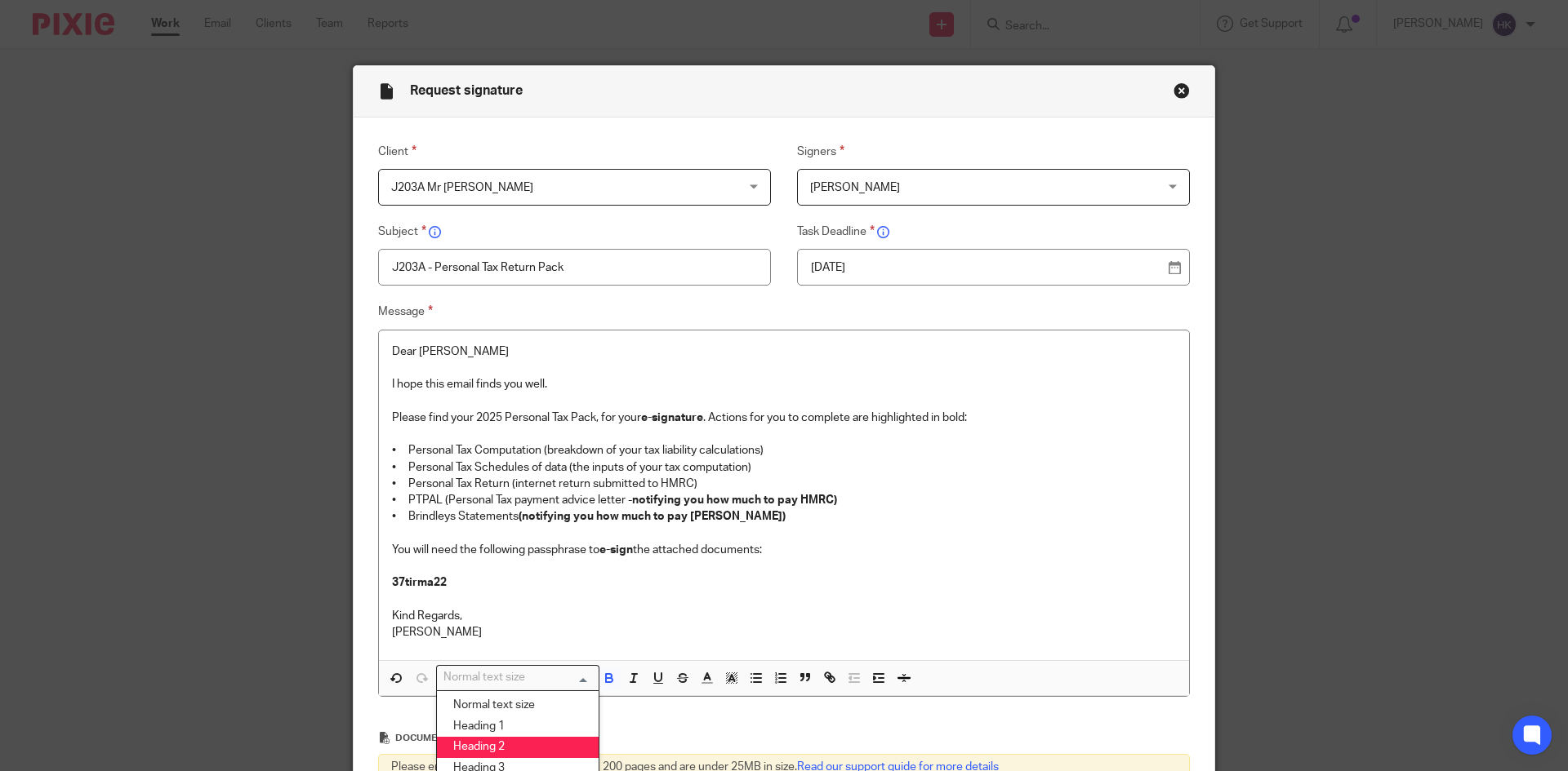
click at [527, 745] on li "Heading 2" at bounding box center [517, 747] width 162 height 21
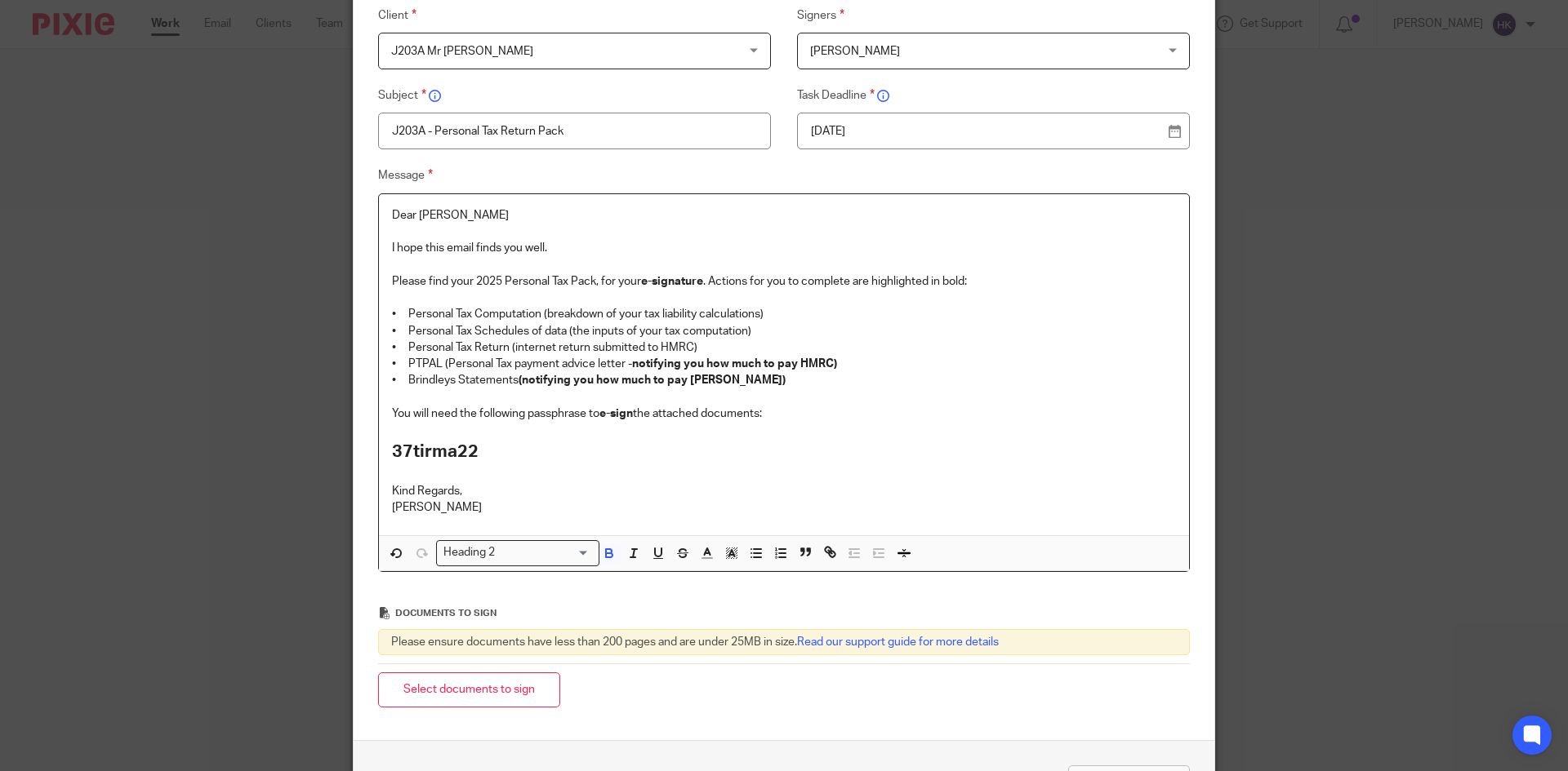
scroll to position [256, 0]
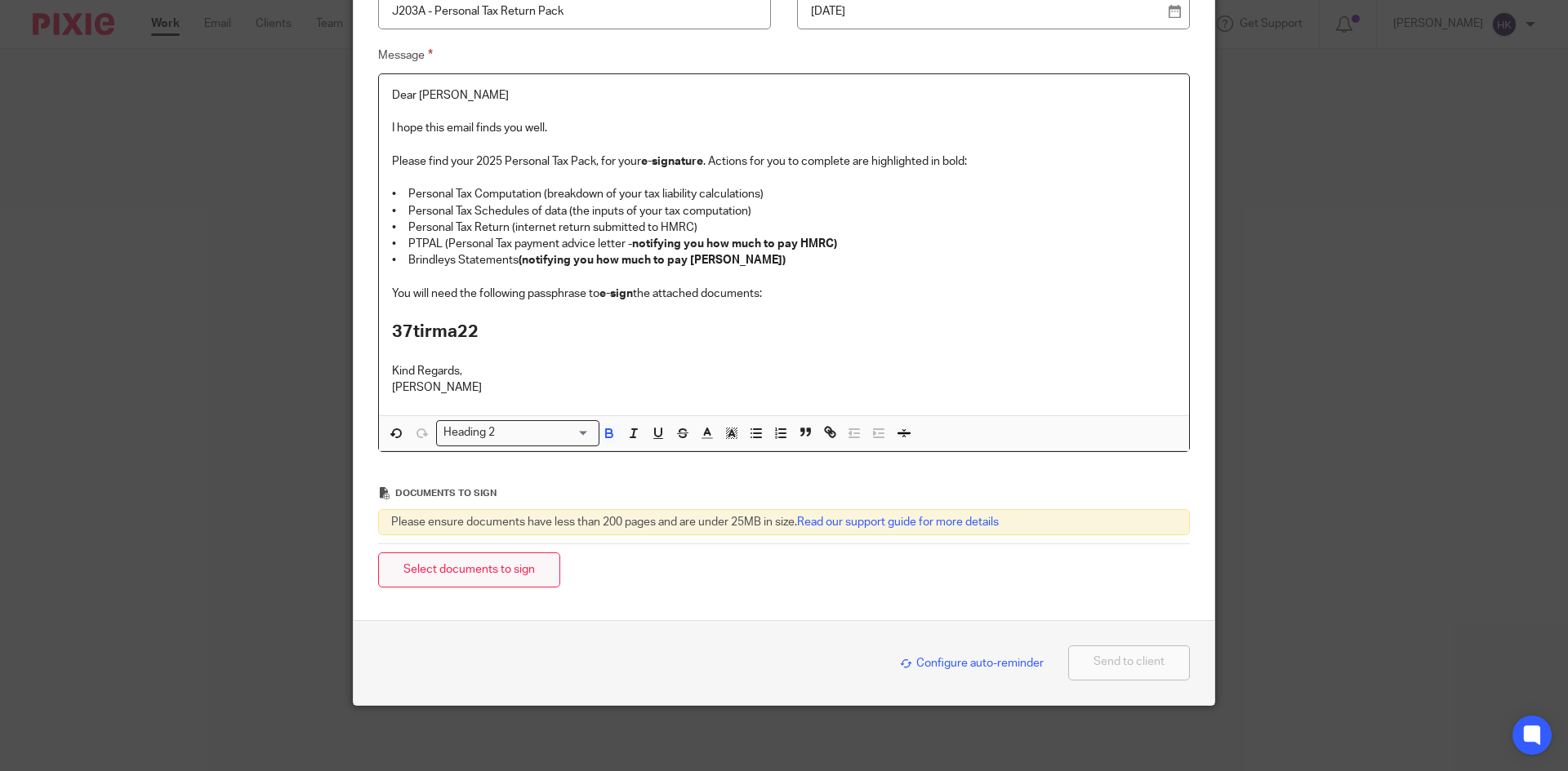
click at [494, 575] on button "Select documents to sign" at bounding box center [469, 570] width 182 height 35
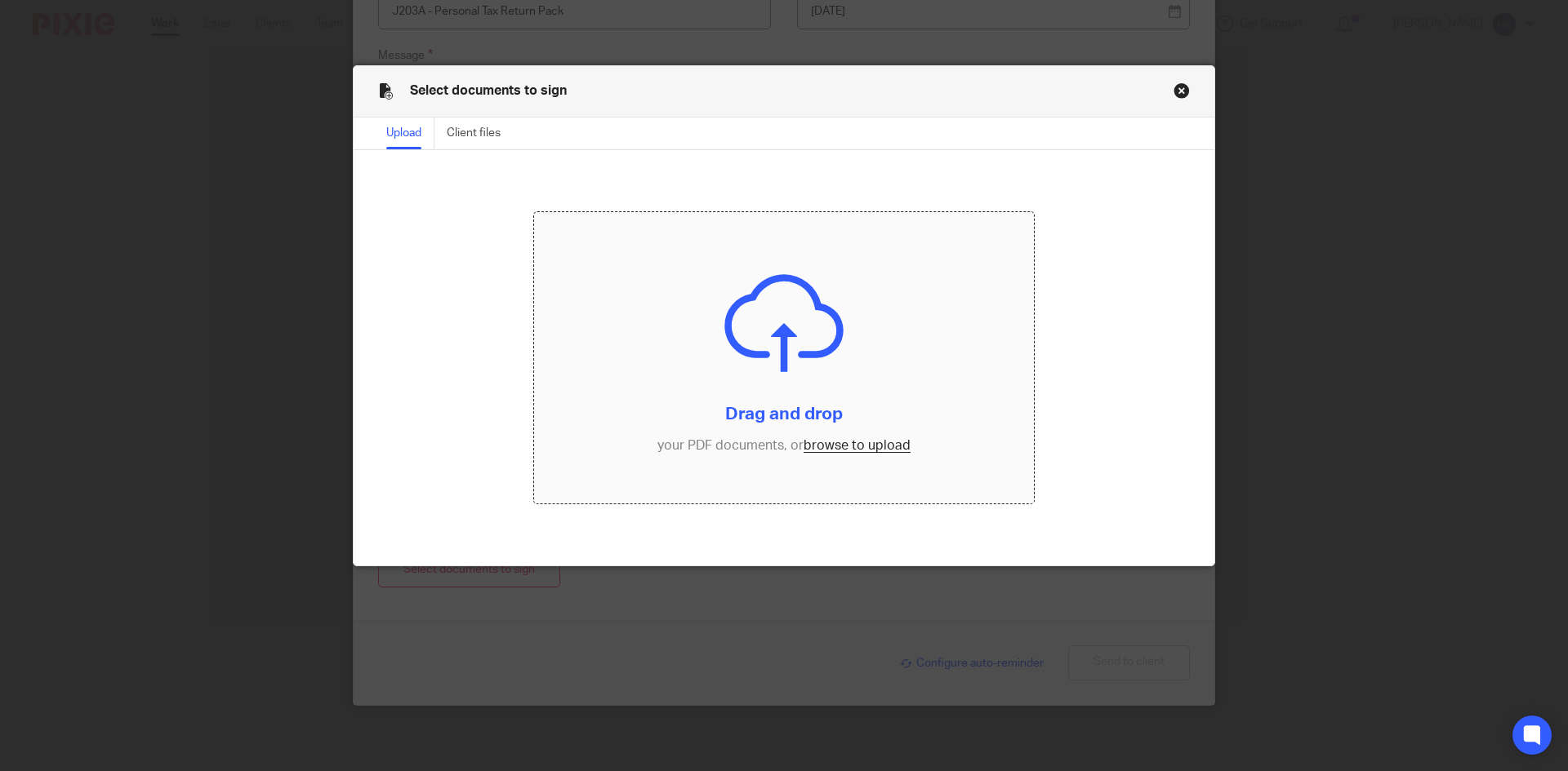
click at [840, 449] on input "file" at bounding box center [784, 358] width 500 height 292
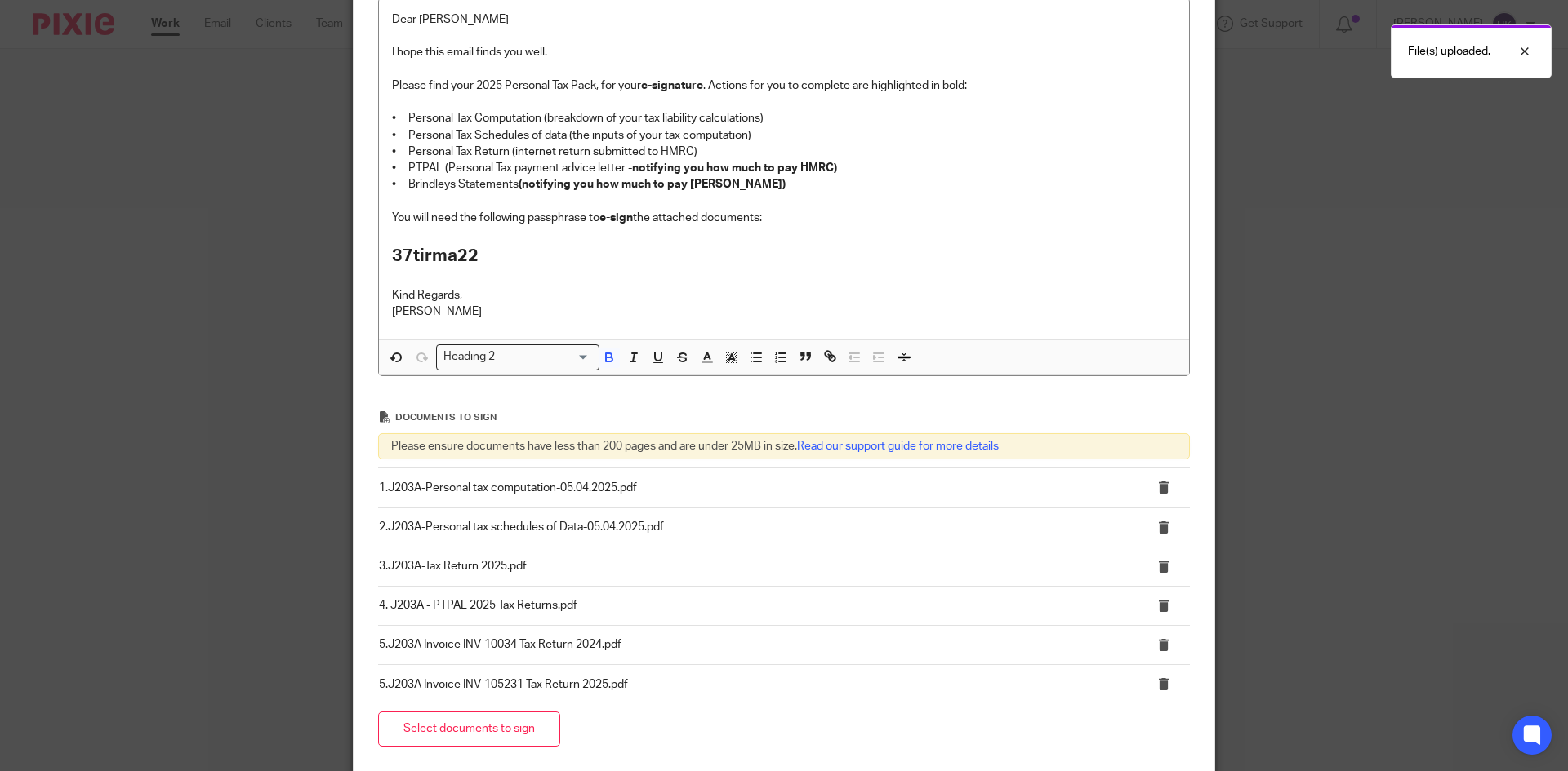
scroll to position [492, 0]
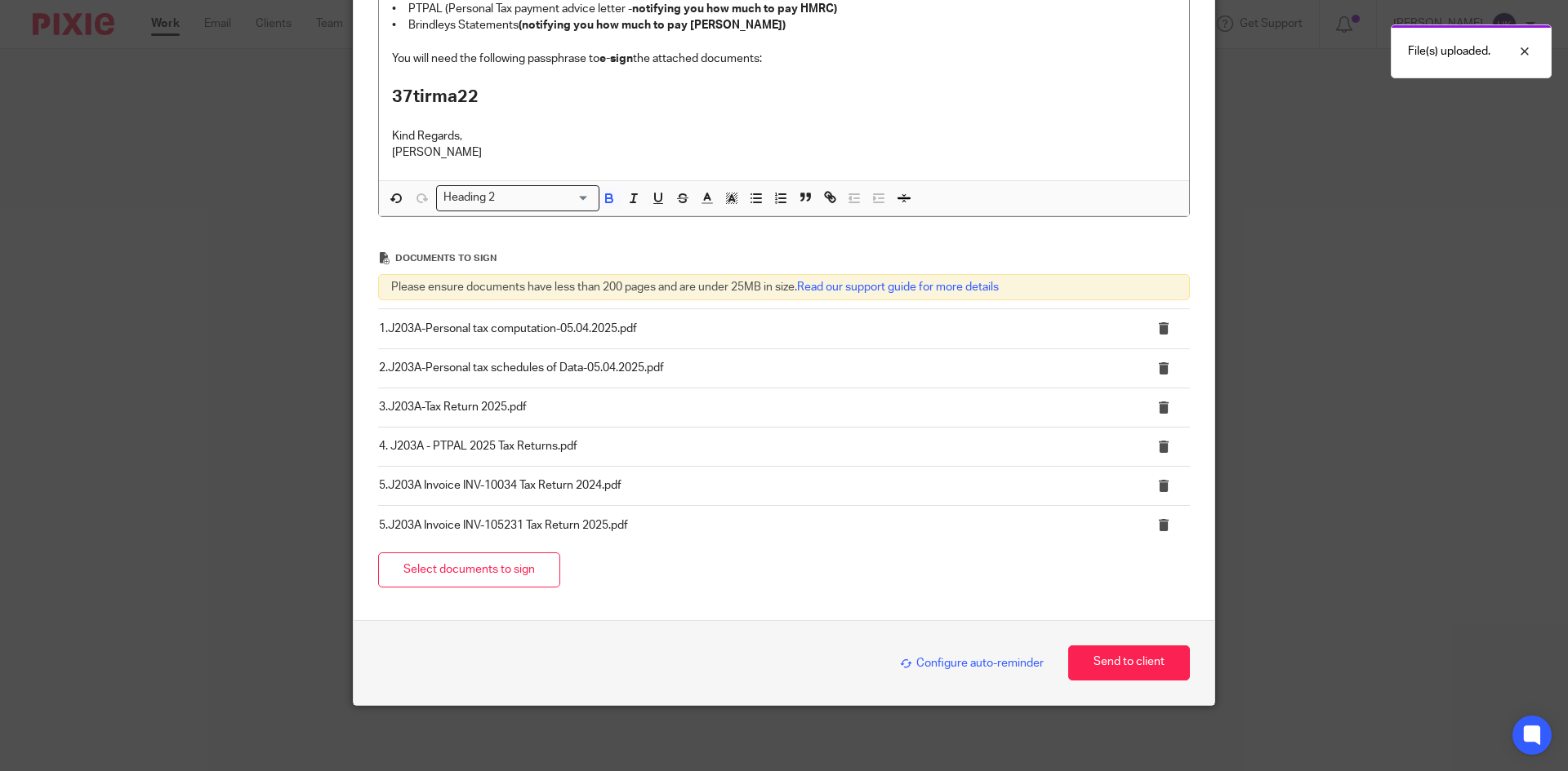
click at [936, 659] on span "Configure auto-reminder" at bounding box center [972, 664] width 144 height 12
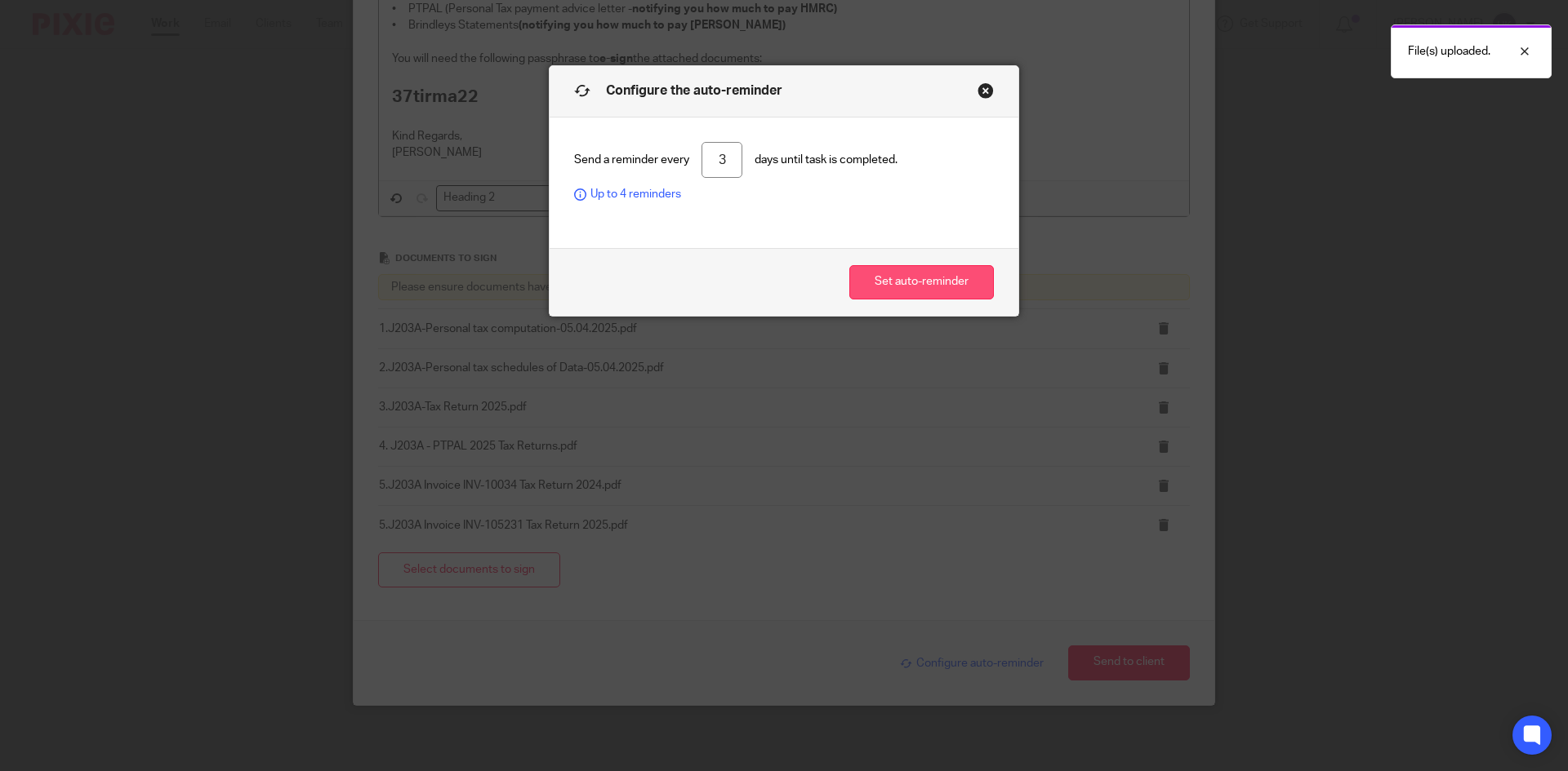
click at [868, 277] on button "Set auto-reminder" at bounding box center [921, 282] width 145 height 35
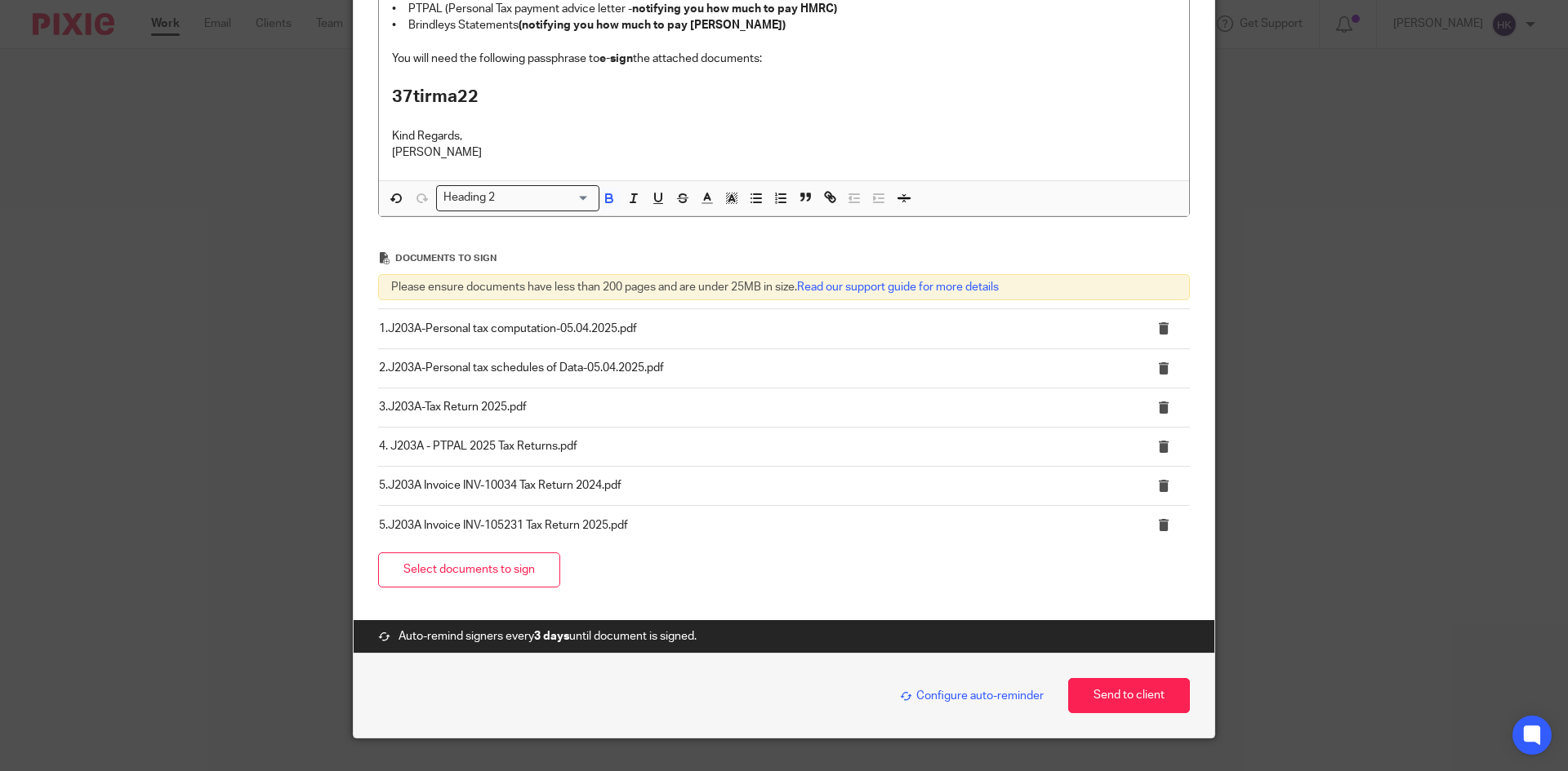
drag, startPoint x: 1104, startPoint y: 691, endPoint x: 1013, endPoint y: 634, distance: 107.4
click at [1104, 691] on button "Send to client" at bounding box center [1129, 695] width 122 height 35
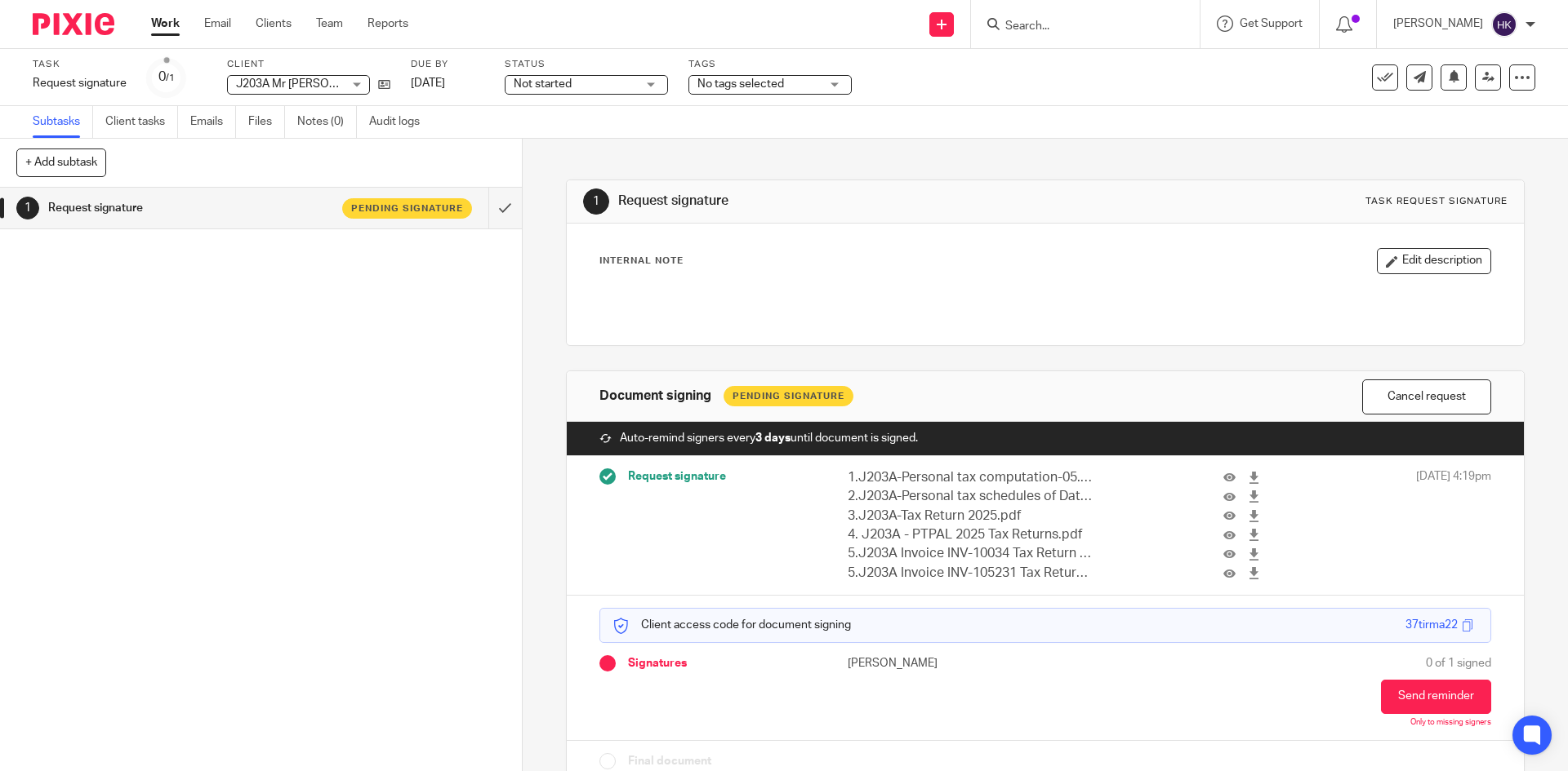
click at [946, 25] on div "Send new email Create task Add client Request signature" at bounding box center [941, 24] width 58 height 48
click at [946, 150] on link "Request signature" at bounding box center [958, 148] width 114 height 24
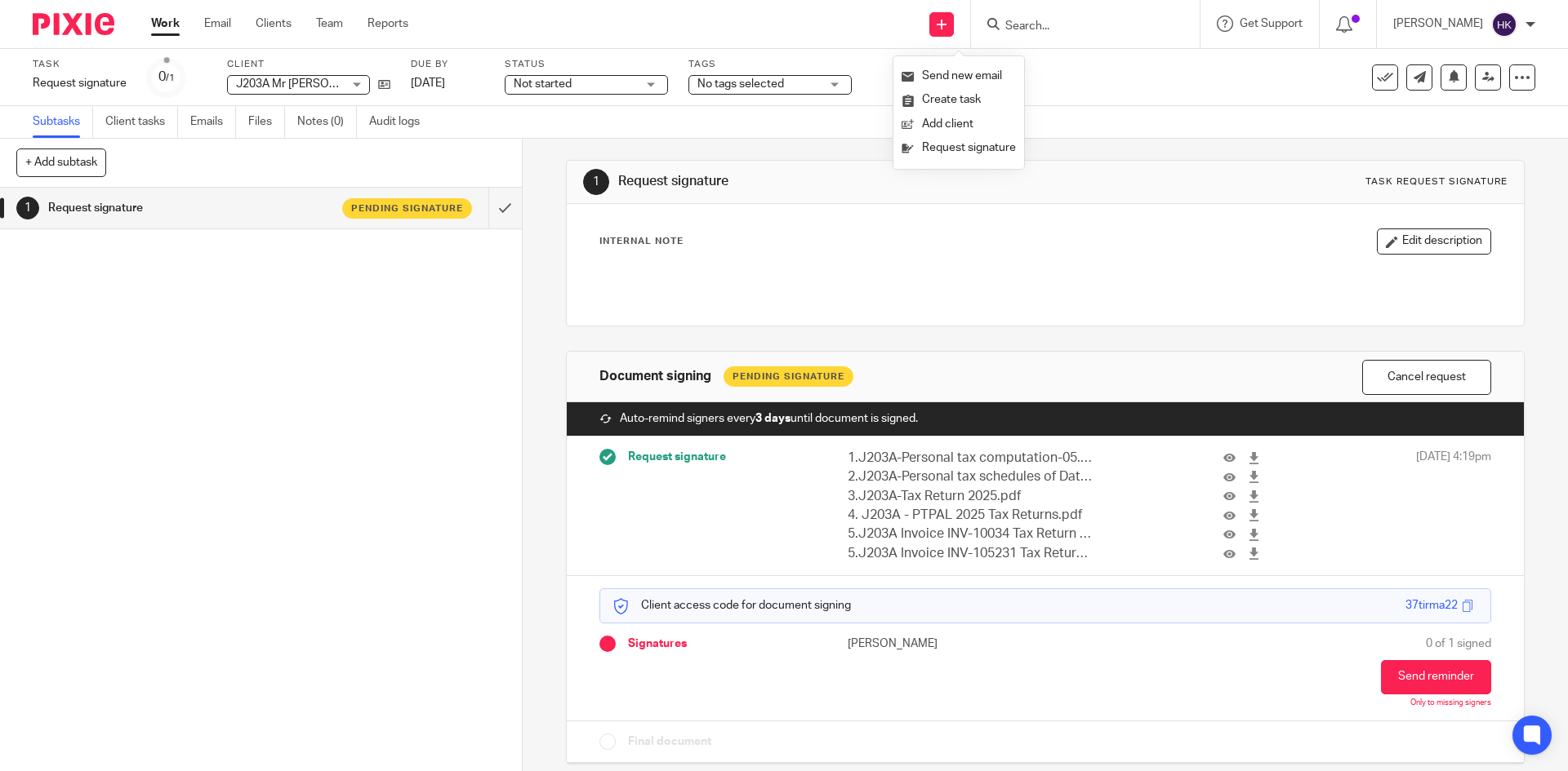
scroll to position [30, 0]
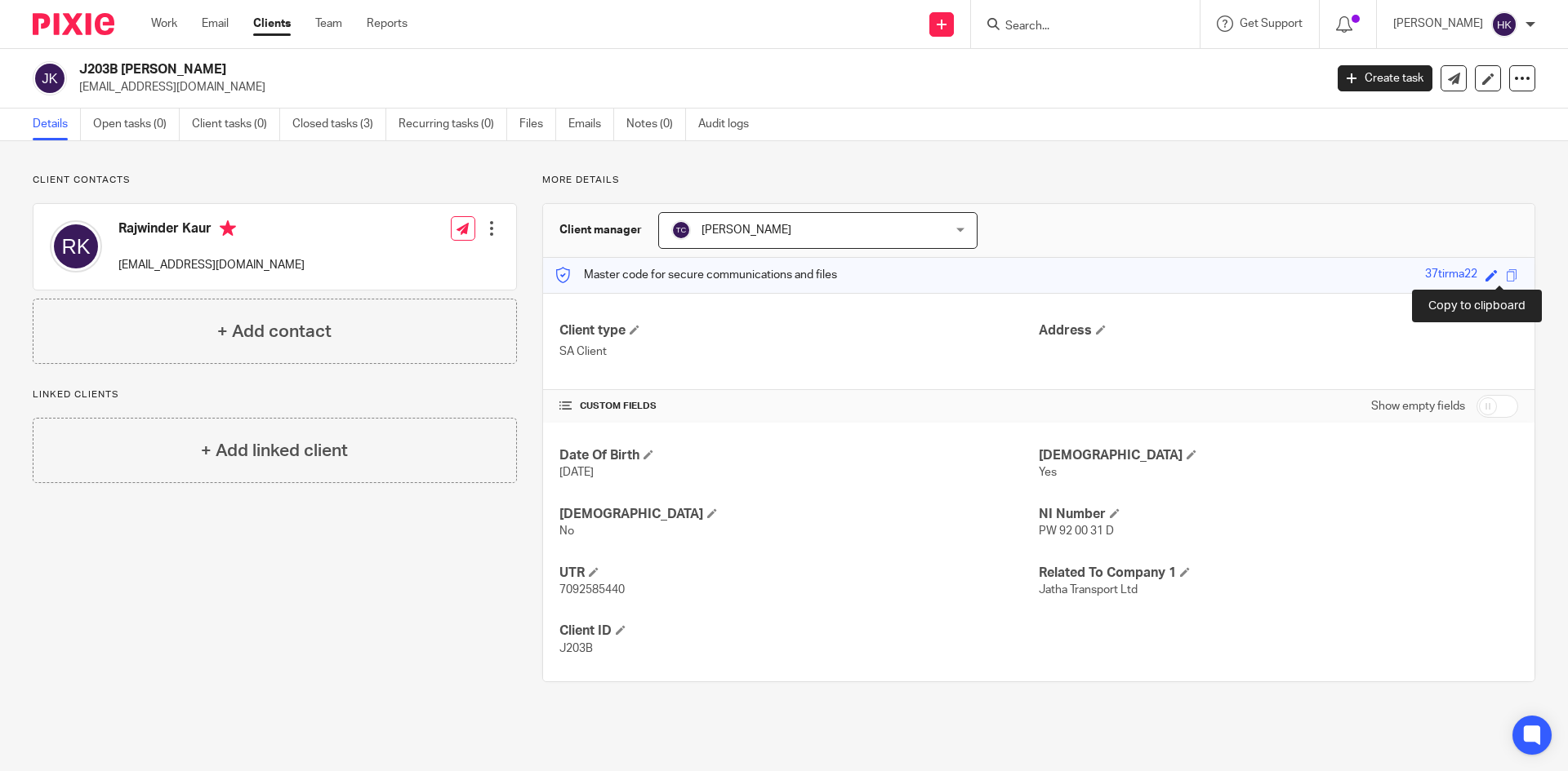
click at [1505, 274] on span at bounding box center [1511, 275] width 12 height 12
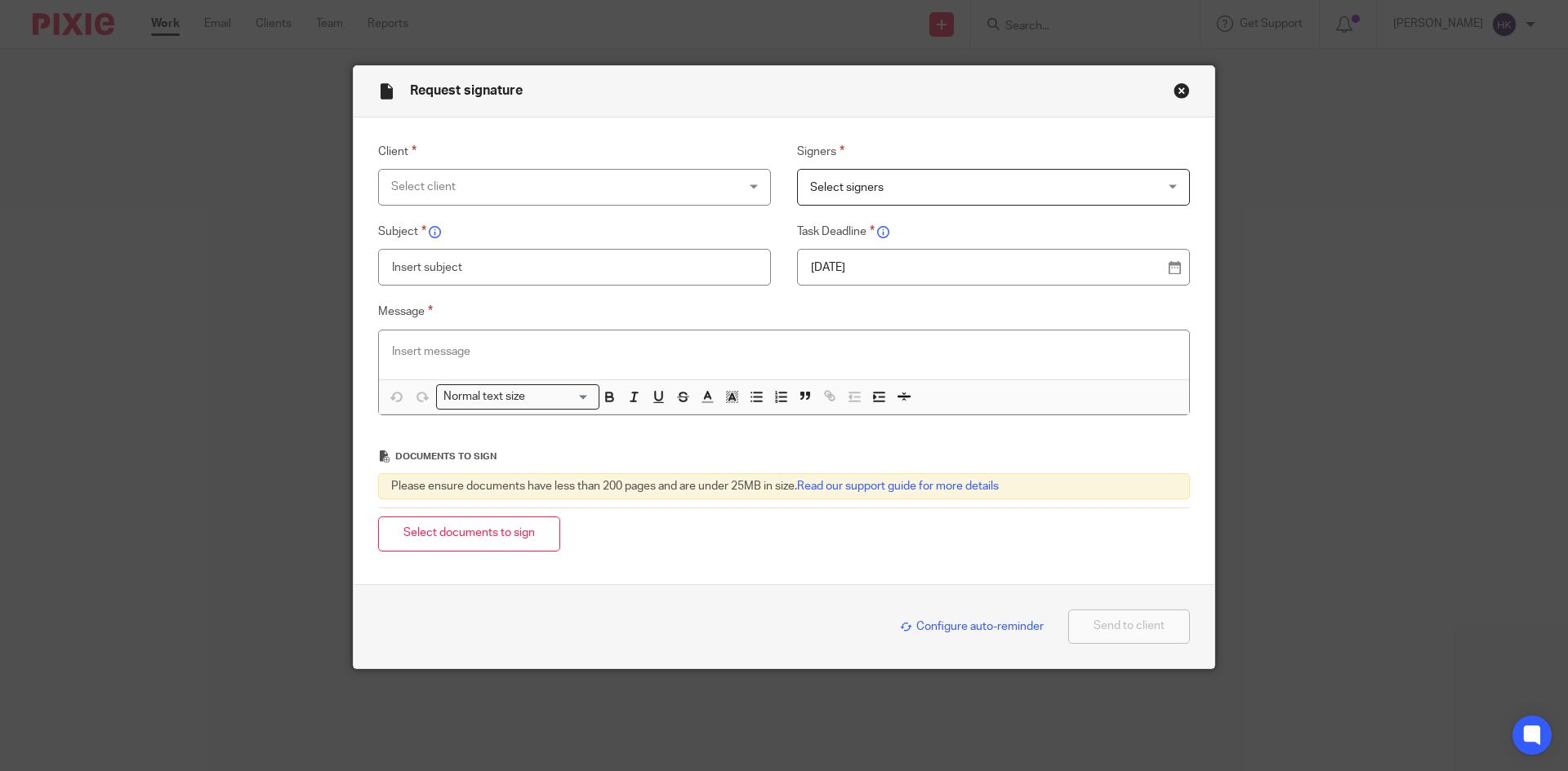
click at [431, 185] on div "Select client" at bounding box center [543, 187] width 304 height 35
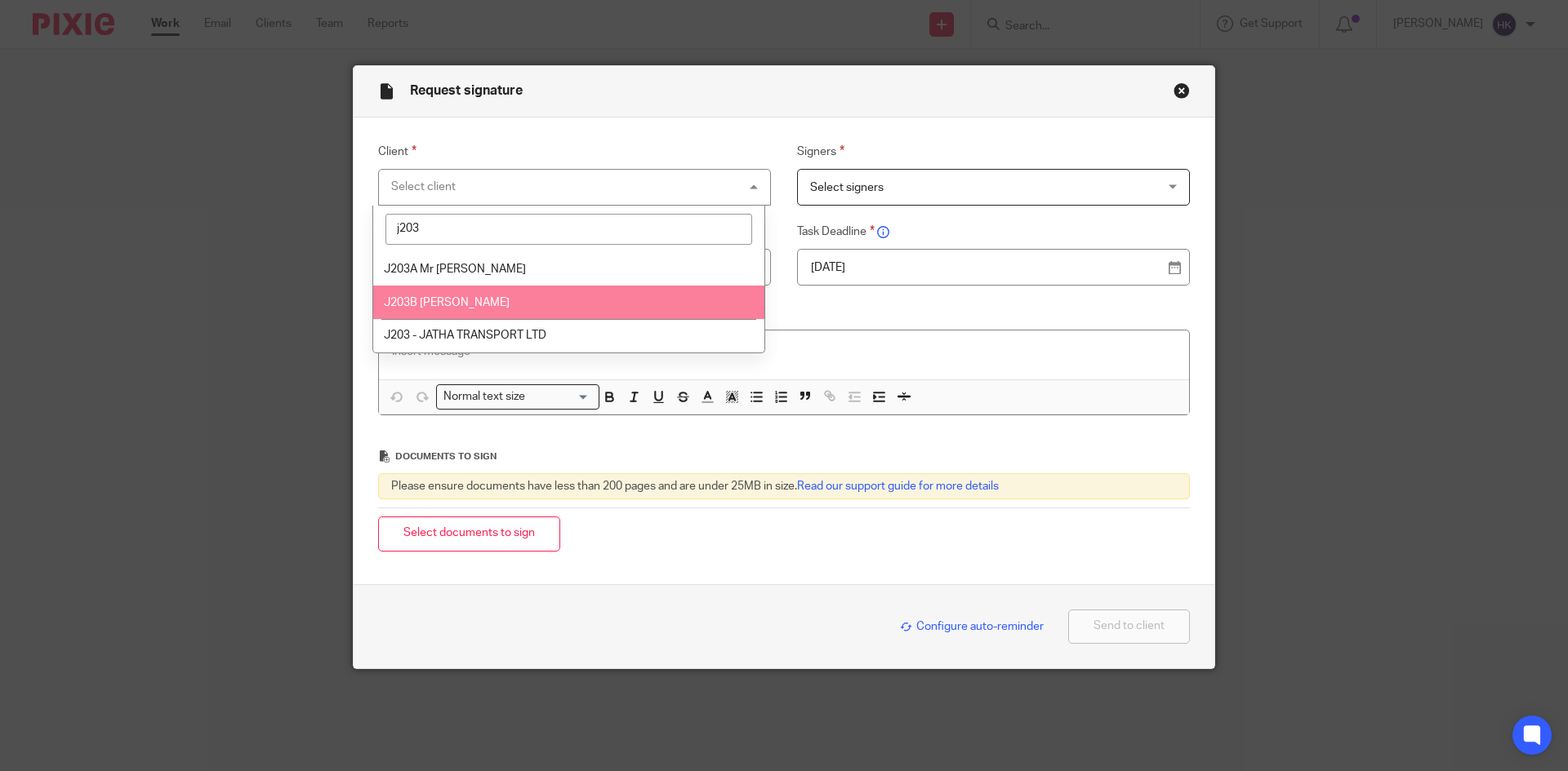
type input "j203"
click at [496, 290] on li "J203B [PERSON_NAME]" at bounding box center [569, 303] width 391 height 34
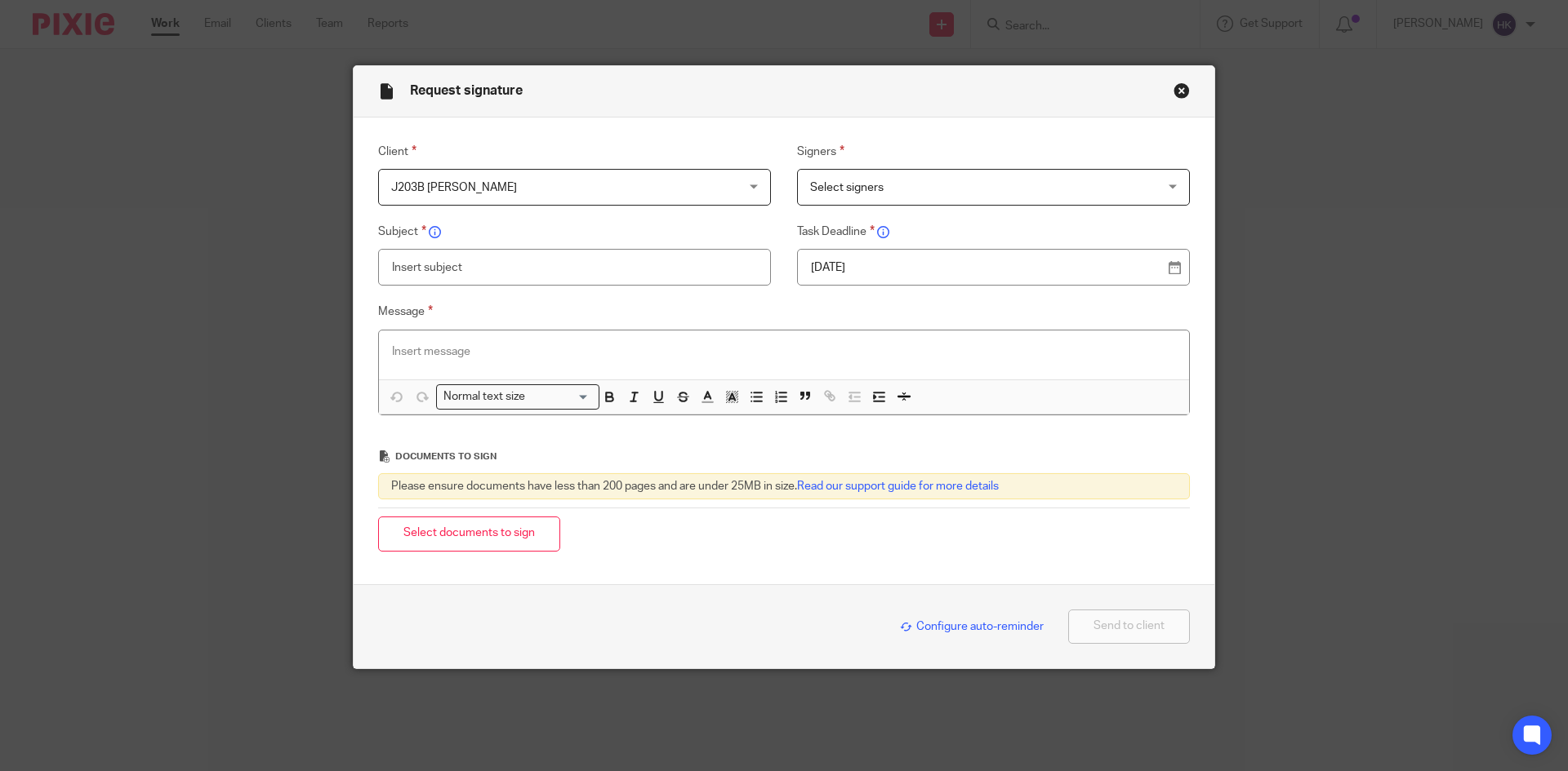
click at [920, 175] on span "Select signers" at bounding box center [962, 187] width 304 height 35
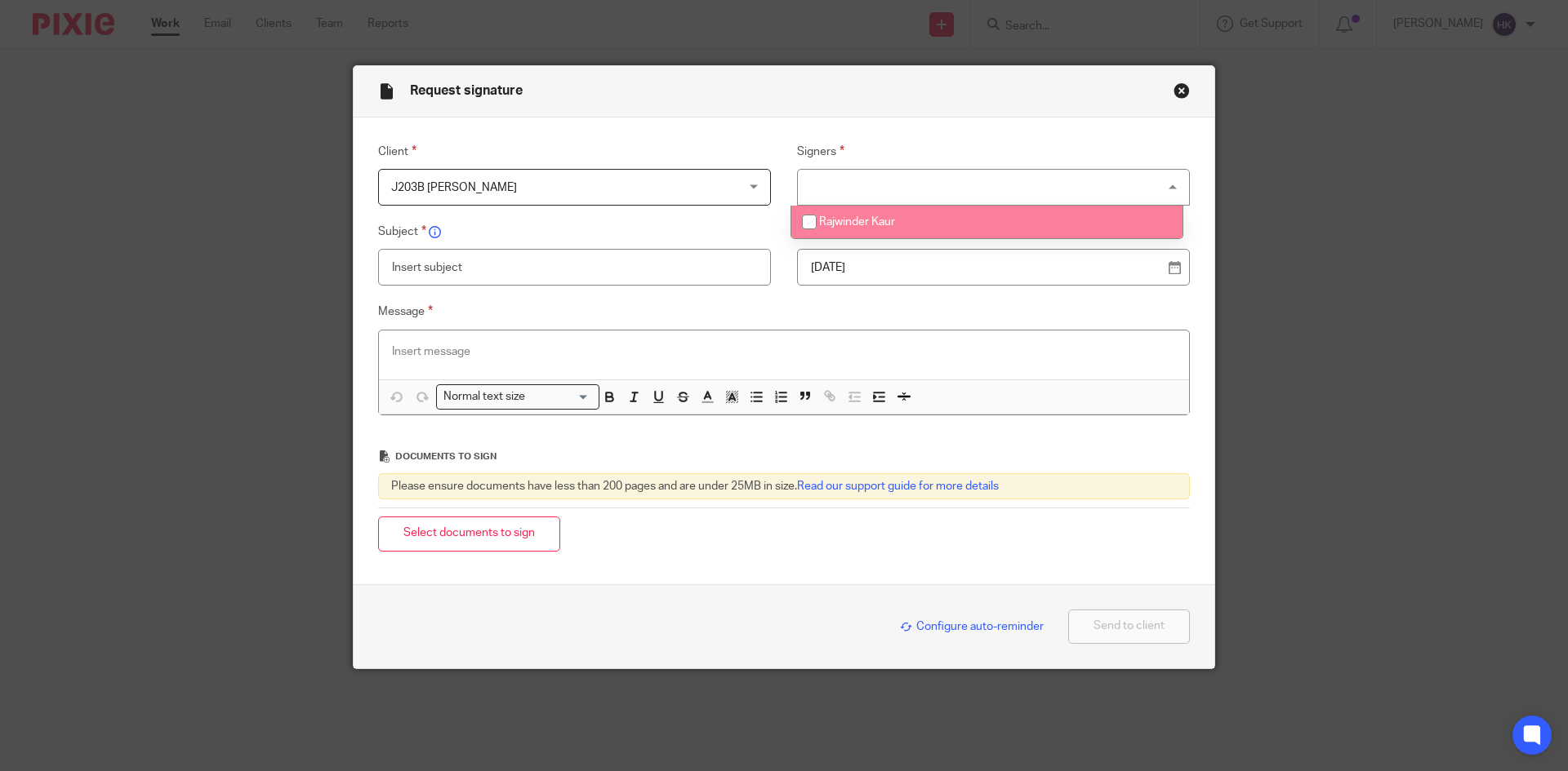
click at [912, 218] on li "Rajwinder Kaur" at bounding box center [986, 223] width 391 height 34
checkbox input "true"
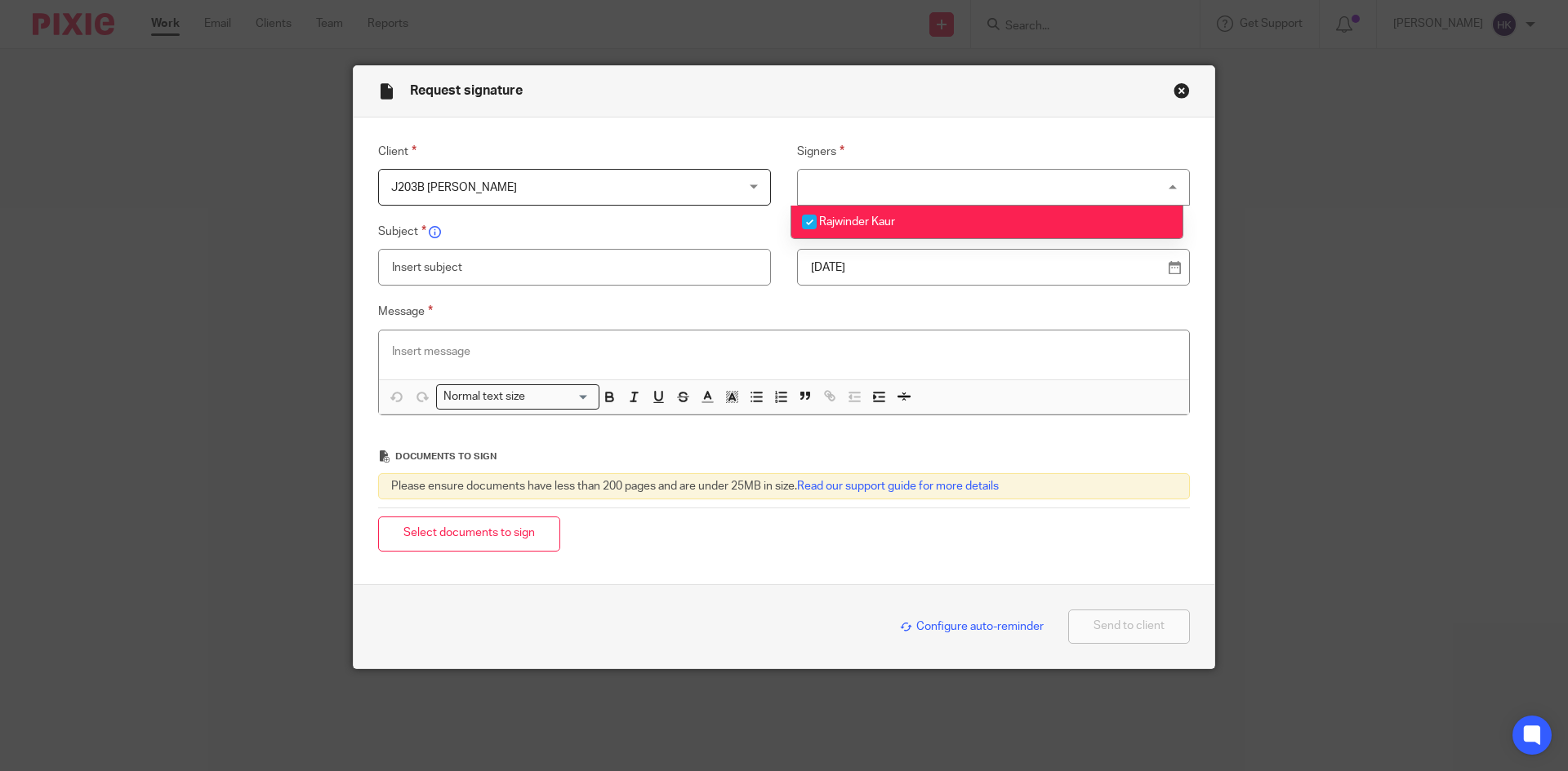
click at [908, 262] on p "22 Aug 2025" at bounding box center [987, 267] width 352 height 16
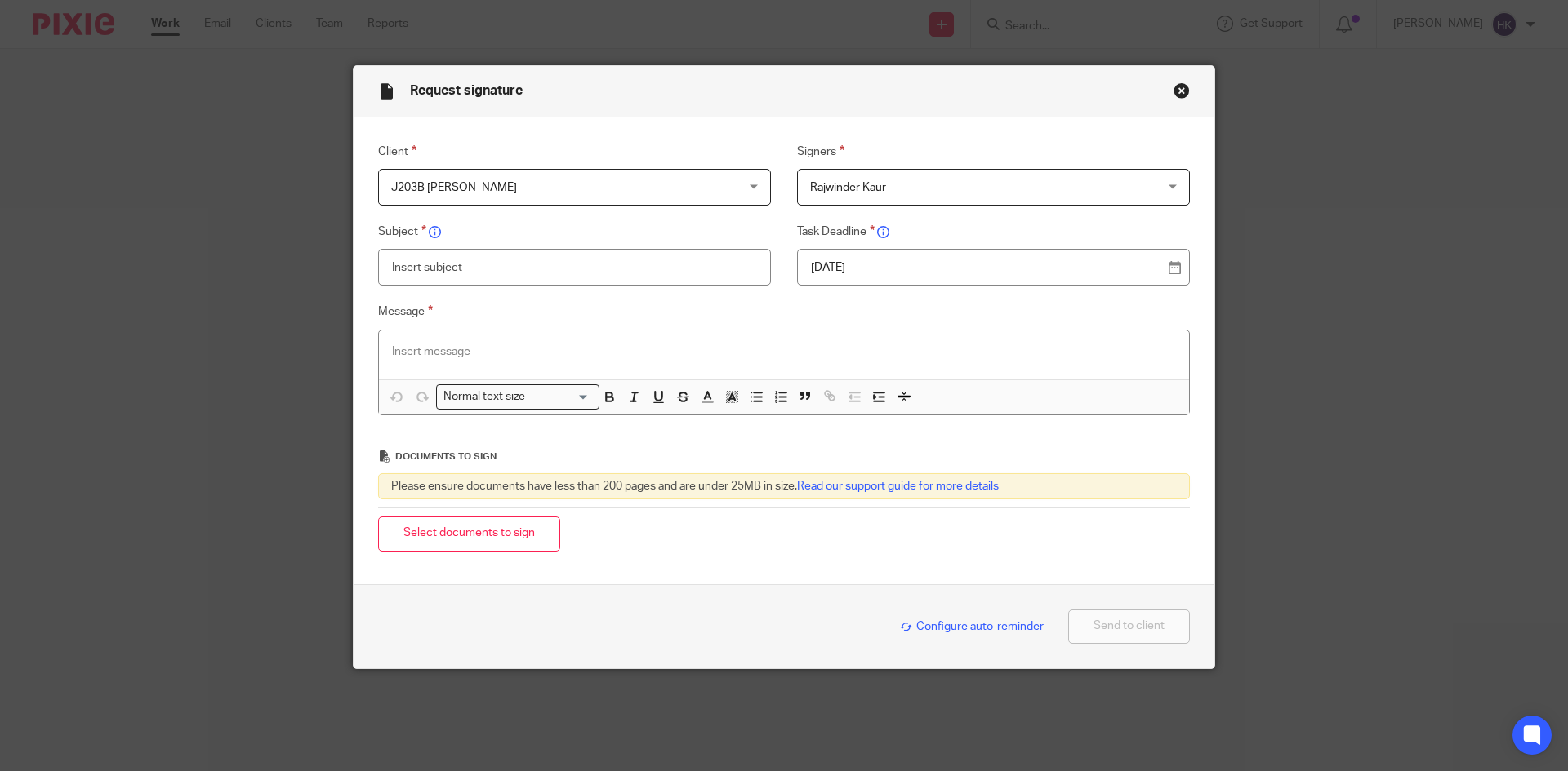
click at [453, 256] on input "text" at bounding box center [575, 267] width 393 height 36
type input "J203B - Personal Tax Return Pack"
paste div
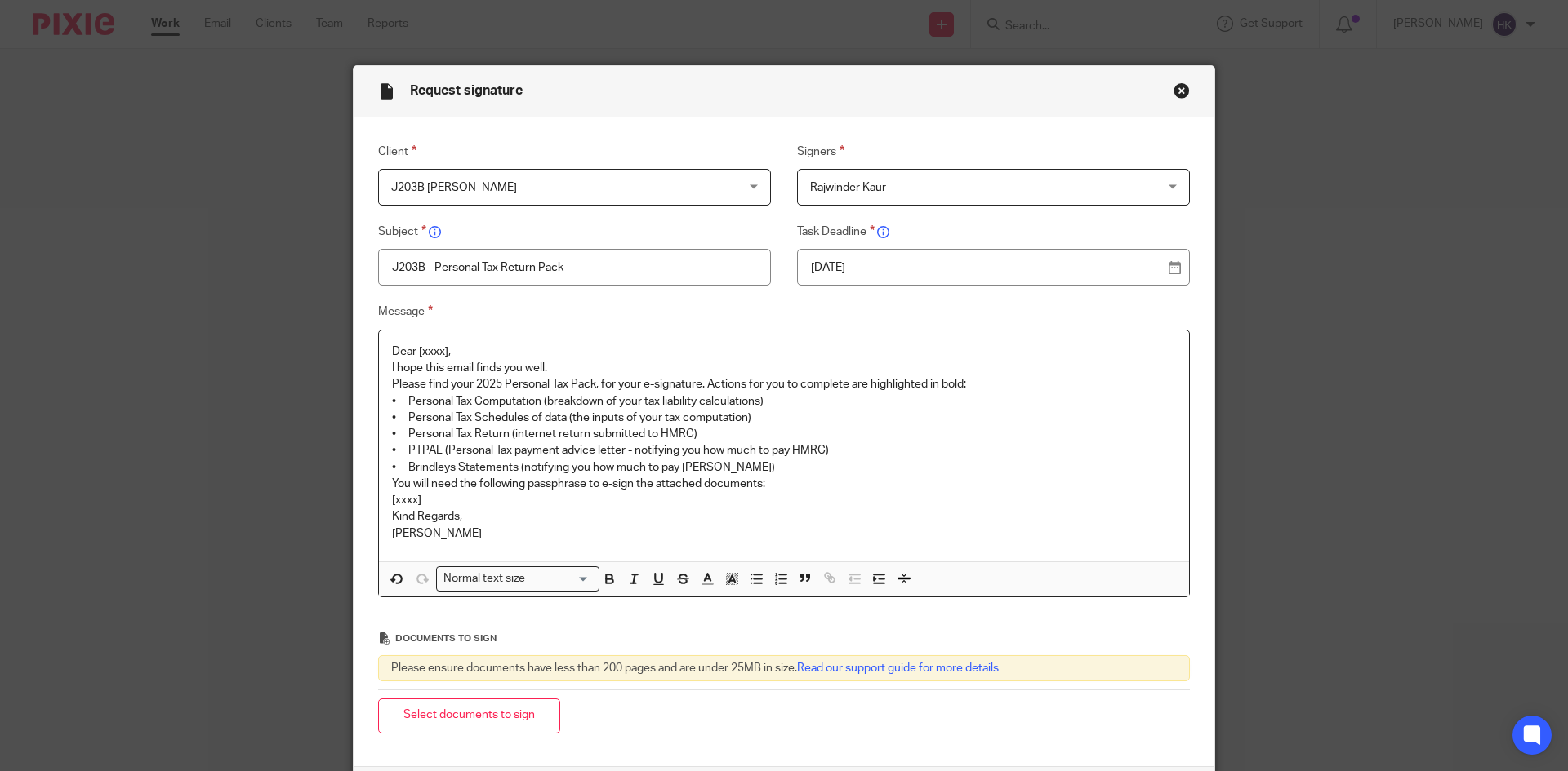
click at [460, 345] on p "Dear [xxxx]," at bounding box center [784, 351] width 784 height 16
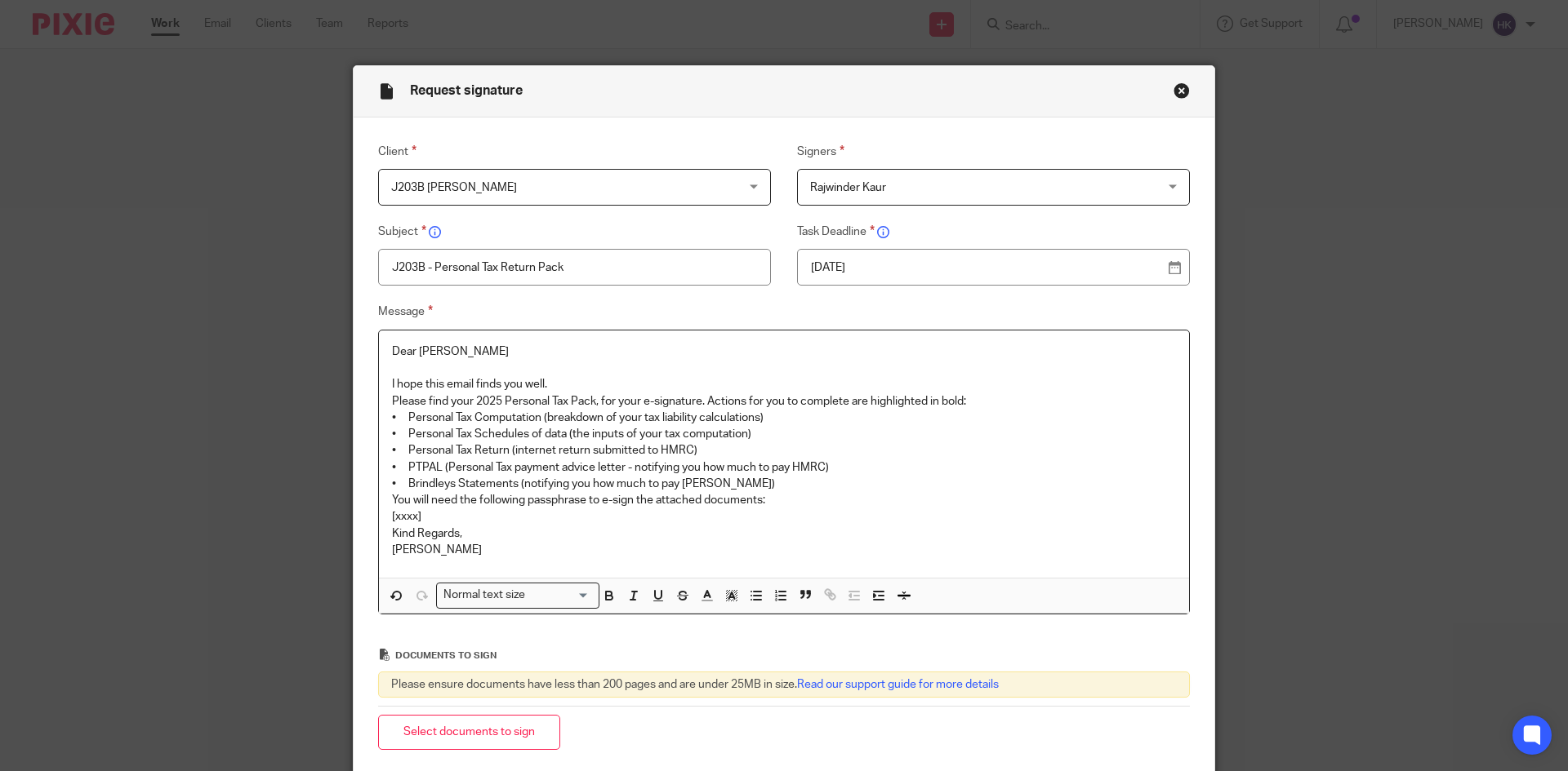
click at [575, 382] on p "I hope this email finds you well." at bounding box center [784, 384] width 784 height 16
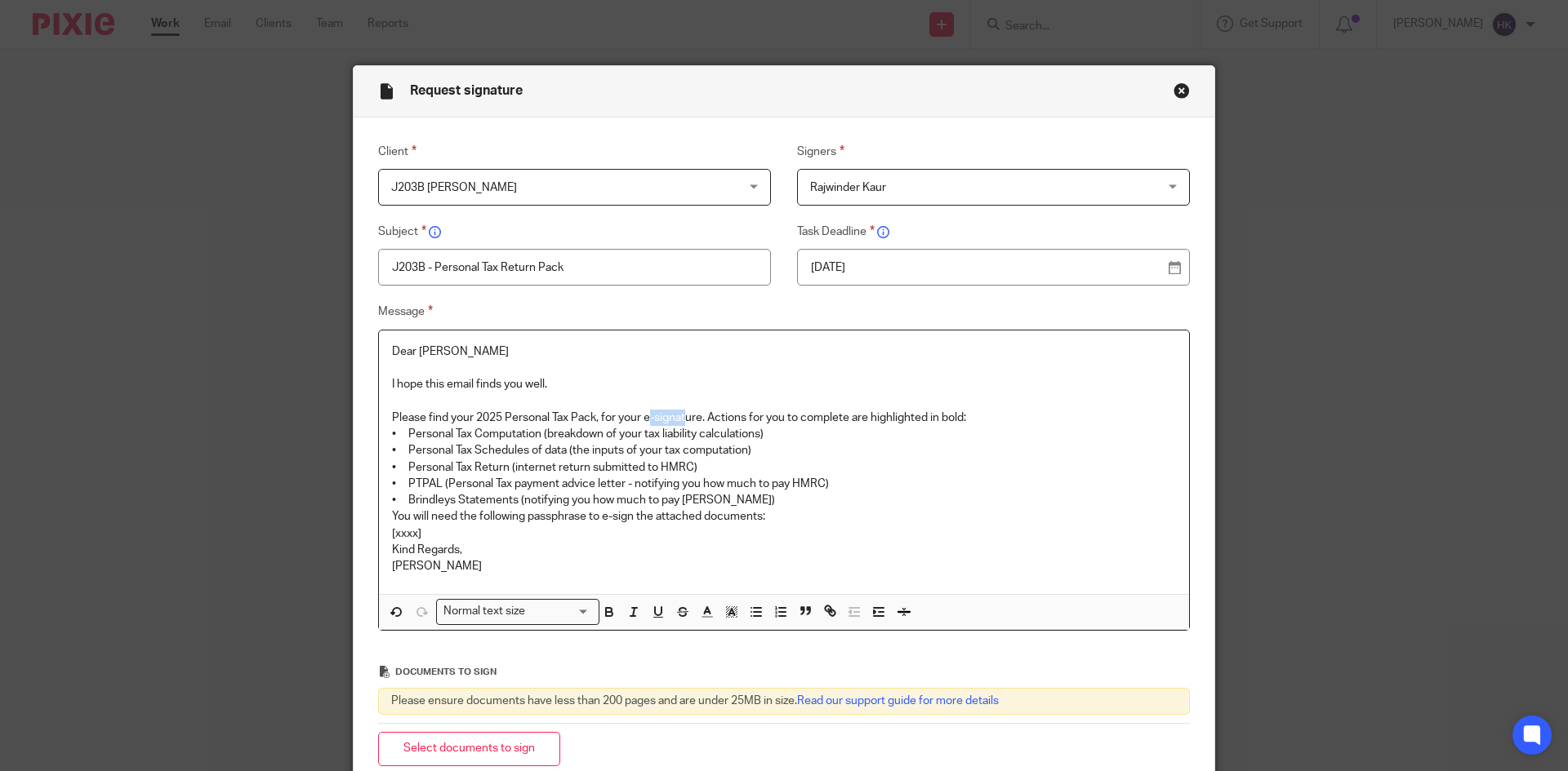
drag, startPoint x: 644, startPoint y: 411, endPoint x: 681, endPoint y: 411, distance: 37.0
click at [681, 411] on p "Please find your 2025 Personal Tax Pack, for your e-signature. Actions for you …" at bounding box center [784, 417] width 784 height 16
drag, startPoint x: 639, startPoint y: 418, endPoint x: 699, endPoint y: 410, distance: 60.5
click at [699, 410] on p "Please find your 2025 Personal Tax Pack, for your e-signature. Actions for you …" at bounding box center [784, 417] width 784 height 16
click at [994, 419] on p "Please find your 2025 Personal Tax Pack, for your e-signature. Actions for you …" at bounding box center [784, 417] width 784 height 16
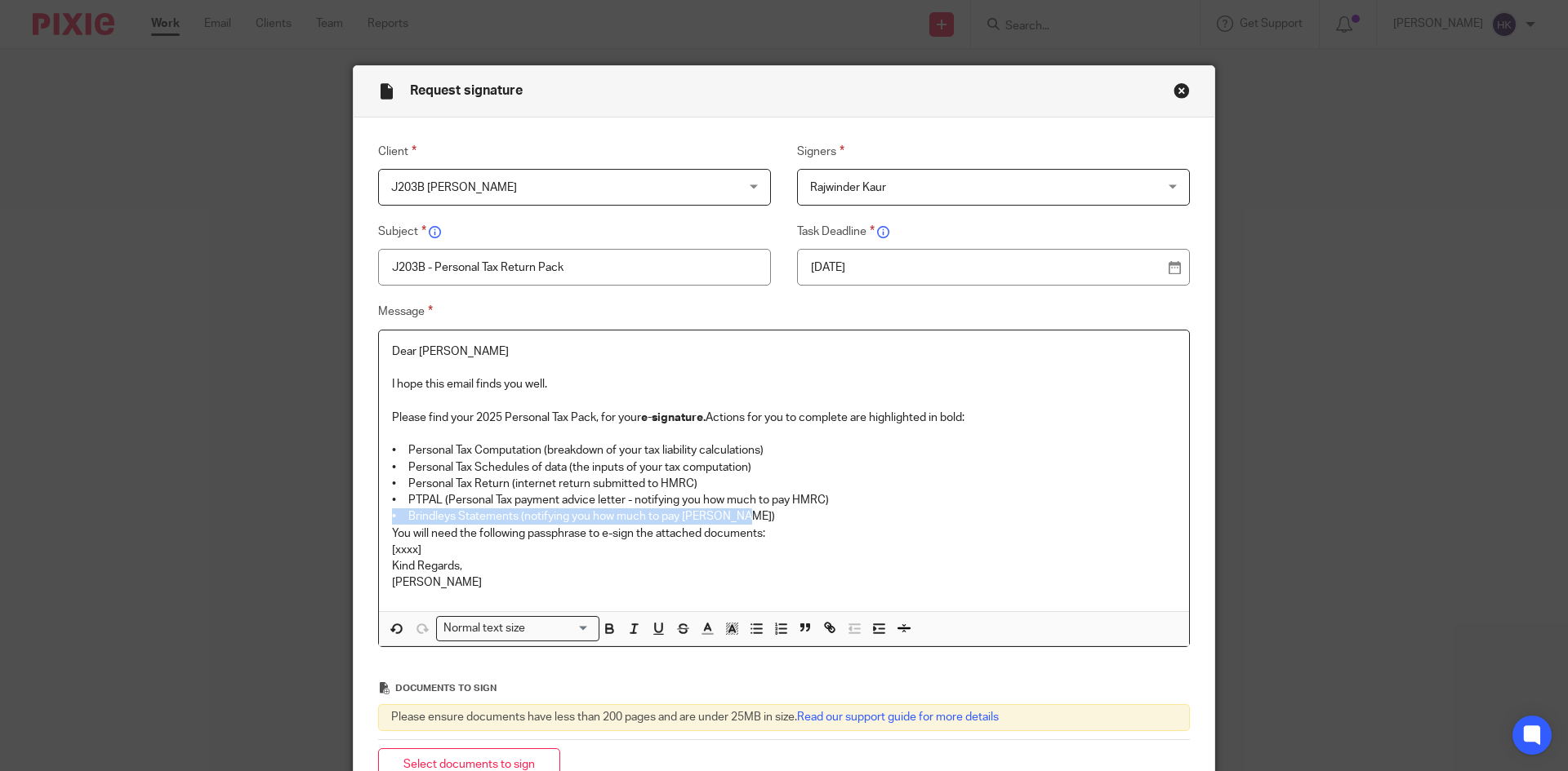
drag, startPoint x: 733, startPoint y: 515, endPoint x: 381, endPoint y: 513, distance: 352.0
click at [381, 513] on div "Dear Rajwinder I hope this email finds you well. Please find your 2025 Personal…" at bounding box center [783, 471] width 810 height 281
drag, startPoint x: 859, startPoint y: 505, endPoint x: 337, endPoint y: 503, distance: 522.0
click at [337, 503] on div "Request signature Client J203B Mrs Rajwinder Kaur J203B Mrs Rajwinder Kaur 2473…" at bounding box center [784, 385] width 1568 height 771
drag, startPoint x: 598, startPoint y: 537, endPoint x: 631, endPoint y: 541, distance: 33.2
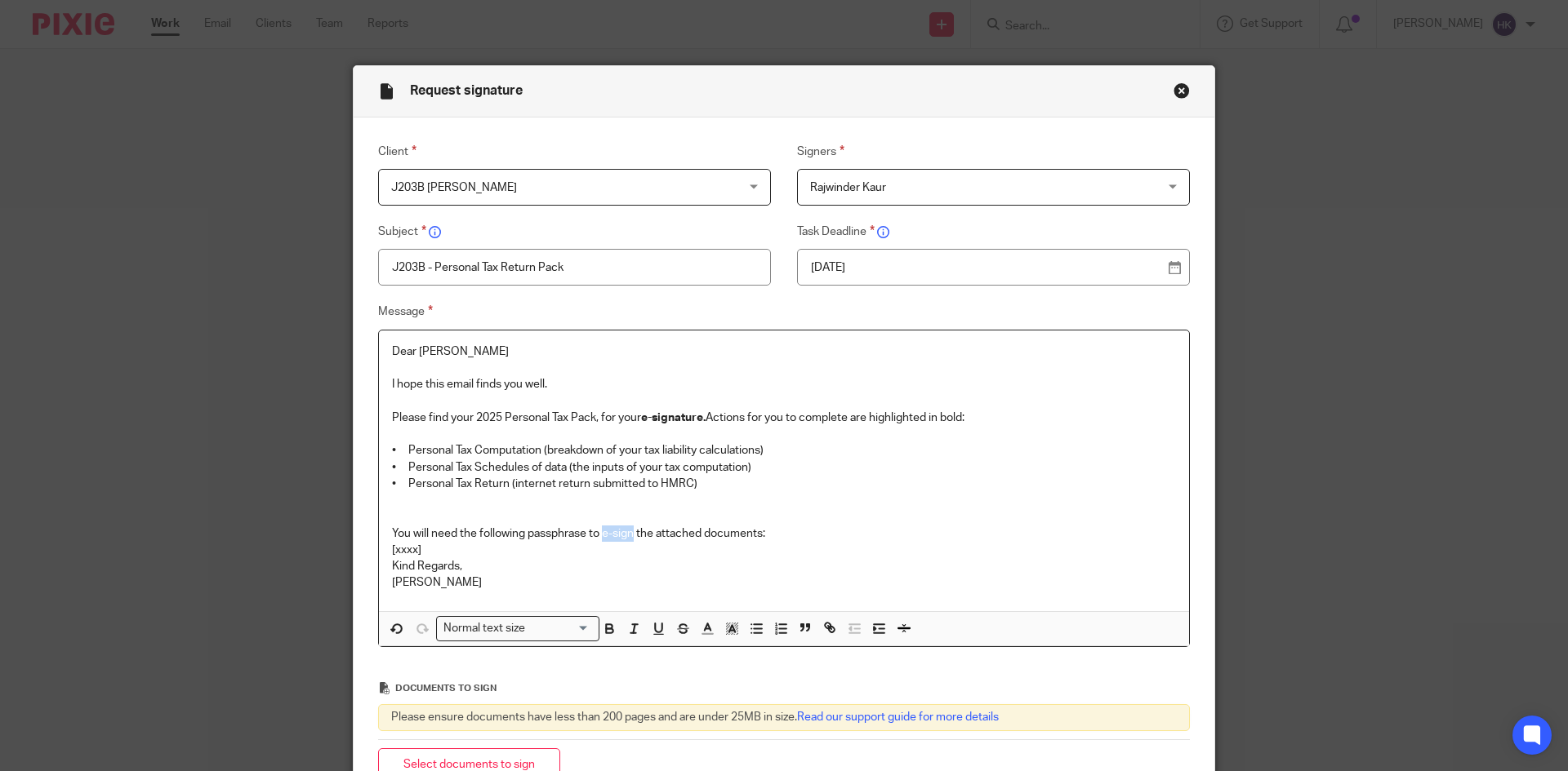
click at [631, 541] on p "You will need the following passphrase to e-sign the attached documents:" at bounding box center [784, 533] width 784 height 16
drag, startPoint x: 438, startPoint y: 553, endPoint x: 370, endPoint y: 551, distance: 68.0
click at [370, 551] on div "Message Dear Rajwinder I hope this email finds you well. Please find your 2025 …" at bounding box center [771, 475] width 836 height 345
drag, startPoint x: 455, startPoint y: 546, endPoint x: 356, endPoint y: 548, distance: 99.0
click at [356, 548] on div "Message Dear Rajwinder I hope this email finds you well. Please find your 2025 …" at bounding box center [771, 475] width 836 height 345
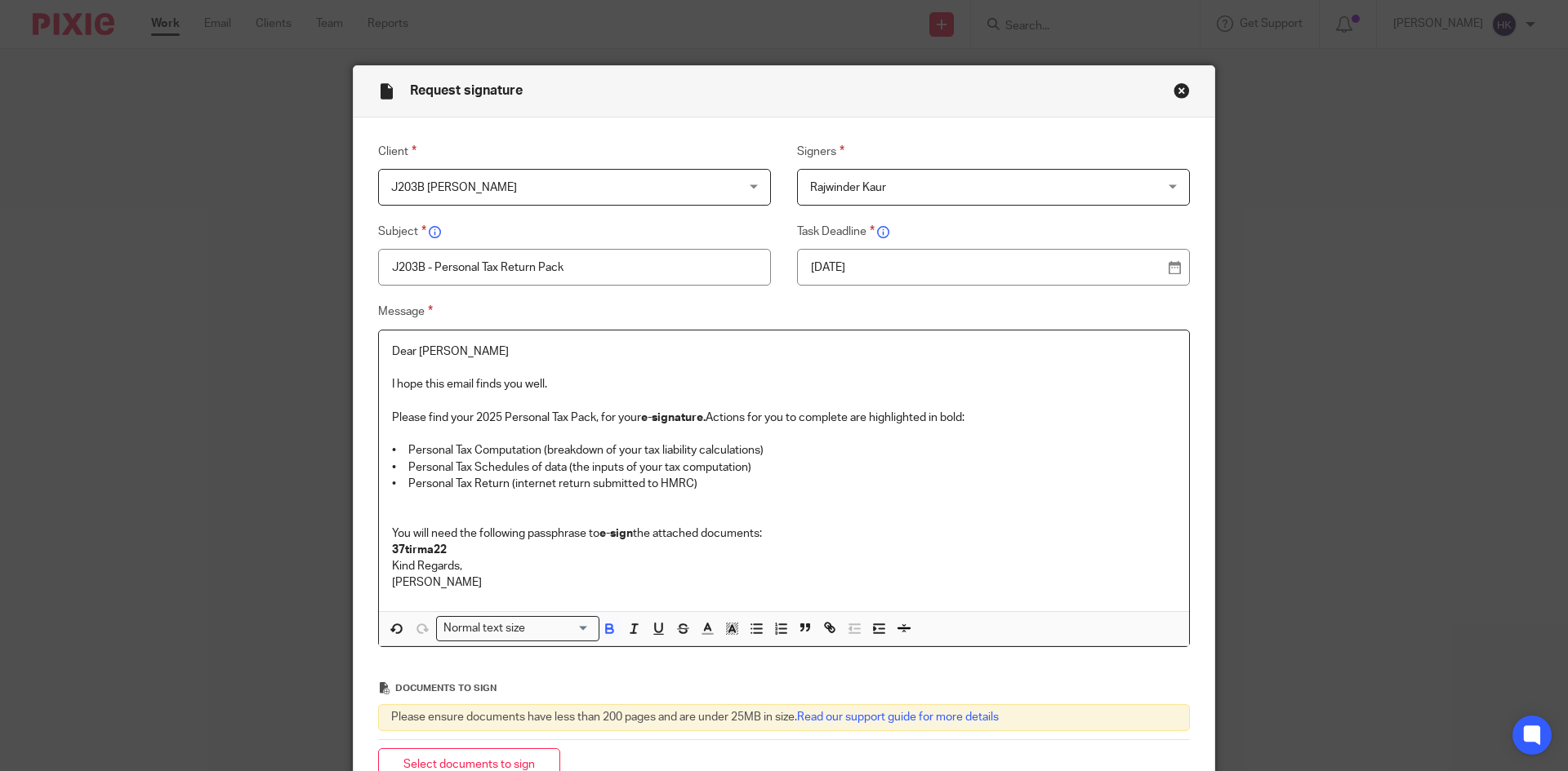
click at [474, 627] on div "Normal text size" at bounding box center [514, 627] width 154 height 20
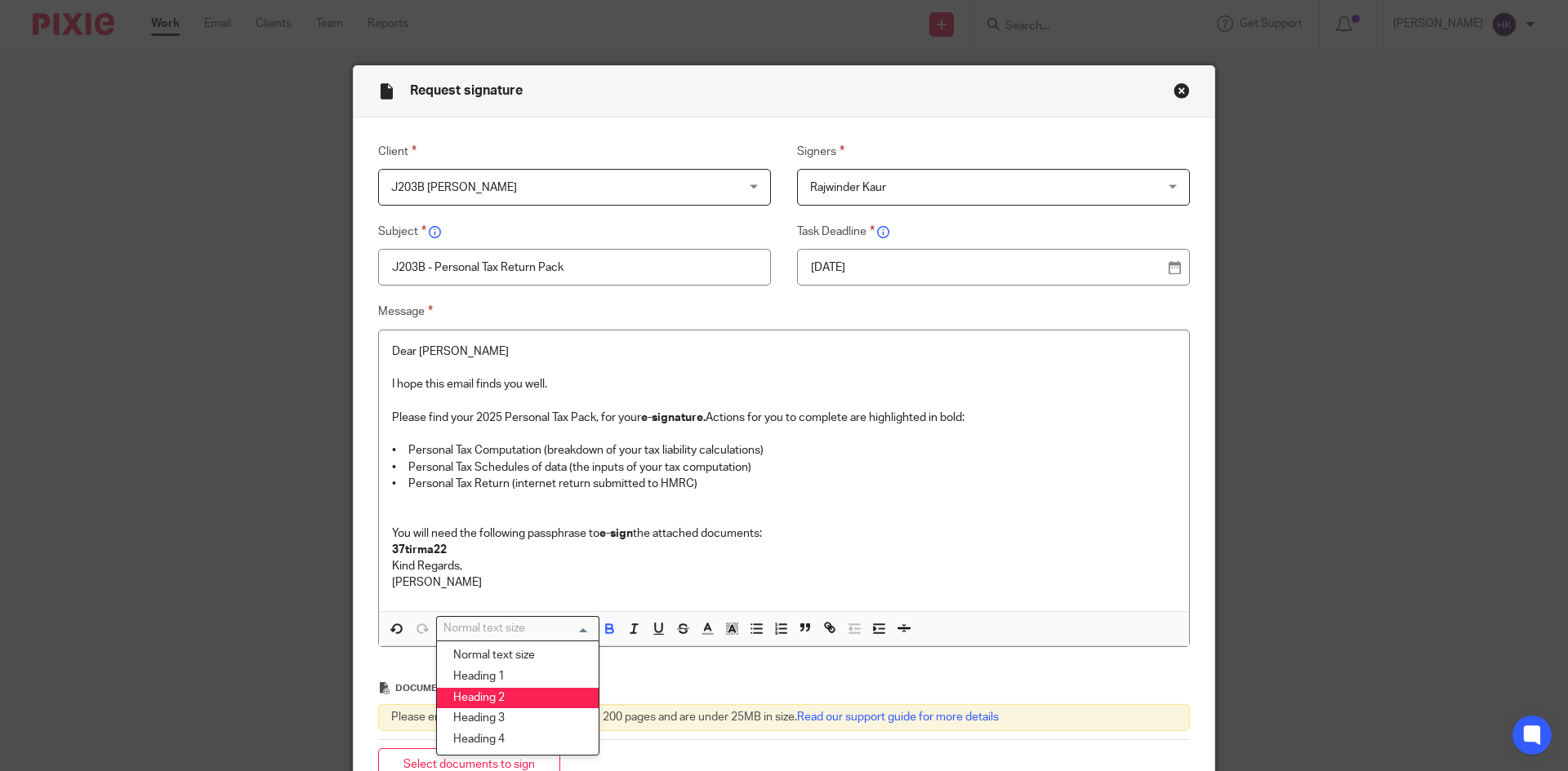
click at [507, 693] on li "Heading 2" at bounding box center [517, 698] width 162 height 21
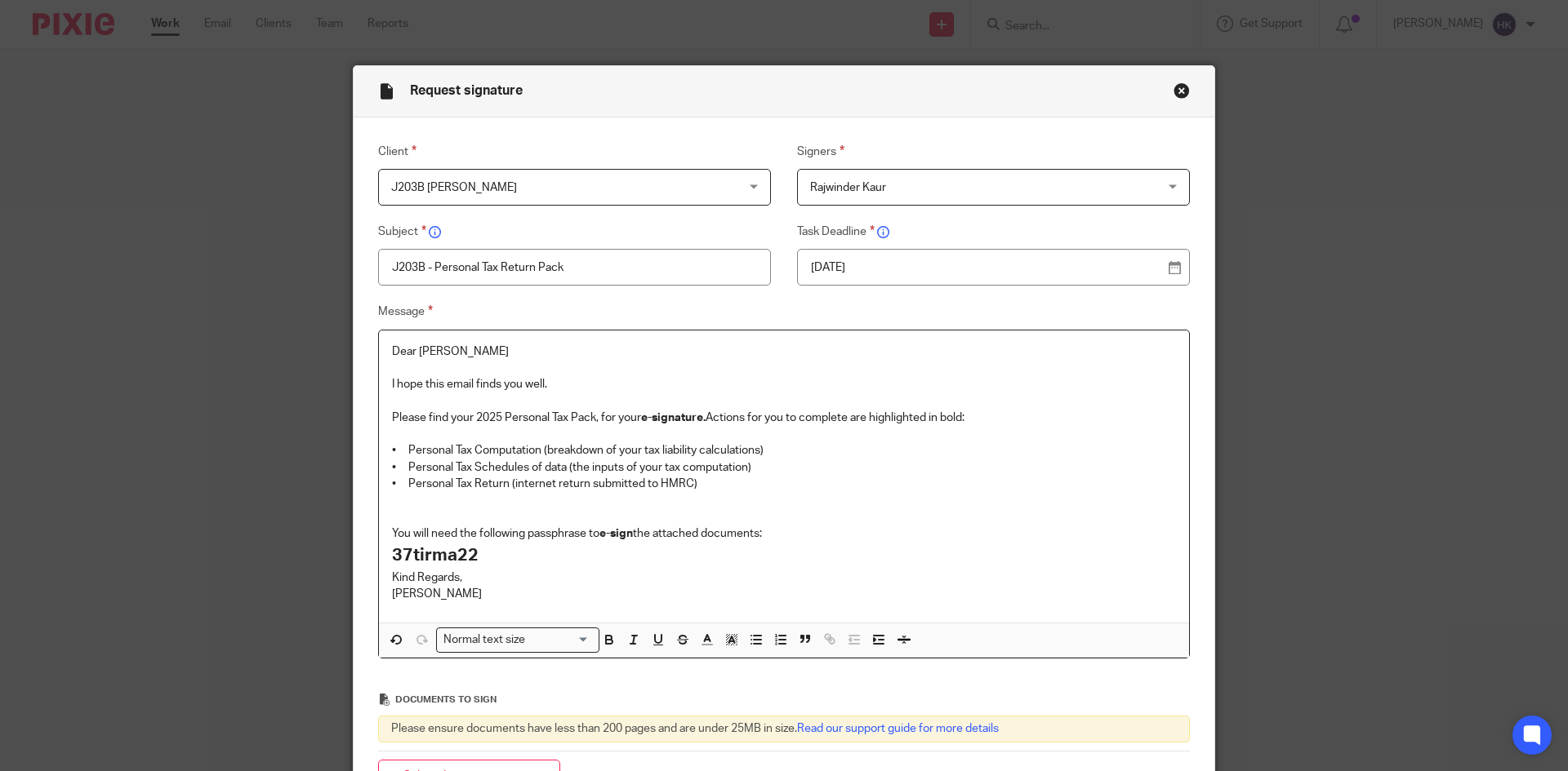
click at [806, 537] on p "You will need the following passphrase to e-sign the attached documents:" at bounding box center [784, 533] width 784 height 16
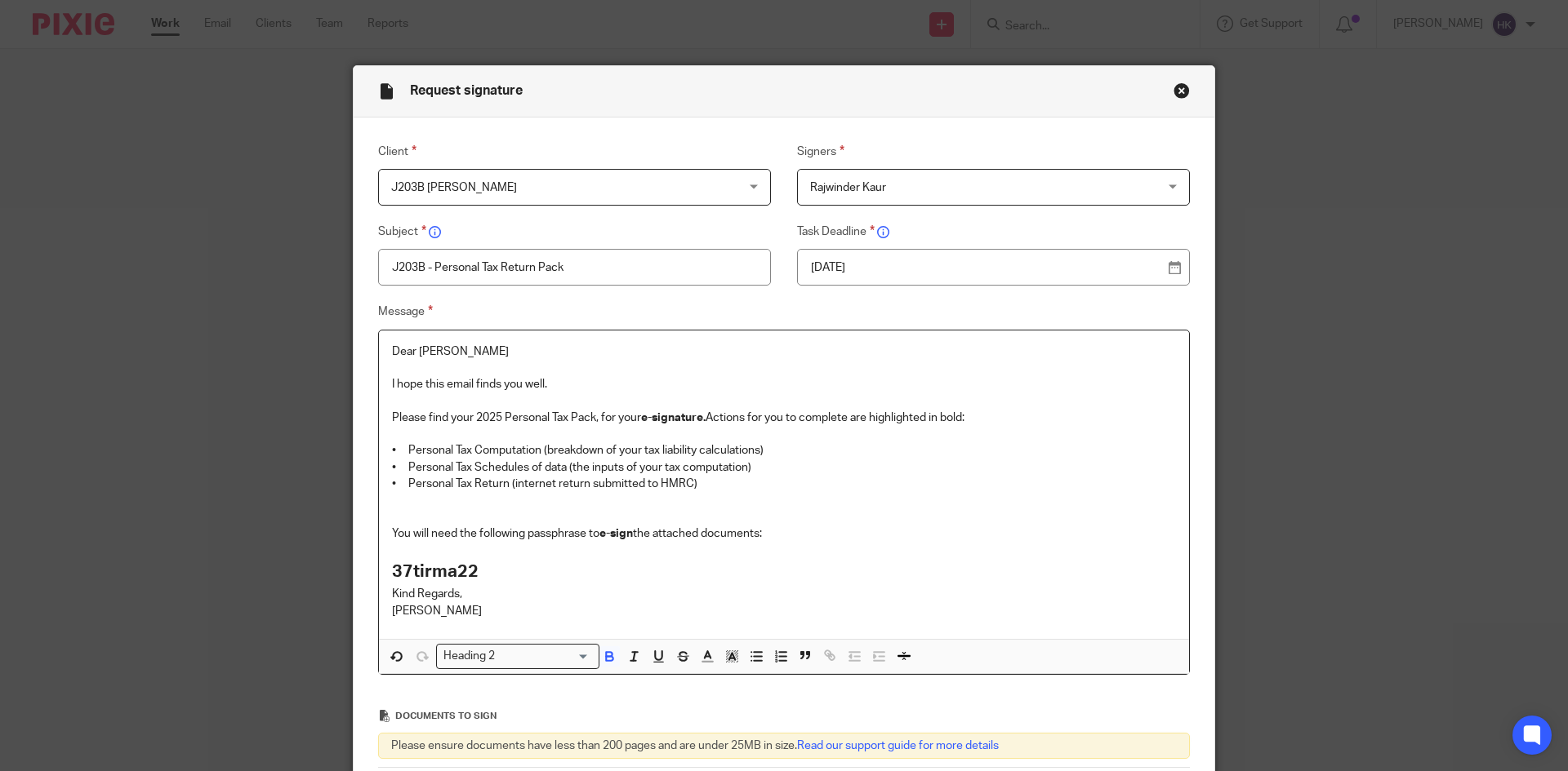
click at [483, 565] on h2 "37tirma22" at bounding box center [784, 572] width 784 height 28
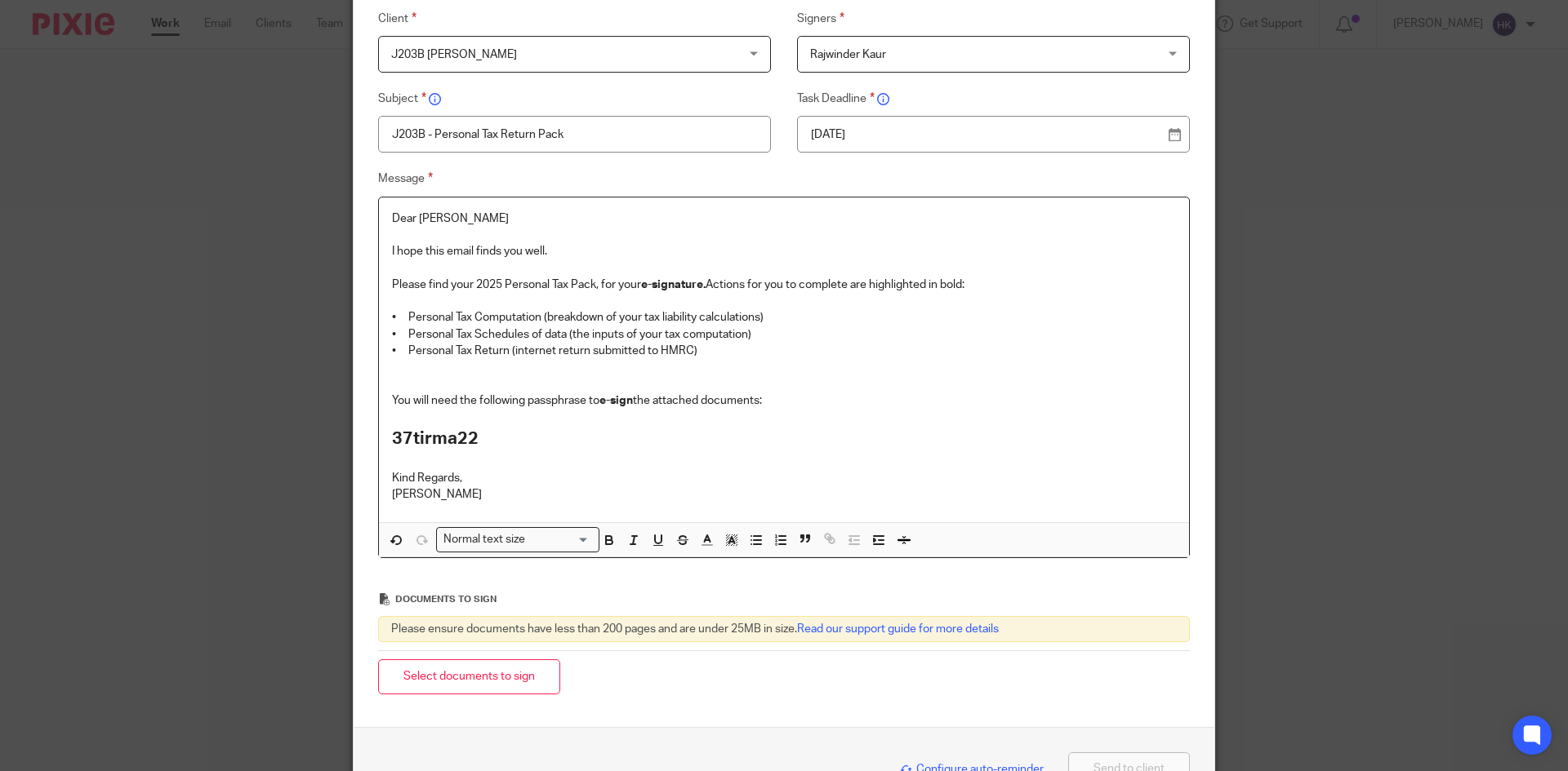
scroll to position [240, 0]
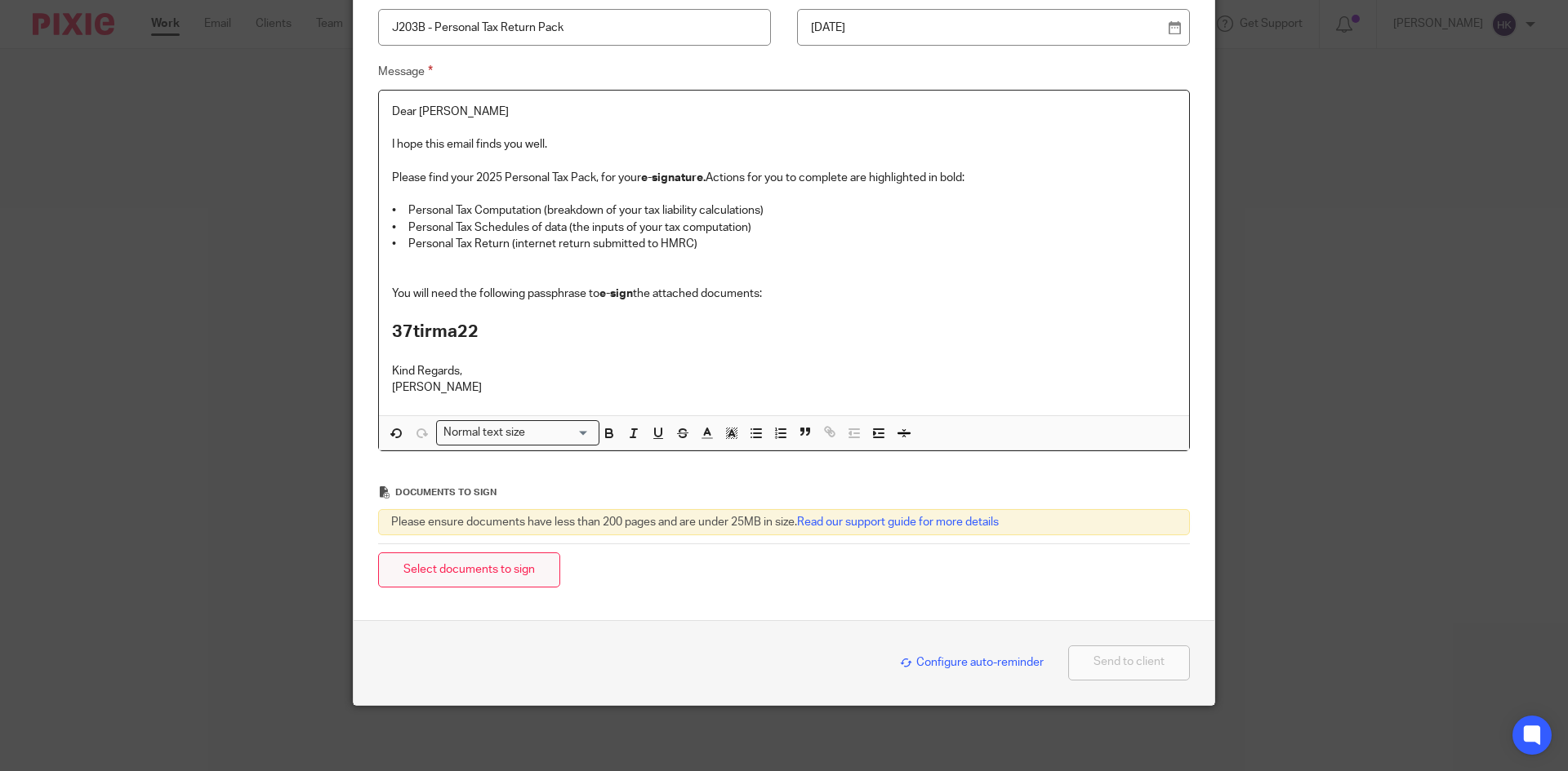
click at [506, 564] on button "Select documents to sign" at bounding box center [469, 570] width 182 height 35
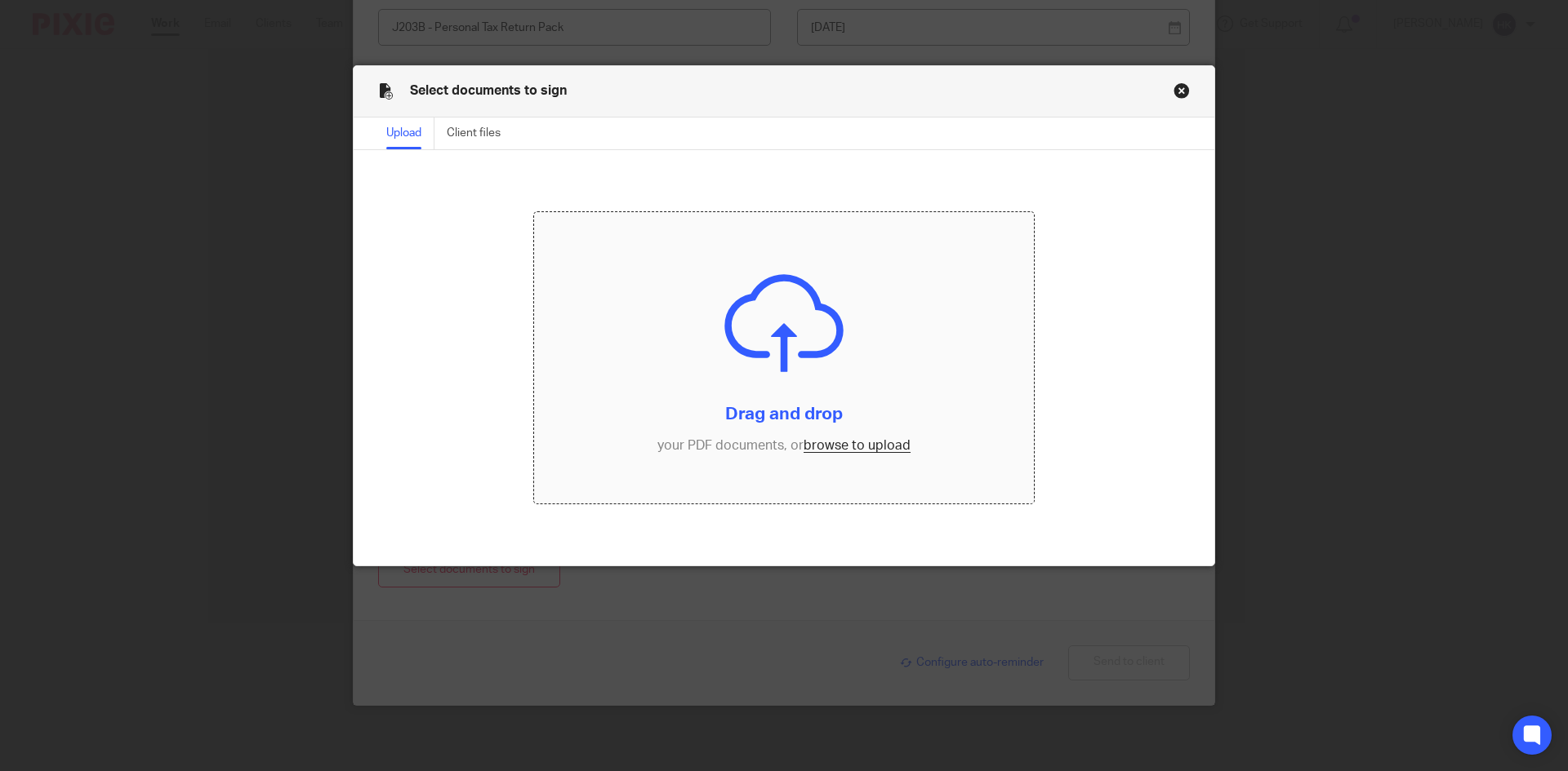
click at [844, 443] on input "file" at bounding box center [784, 358] width 500 height 292
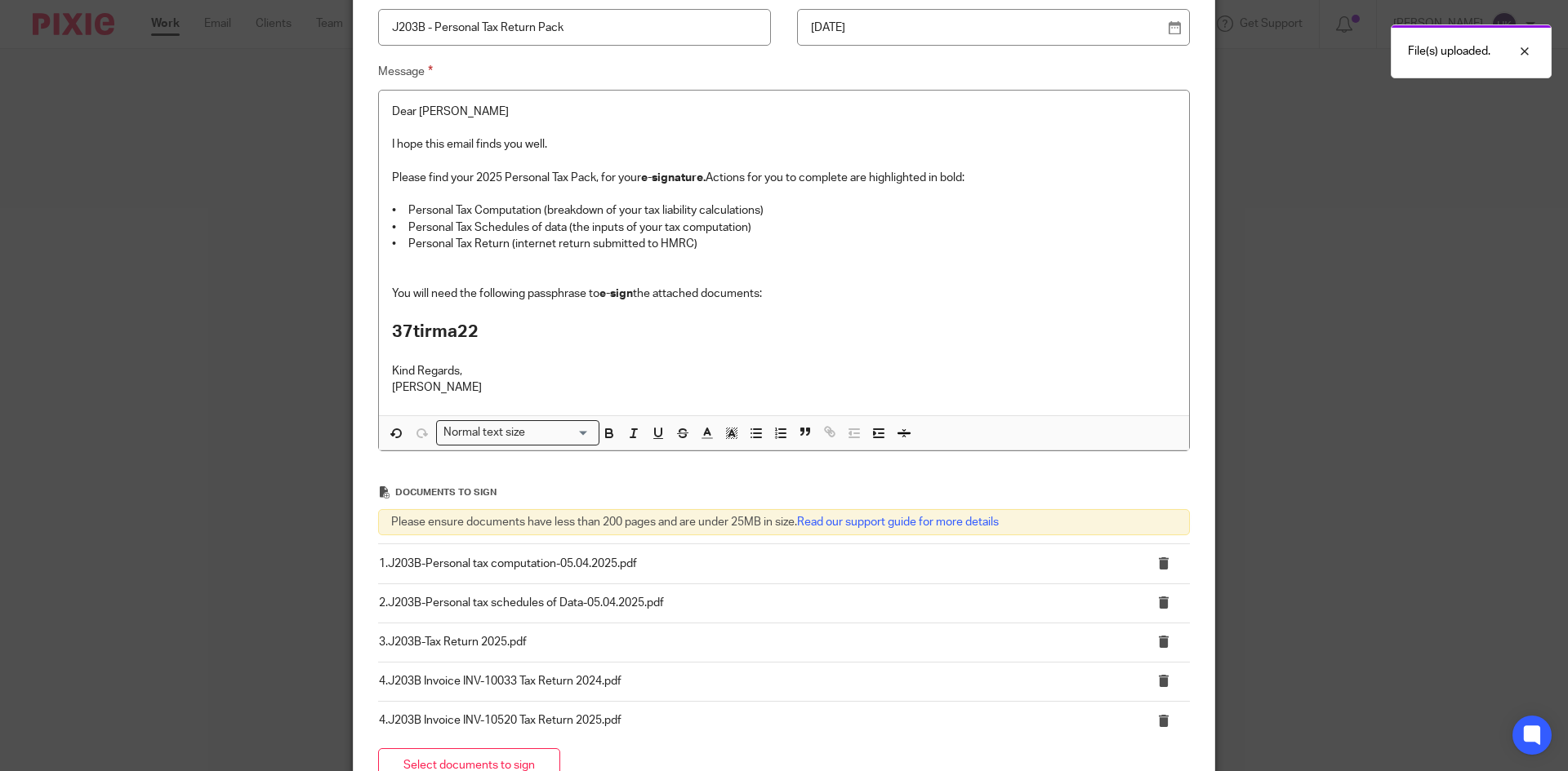
scroll to position [436, 0]
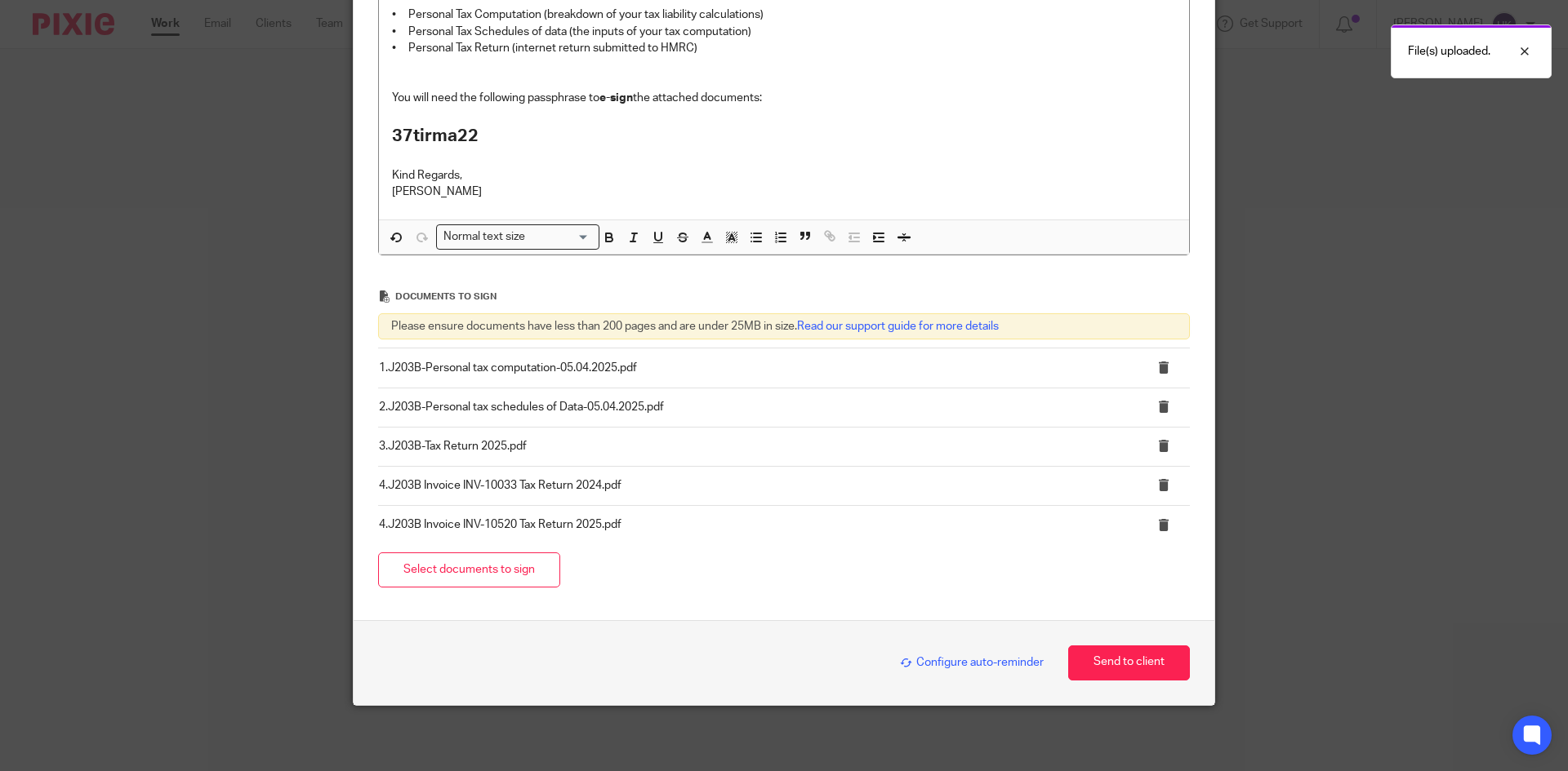
click at [927, 658] on span "Configure auto-reminder" at bounding box center [972, 663] width 144 height 12
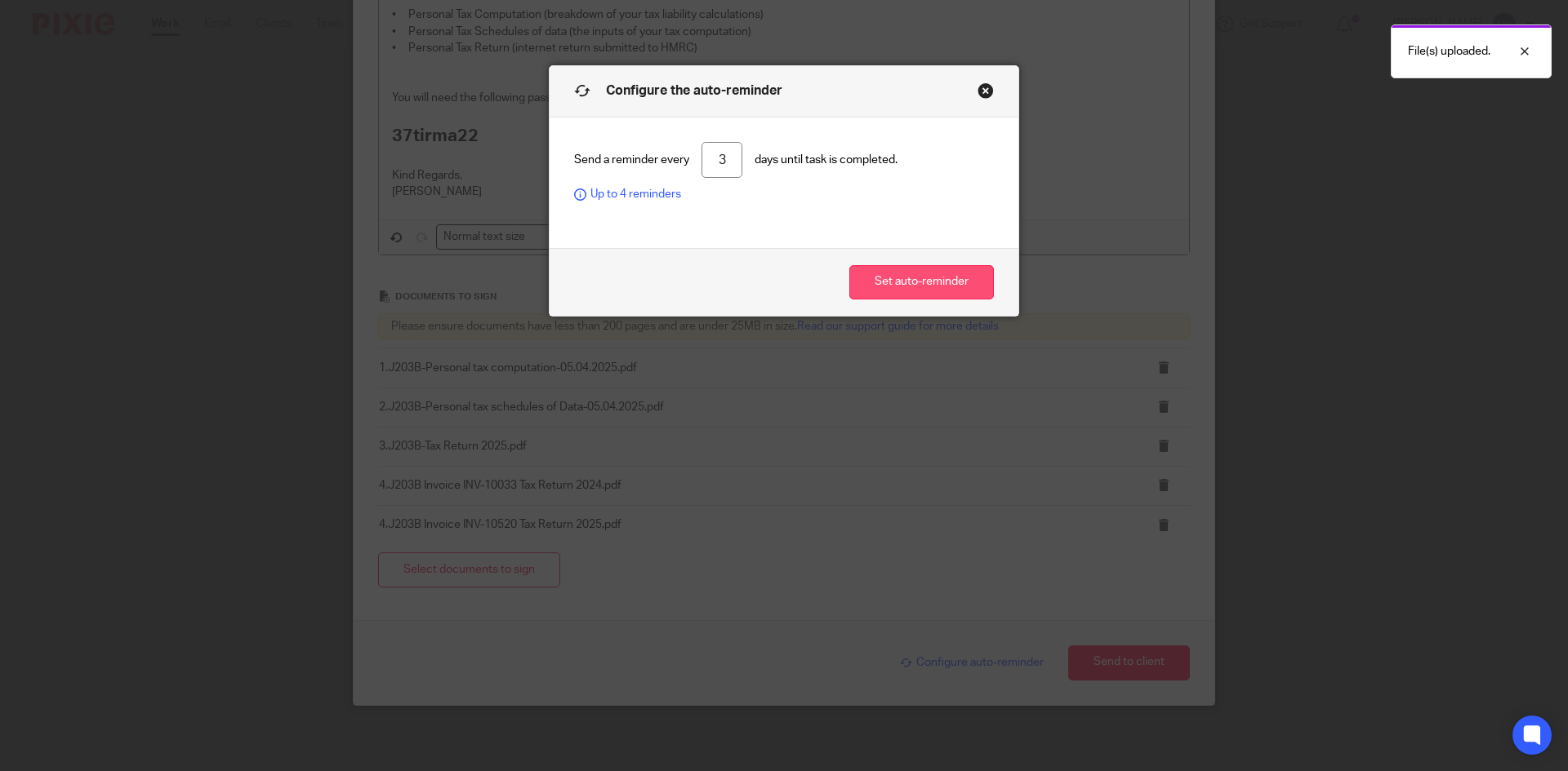
click at [859, 285] on button "Set auto-reminder" at bounding box center [921, 282] width 145 height 35
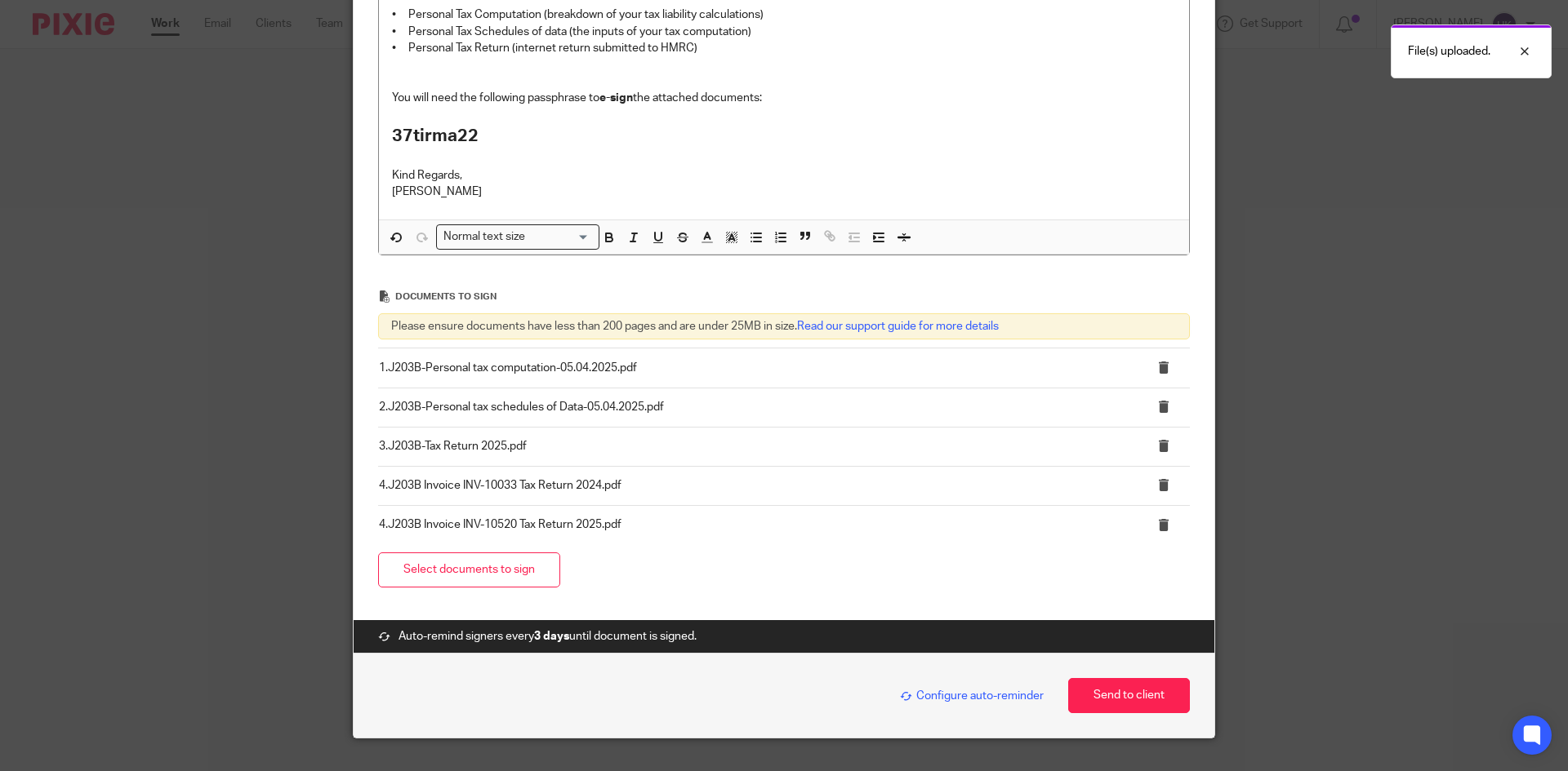
click at [708, 55] on p "• Personal Tax Return (internet return submitted to HMRC)" at bounding box center [784, 47] width 784 height 16
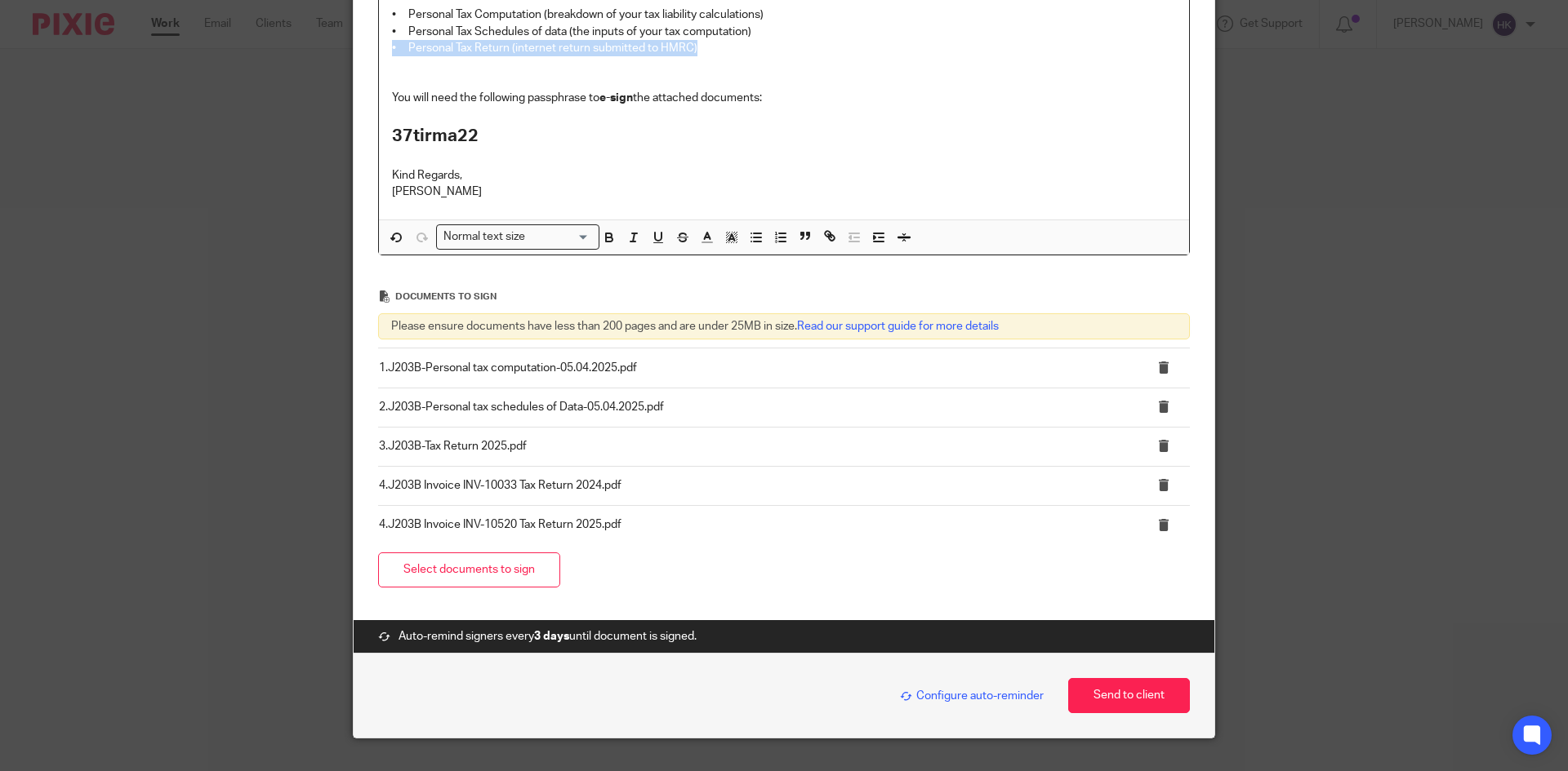
copy p "• Personal Tax Return (internet return submitted to HMRC)"
click at [444, 69] on p "• P" at bounding box center [784, 64] width 784 height 16
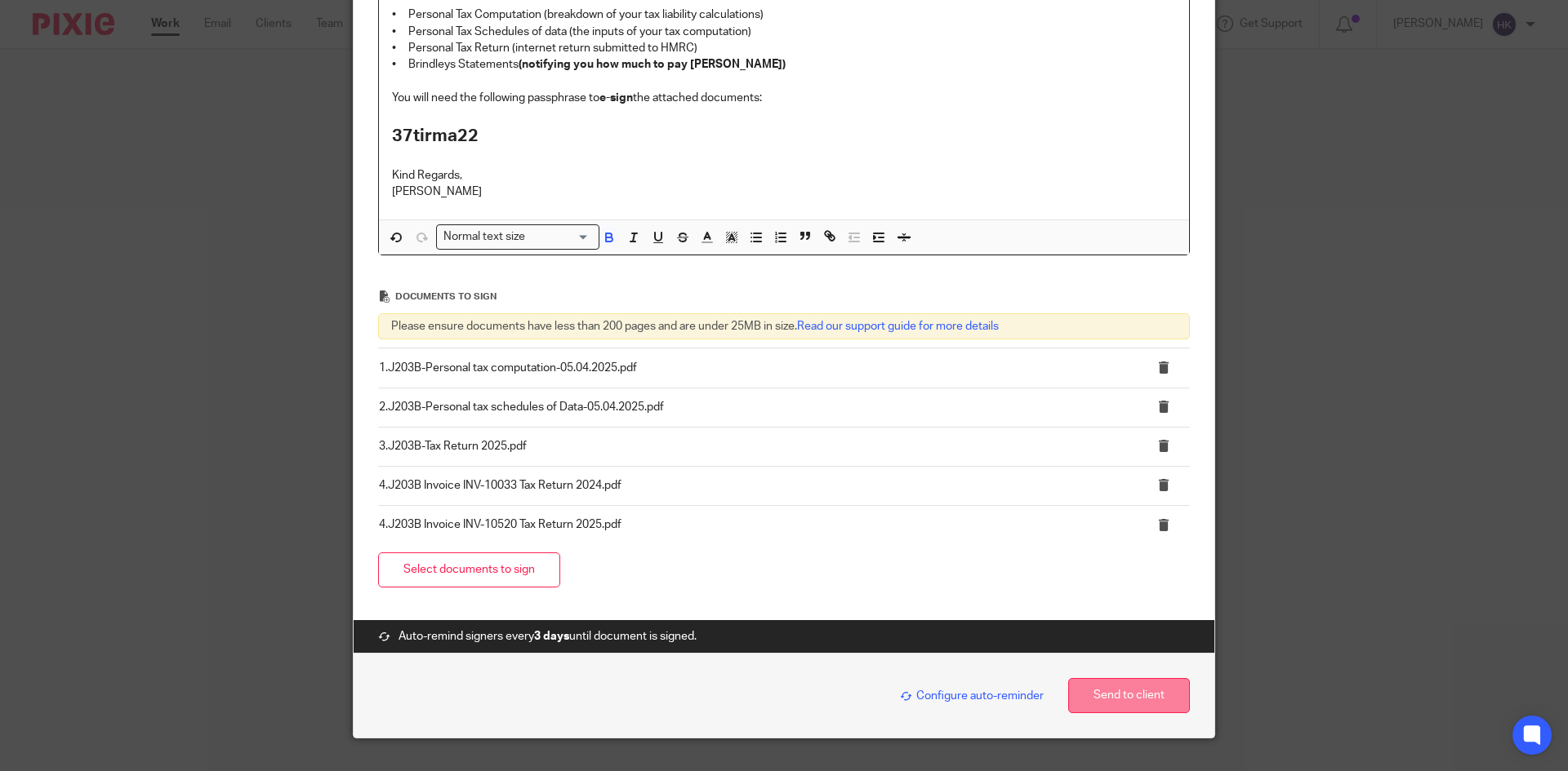
click at [1133, 697] on button "Send to client" at bounding box center [1129, 695] width 122 height 35
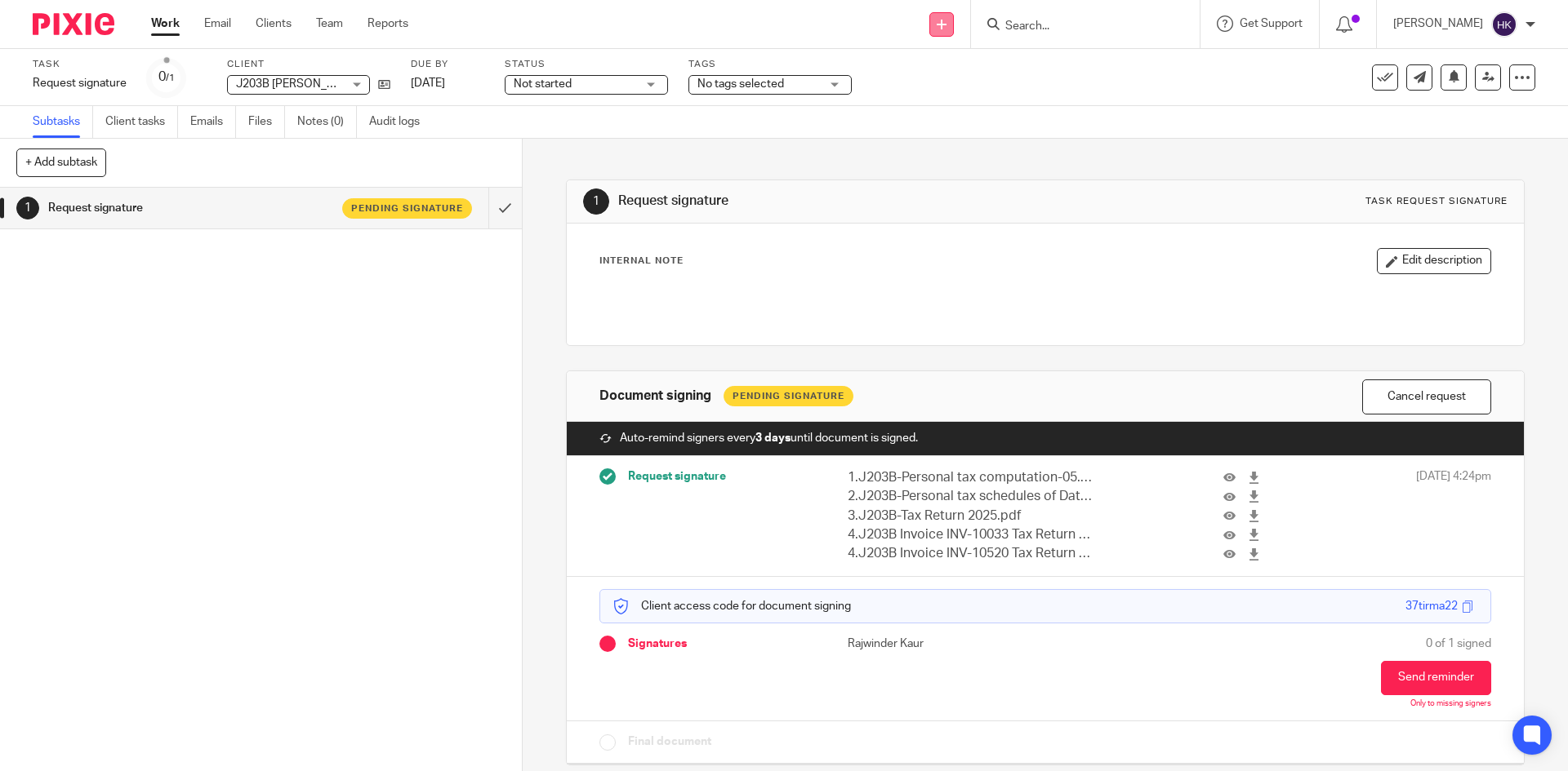
click at [953, 30] on link at bounding box center [941, 24] width 25 height 25
click at [971, 153] on link "Request signature" at bounding box center [958, 148] width 114 height 24
